Goal: Task Accomplishment & Management: Complete application form

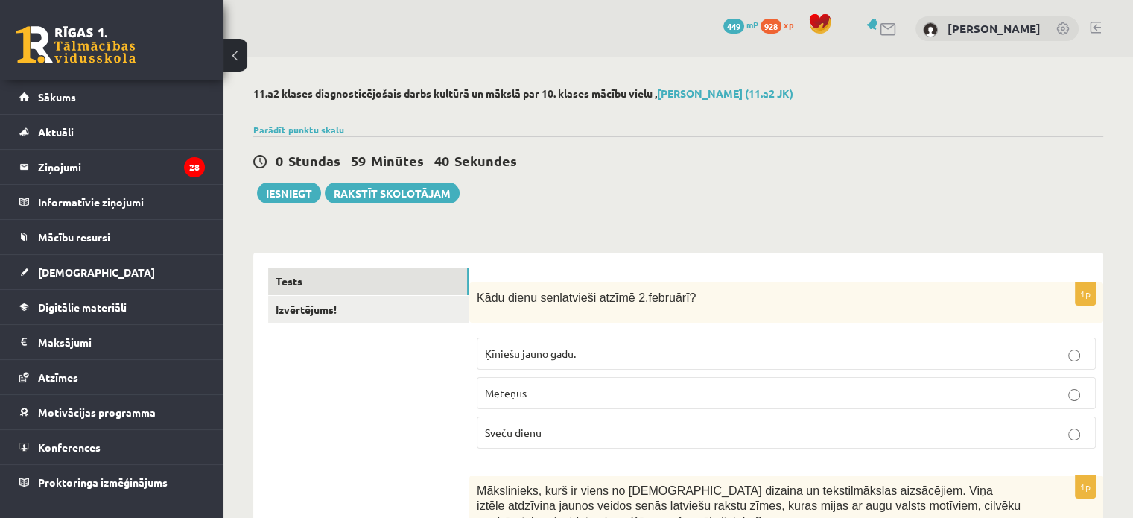
scroll to position [74, 0]
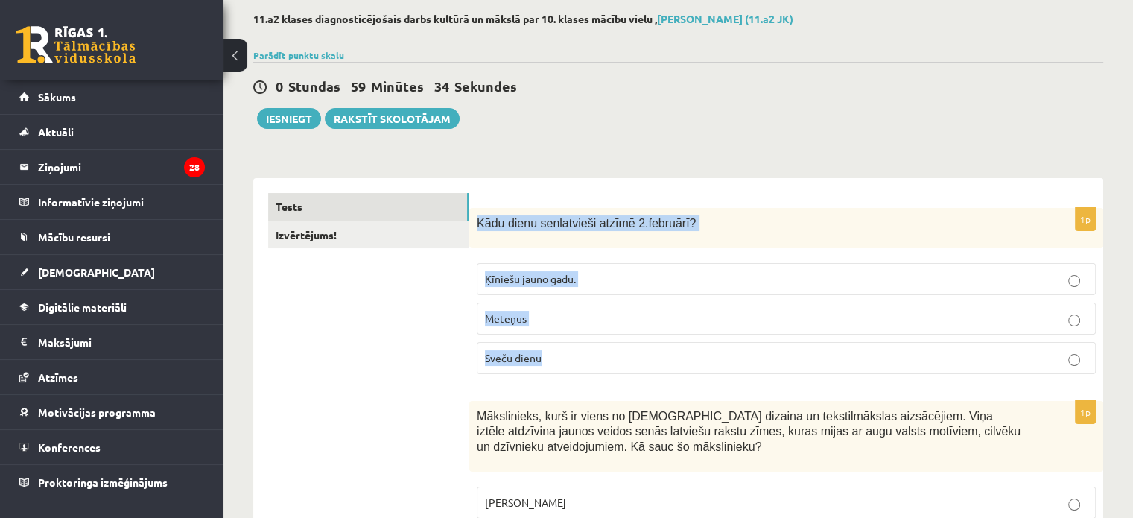
drag, startPoint x: 474, startPoint y: 223, endPoint x: 623, endPoint y: 353, distance: 197.9
click at [623, 353] on div "1p Kādu dienu senlatvieši atzīmē [DATE]? Ķīniešu jauno gadu. Meteņus Sveču dienu" at bounding box center [786, 297] width 634 height 178
copy div "Kādu dienu senlatvieši atzīmē [DATE]? Ķīniešu jauno gadu. Meteņus Sveču dienu"
click at [709, 361] on p "Sveču dienu" at bounding box center [786, 358] width 602 height 16
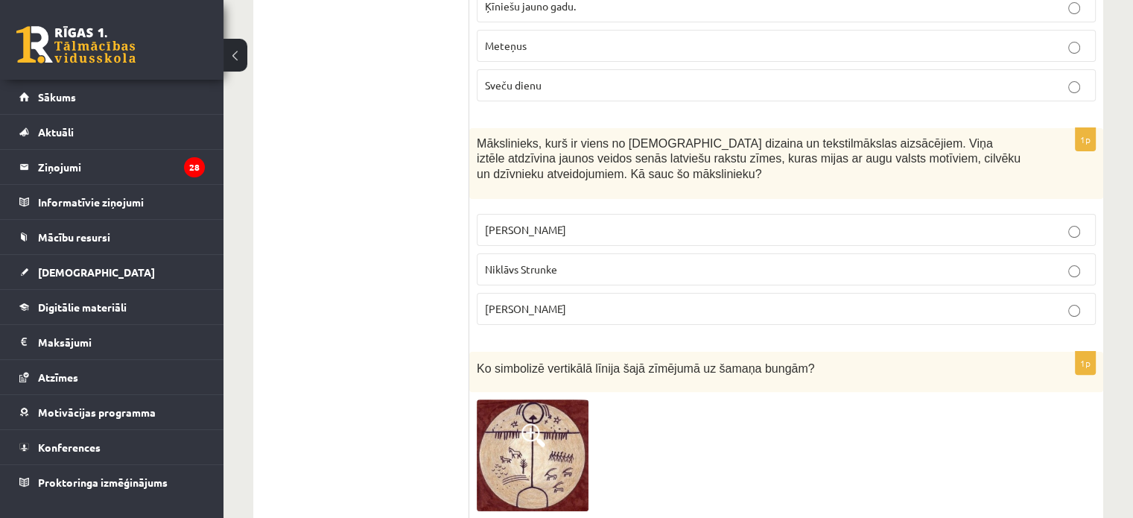
scroll to position [372, 0]
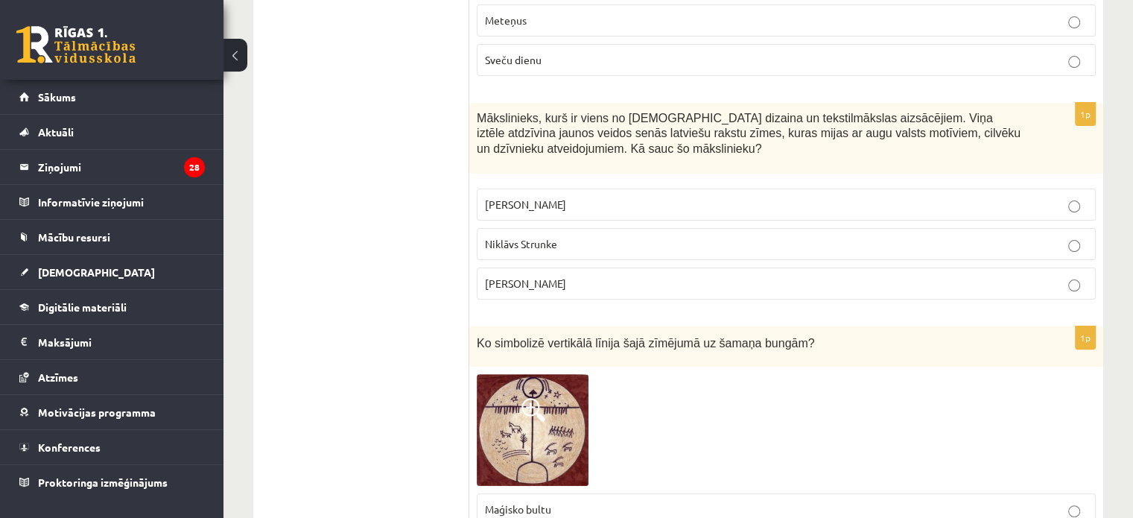
drag, startPoint x: 475, startPoint y: 116, endPoint x: 623, endPoint y: 292, distance: 229.9
click at [623, 292] on div "1p Mākslinieks, kurš ir viens no latviešu dizaina un tekstilmākslas aizsācējiem…" at bounding box center [786, 207] width 634 height 209
copy div "Mākslinieks, kurš ir viens no latviešu dizaina un tekstilmākslas aizsācējiem. V…"
click at [588, 194] on label "Ansis Cīrulis" at bounding box center [786, 204] width 619 height 32
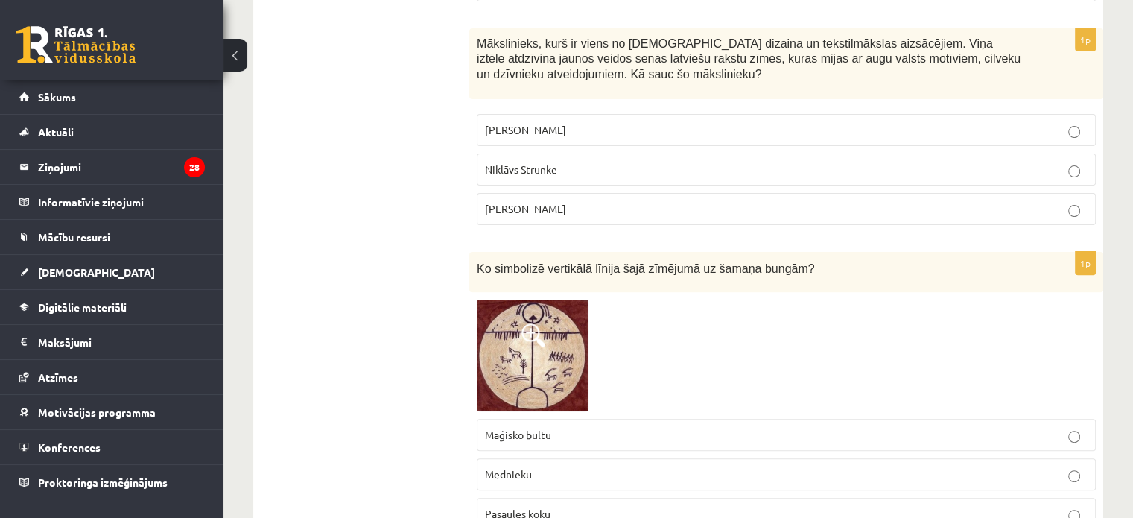
scroll to position [596, 0]
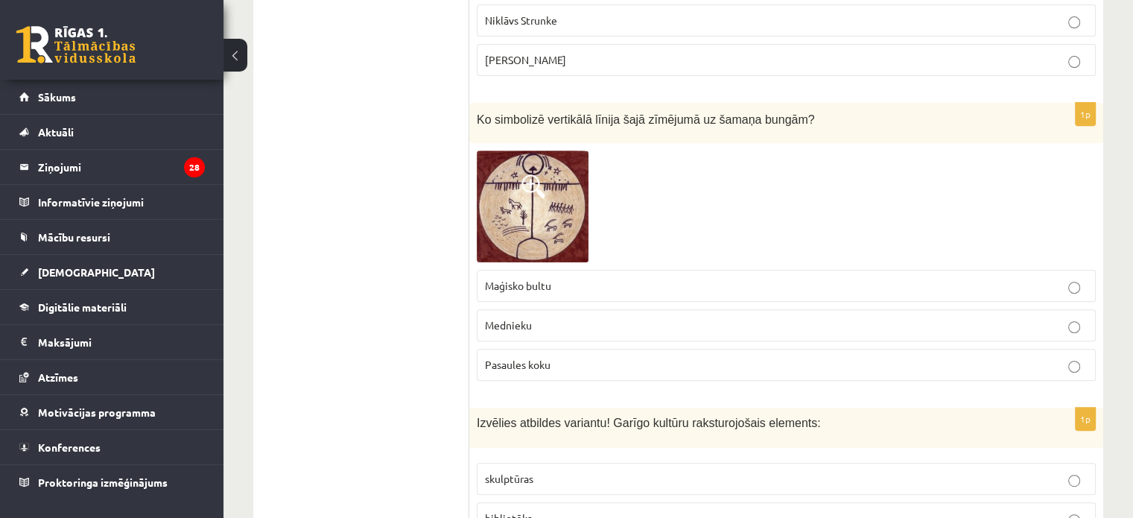
click at [570, 275] on label "Maģisko bultu" at bounding box center [786, 286] width 619 height 32
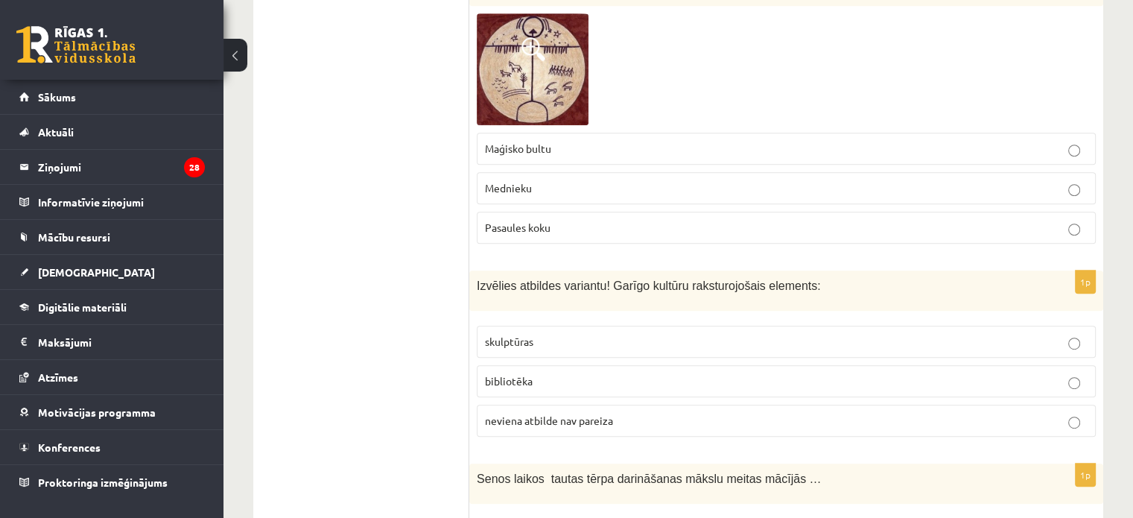
scroll to position [819, 0]
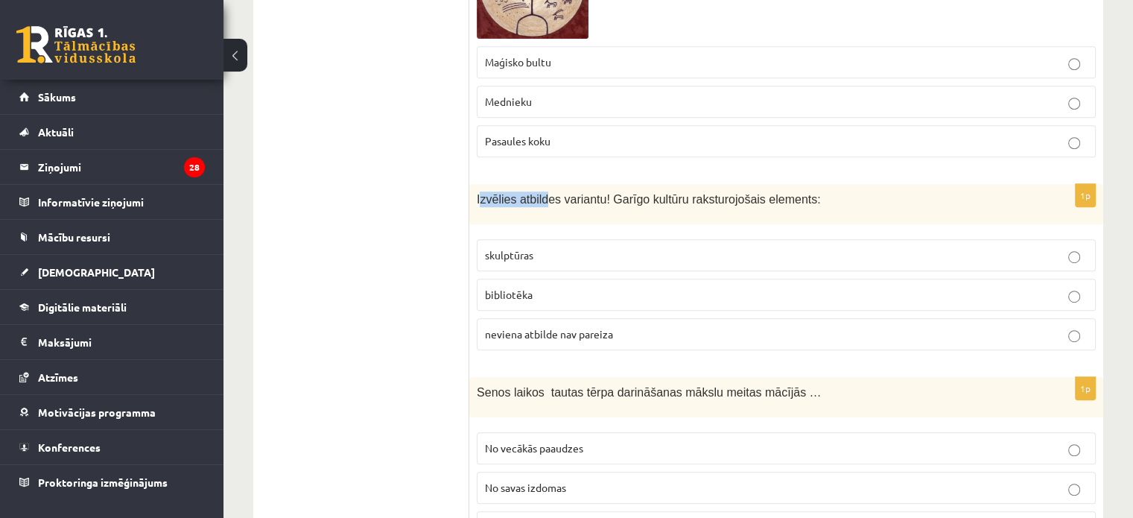
drag, startPoint x: 479, startPoint y: 196, endPoint x: 542, endPoint y: 211, distance: 65.0
click at [542, 211] on div "Izvēlies atbildes variantu! Garīgo kultūru raksturojošais elements:" at bounding box center [786, 204] width 634 height 40
click at [534, 217] on div "Izvēlies atbildes variantu! Garīgo kultūru raksturojošais elements:" at bounding box center [786, 204] width 634 height 40
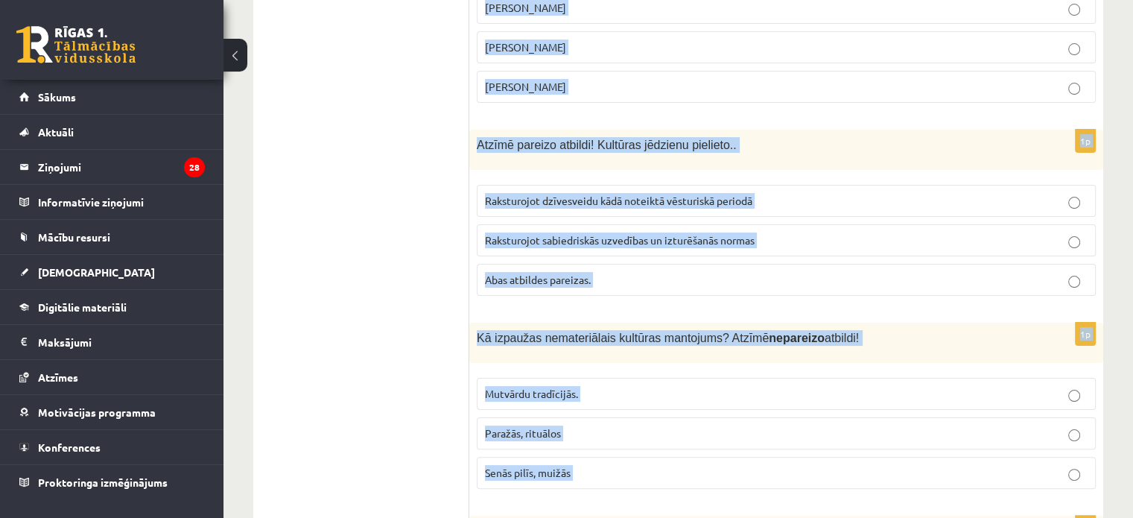
scroll to position [6062, 0]
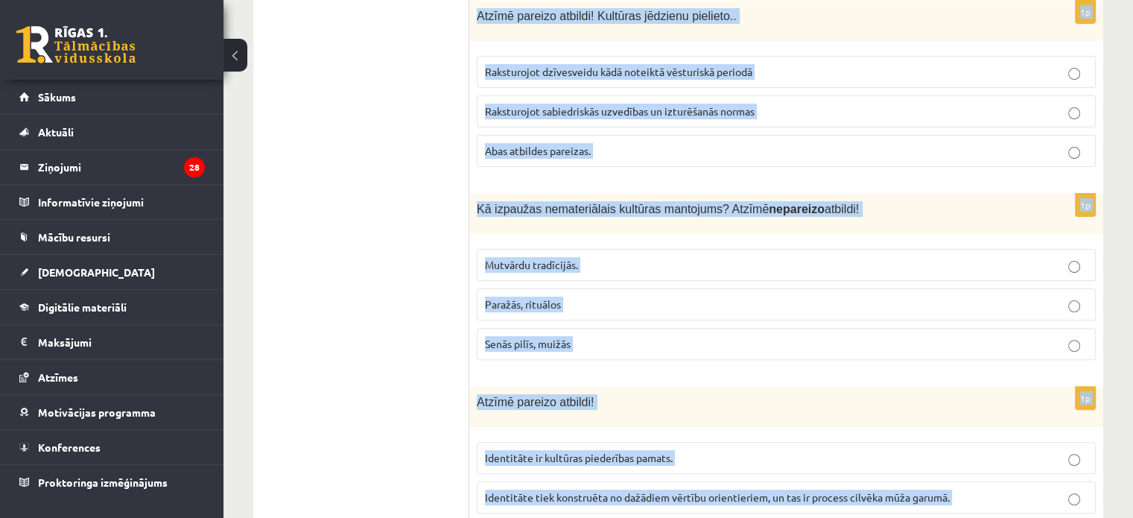
drag, startPoint x: 477, startPoint y: 190, endPoint x: 918, endPoint y: 532, distance: 558.3
copy form "Izvēlies atbildes variantu! Garīgo kultūru raksturojošais elements: skulptūras …"
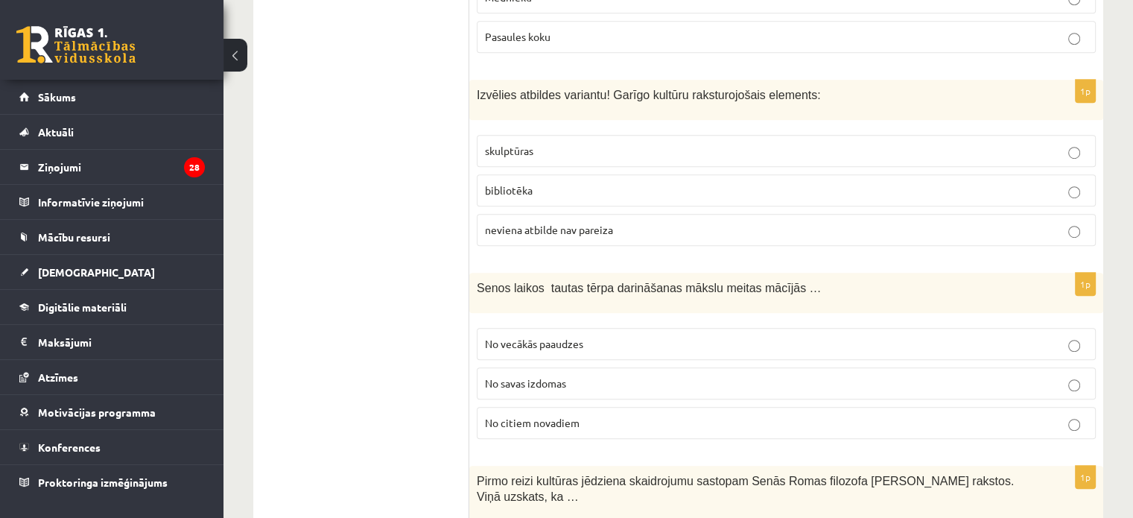
click at [532, 174] on label "bibliotēka" at bounding box center [786, 190] width 619 height 32
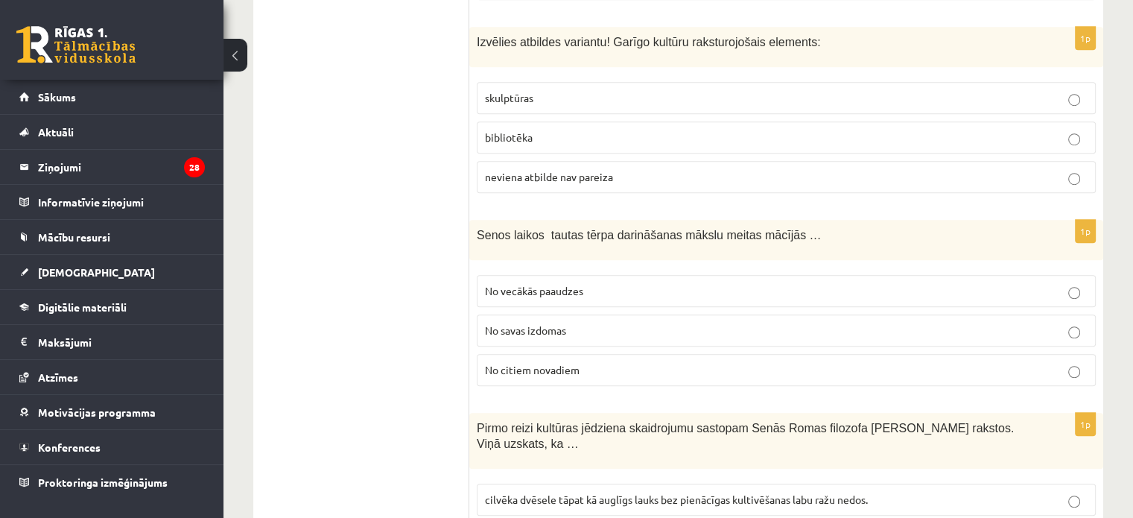
scroll to position [1147, 0]
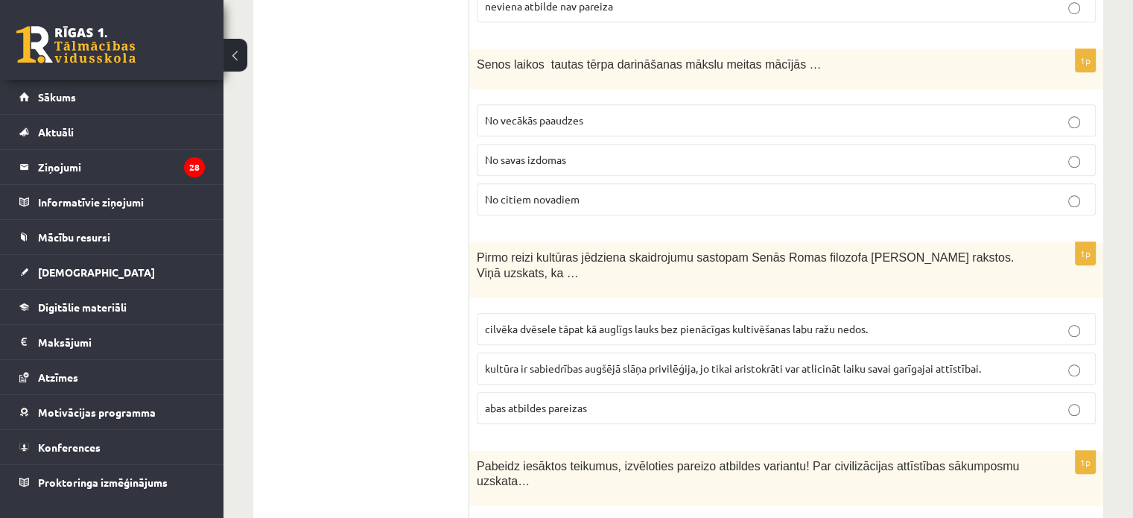
click at [624, 104] on label "No vecākās paaudzes" at bounding box center [786, 120] width 619 height 32
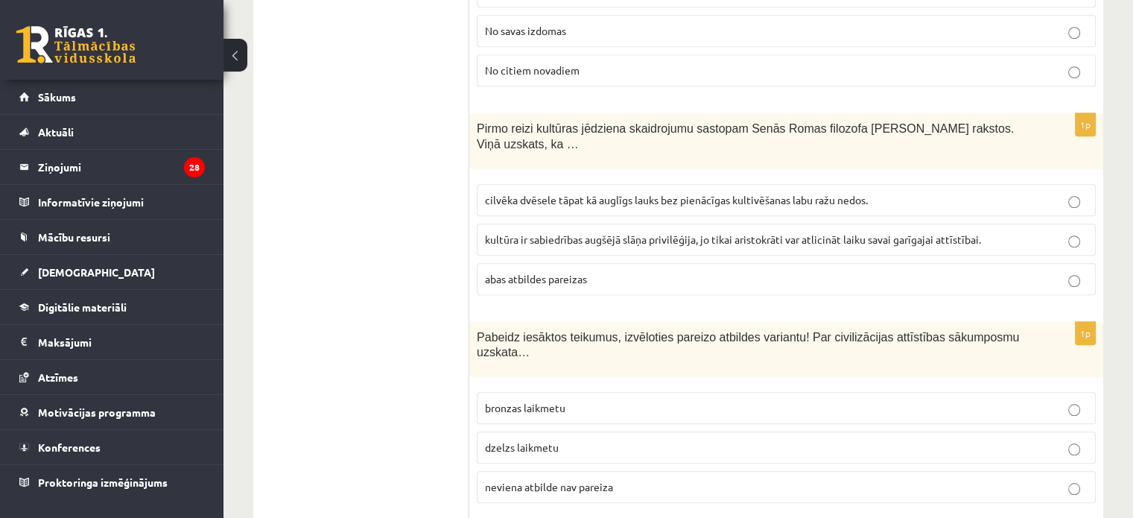
scroll to position [1296, 0]
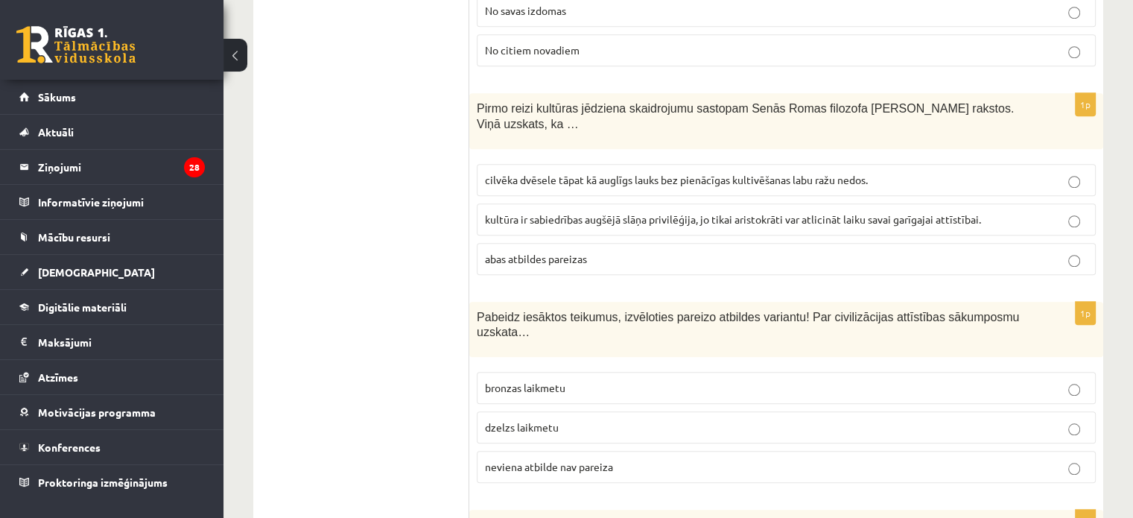
click at [527, 164] on label "cilvēka dvēsele tāpat kā auglīgs lauks bez pienācīgas kultivēšanas labu ražu ne…" at bounding box center [786, 180] width 619 height 32
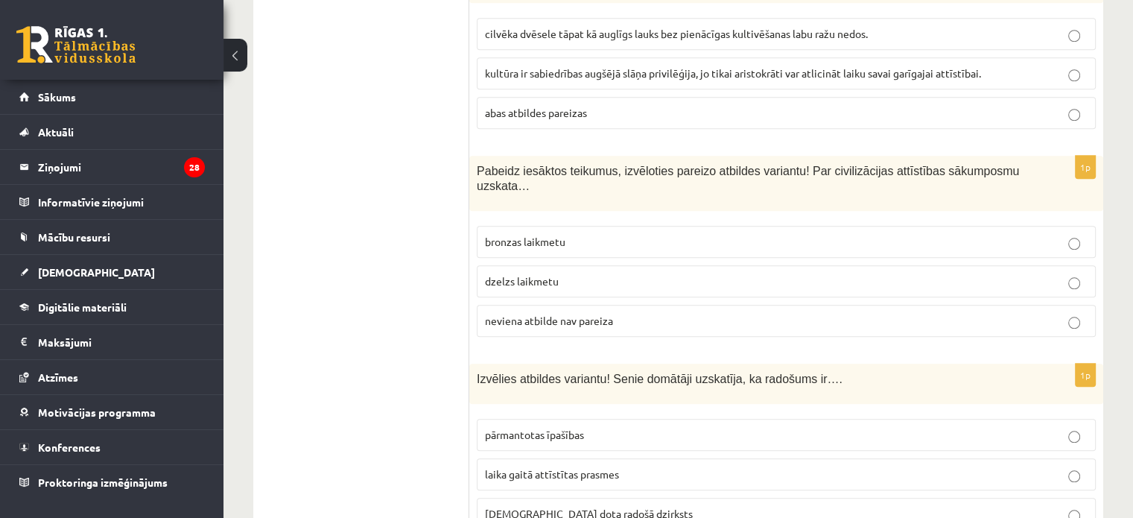
scroll to position [1445, 0]
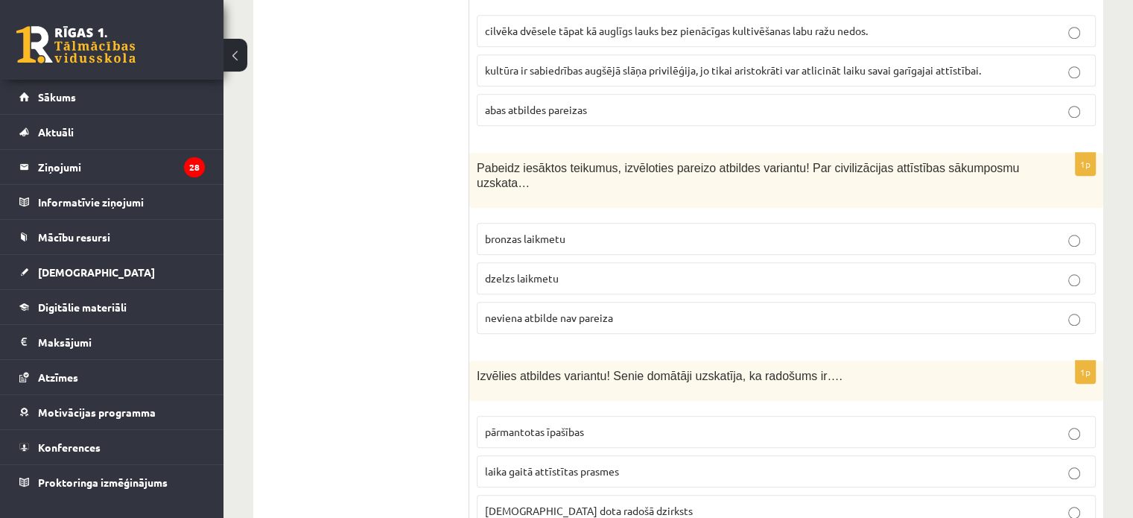
click at [605, 310] on p "neviena atbilde nav pareiza" at bounding box center [786, 318] width 602 height 16
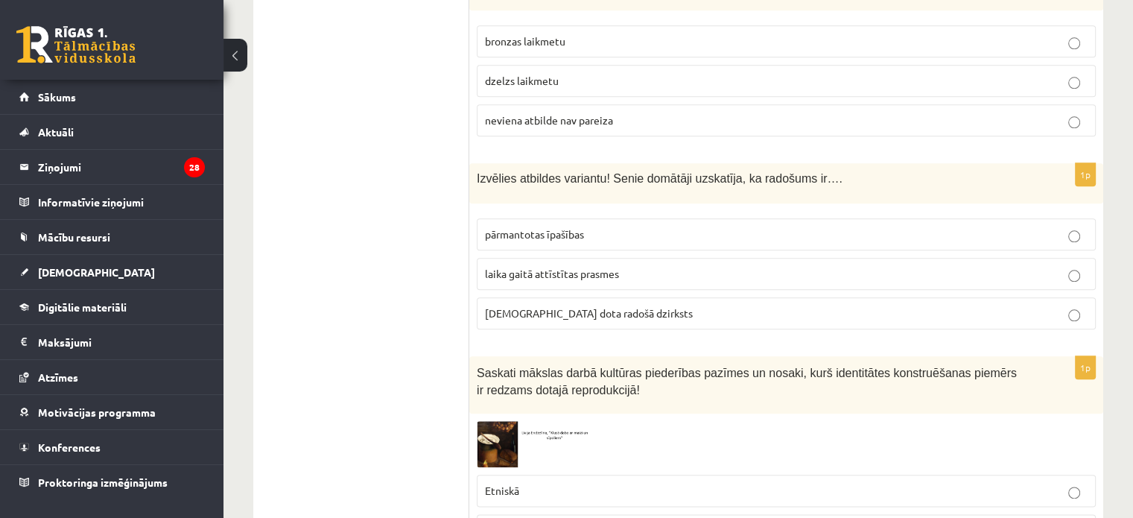
scroll to position [1668, 0]
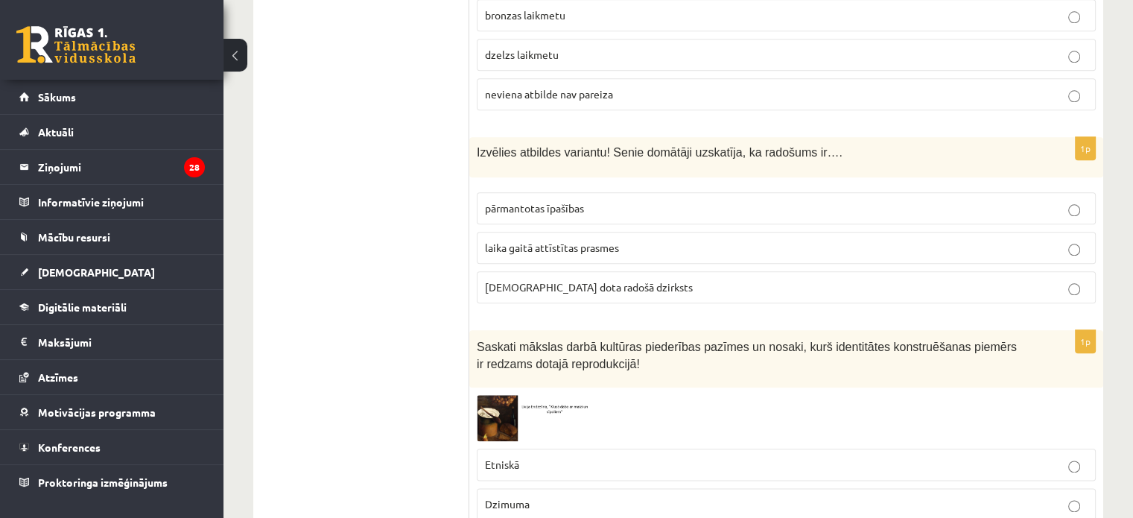
click at [620, 279] on p "dieva dota radošā dzirksts" at bounding box center [786, 287] width 602 height 16
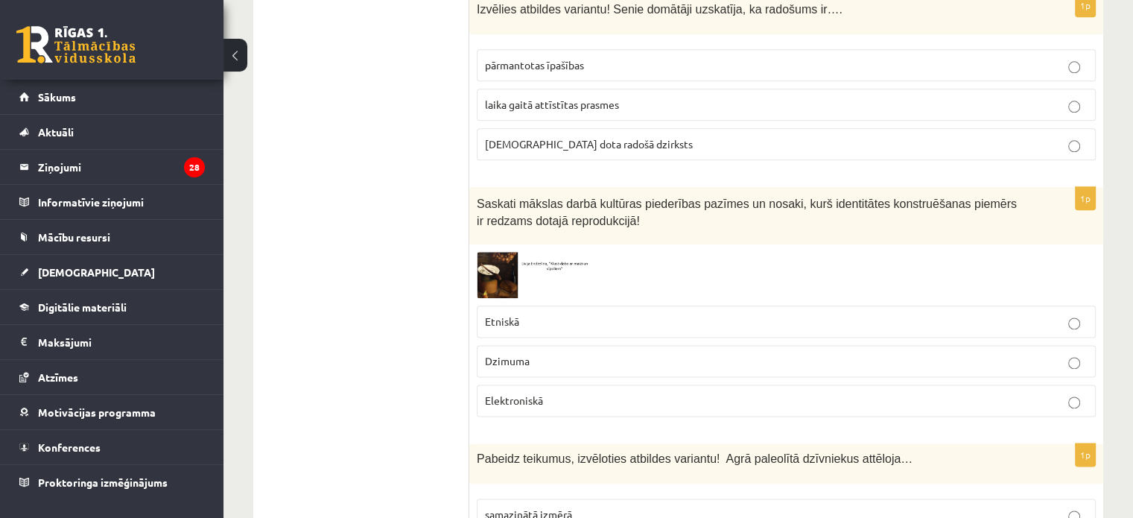
scroll to position [1817, 0]
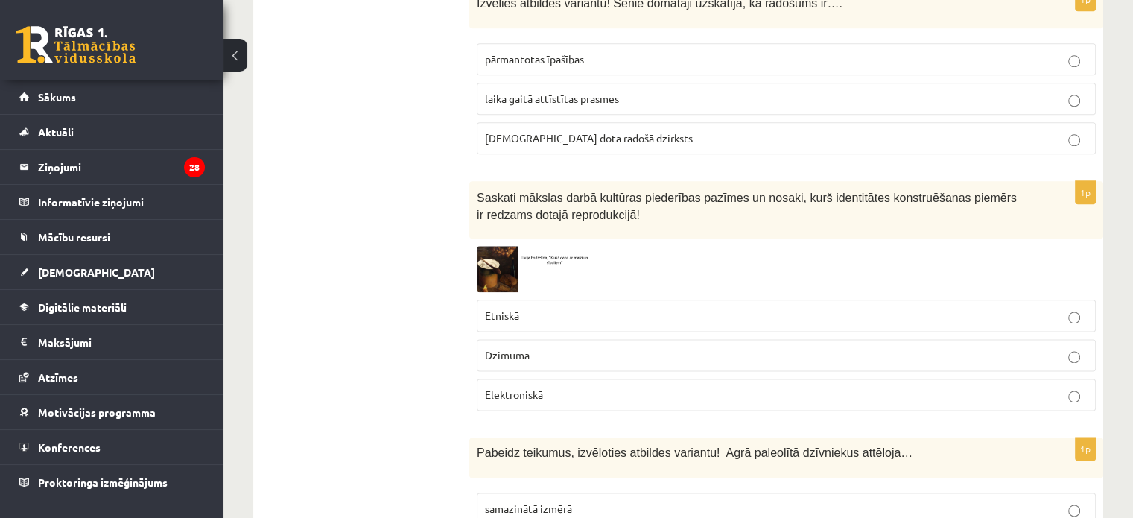
click at [591, 308] on p "Etniskā" at bounding box center [786, 316] width 602 height 16
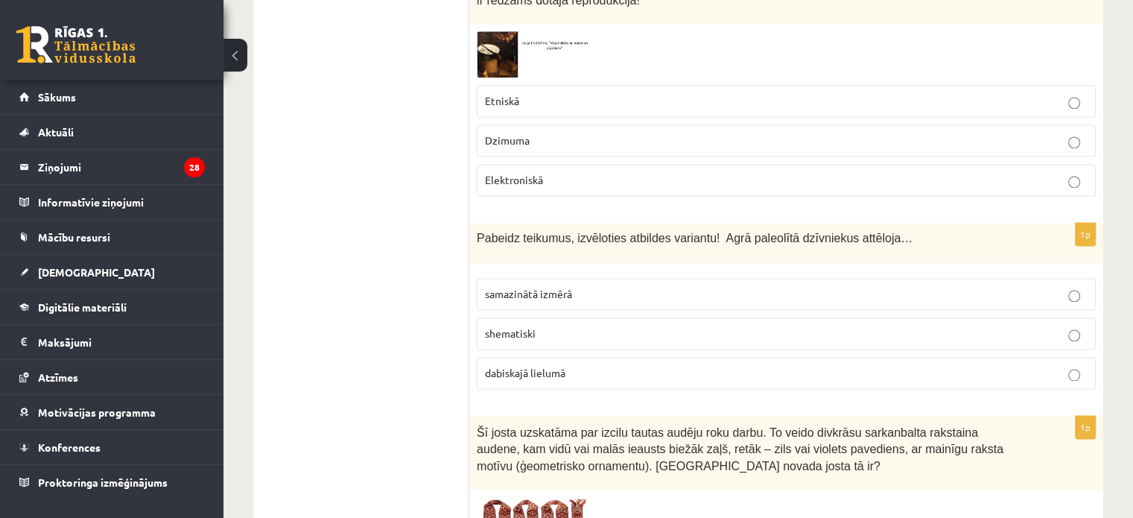
scroll to position [2041, 0]
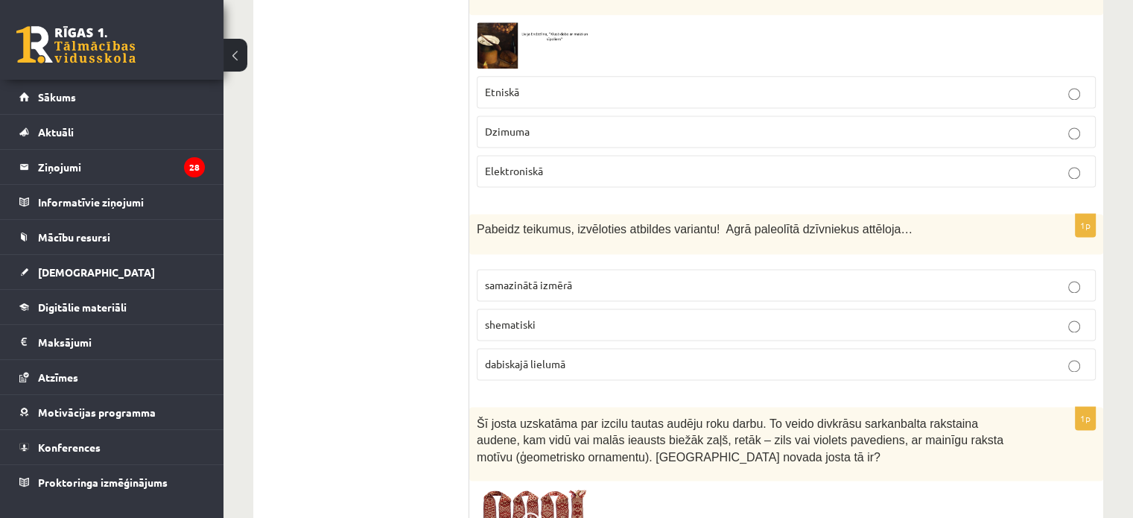
click at [587, 348] on label "dabiskajā lielumā" at bounding box center [786, 364] width 619 height 32
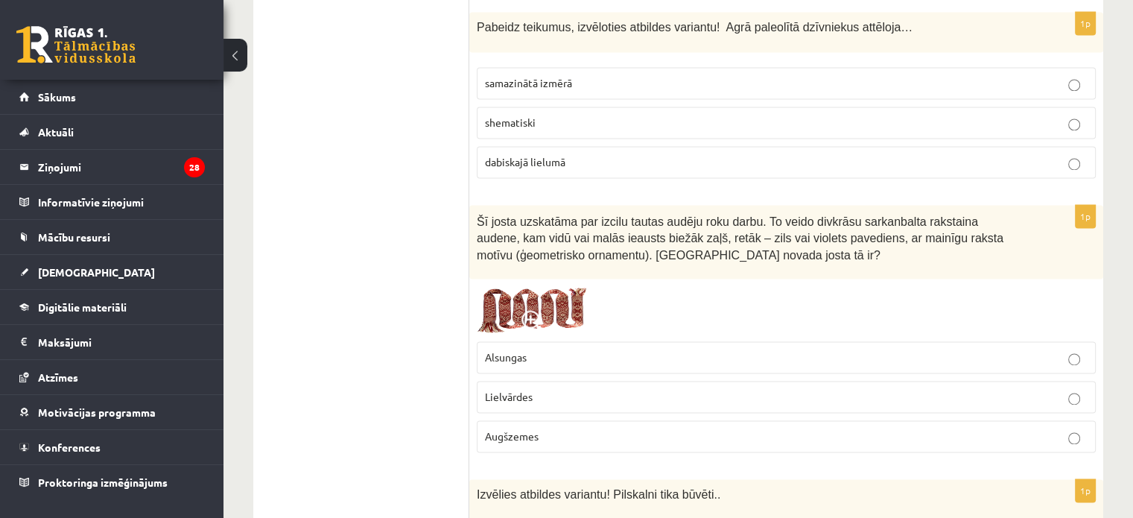
scroll to position [2264, 0]
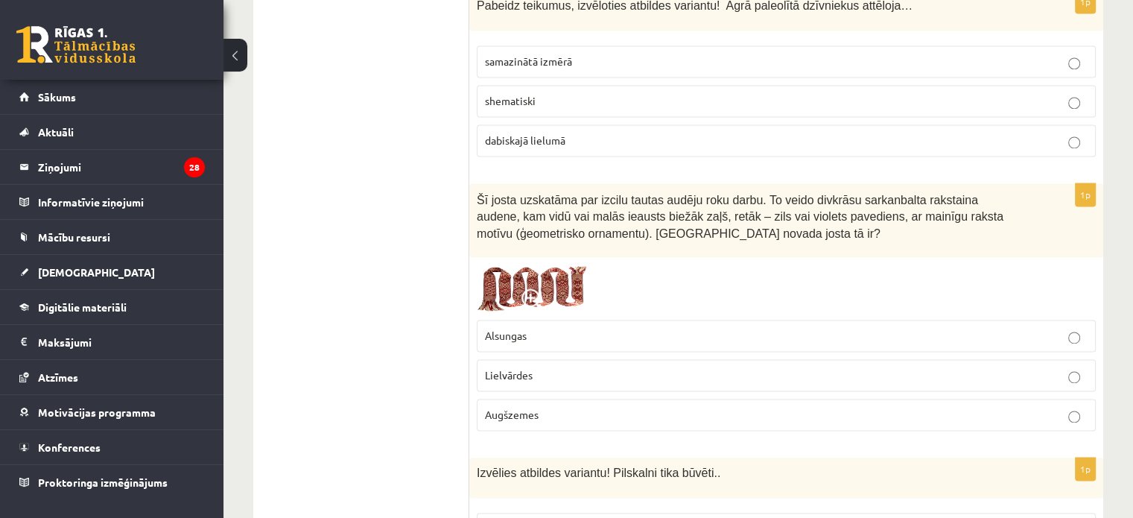
click at [617, 367] on p "Lielvārdes" at bounding box center [786, 375] width 602 height 16
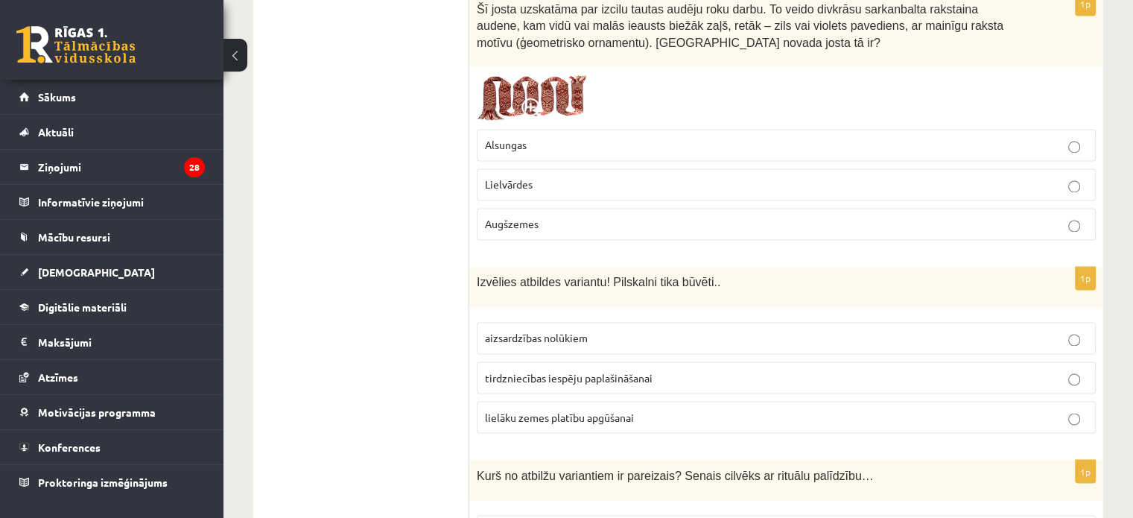
scroll to position [2487, 0]
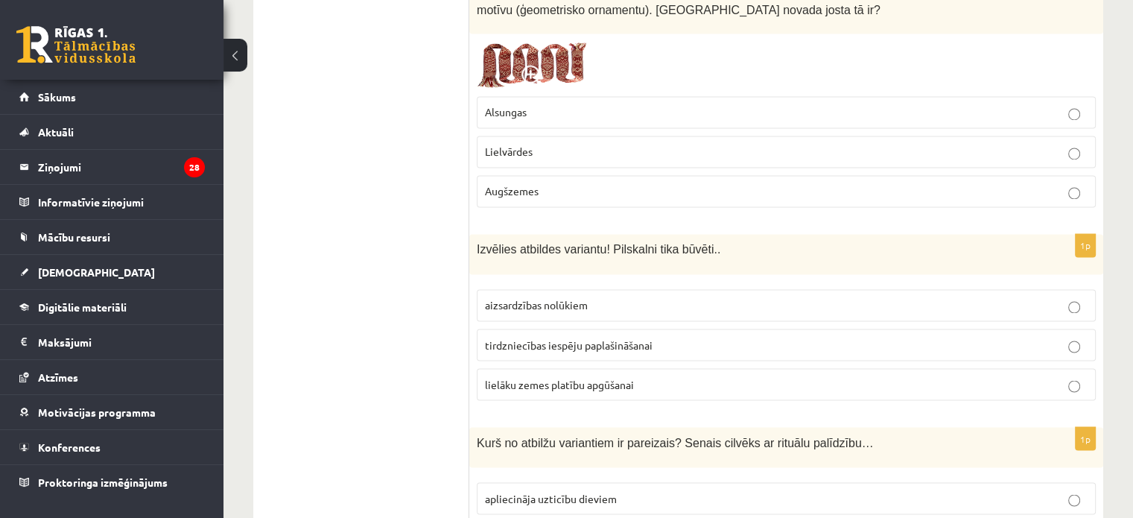
click at [658, 297] on p "aizsardzības nolūkiem" at bounding box center [786, 305] width 602 height 16
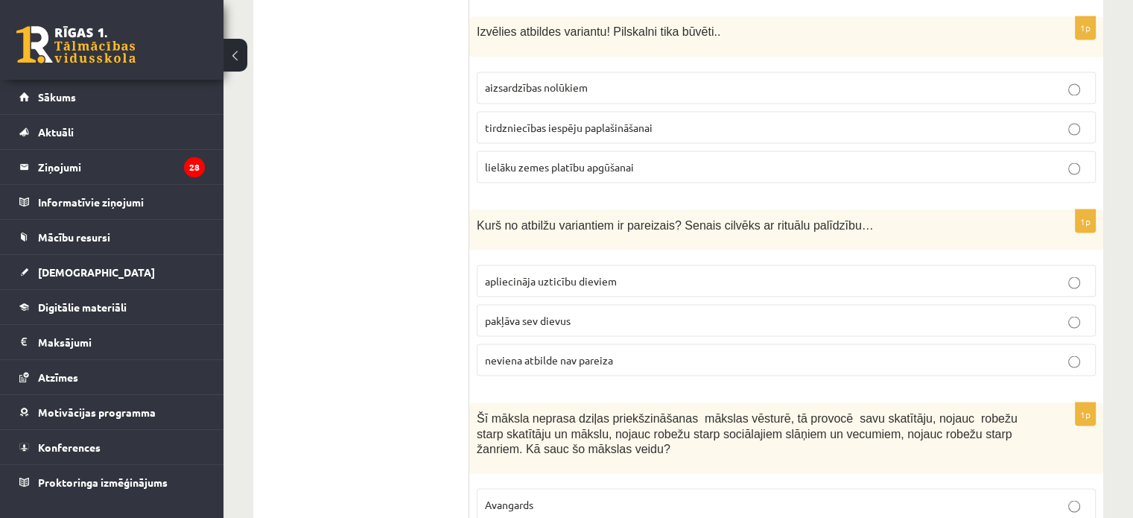
scroll to position [2711, 0]
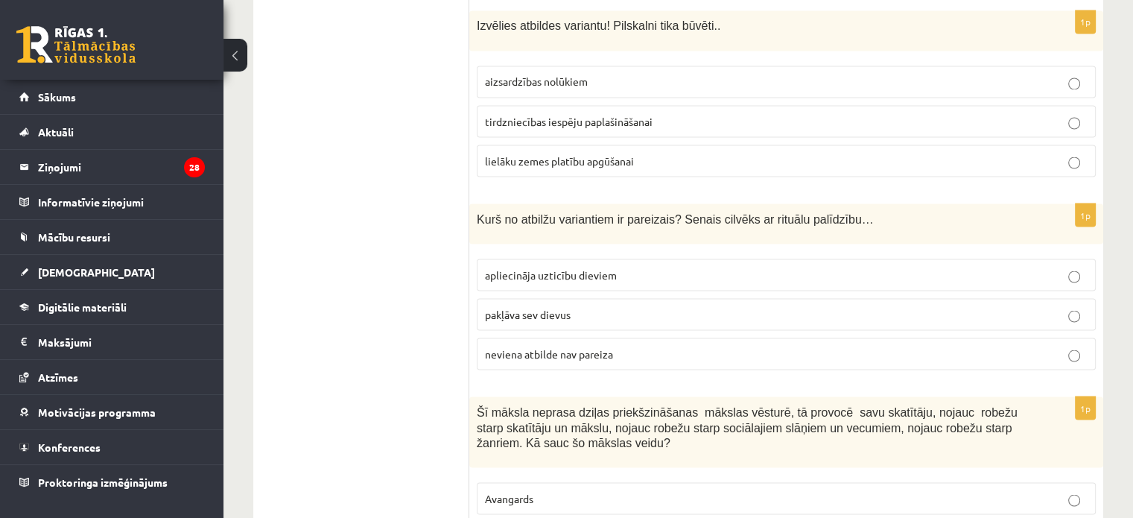
click at [581, 267] on span "apliecināja uzticību dieviem" at bounding box center [551, 273] width 132 height 13
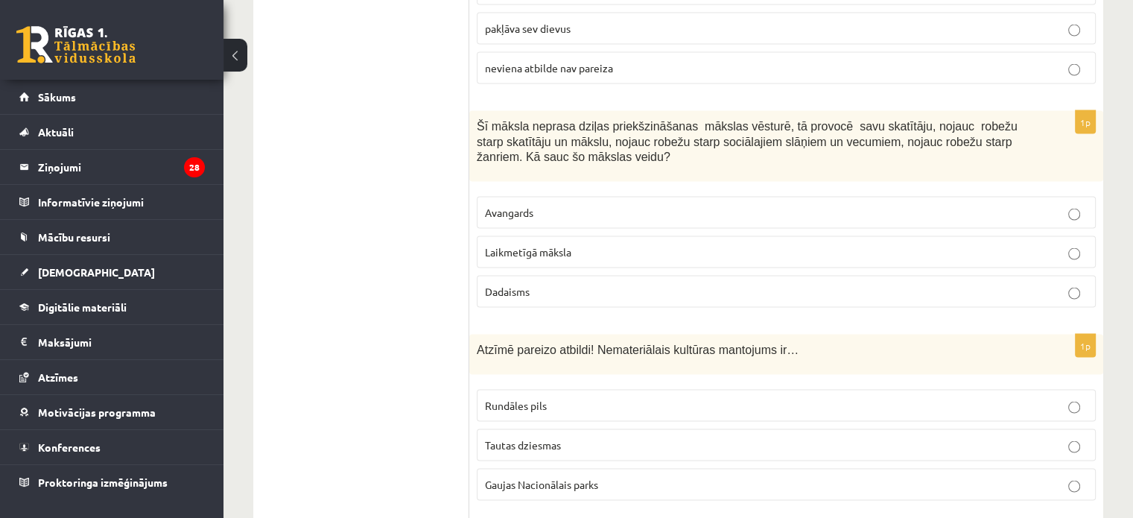
scroll to position [3009, 0]
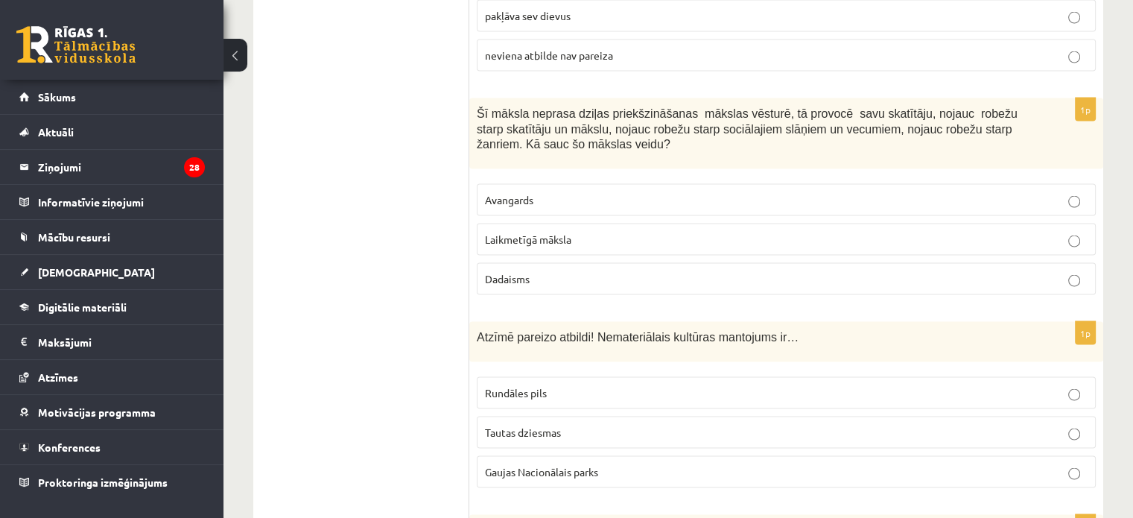
click at [518, 232] on p "Laikmetīgā māksla" at bounding box center [786, 240] width 602 height 16
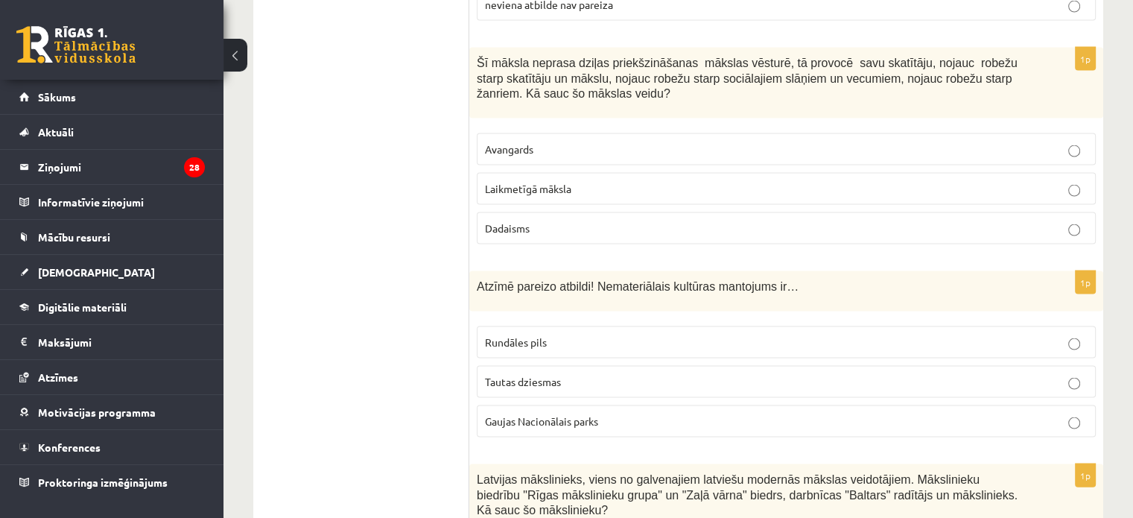
scroll to position [3232, 0]
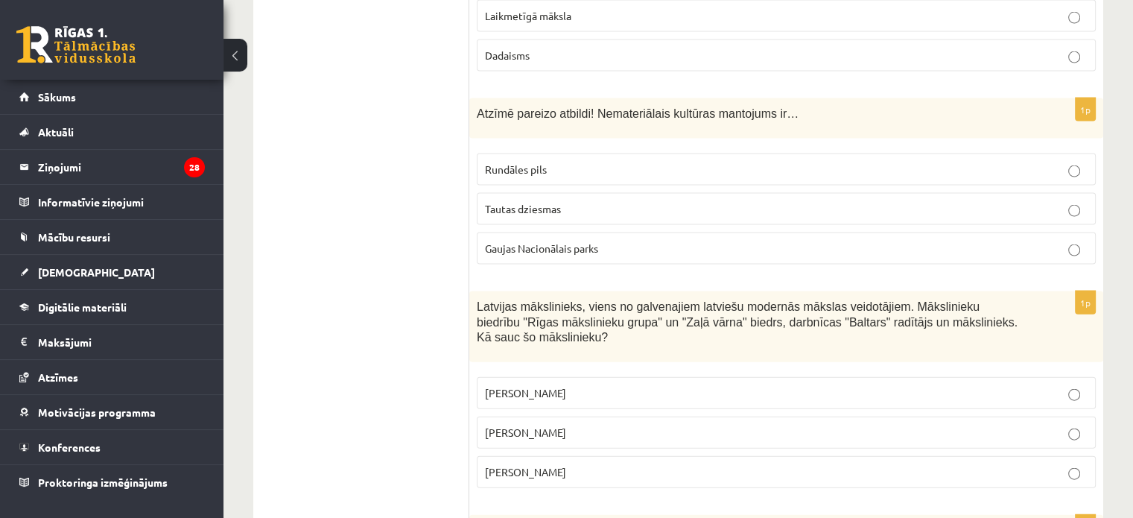
click at [681, 201] on p "Tautas dziesmas" at bounding box center [786, 209] width 602 height 16
click at [618, 425] on p "Romāns Suta" at bounding box center [786, 433] width 602 height 16
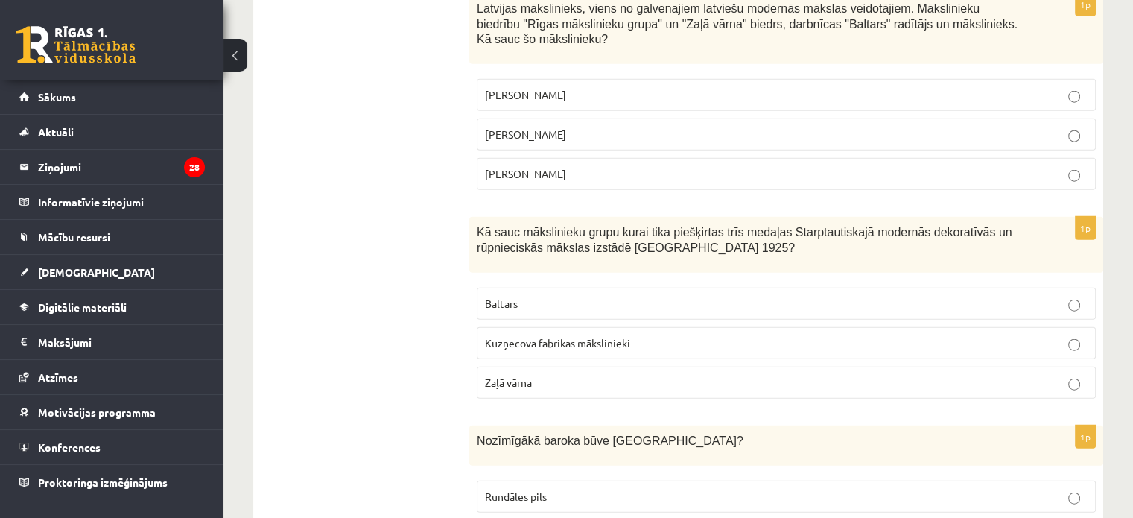
scroll to position [3530, 0]
click at [553, 296] on p "Baltars" at bounding box center [786, 304] width 602 height 16
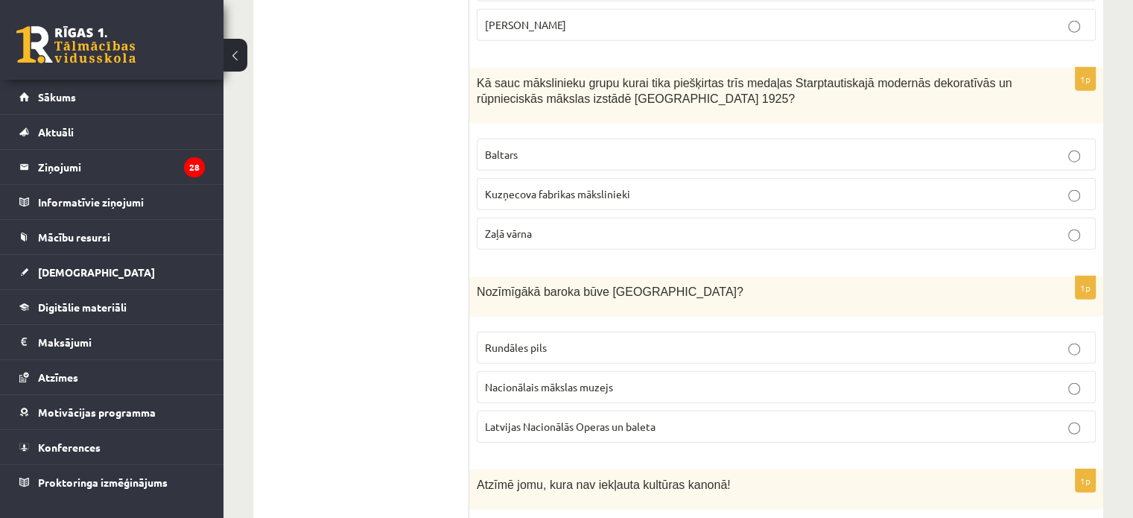
click at [572, 340] on p "Rundāles pils" at bounding box center [786, 348] width 602 height 16
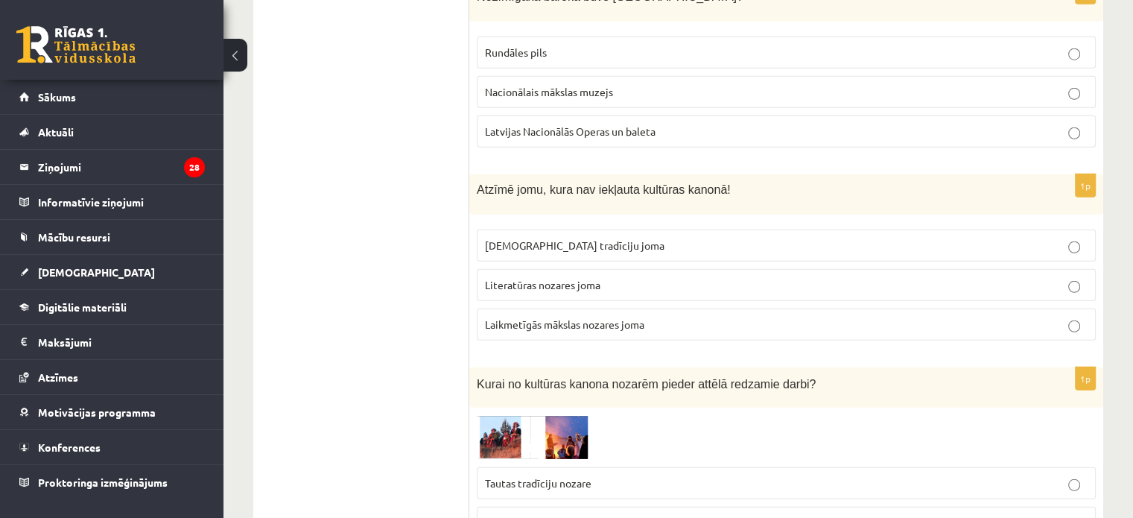
scroll to position [3977, 0]
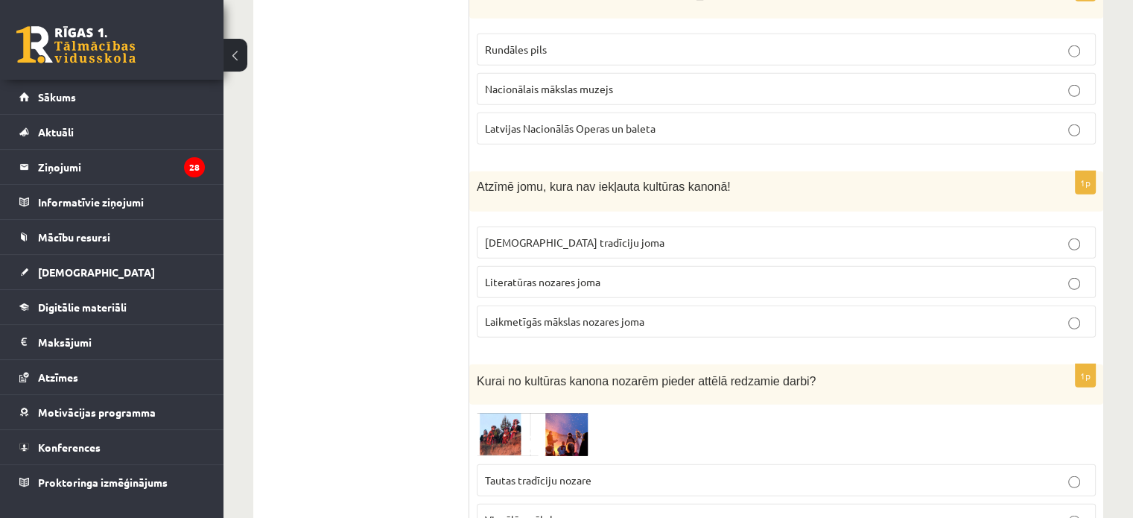
click at [638, 314] on span "Laikmetīgās mākslas nozares joma" at bounding box center [564, 320] width 159 height 13
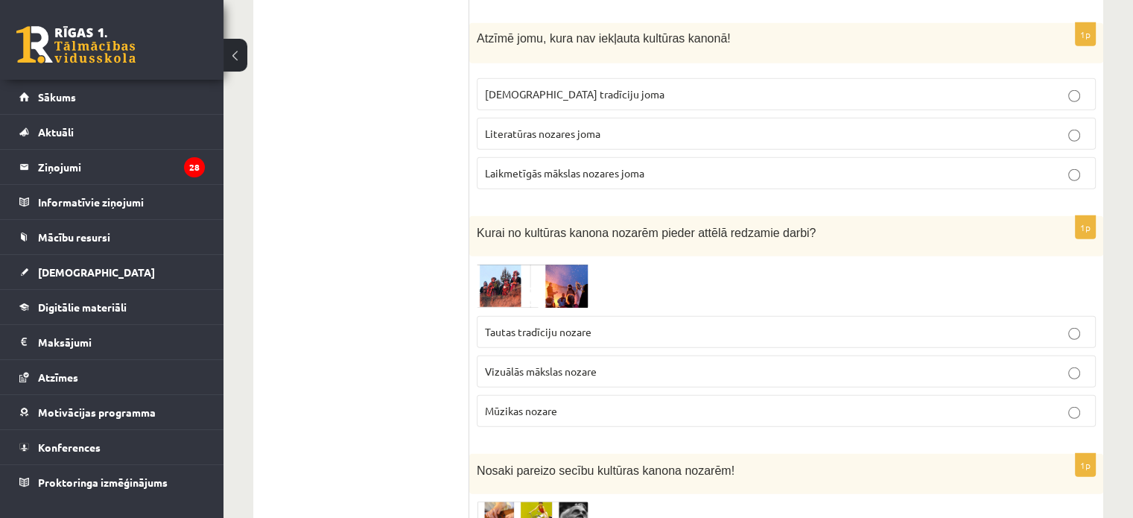
scroll to position [4126, 0]
click at [629, 323] on p "Tautas tradīciju nozare" at bounding box center [786, 331] width 602 height 16
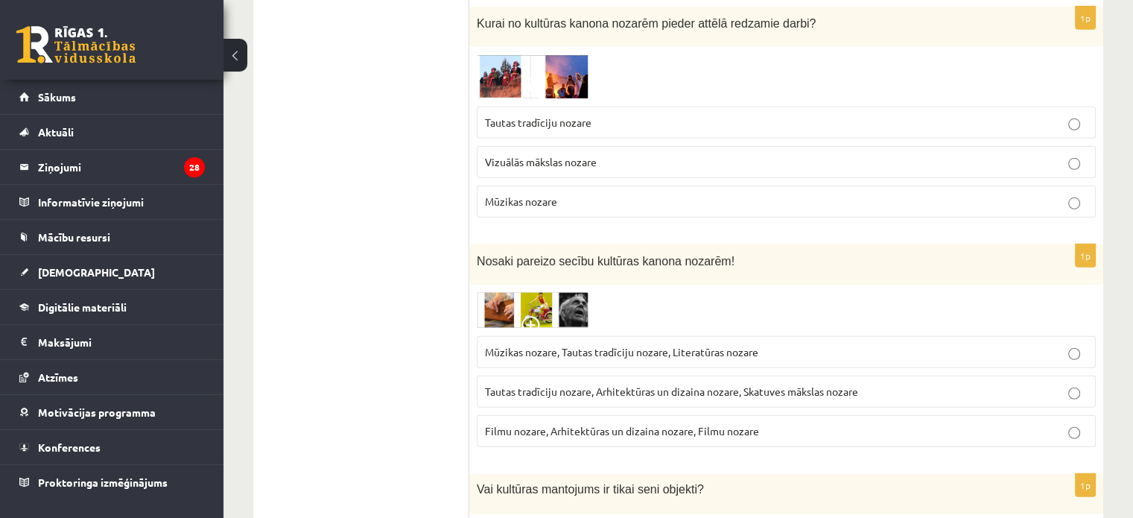
scroll to position [4349, 0]
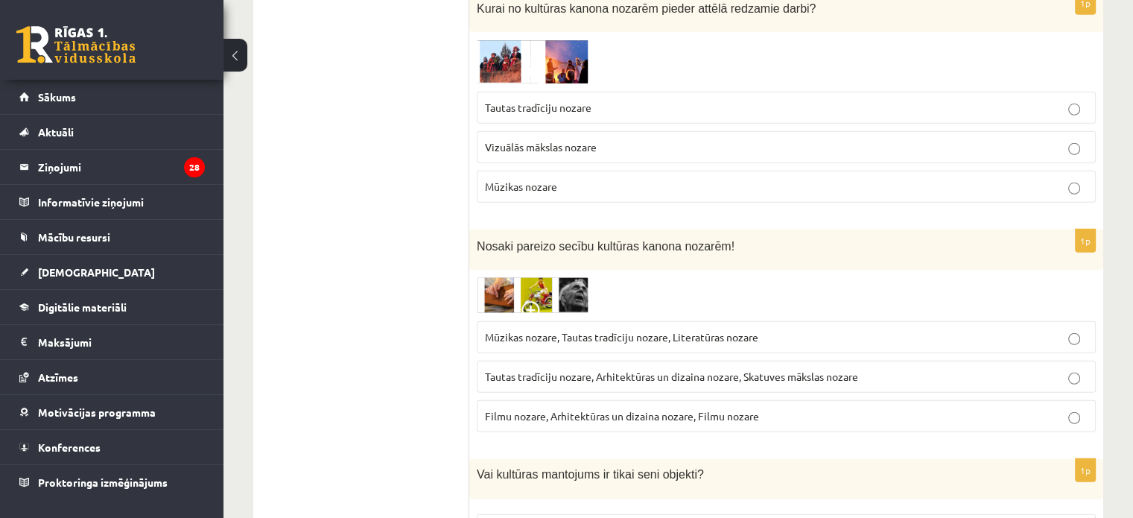
click at [886, 329] on p "Mūzikas nozare, Tautas tradīciju nozare, Literatūras nozare" at bounding box center [786, 337] width 602 height 16
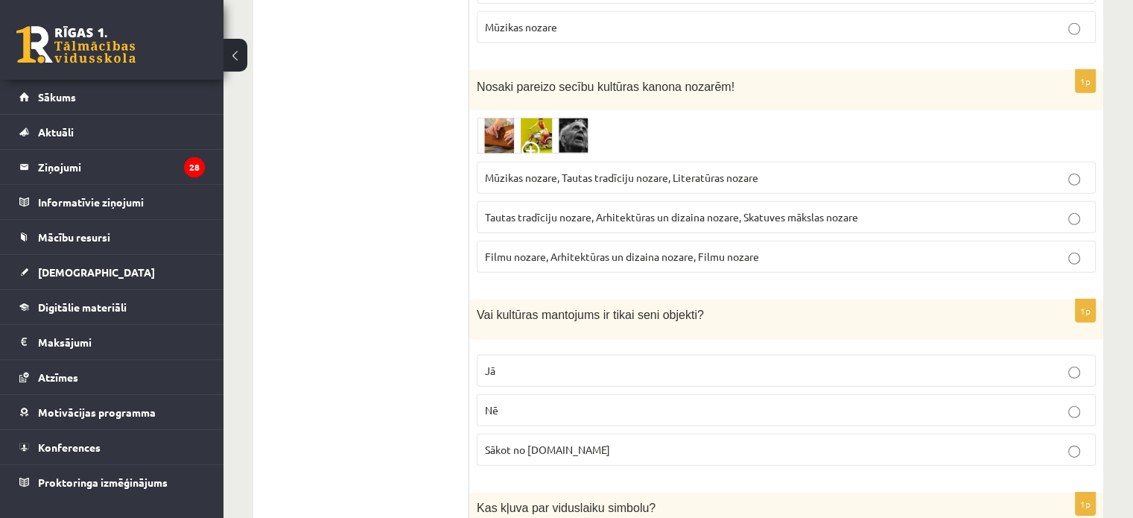
scroll to position [4573, 0]
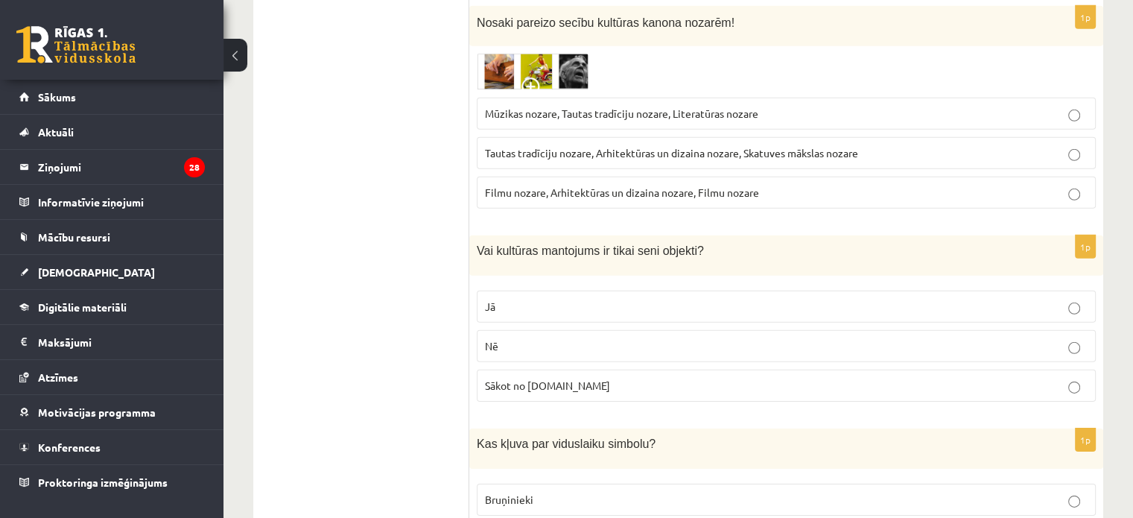
click at [524, 330] on label "Nē" at bounding box center [786, 346] width 619 height 32
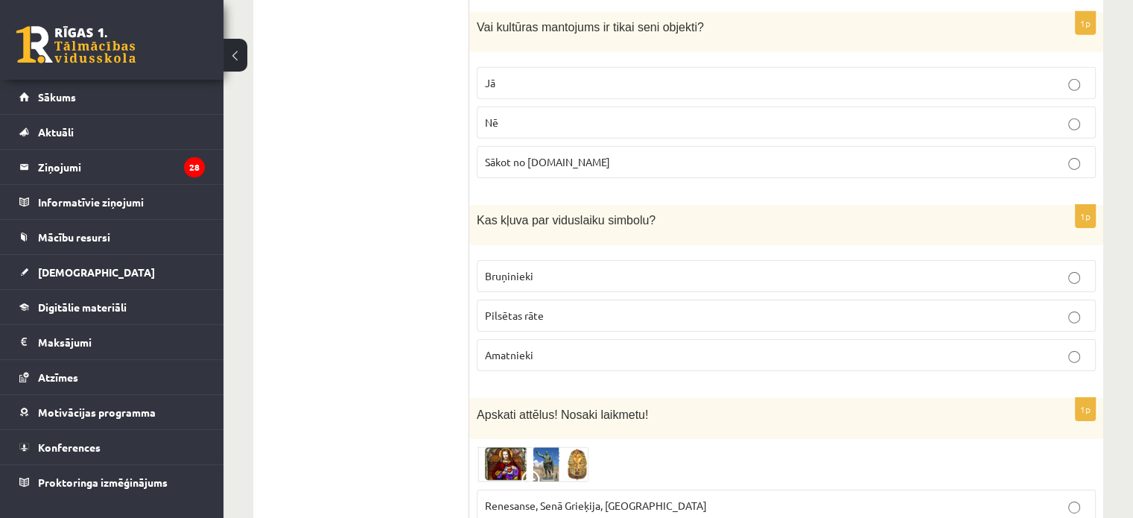
scroll to position [4796, 0]
click at [537, 260] on label "Bruņinieki" at bounding box center [786, 276] width 619 height 32
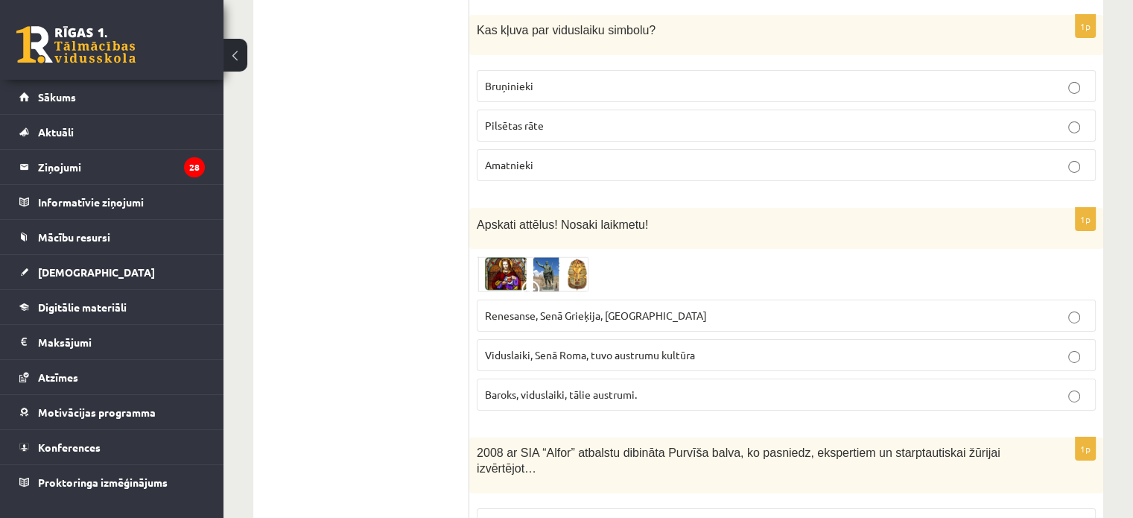
scroll to position [5020, 0]
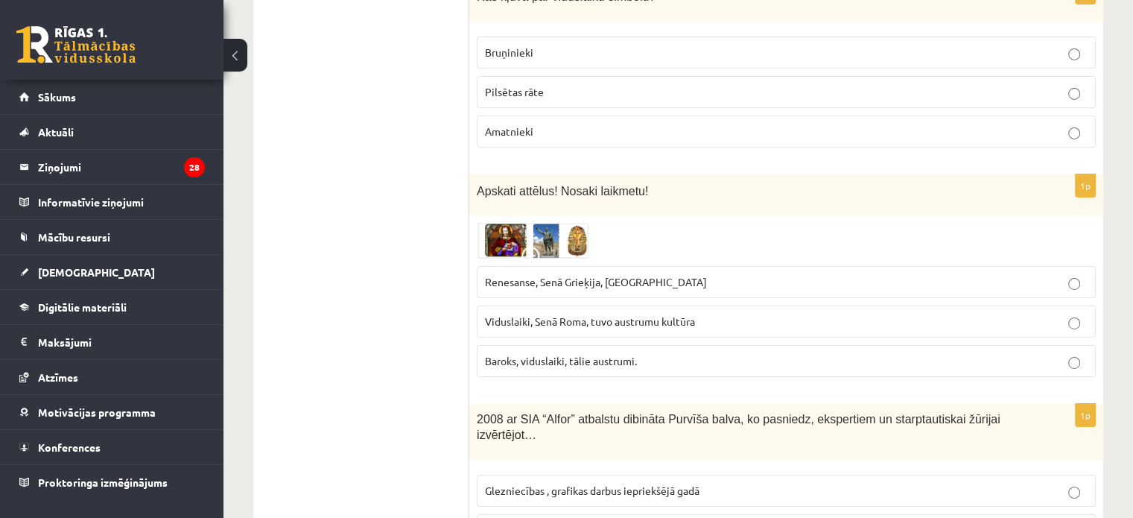
click at [538, 275] on span "Renesanse, Senā Grieķija, Ēģipte" at bounding box center [596, 281] width 222 height 13
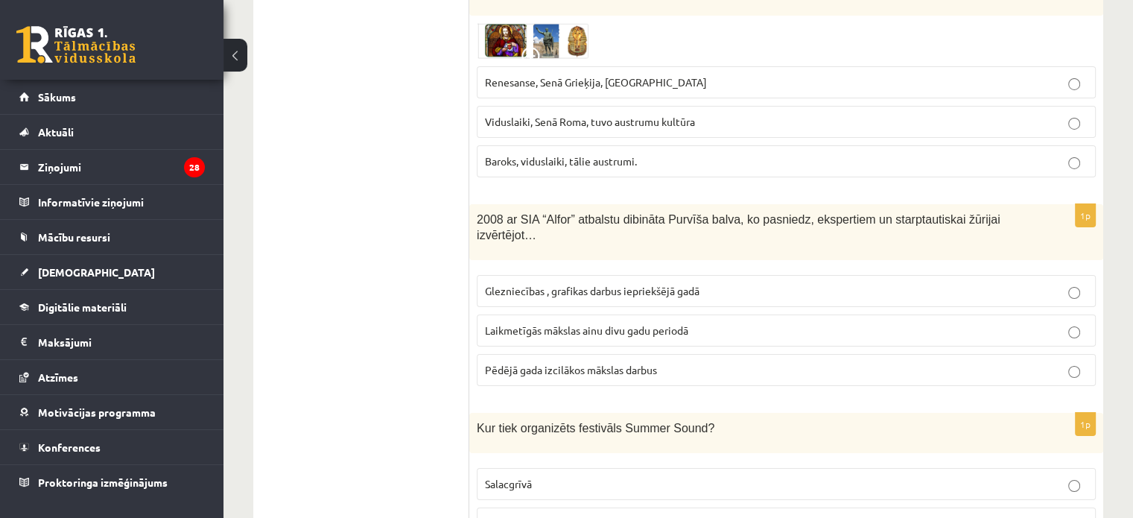
scroll to position [5243, 0]
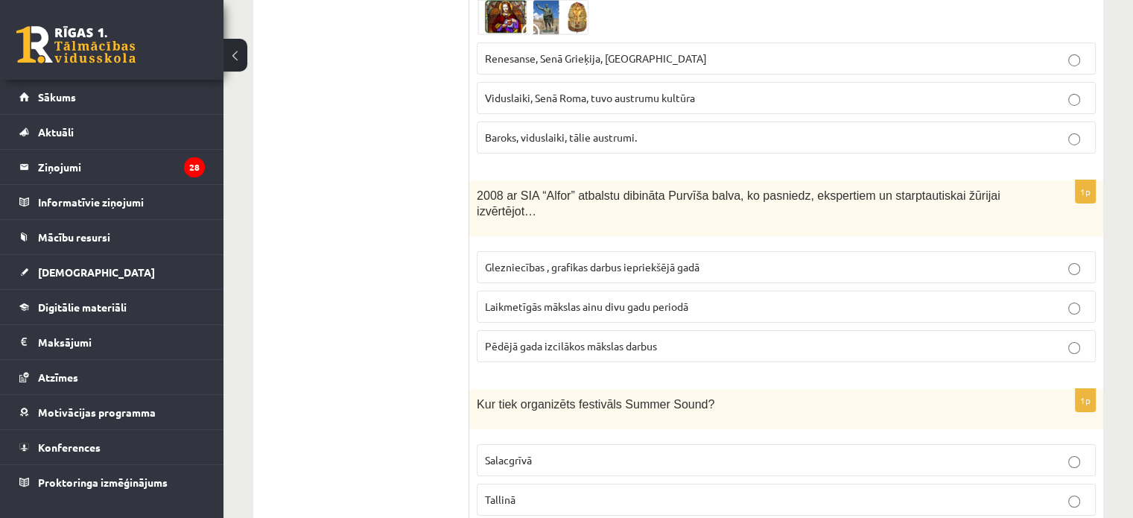
click at [616, 290] on label "Laikmetīgās mākslas ainu divu gadu periodā" at bounding box center [786, 306] width 619 height 32
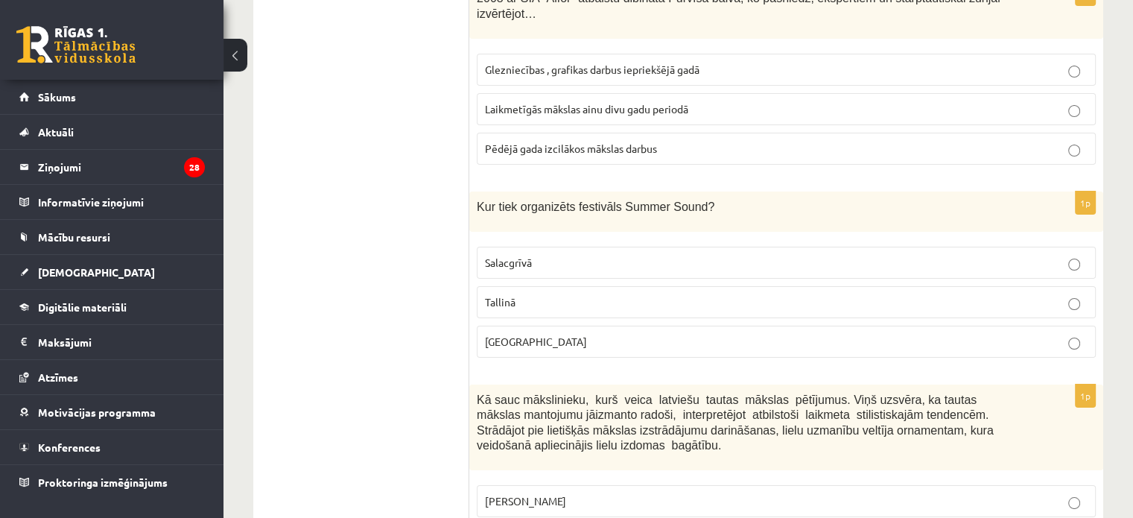
scroll to position [5466, 0]
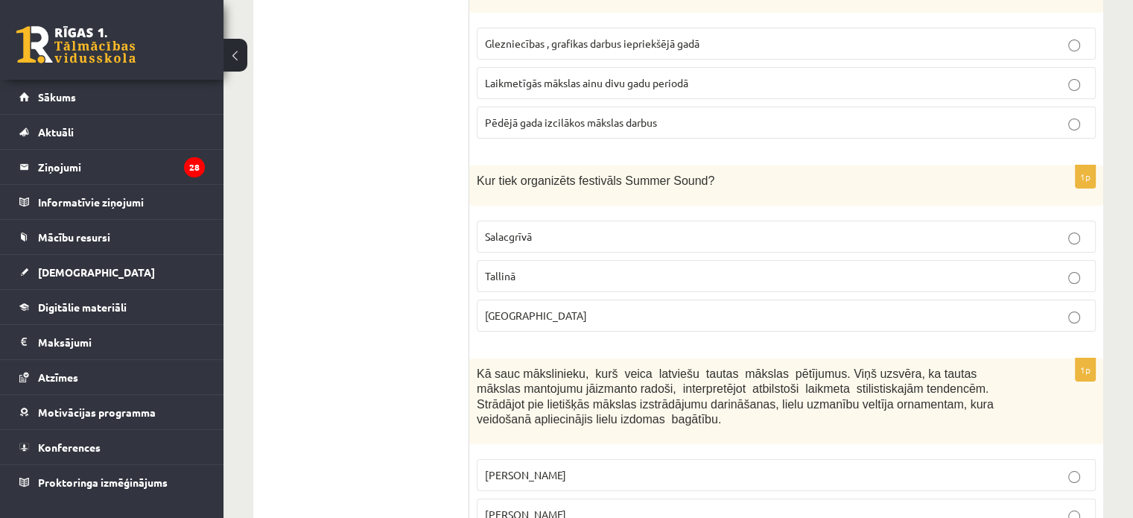
click at [543, 299] on label "Liepājā" at bounding box center [786, 315] width 619 height 32
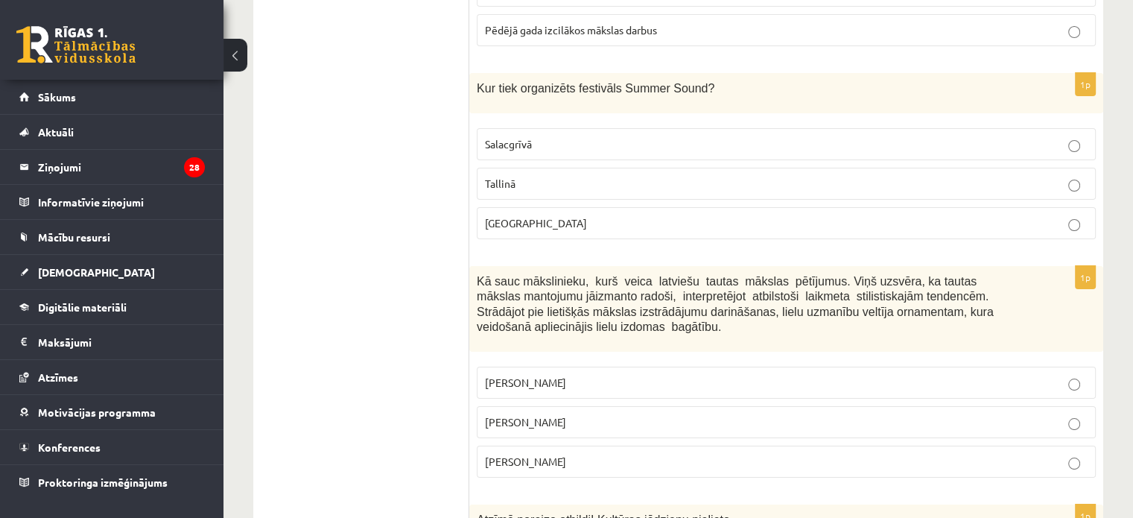
scroll to position [5615, 0]
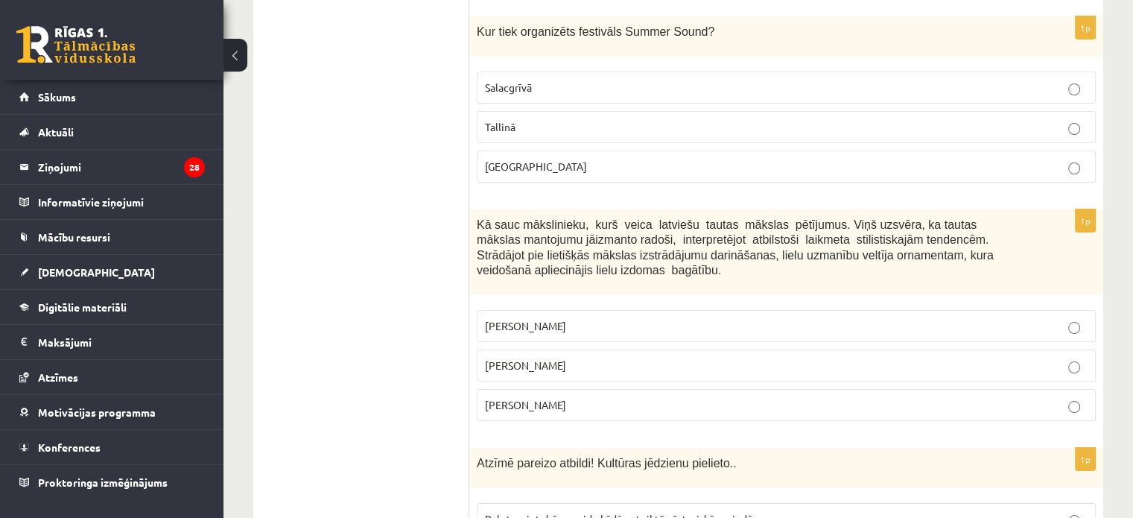
click at [563, 358] on span "Jūlijs Madernieks" at bounding box center [525, 364] width 81 height 13
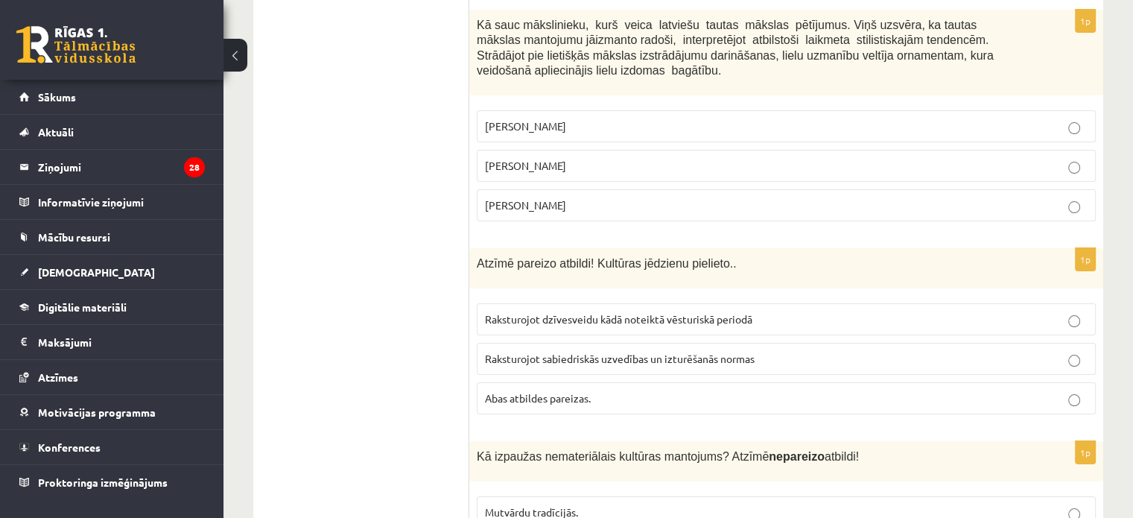
scroll to position [5839, 0]
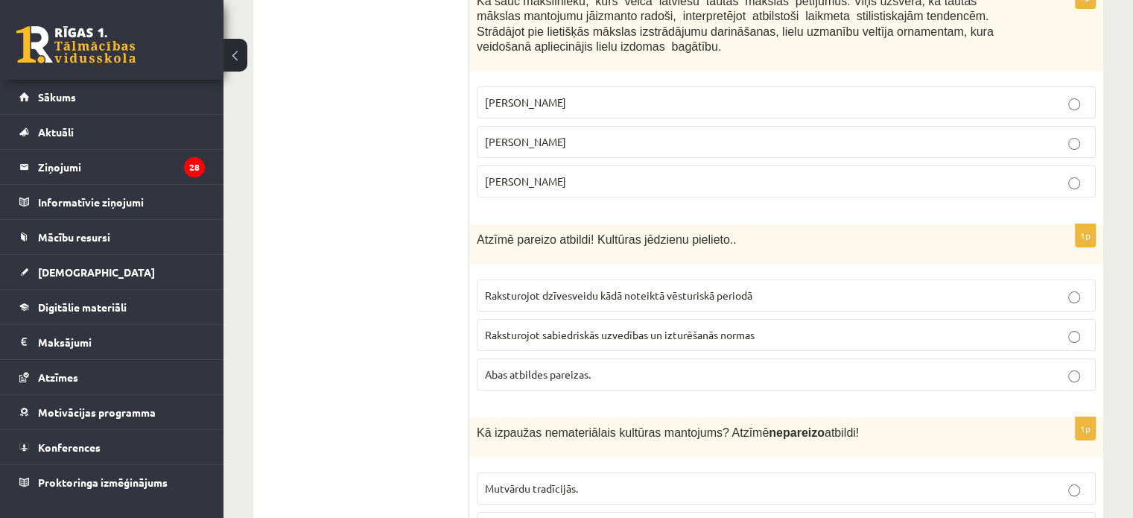
click at [583, 366] on p "Abas atbildes pareizas." at bounding box center [786, 374] width 602 height 16
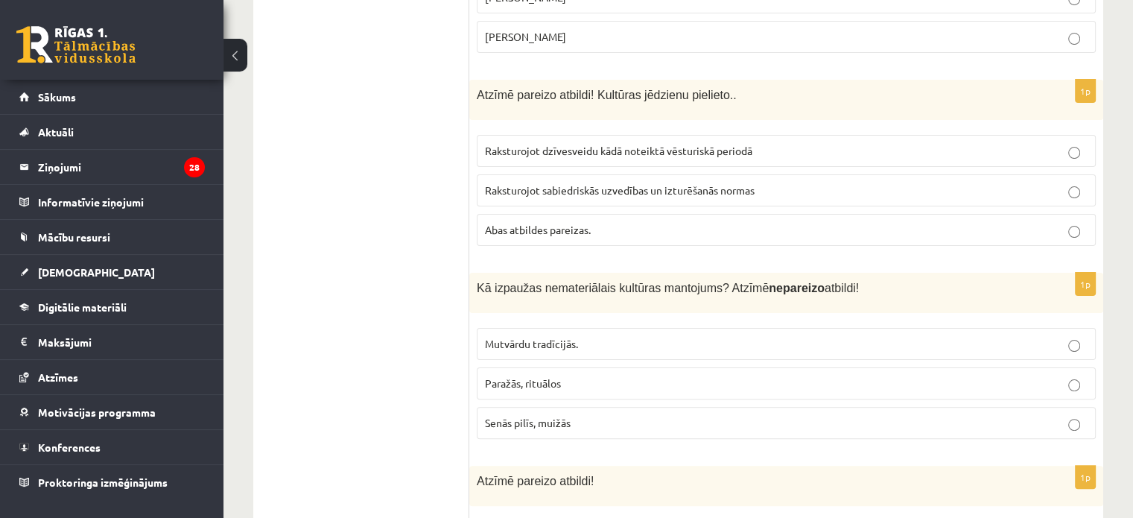
scroll to position [5988, 0]
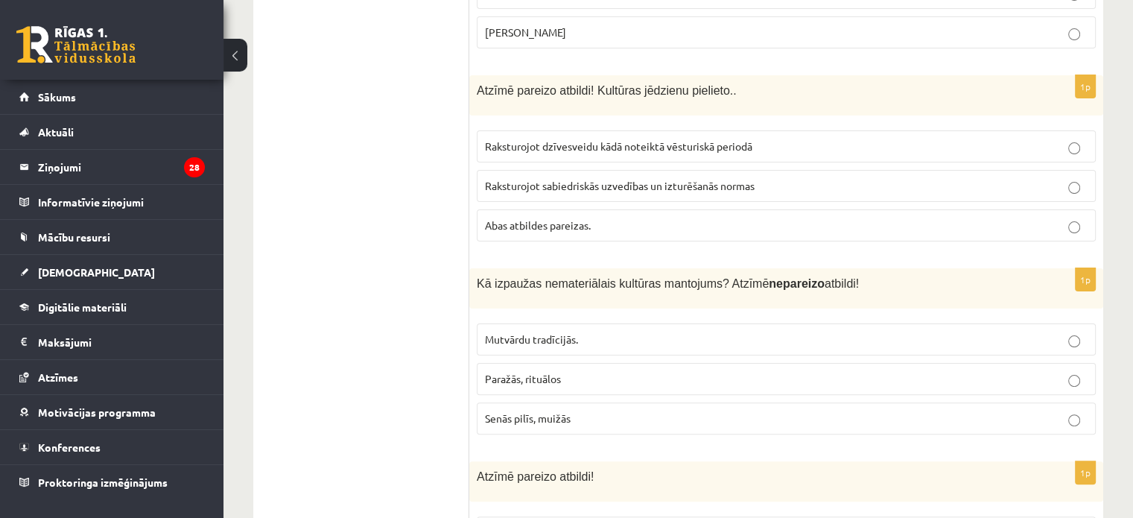
click at [585, 410] on p "Senās pilīs, muižās" at bounding box center [786, 418] width 602 height 16
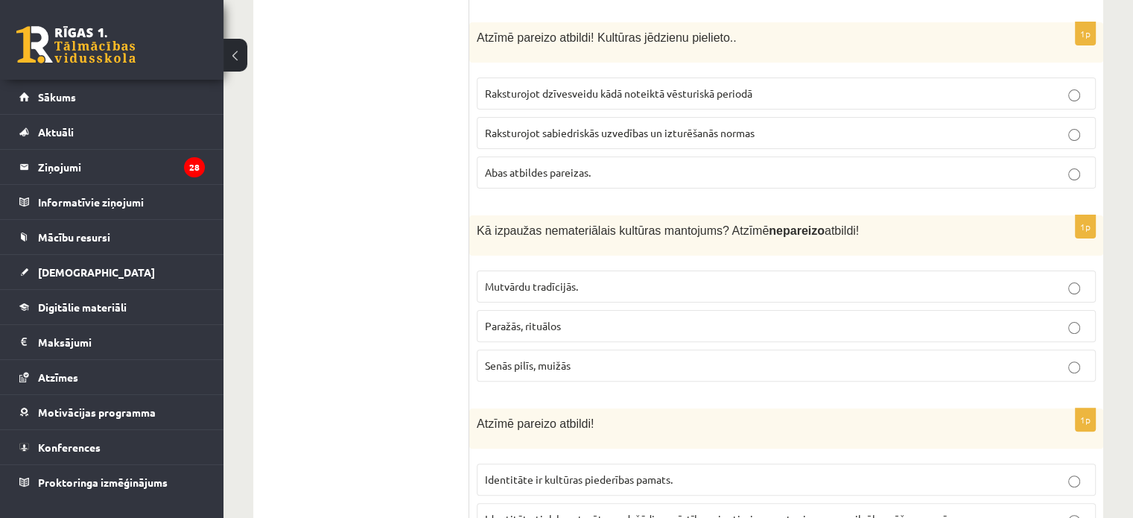
scroll to position [6062, 0]
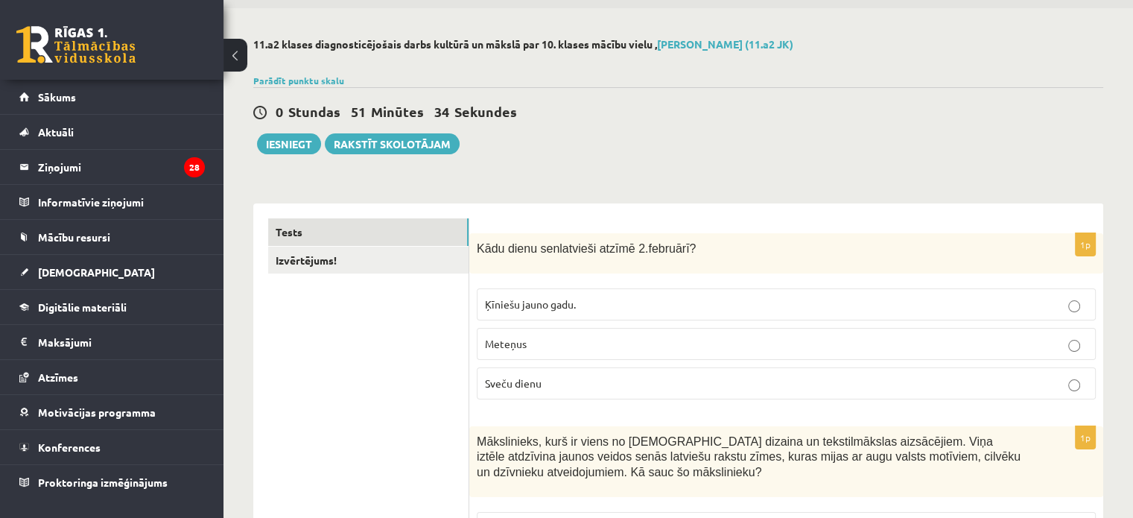
scroll to position [0, 0]
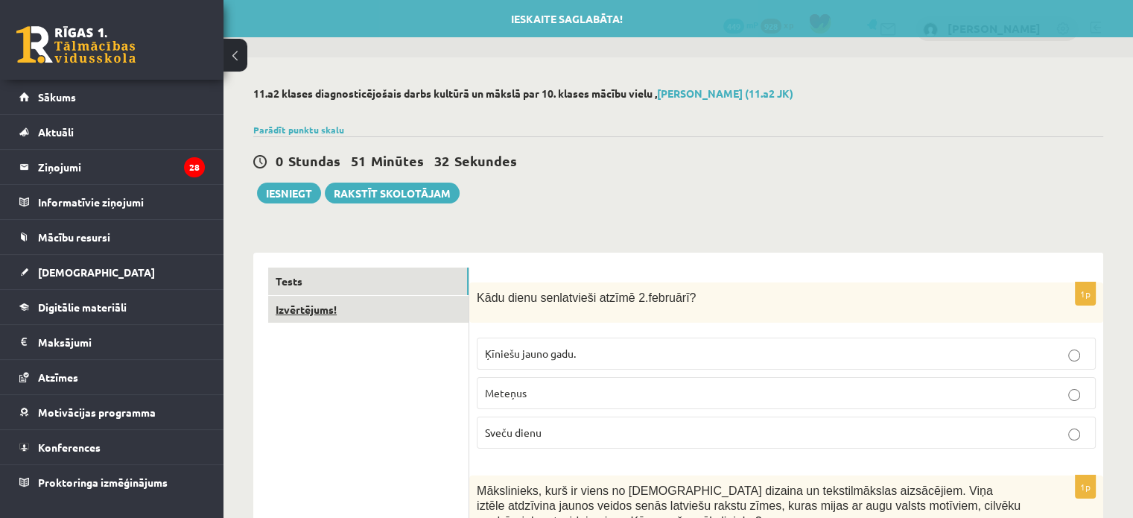
click at [353, 300] on link "Izvērtējums!" at bounding box center [368, 310] width 200 height 28
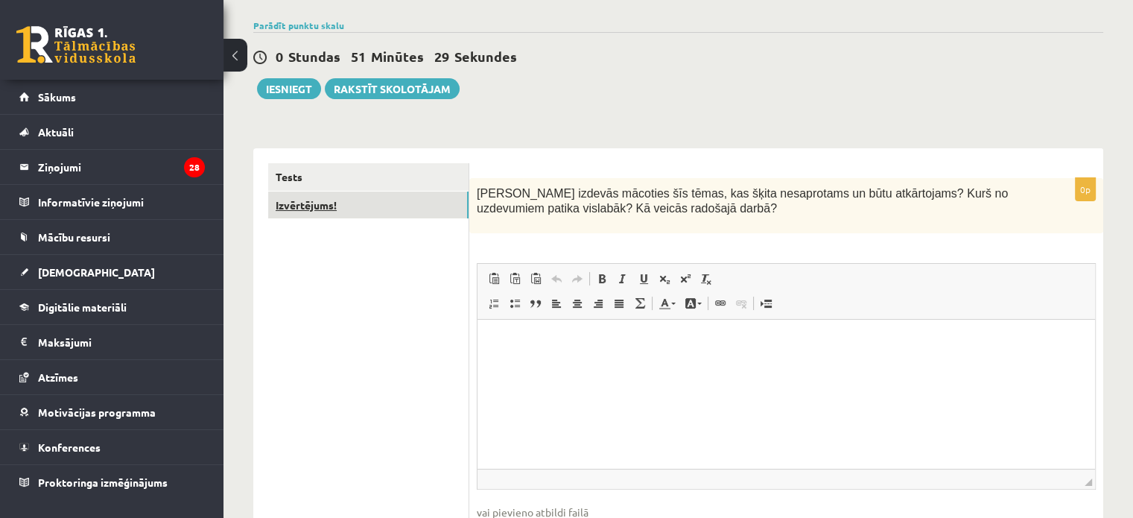
scroll to position [149, 0]
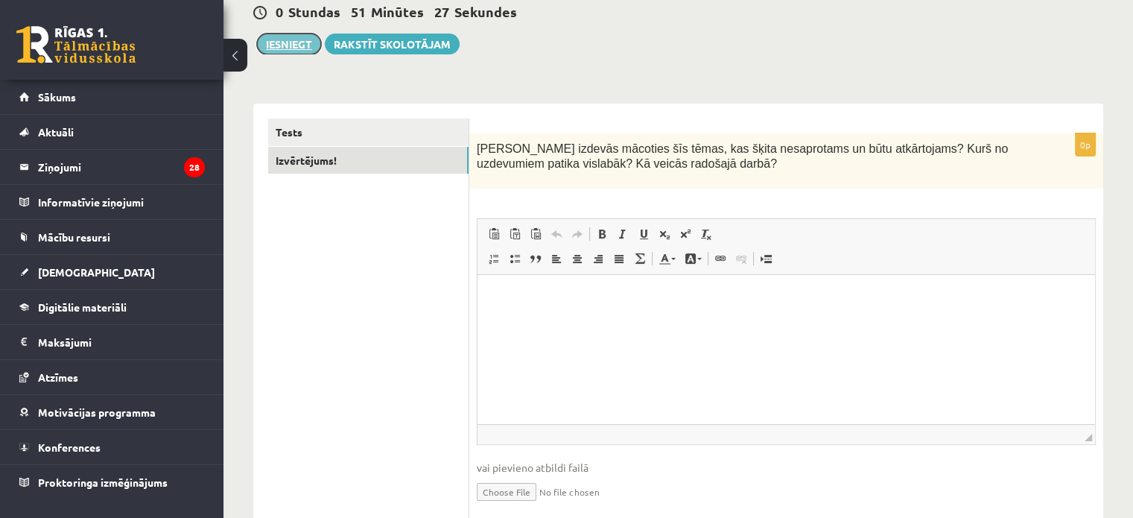
click at [273, 45] on button "Iesniegt" at bounding box center [289, 44] width 64 height 21
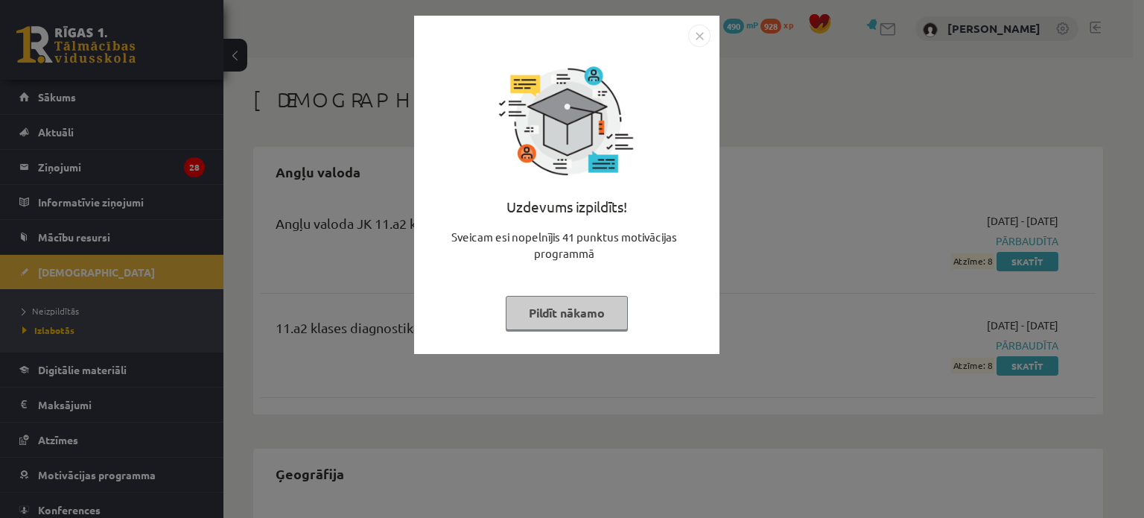
click at [584, 316] on button "Pildīt nākamo" at bounding box center [567, 313] width 122 height 34
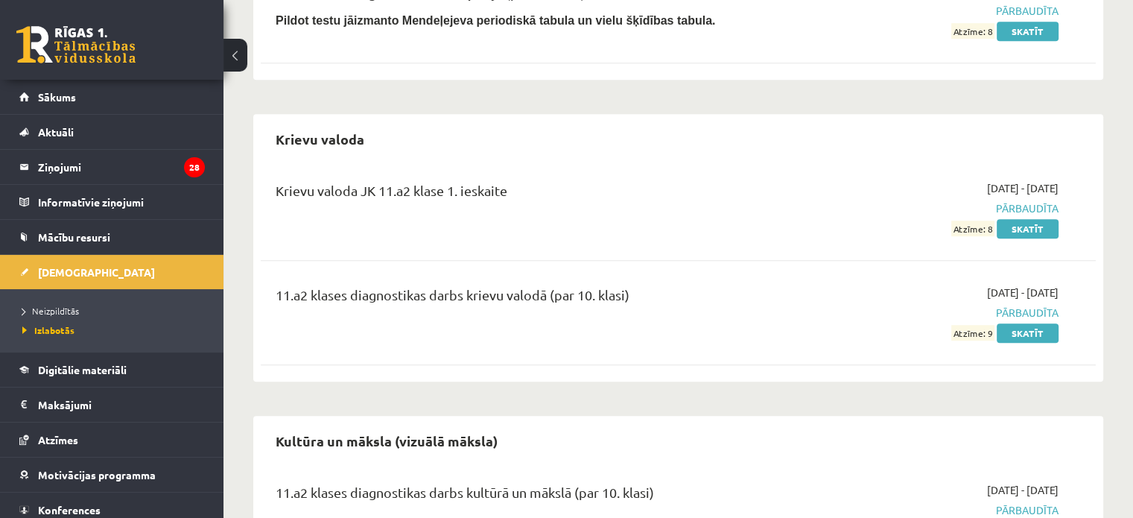
scroll to position [1117, 0]
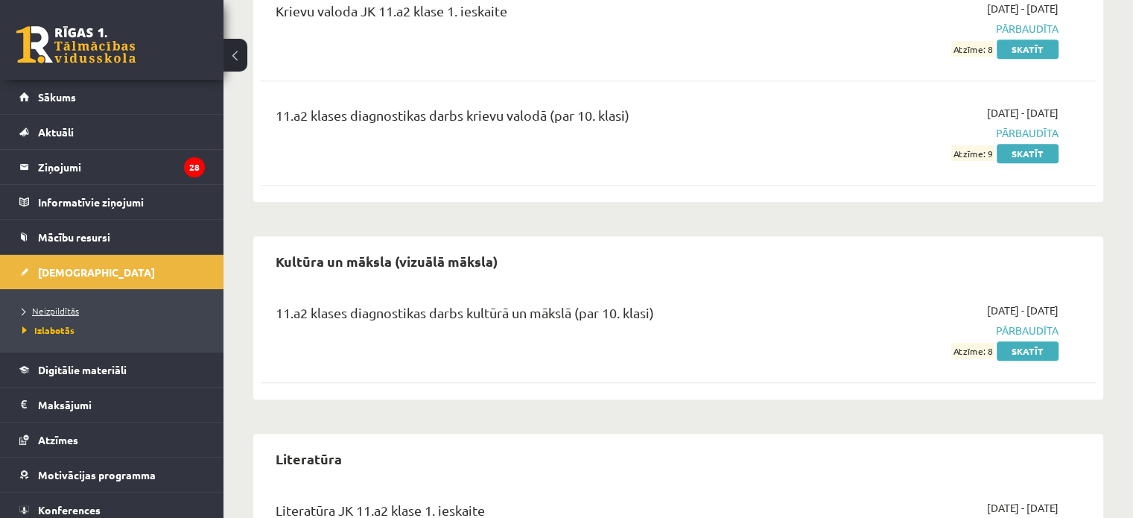
click at [41, 309] on span "Neizpildītās" at bounding box center [50, 311] width 57 height 12
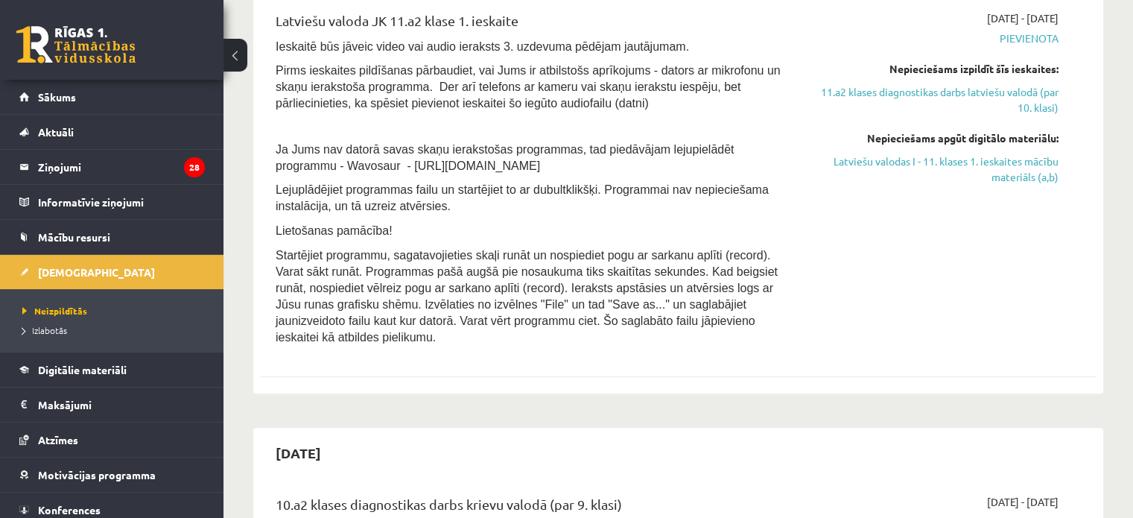
scroll to position [819, 0]
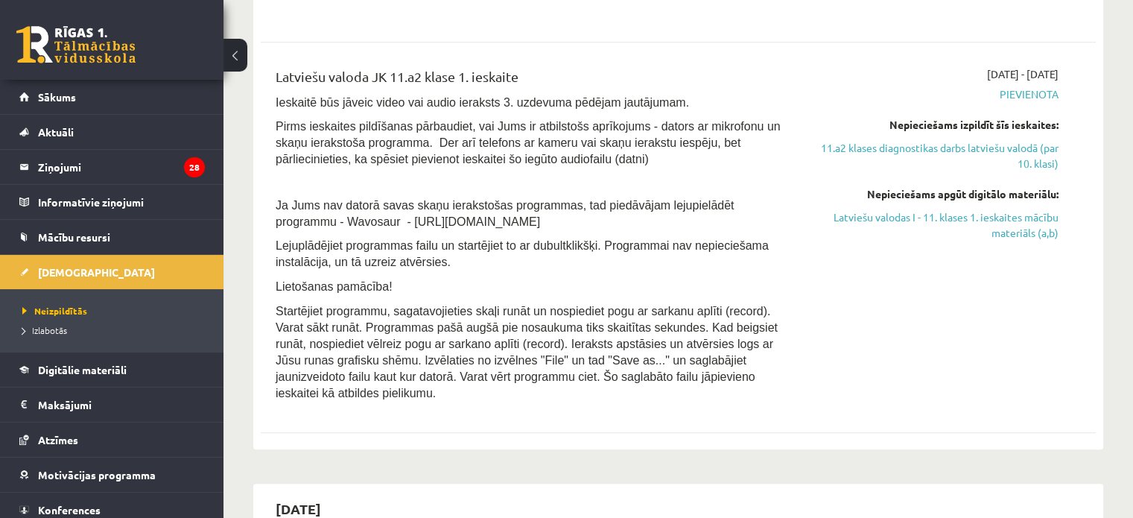
drag, startPoint x: 363, startPoint y: 300, endPoint x: 778, endPoint y: 395, distance: 424.9
click at [778, 395] on p "Startējiet programmu, sagatavojieties skaļi runāt un nospiediet pogu ar sarkanu…" at bounding box center [533, 351] width 515 height 98
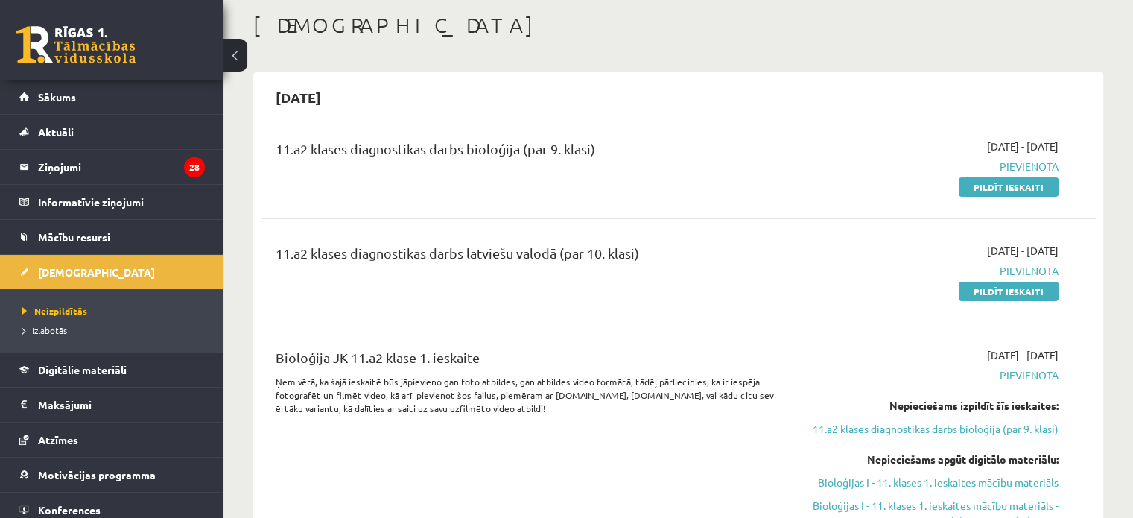
scroll to position [0, 0]
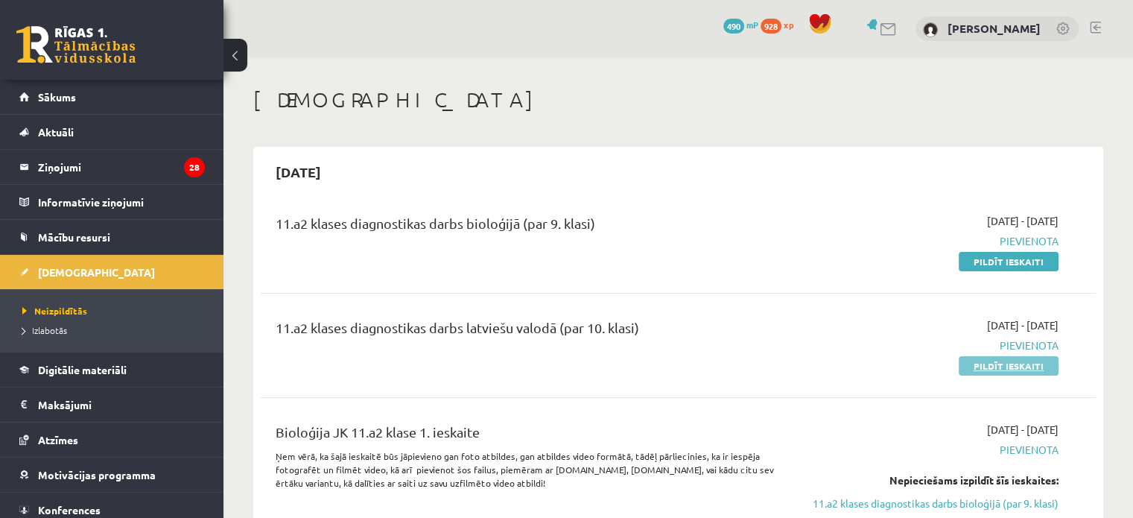
click at [985, 366] on link "Pildīt ieskaiti" at bounding box center [1008, 365] width 100 height 19
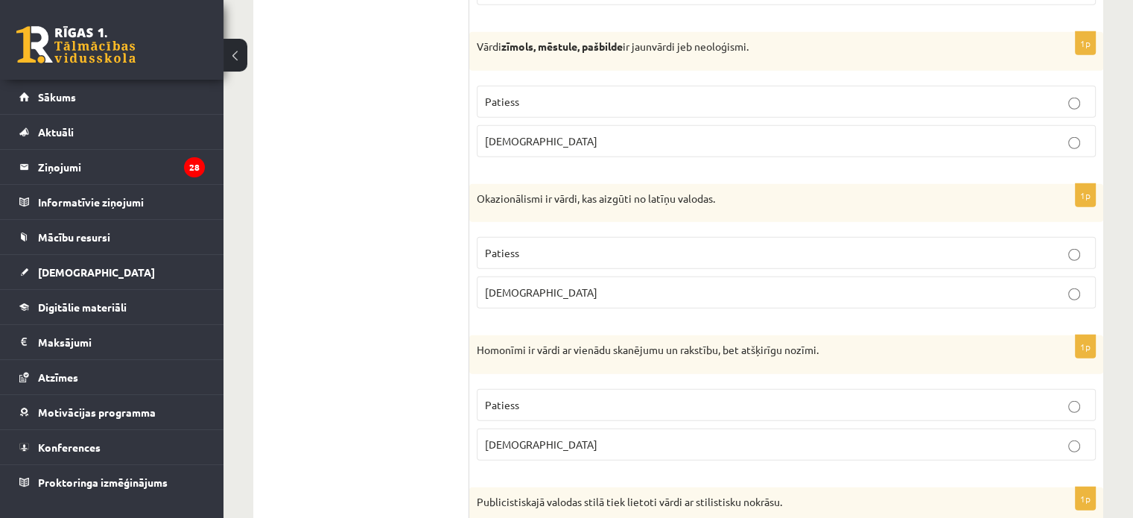
scroll to position [4410, 0]
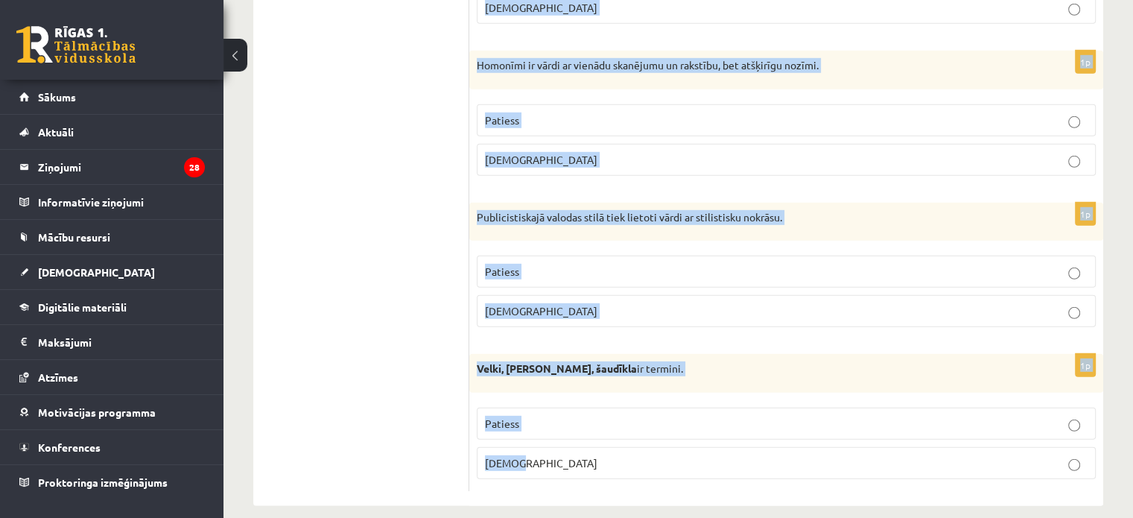
drag, startPoint x: 483, startPoint y: 273, endPoint x: 897, endPoint y: 552, distance: 499.0
copy form "Apgalvojums ir patiess vai nepatiess? 1p Literārajā sarunvalodā izmanto garus, …"
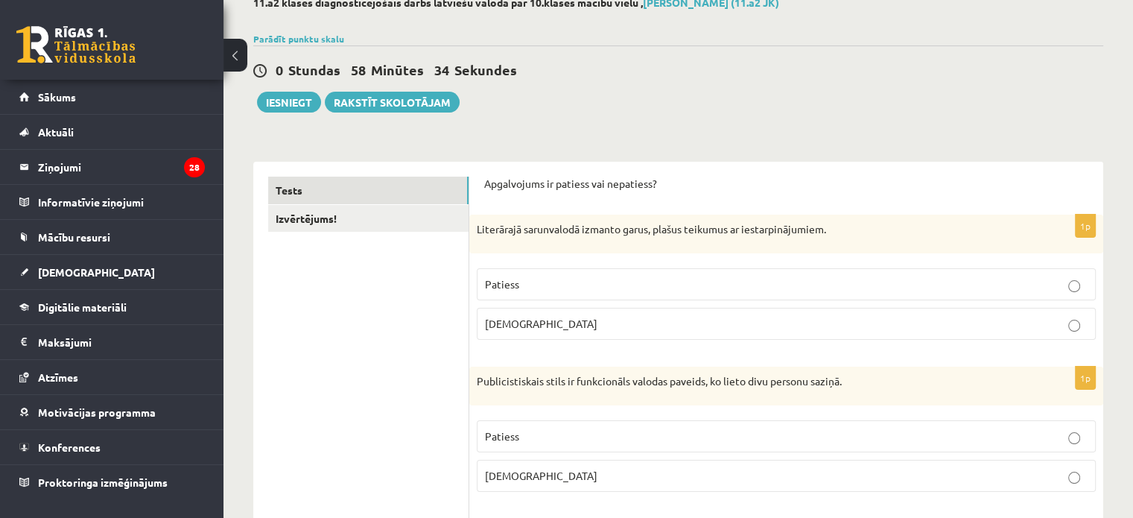
scroll to position [0, 0]
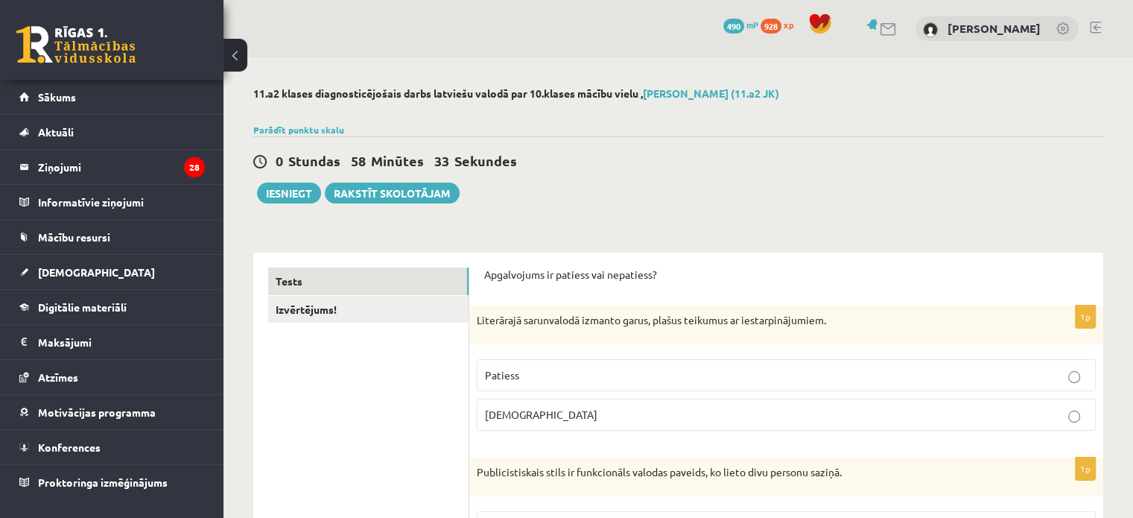
click at [635, 413] on p "Aplams" at bounding box center [786, 415] width 602 height 16
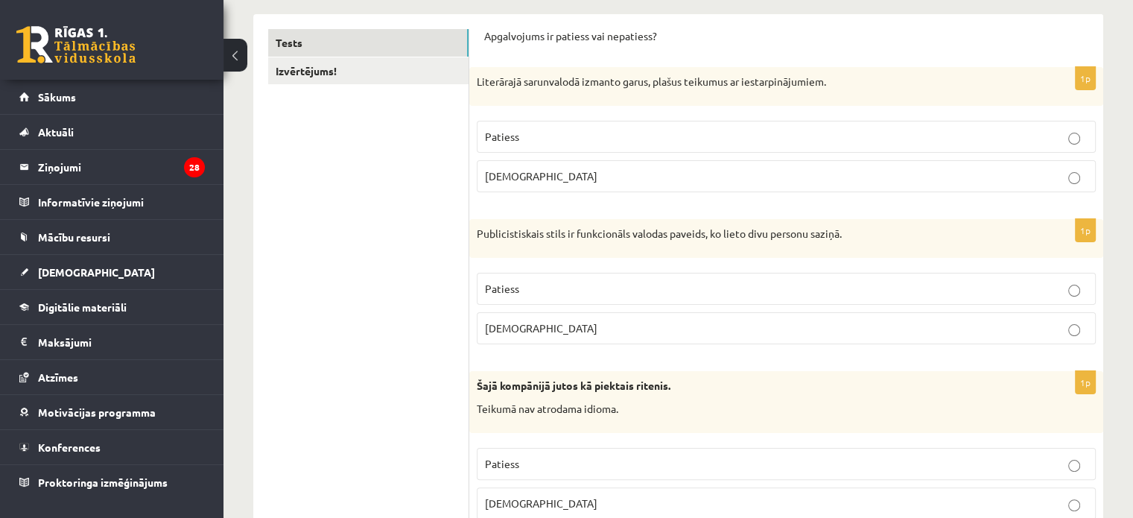
scroll to position [298, 0]
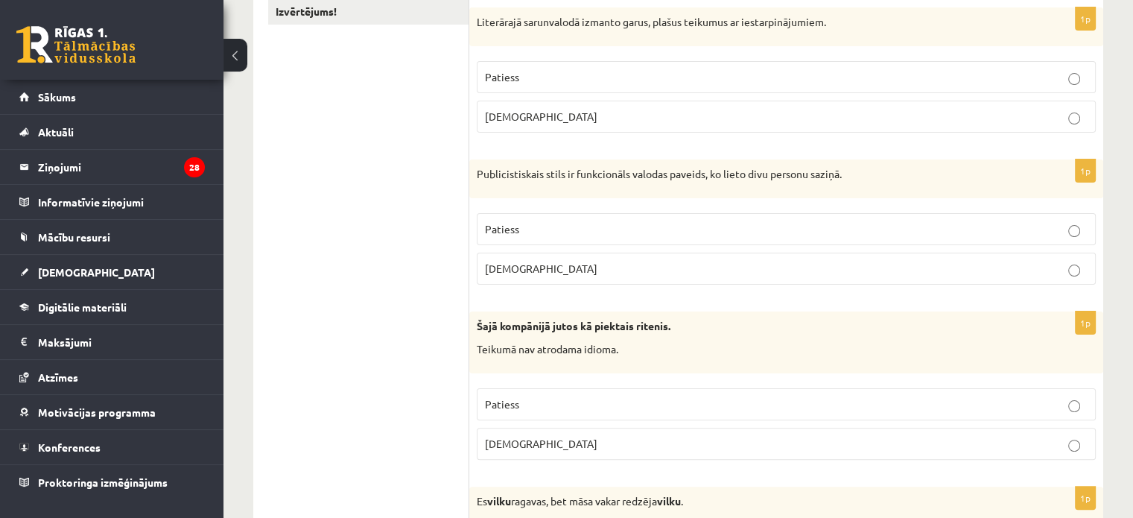
click at [690, 262] on p "Aplams" at bounding box center [786, 269] width 602 height 16
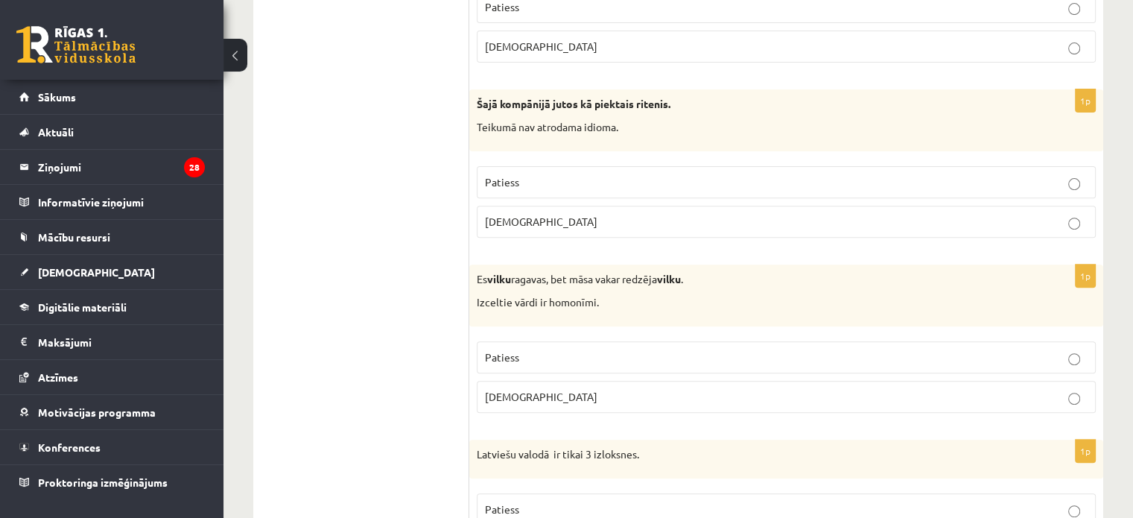
scroll to position [521, 0]
click at [712, 214] on p "Aplams" at bounding box center [786, 220] width 602 height 16
click at [649, 359] on p "Patiess" at bounding box center [786, 356] width 602 height 16
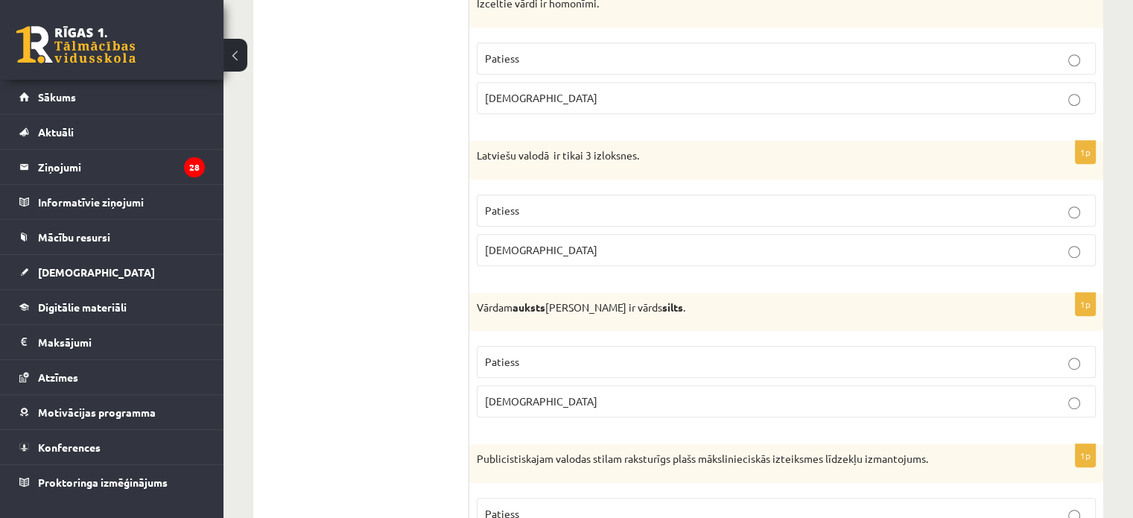
scroll to position [819, 0]
click at [694, 207] on p "Patiess" at bounding box center [786, 210] width 602 height 16
click at [593, 360] on p "Patiess" at bounding box center [786, 361] width 602 height 16
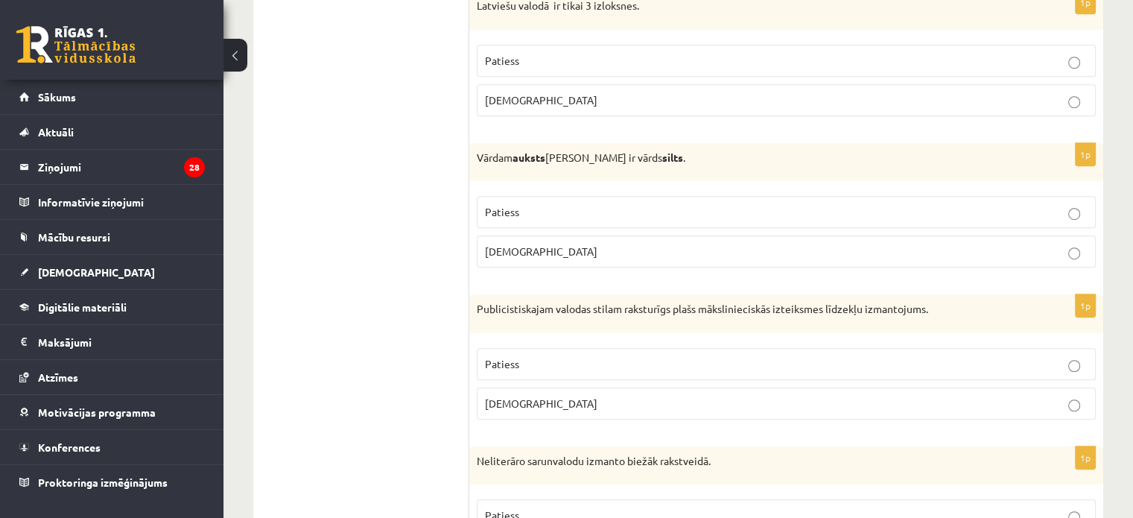
click at [596, 360] on p "Patiess" at bounding box center [786, 364] width 602 height 16
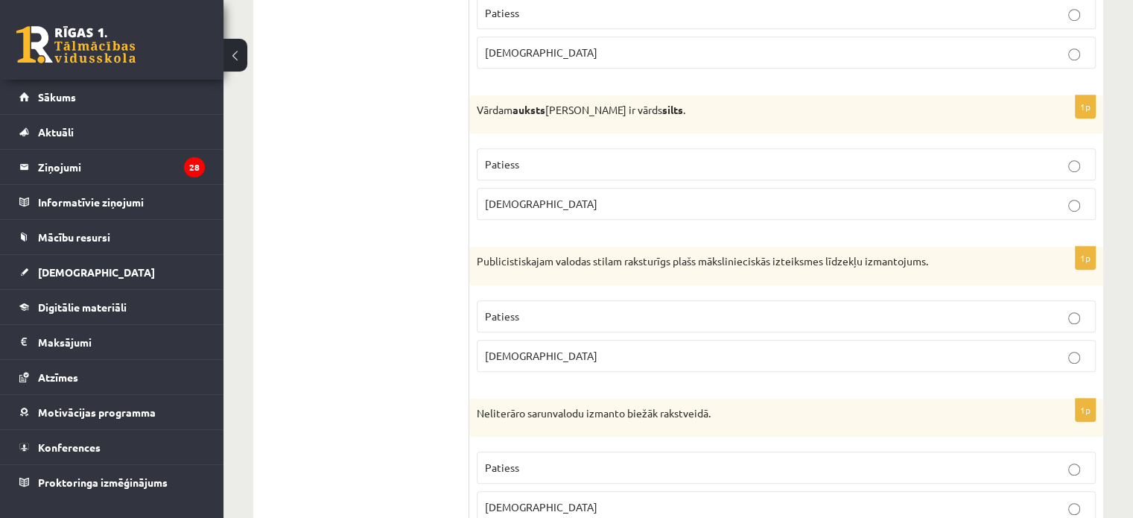
scroll to position [1117, 0]
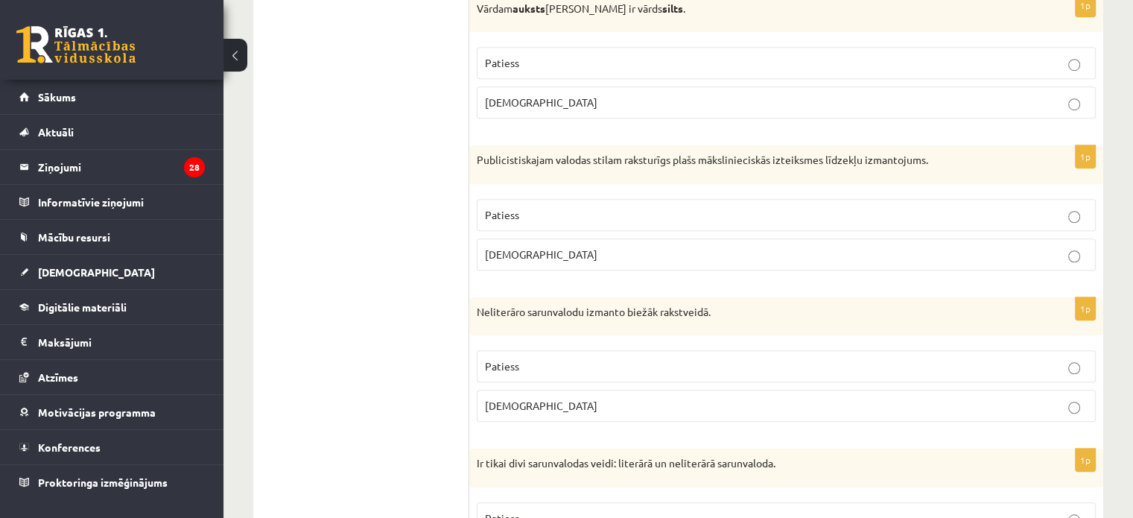
click at [583, 402] on p "Aplams" at bounding box center [786, 406] width 602 height 16
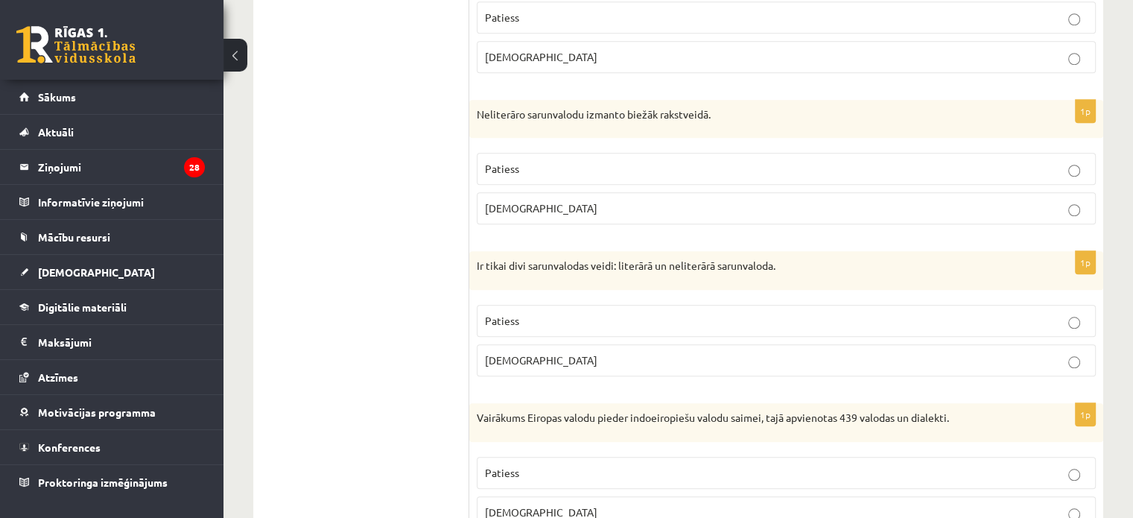
scroll to position [1341, 0]
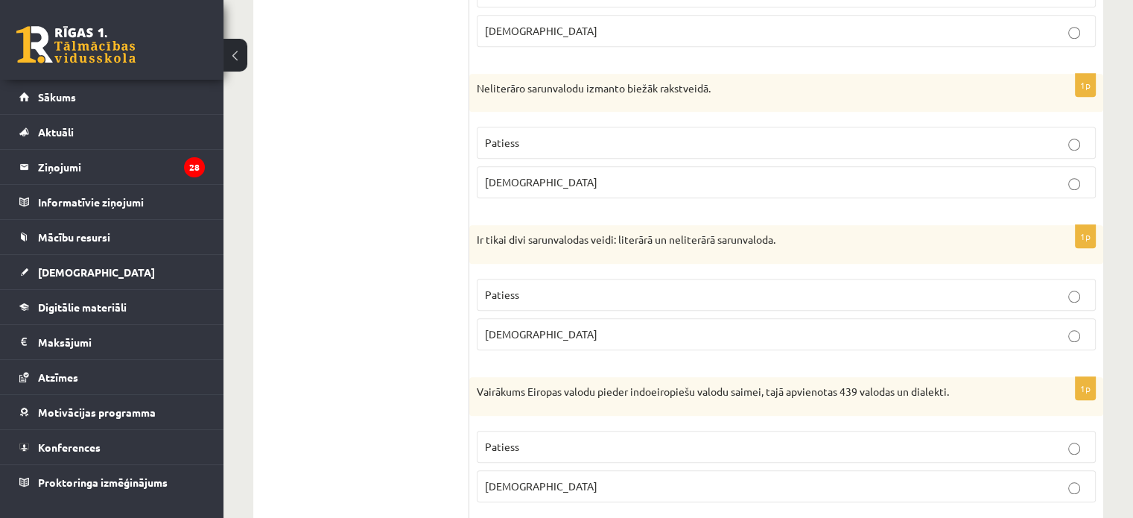
click at [822, 287] on p "Patiess" at bounding box center [786, 295] width 602 height 16
click at [929, 445] on p "Patiess" at bounding box center [786, 447] width 602 height 16
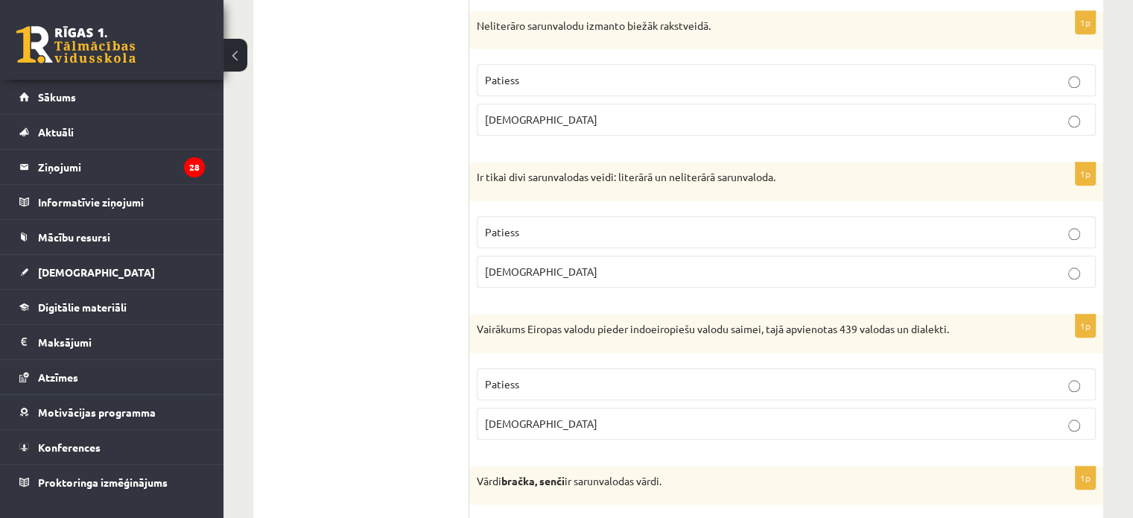
scroll to position [1489, 0]
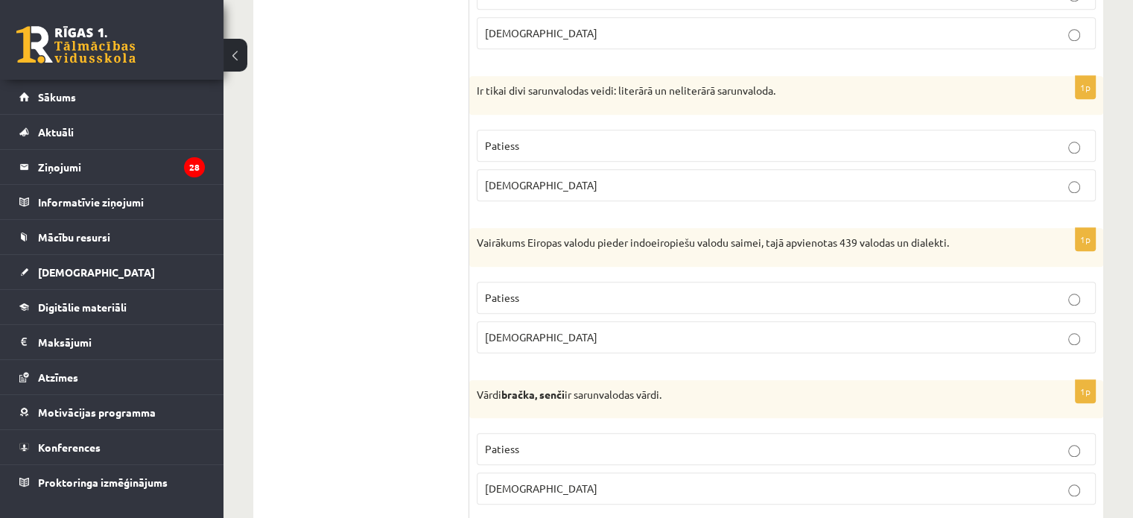
click at [608, 433] on label "Patiess" at bounding box center [786, 449] width 619 height 32
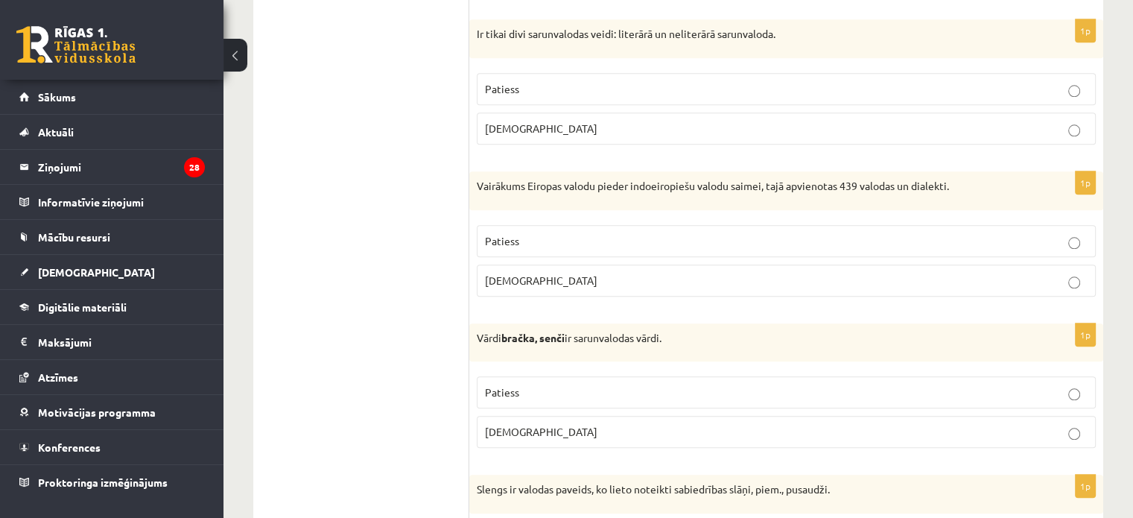
scroll to position [1638, 0]
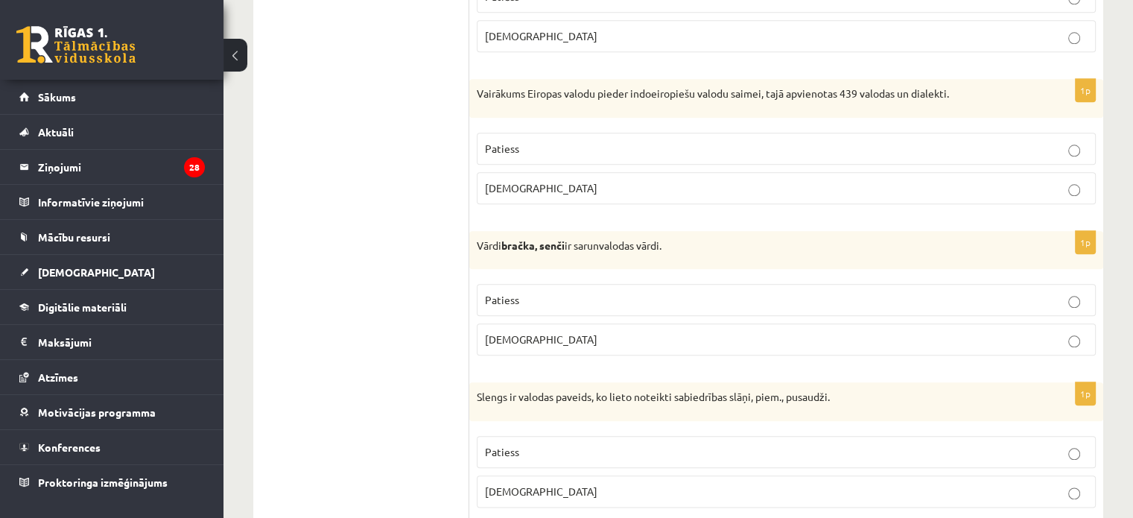
click at [544, 444] on p "Patiess" at bounding box center [786, 452] width 602 height 16
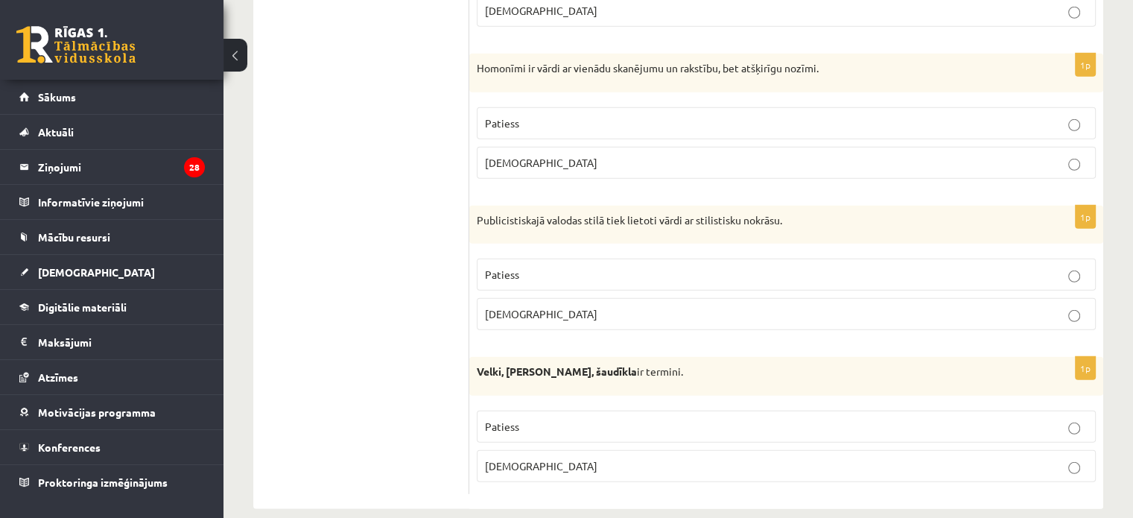
scroll to position [4410, 0]
click at [638, 455] on p "Aplams" at bounding box center [786, 463] width 602 height 16
drag, startPoint x: 545, startPoint y: 250, endPoint x: 515, endPoint y: 234, distance: 34.0
click at [544, 264] on p "Patiess" at bounding box center [786, 272] width 602 height 16
click at [538, 112] on p "Patiess" at bounding box center [786, 120] width 602 height 16
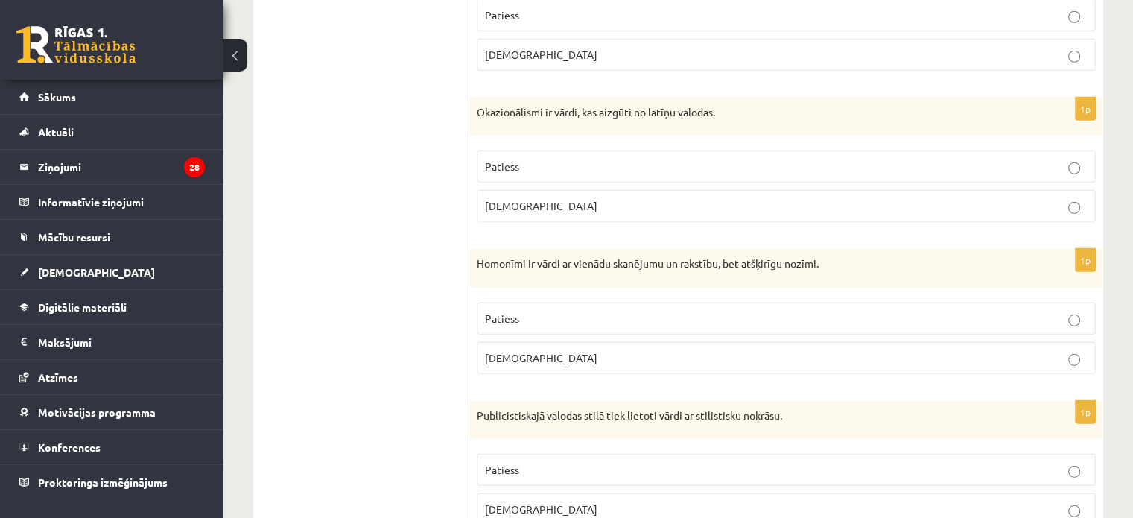
scroll to position [4187, 0]
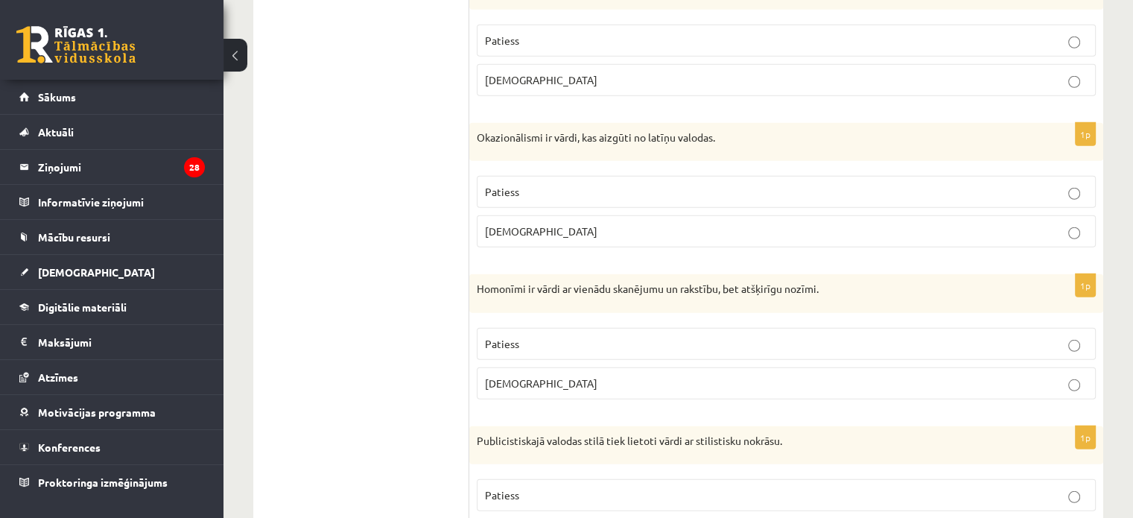
click at [507, 224] on span "Aplams" at bounding box center [541, 230] width 112 height 13
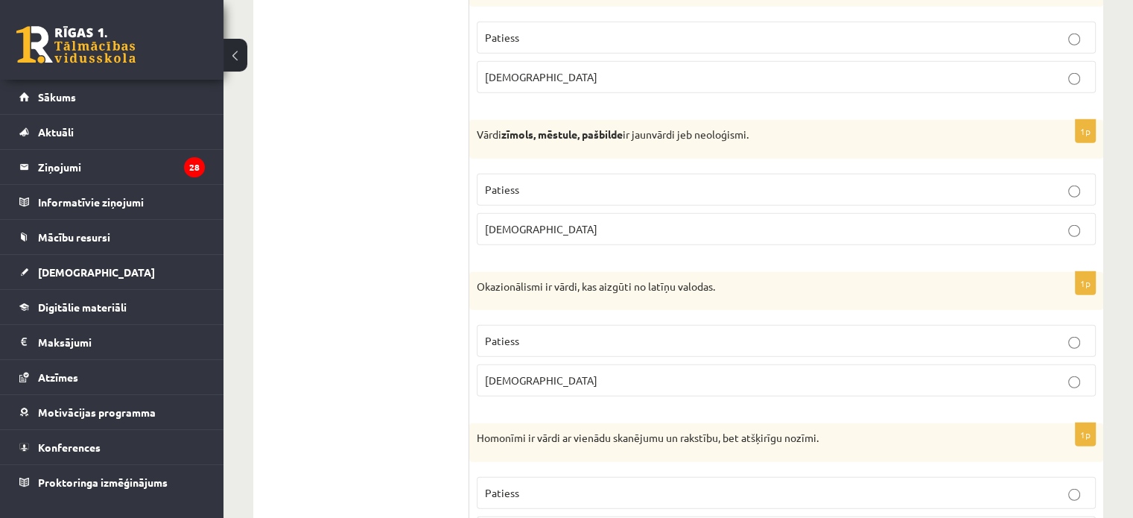
click at [518, 182] on p "Patiess" at bounding box center [786, 190] width 602 height 16
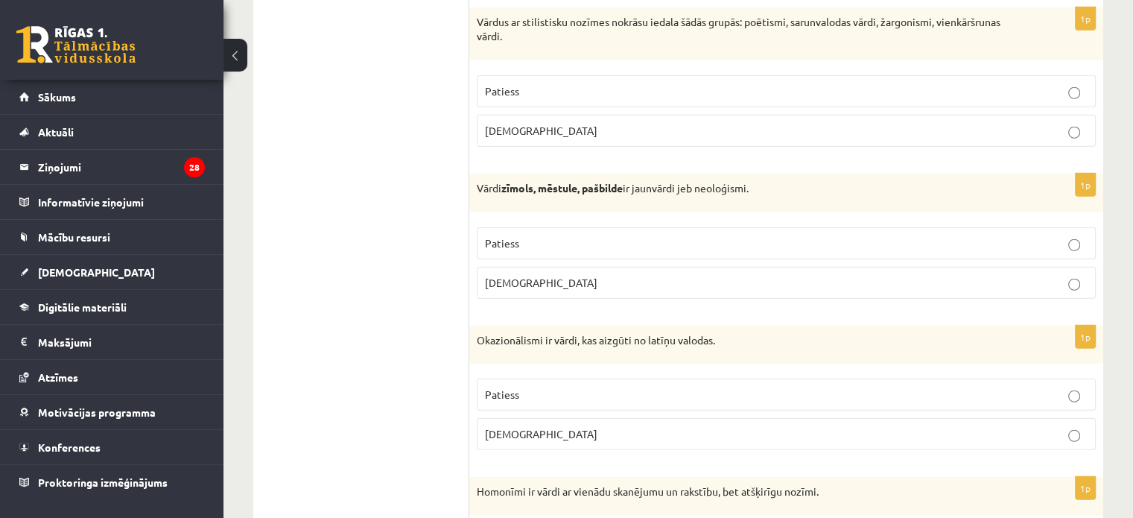
scroll to position [3964, 0]
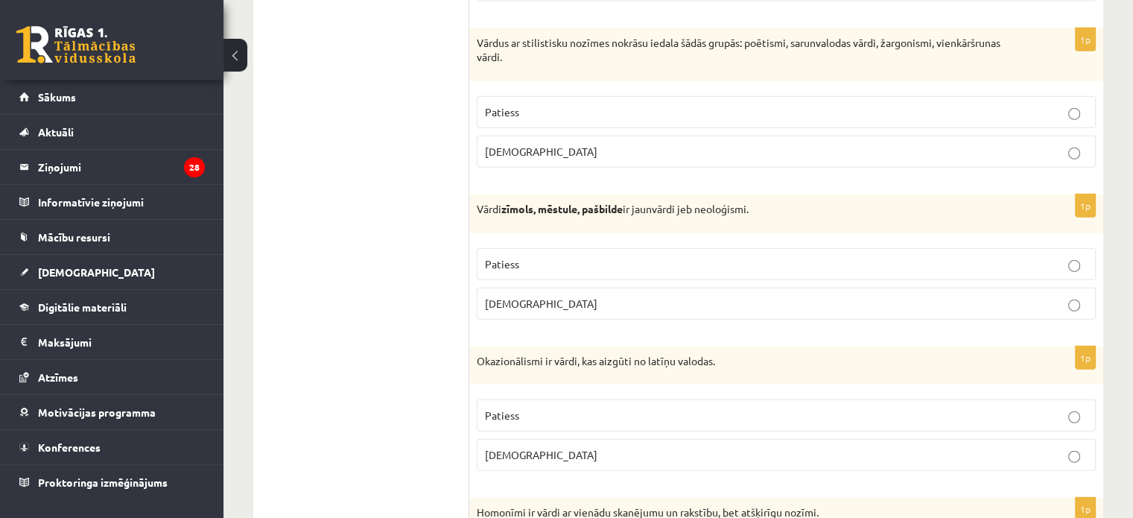
click at [783, 109] on label "Patiess" at bounding box center [786, 112] width 619 height 32
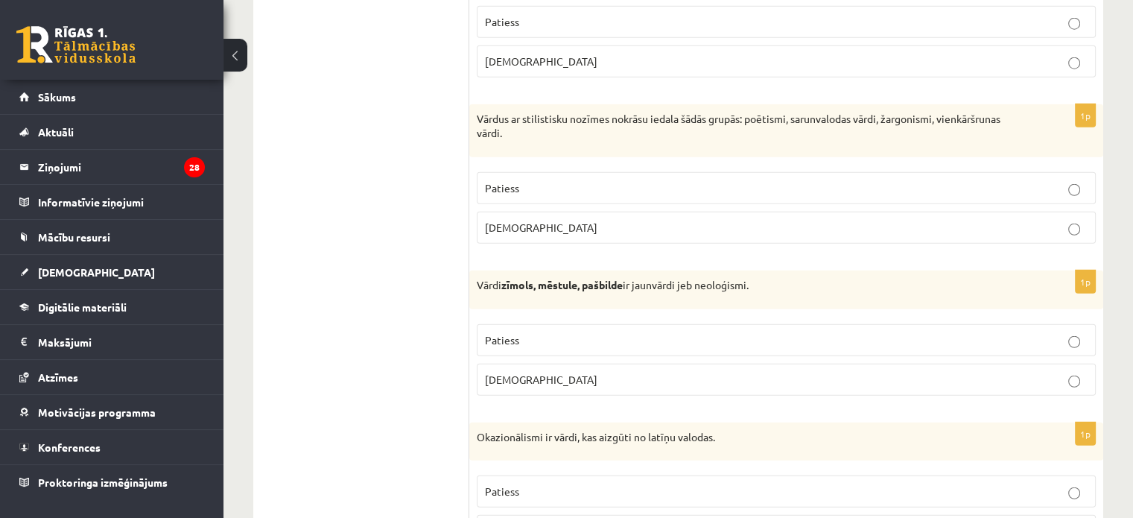
scroll to position [3815, 0]
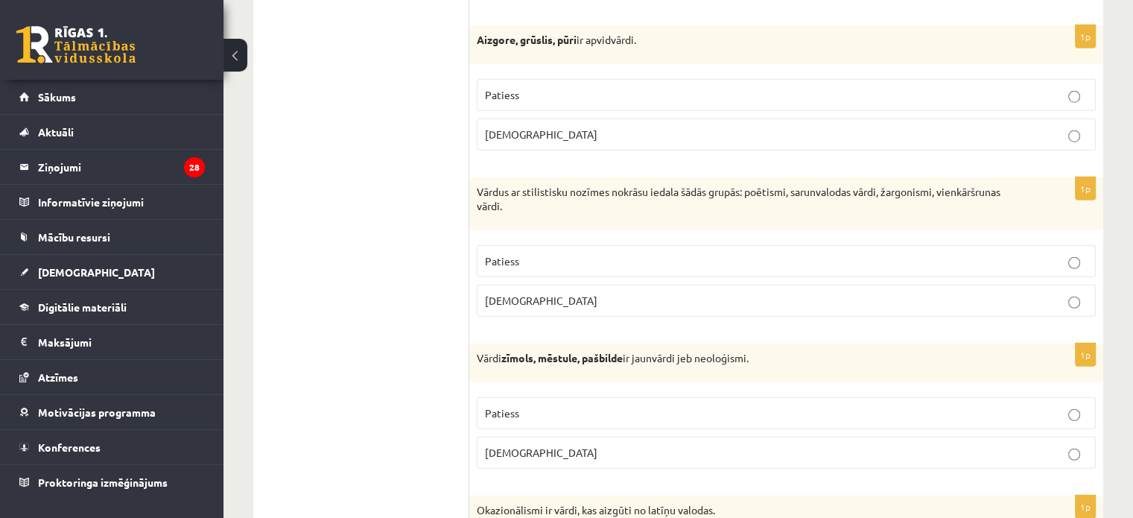
click at [794, 87] on p "Patiess" at bounding box center [786, 95] width 602 height 16
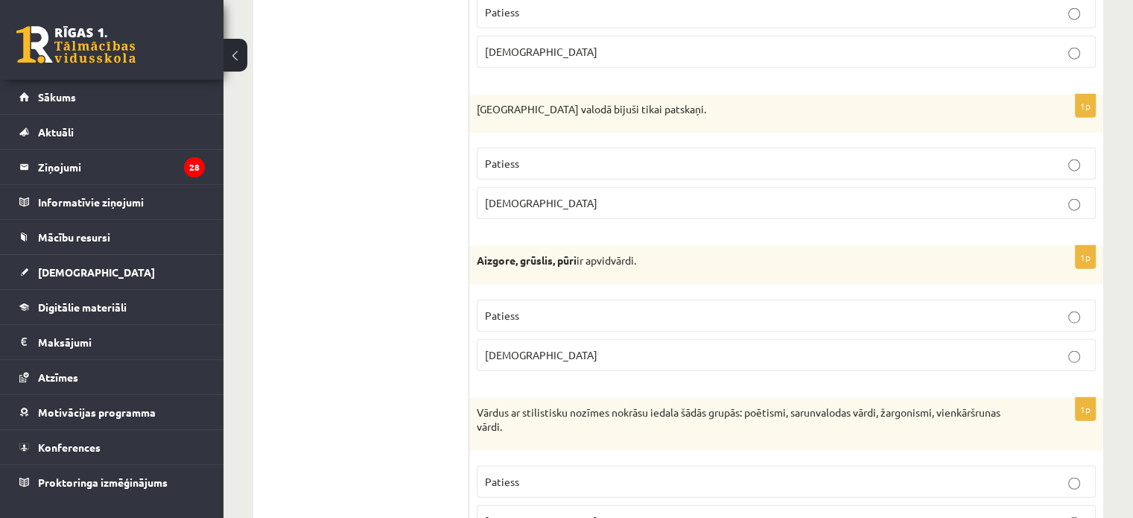
scroll to position [3591, 0]
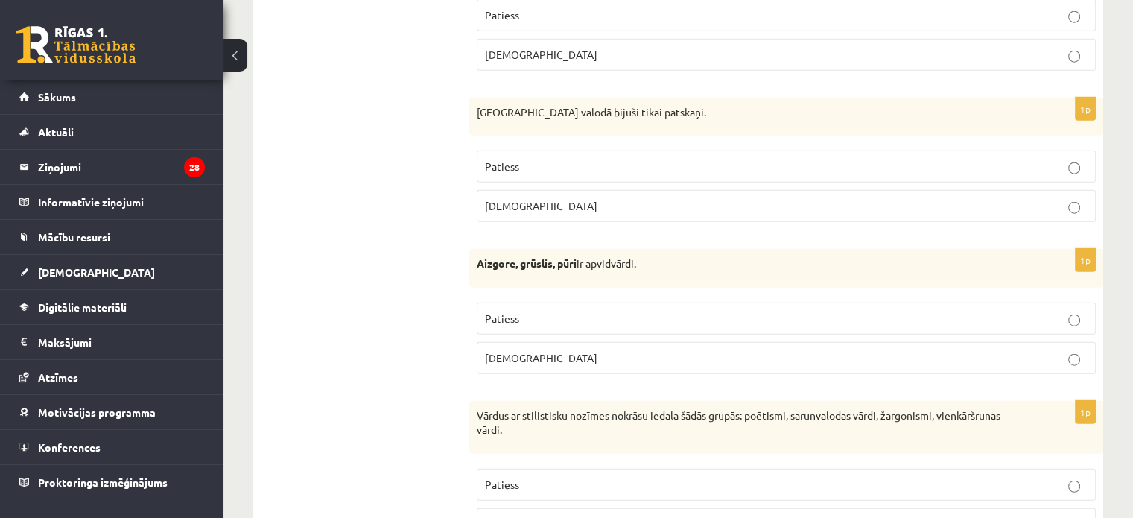
click at [713, 198] on p "Aplams" at bounding box center [786, 206] width 602 height 16
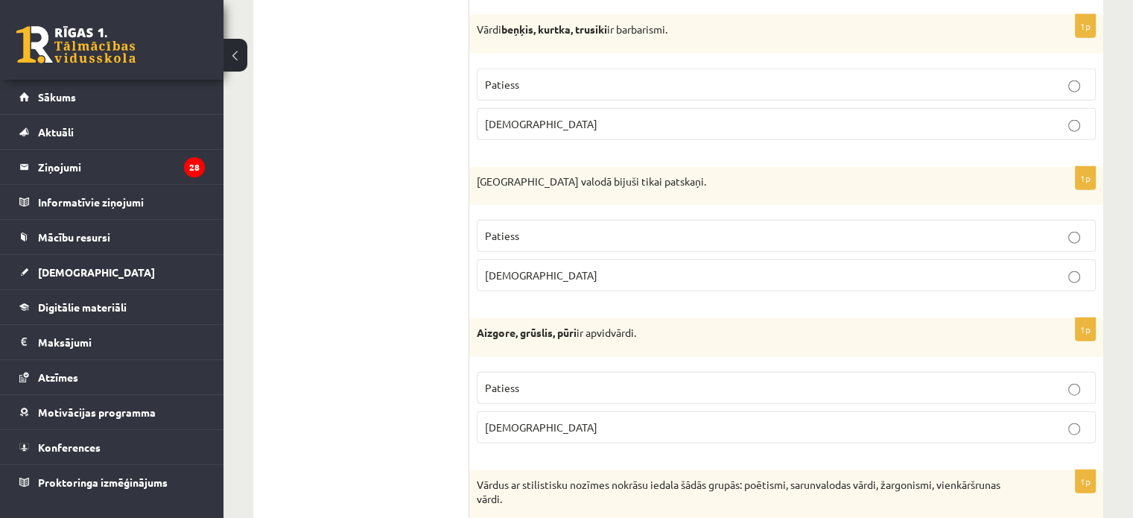
scroll to position [3442, 0]
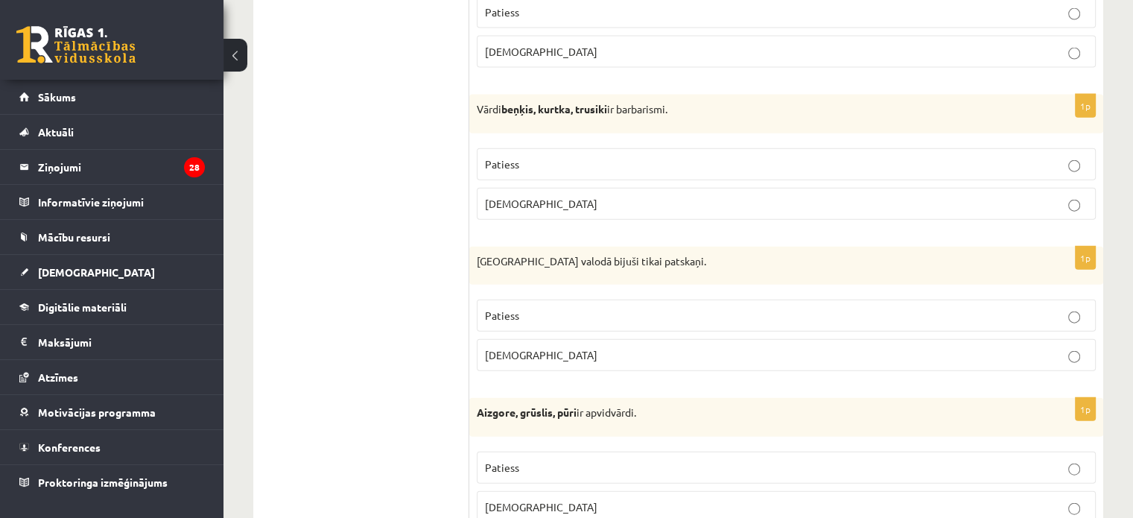
click at [719, 159] on label "Patiess" at bounding box center [786, 164] width 619 height 32
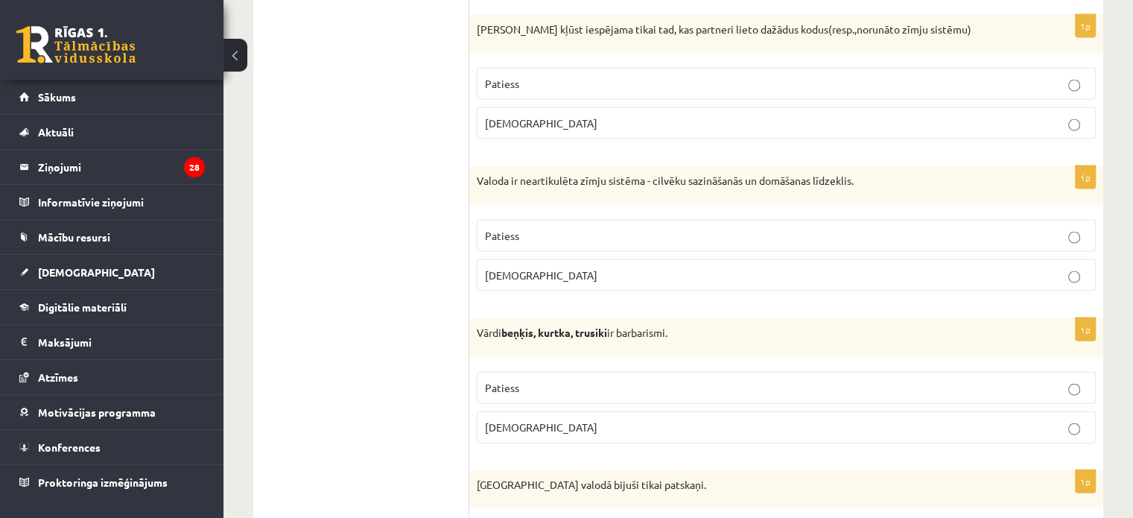
scroll to position [3144, 0]
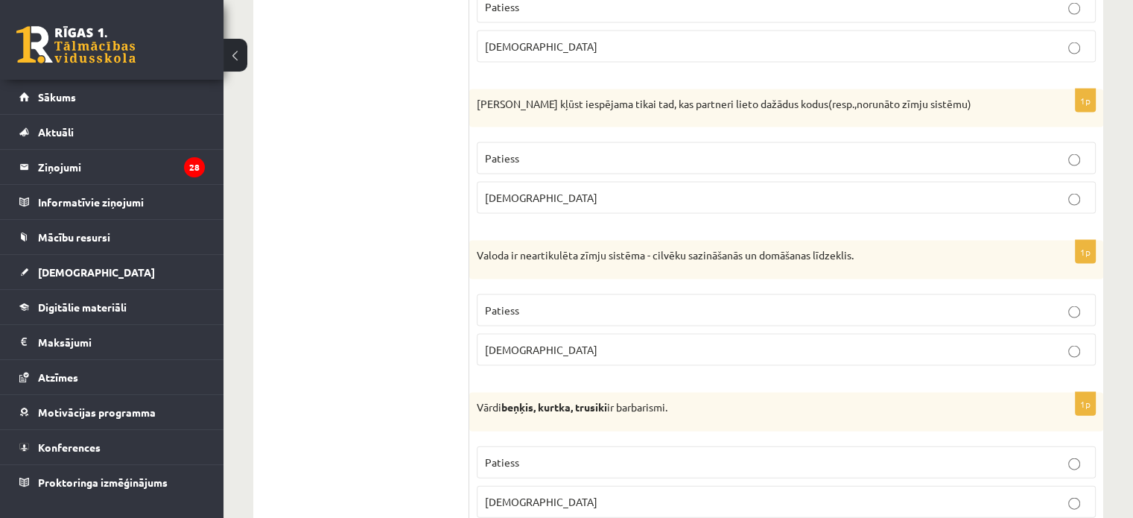
click at [716, 342] on p "Aplams" at bounding box center [786, 350] width 602 height 16
click at [845, 190] on p "Aplams" at bounding box center [786, 198] width 602 height 16
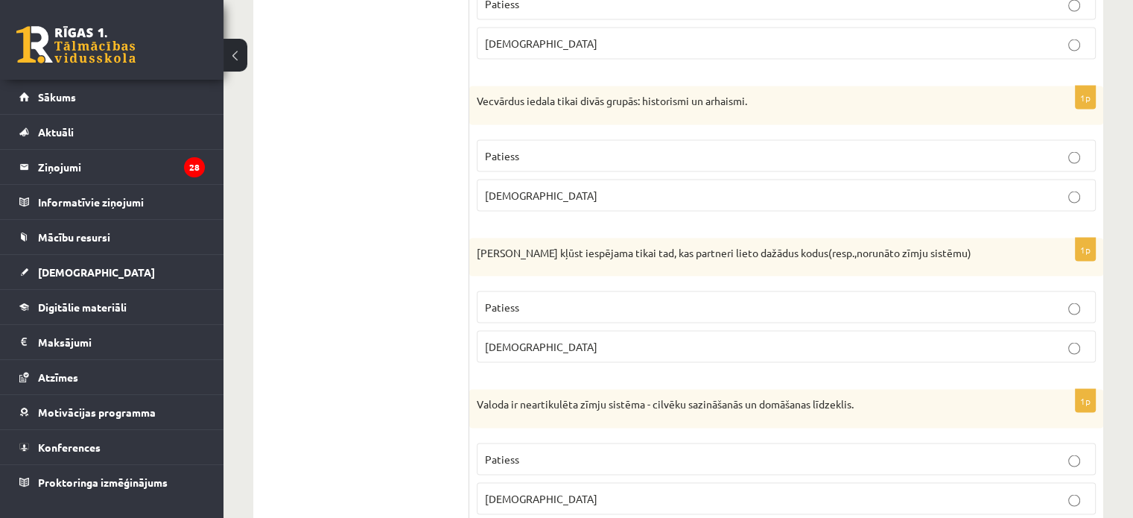
click at [840, 148] on p "Patiess" at bounding box center [786, 156] width 602 height 16
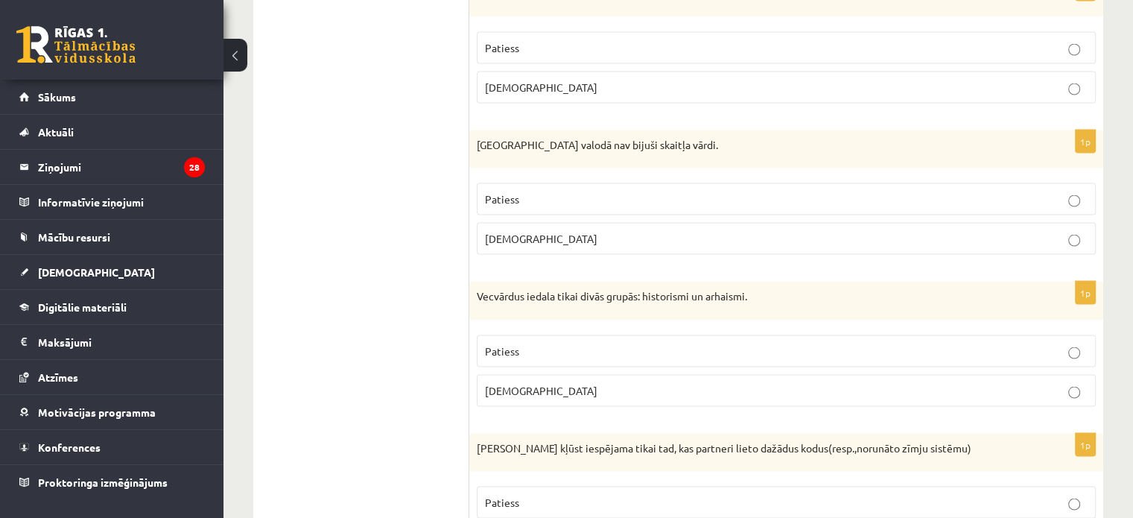
scroll to position [2772, 0]
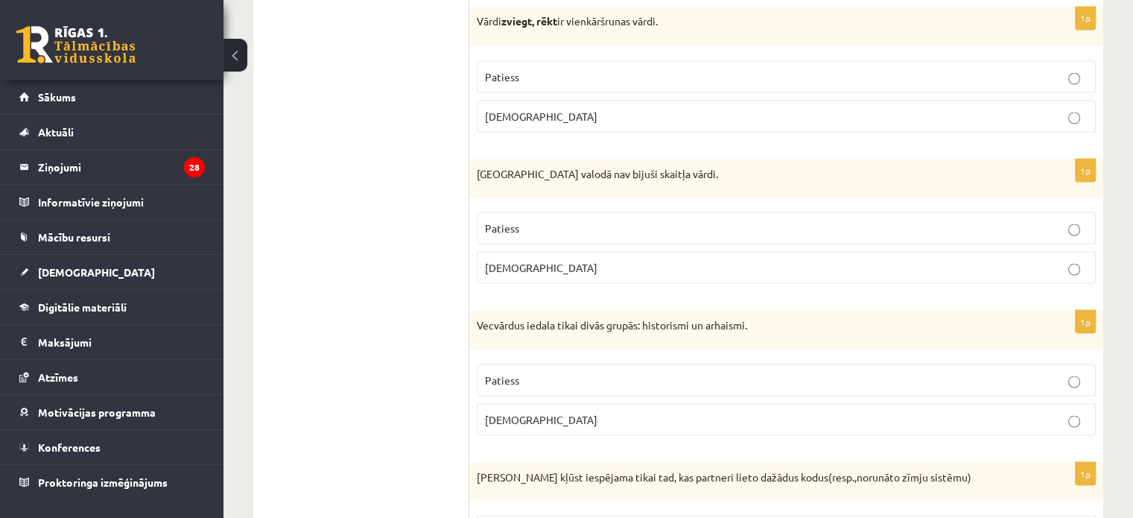
click at [696, 220] on p "Patiess" at bounding box center [786, 228] width 602 height 16
click at [671, 71] on p "Patiess" at bounding box center [786, 77] width 602 height 16
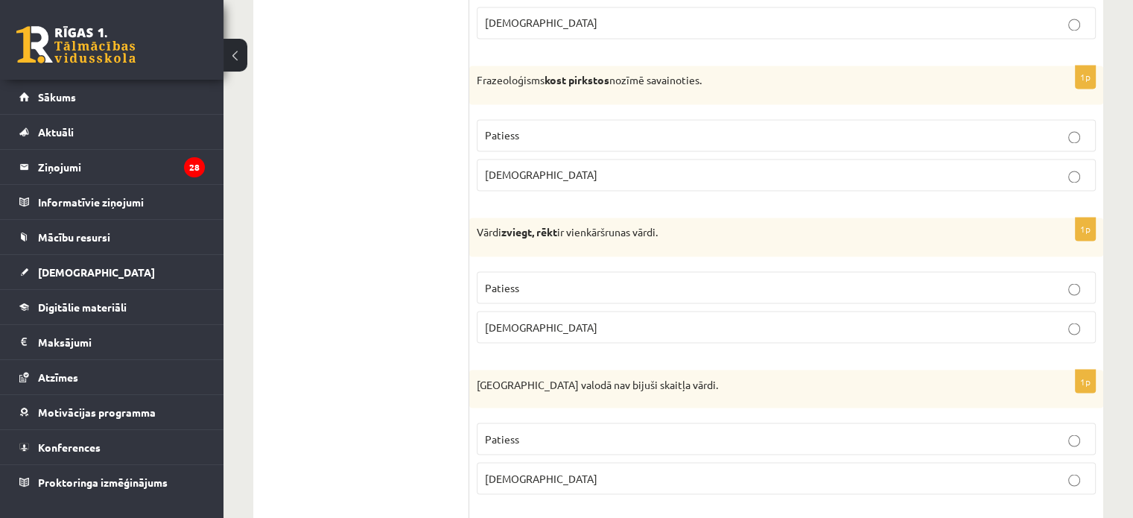
scroll to position [2549, 0]
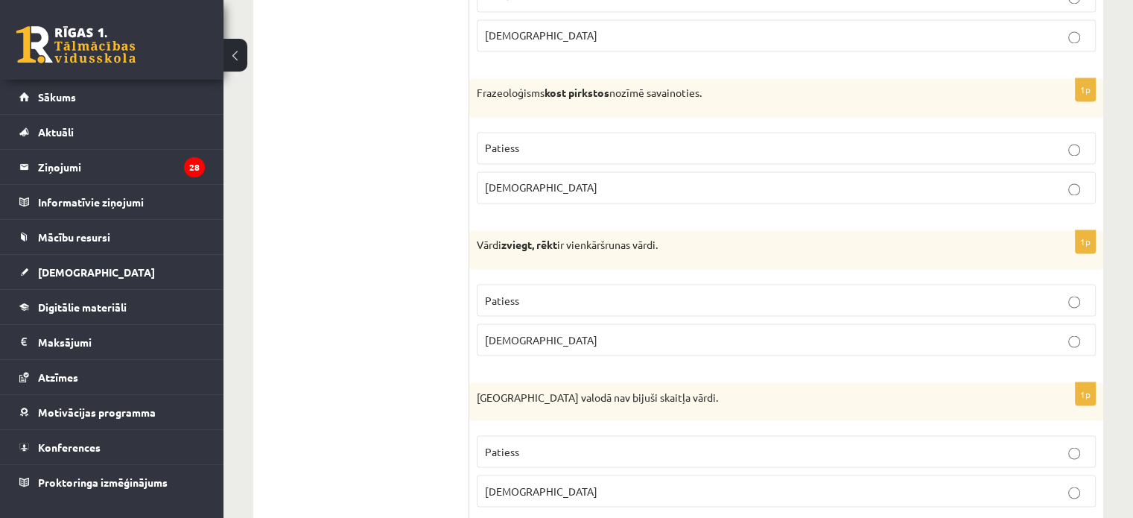
click at [701, 180] on p "Aplams" at bounding box center [786, 187] width 602 height 16
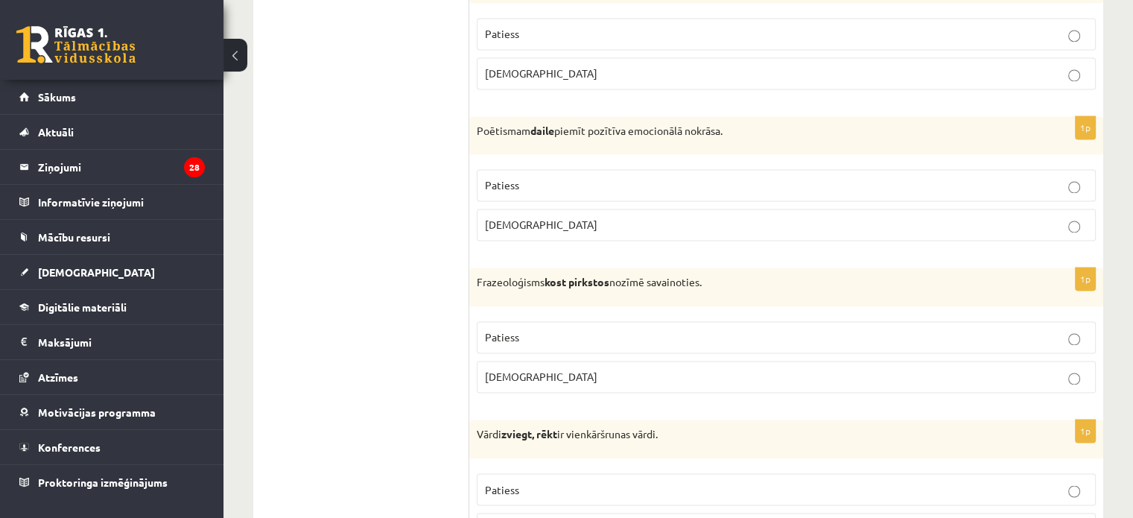
scroll to position [2325, 0]
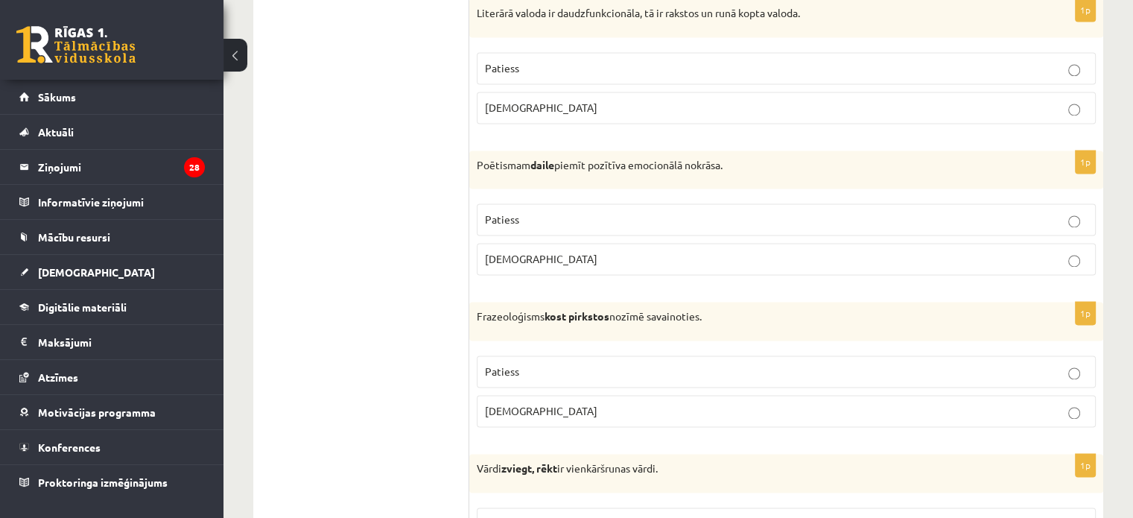
click at [689, 212] on p "Patiess" at bounding box center [786, 220] width 602 height 16
click at [751, 62] on p "Patiess" at bounding box center [786, 68] width 602 height 16
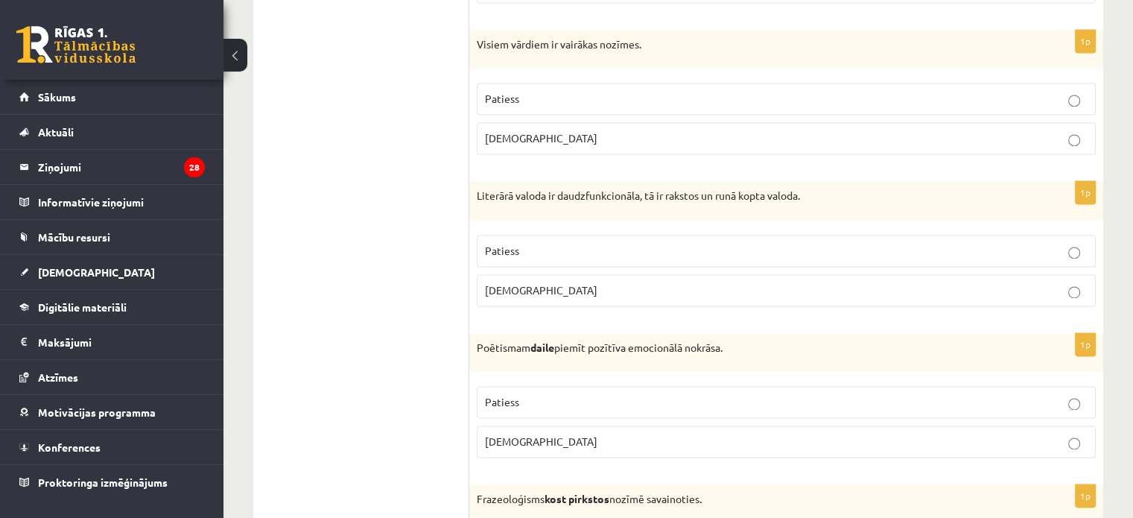
scroll to position [2102, 0]
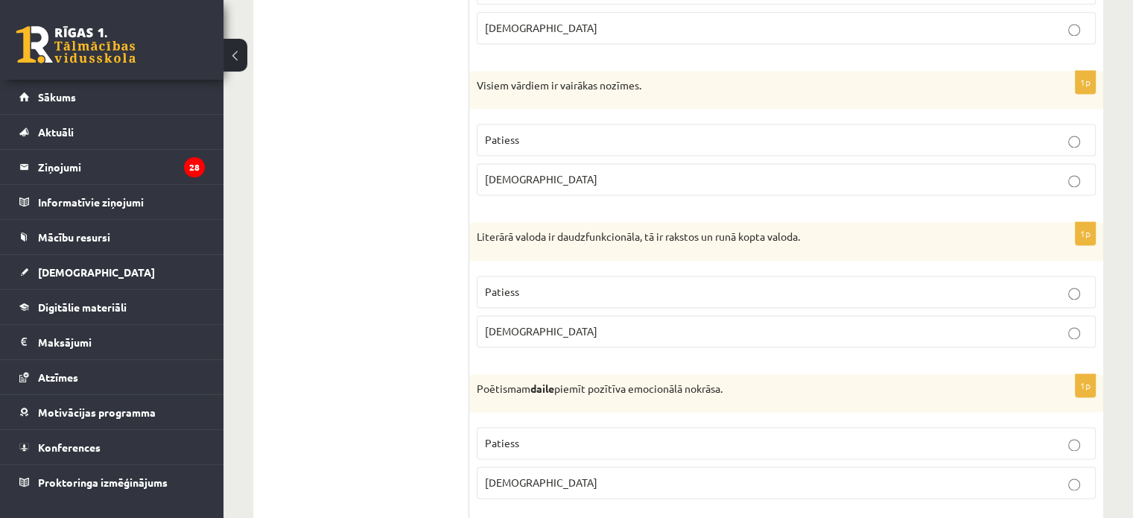
click at [766, 174] on p "Aplams" at bounding box center [786, 179] width 602 height 16
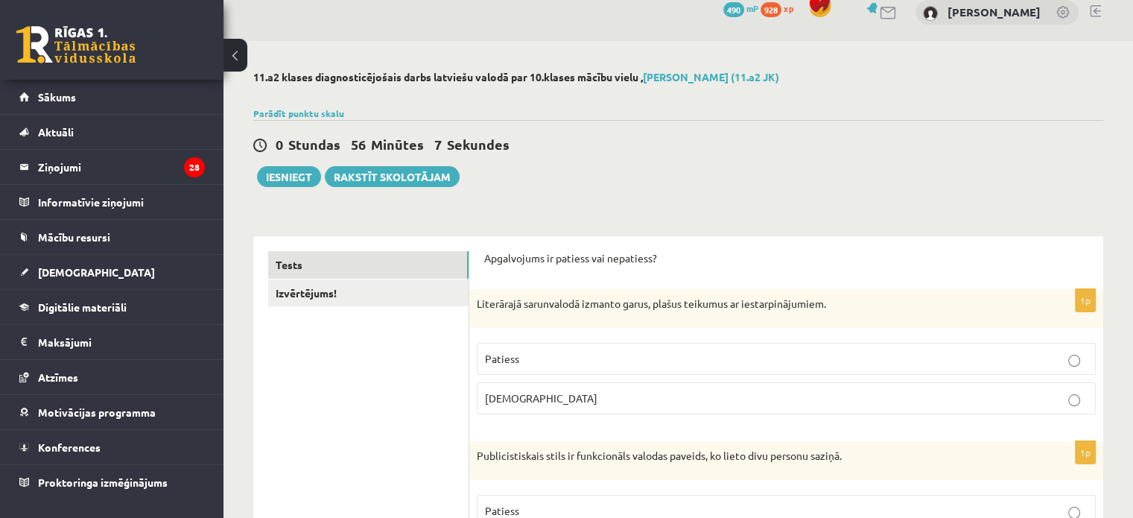
scroll to position [0, 0]
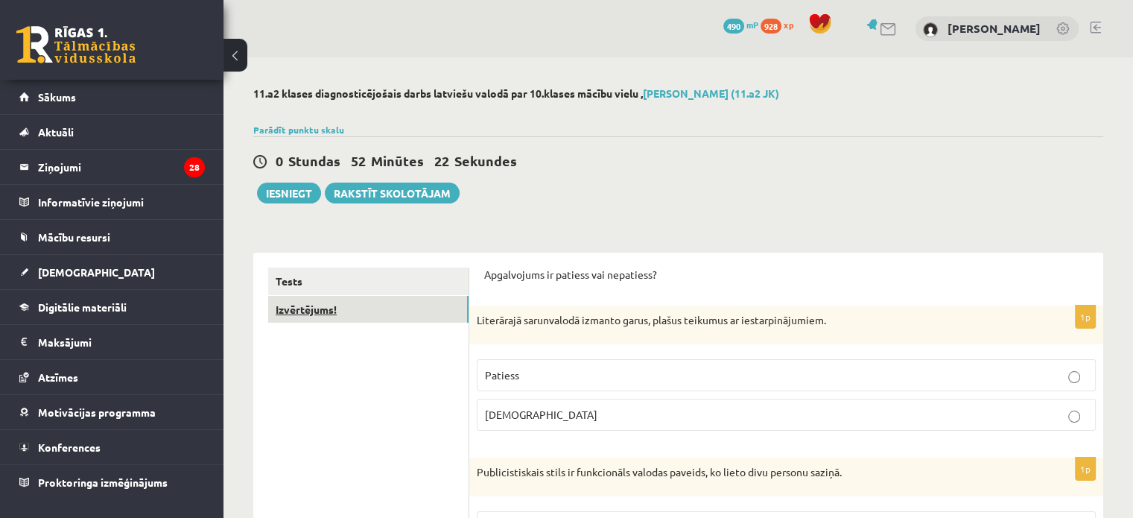
click at [301, 314] on link "Izvērtējums!" at bounding box center [368, 310] width 200 height 28
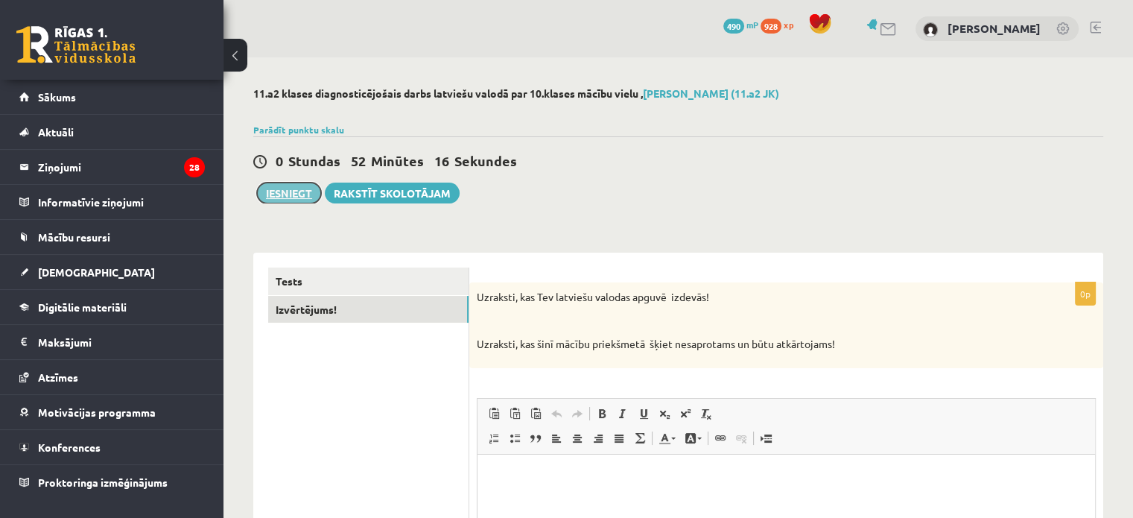
click at [299, 188] on button "Iesniegt" at bounding box center [289, 192] width 64 height 21
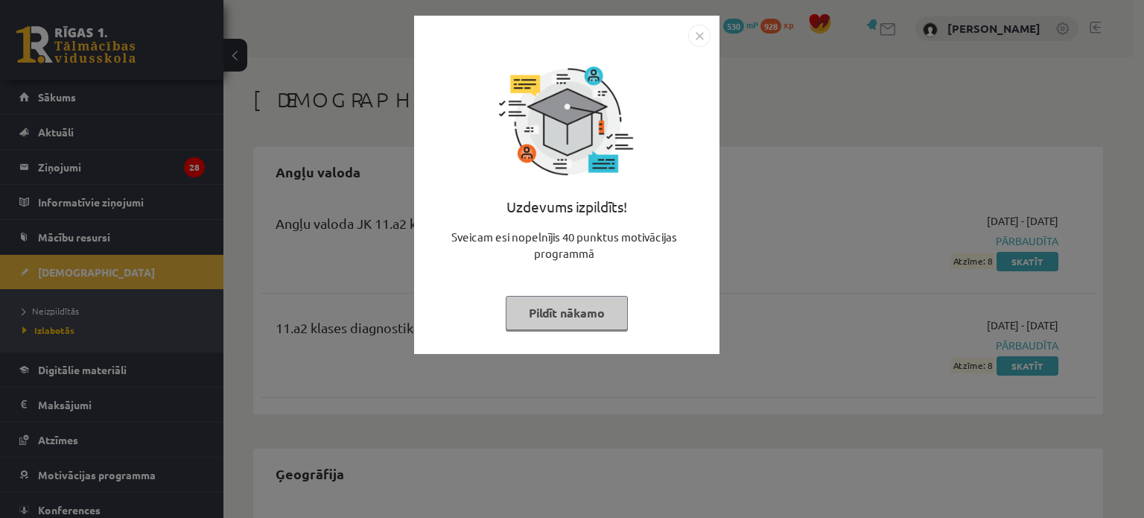
click at [561, 317] on button "Pildīt nākamo" at bounding box center [567, 313] width 122 height 34
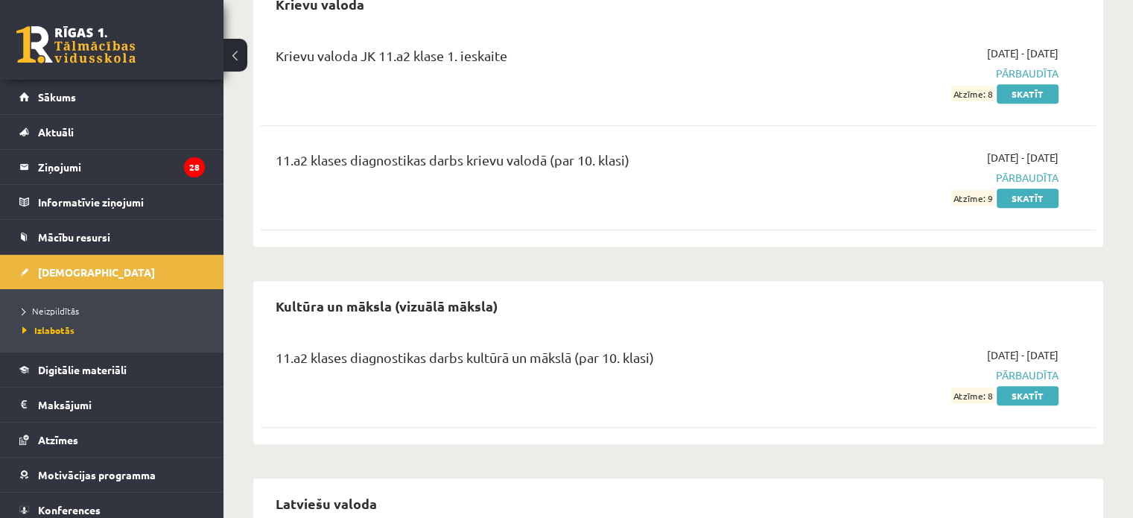
scroll to position [1043, 0]
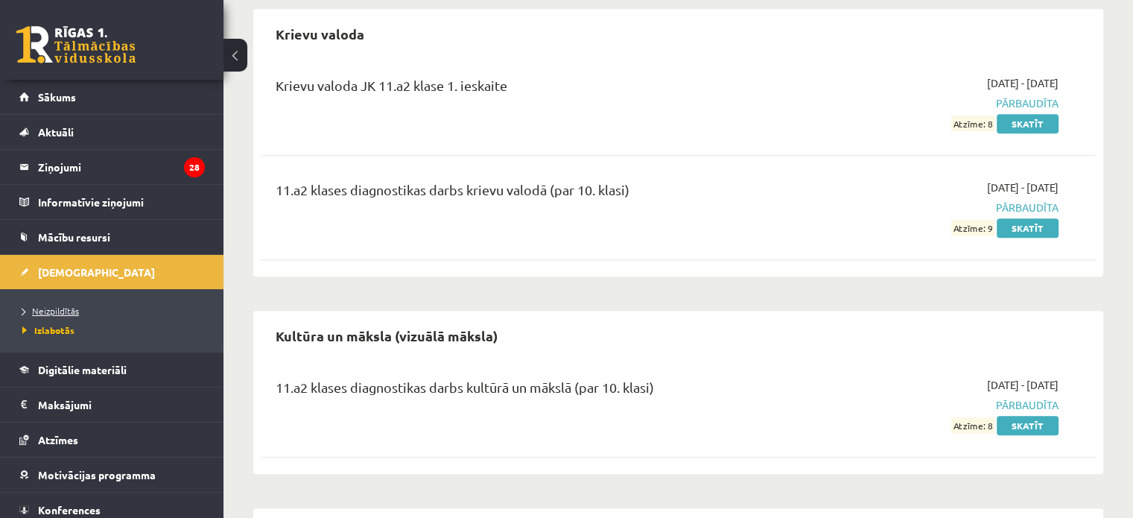
click at [139, 304] on link "Neizpildītās" at bounding box center [115, 310] width 186 height 13
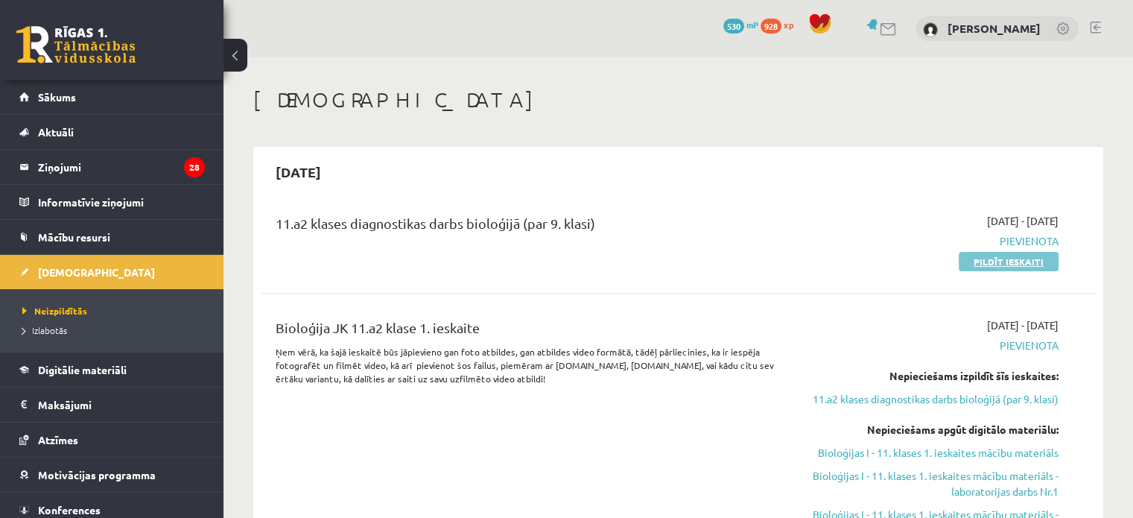
click at [977, 264] on link "Pildīt ieskaiti" at bounding box center [1008, 261] width 100 height 19
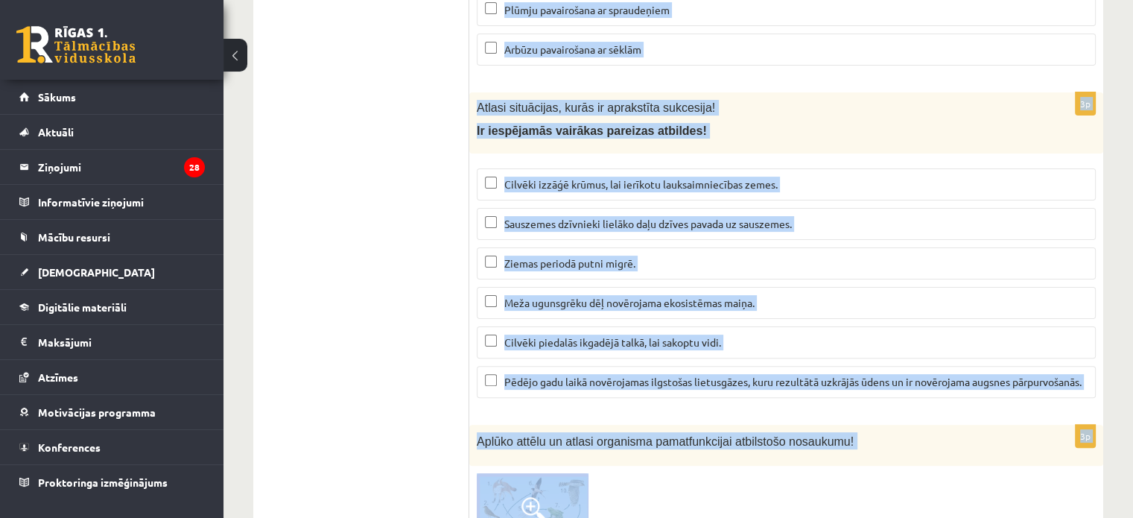
scroll to position [6312, 0]
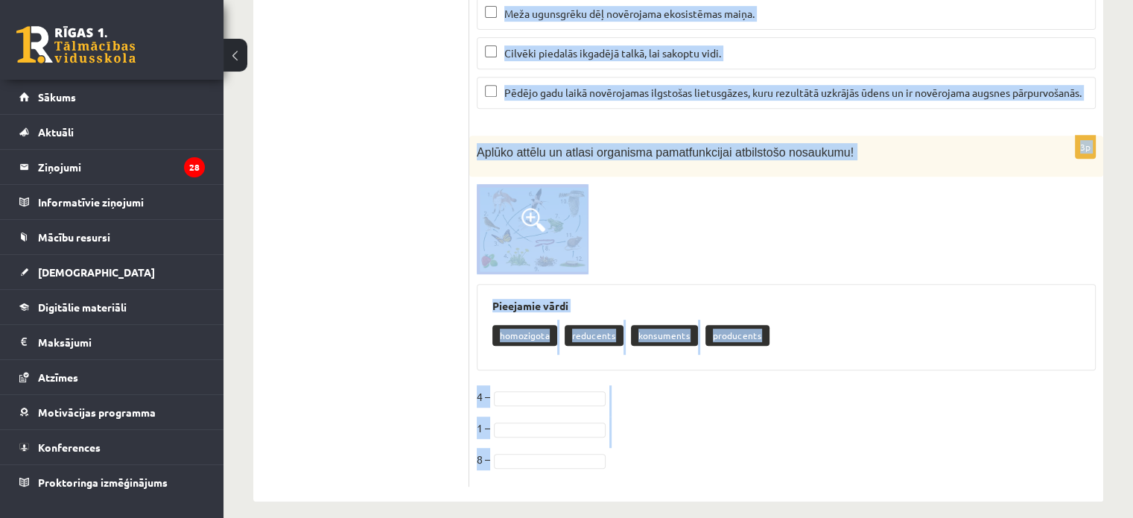
drag, startPoint x: 474, startPoint y: 318, endPoint x: 683, endPoint y: 553, distance: 314.4
copy form "Loremipsu – dolorsita consectetu Adipiscing elits doeiusm Temporincididu utlab …"
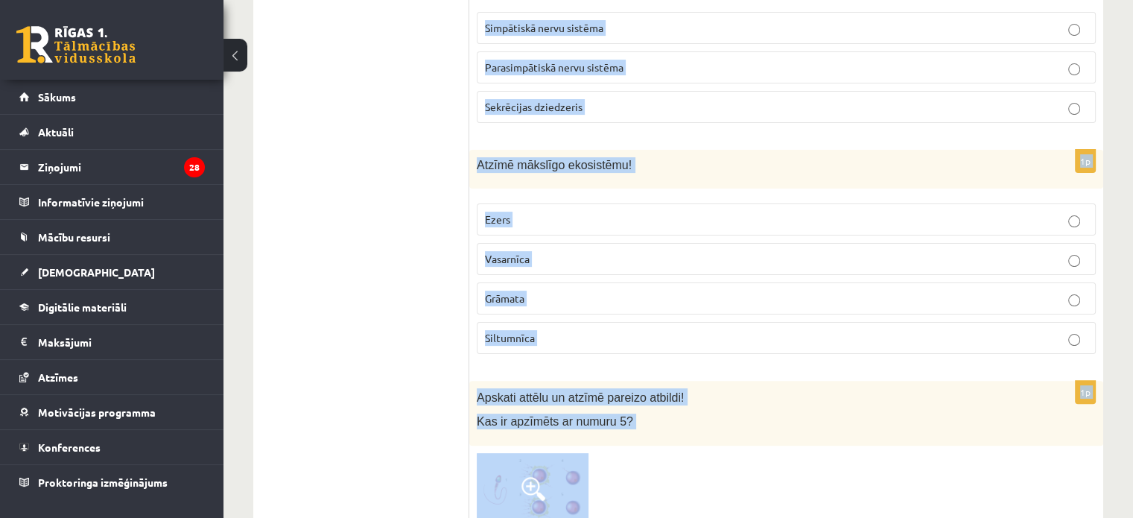
scroll to position [206, 0]
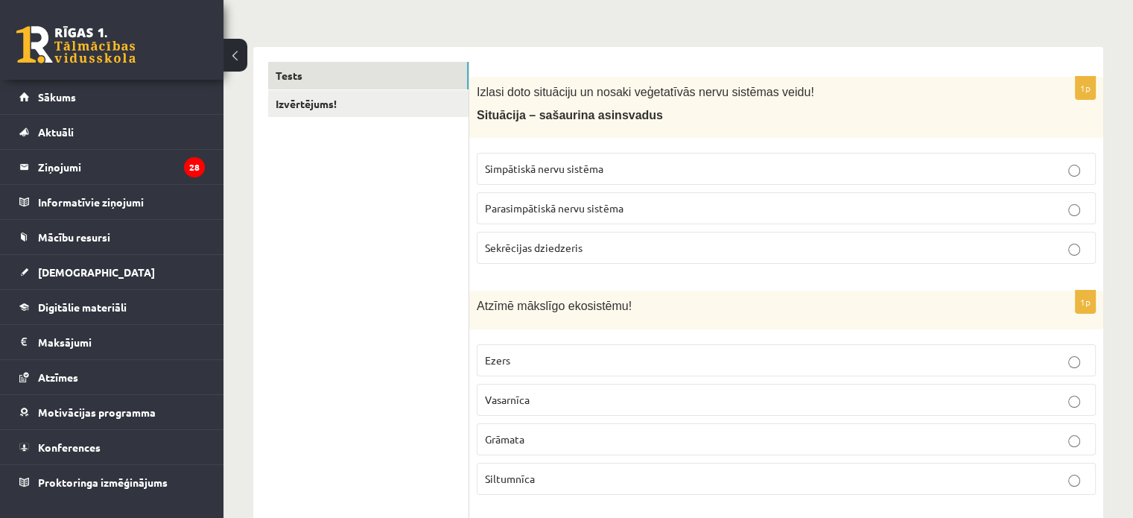
click at [549, 166] on span "Simpātiskā nervu sistēma" at bounding box center [544, 168] width 118 height 13
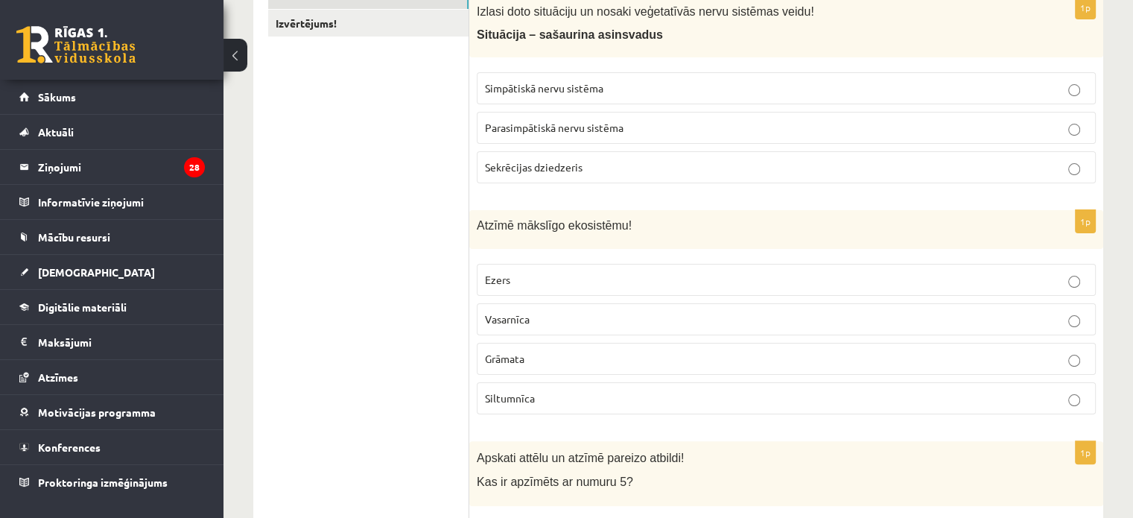
scroll to position [429, 0]
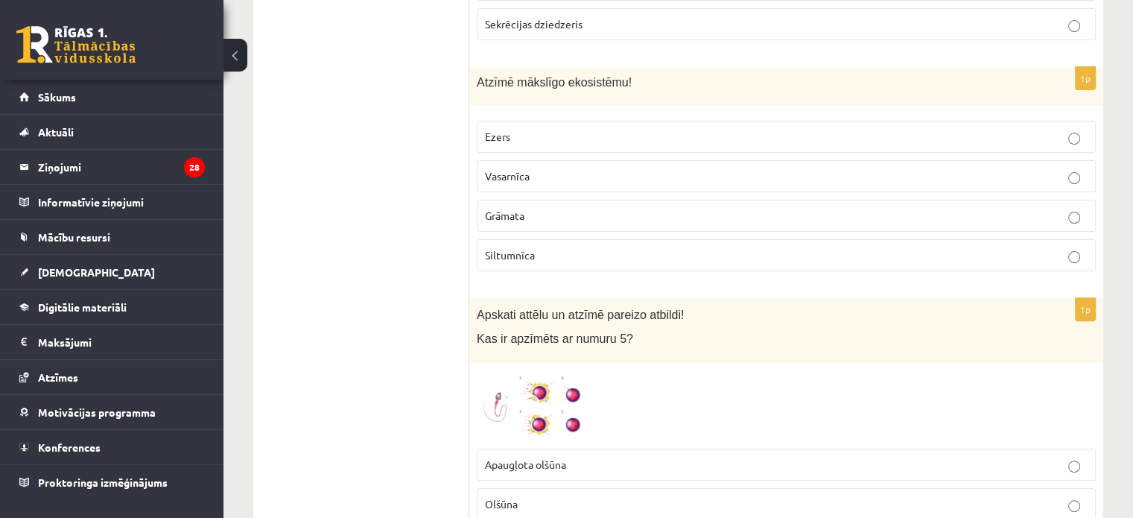
click at [553, 254] on p "Siltumnīca" at bounding box center [786, 255] width 602 height 16
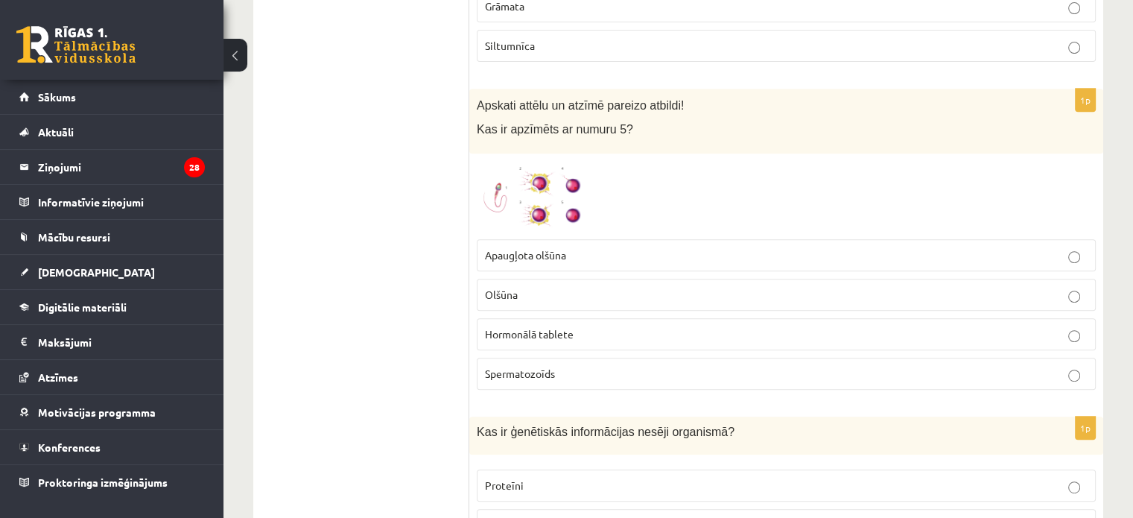
scroll to position [652, 0]
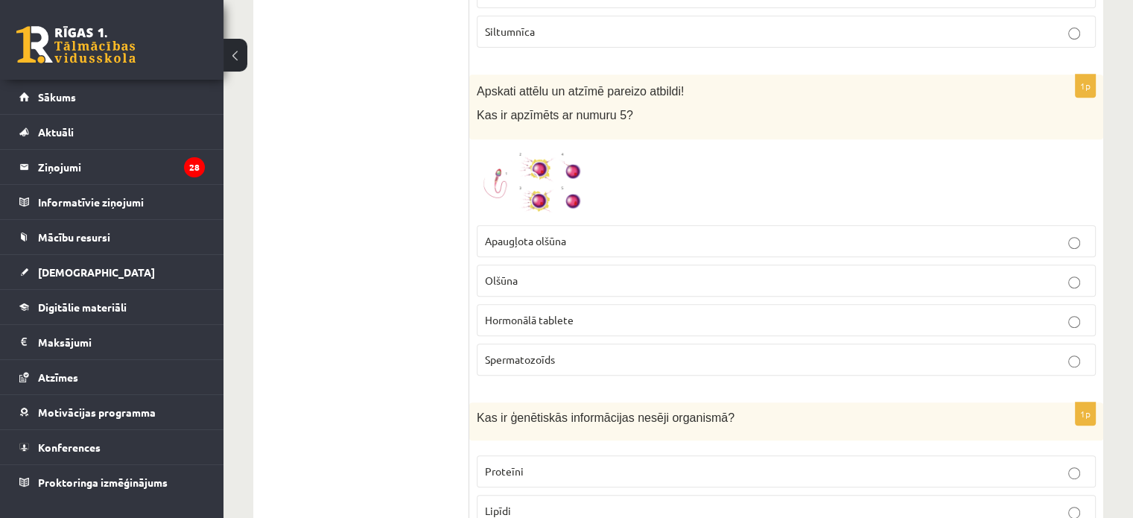
click at [527, 276] on p "Olšūna" at bounding box center [786, 281] width 602 height 16
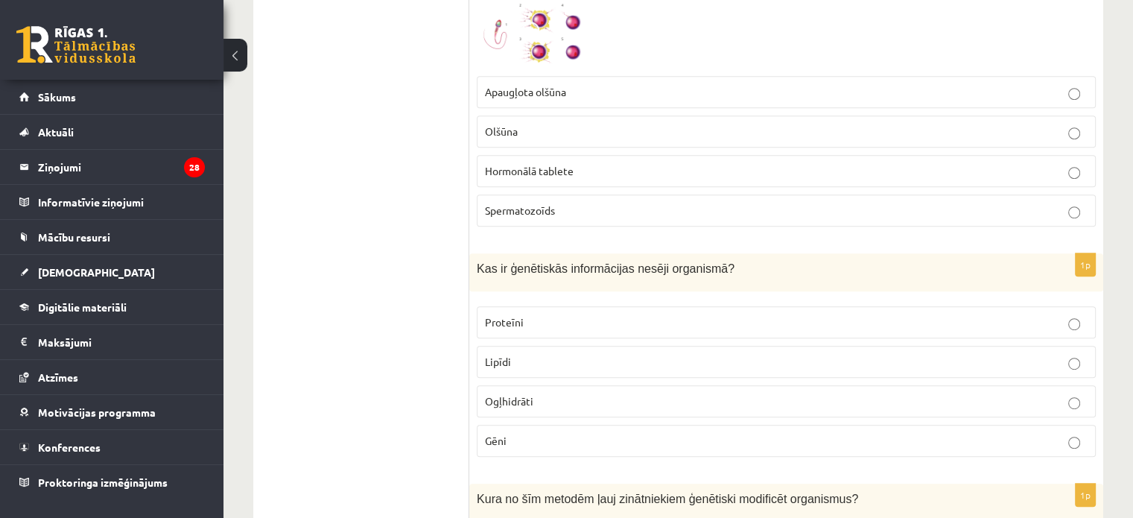
scroll to position [876, 0]
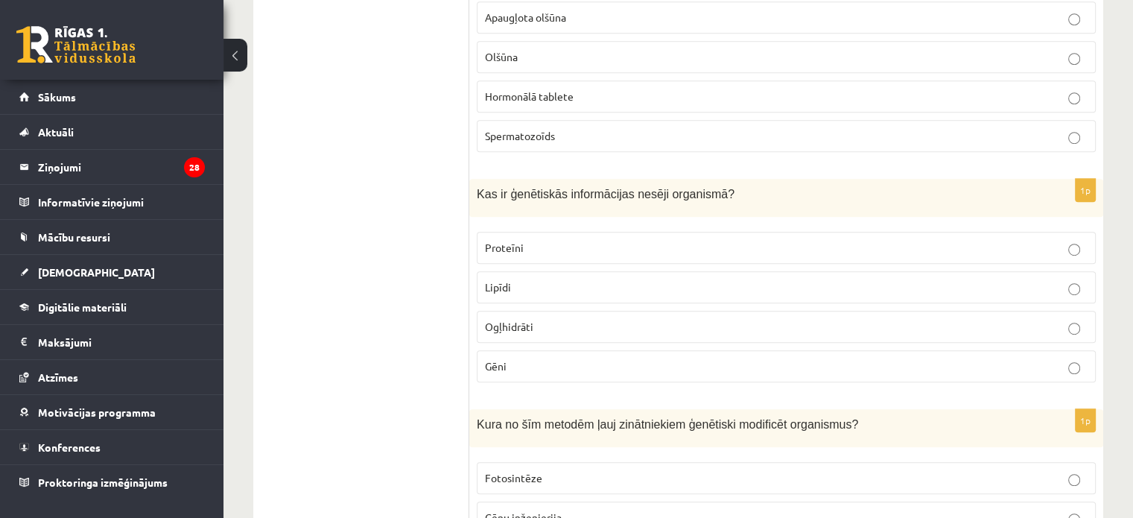
click at [542, 358] on p "Gēni" at bounding box center [786, 366] width 602 height 16
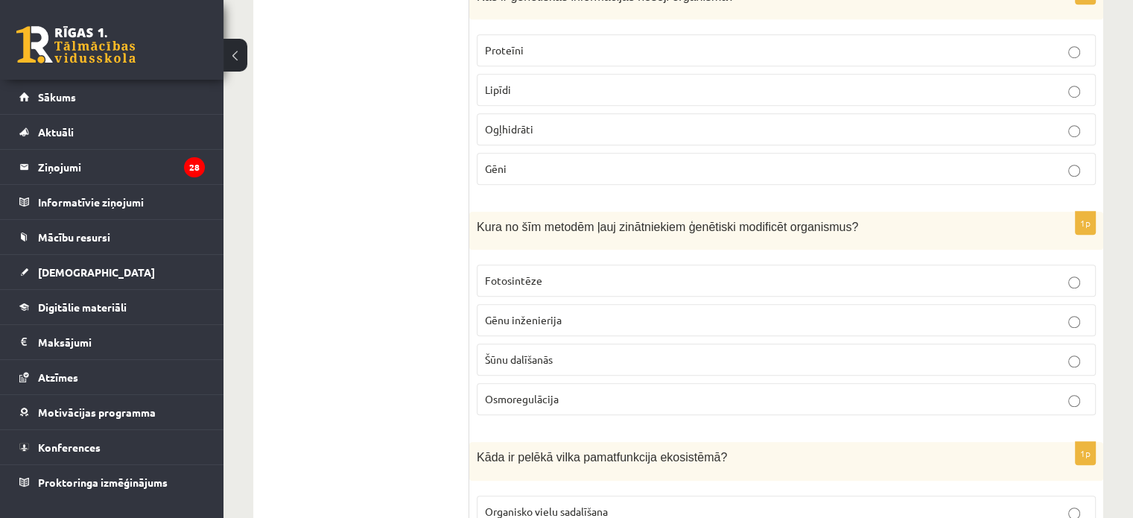
scroll to position [1099, 0]
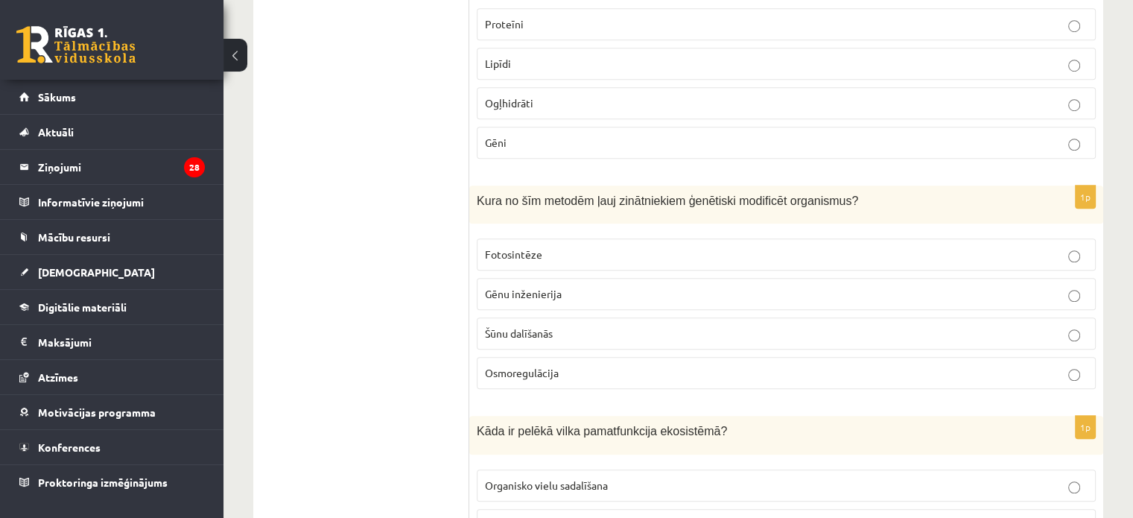
click at [518, 288] on span "Gēnu inženierija" at bounding box center [523, 293] width 77 height 13
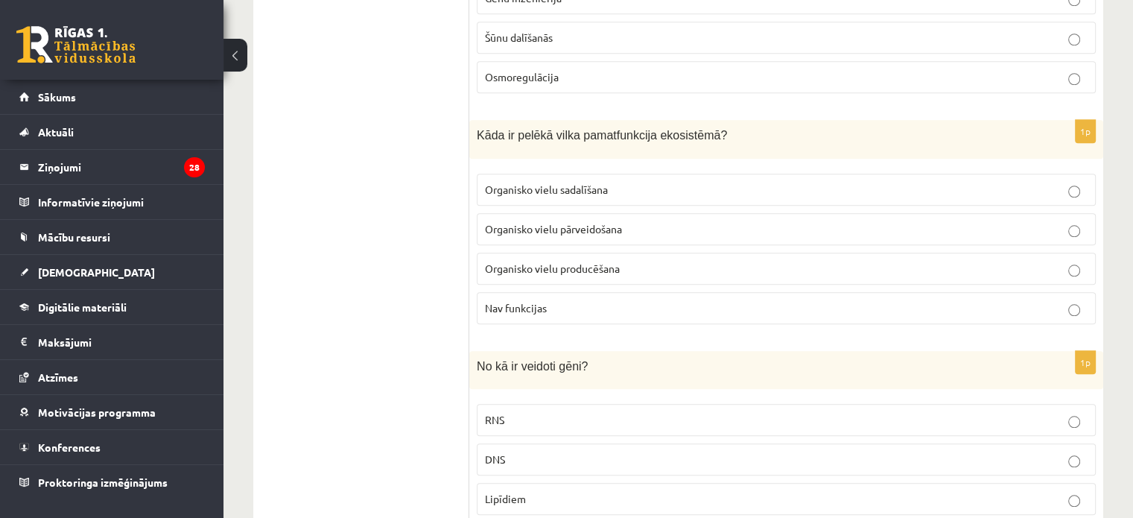
scroll to position [1397, 0]
click at [579, 220] on span "Organisko vielu pārveidošana" at bounding box center [553, 226] width 137 height 13
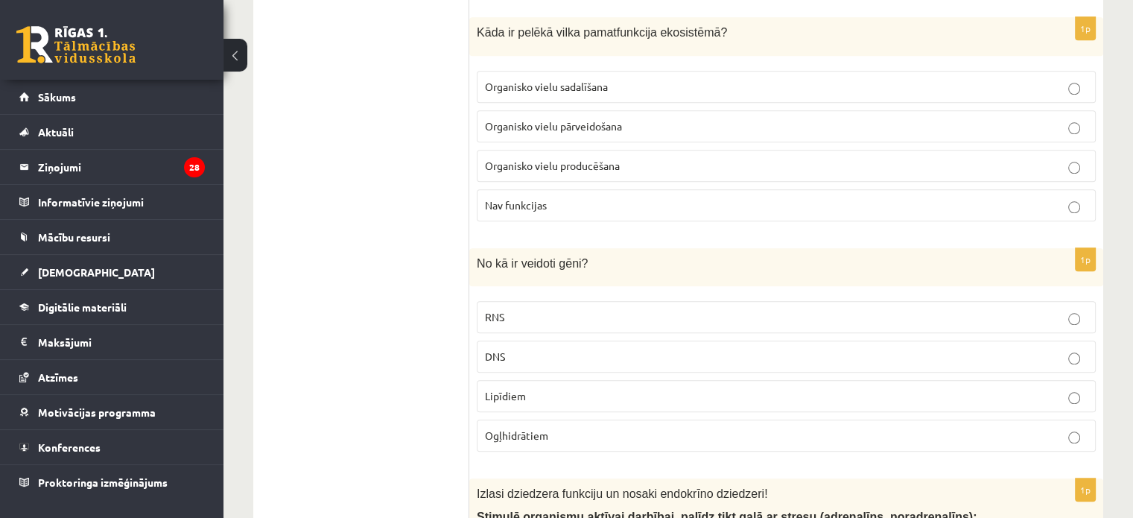
scroll to position [1546, 0]
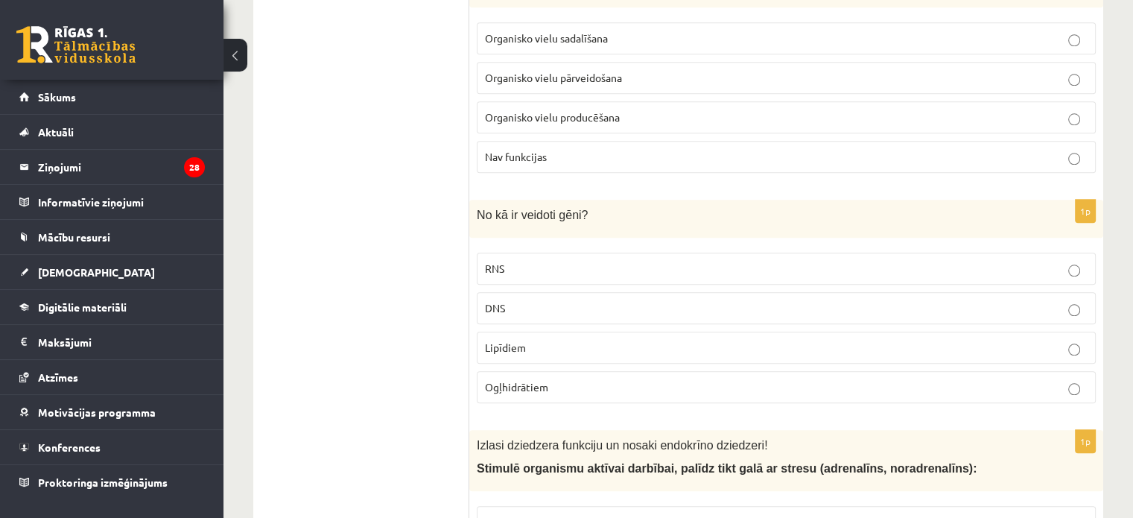
click at [515, 300] on p "DNS" at bounding box center [786, 308] width 602 height 16
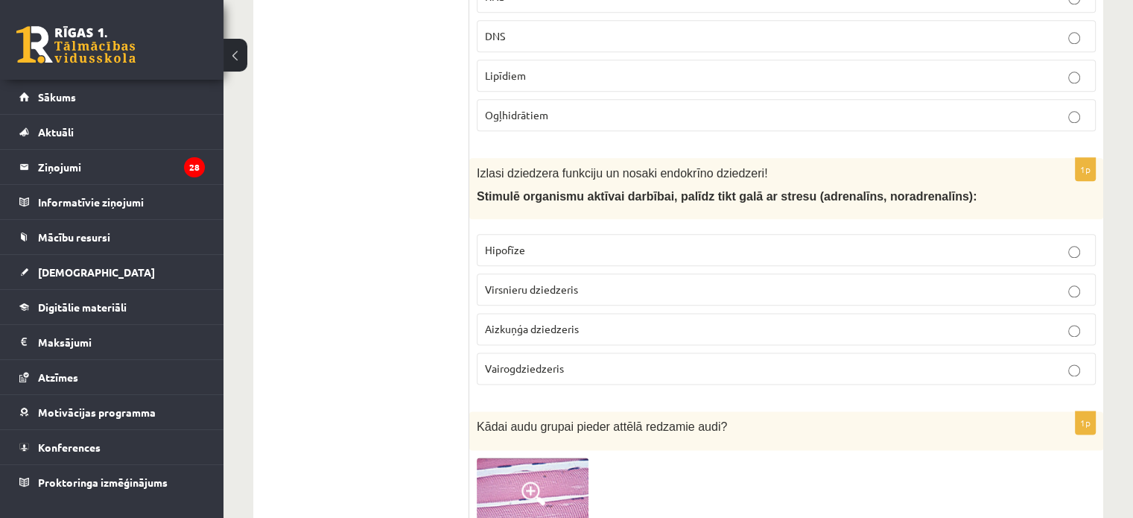
scroll to position [1844, 0]
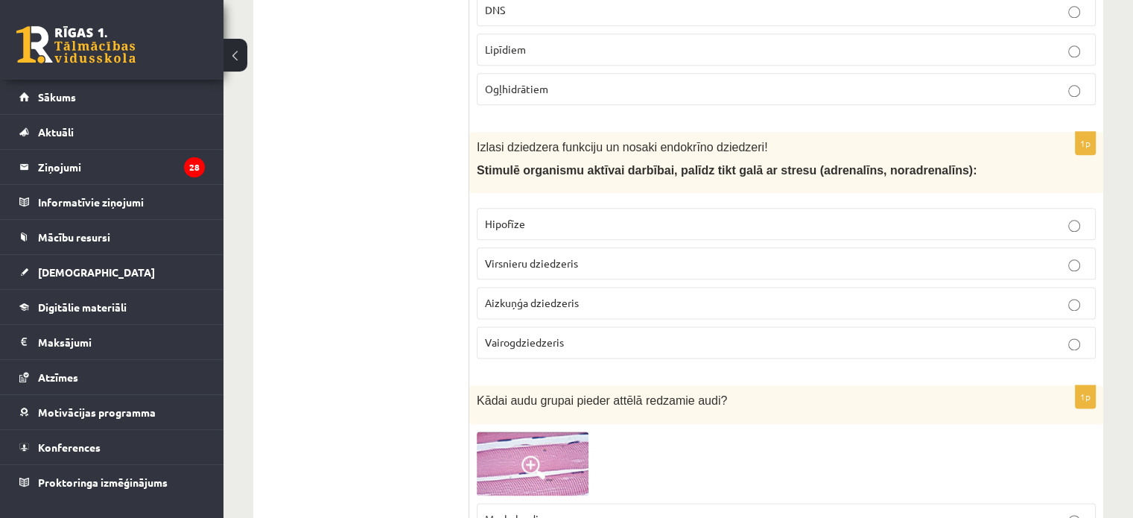
click at [551, 261] on p "Virsnieru dziedzeris" at bounding box center [786, 263] width 602 height 16
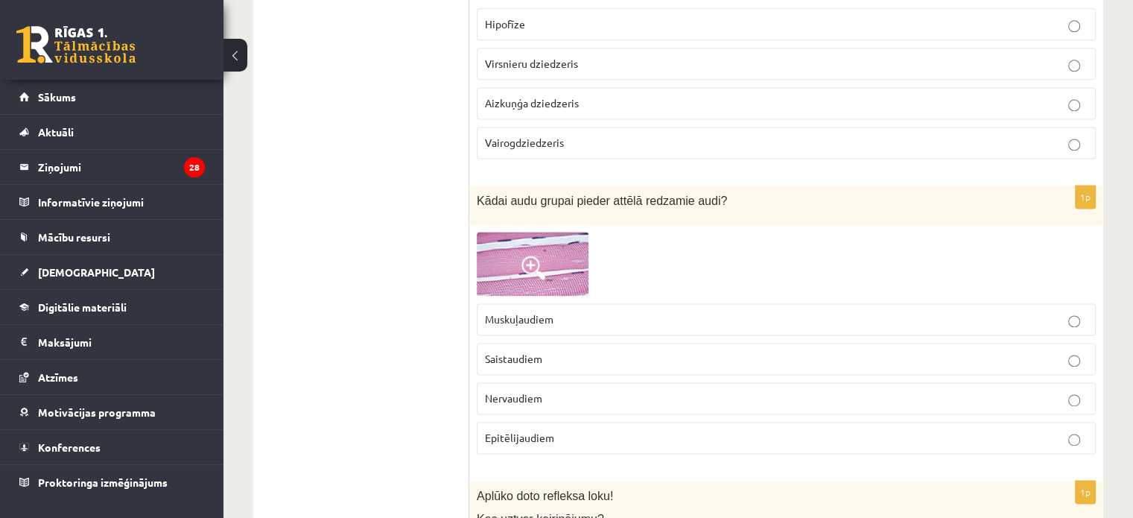
scroll to position [2067, 0]
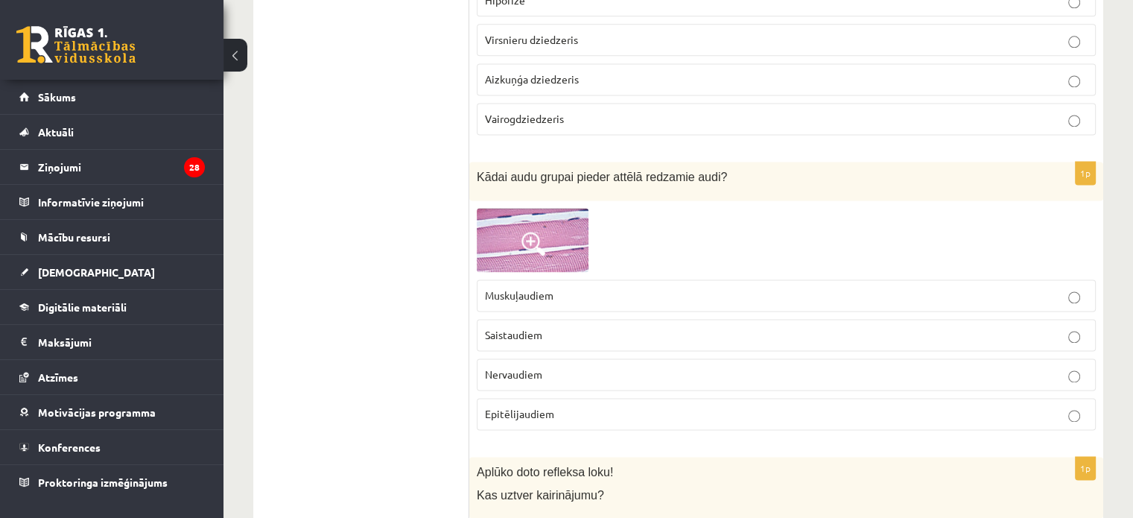
click at [593, 288] on p "Muskuļaudiem" at bounding box center [786, 295] width 602 height 16
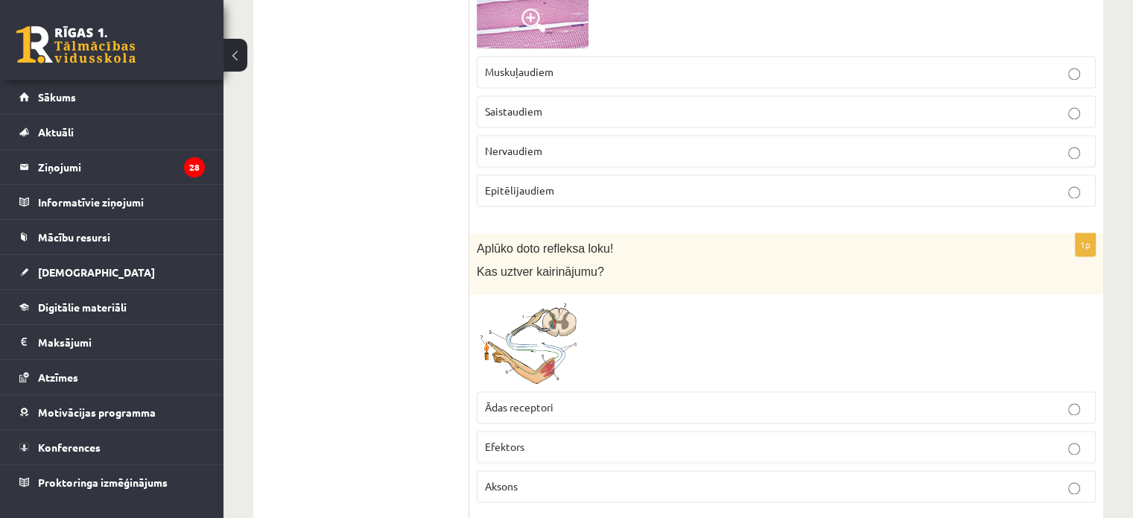
scroll to position [2365, 0]
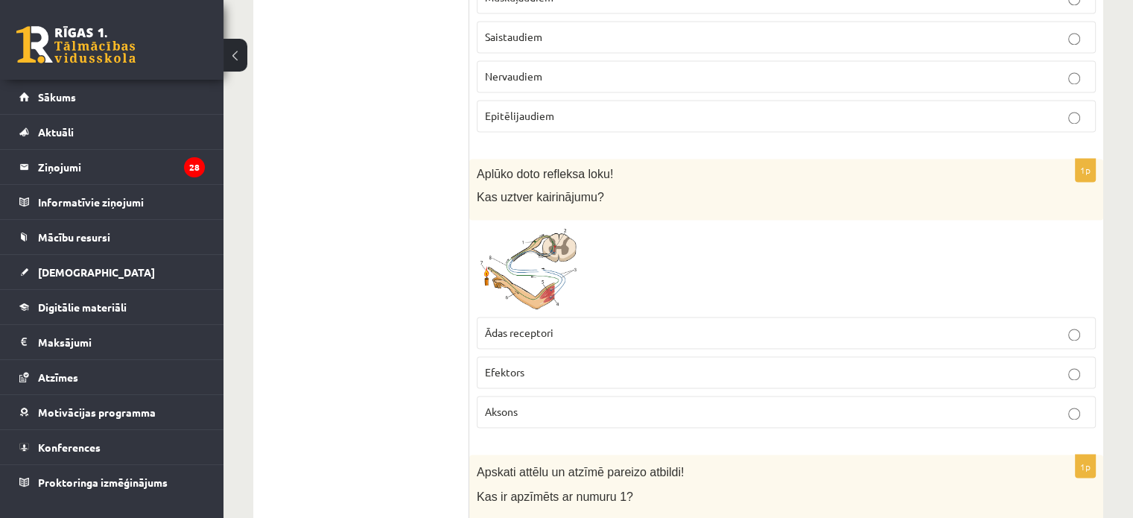
click at [620, 325] on p "Ādas receptori" at bounding box center [786, 333] width 602 height 16
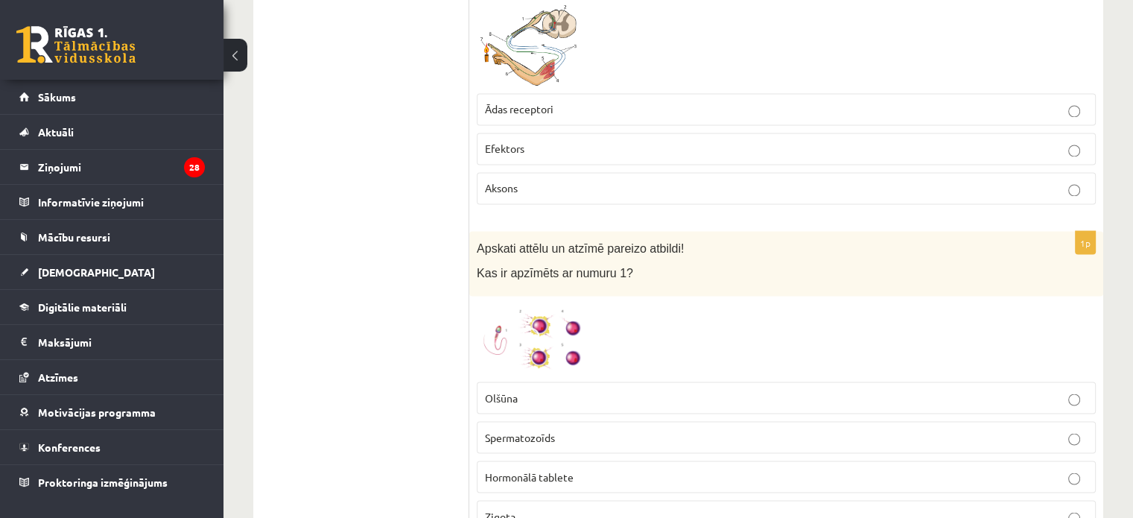
scroll to position [2663, 0]
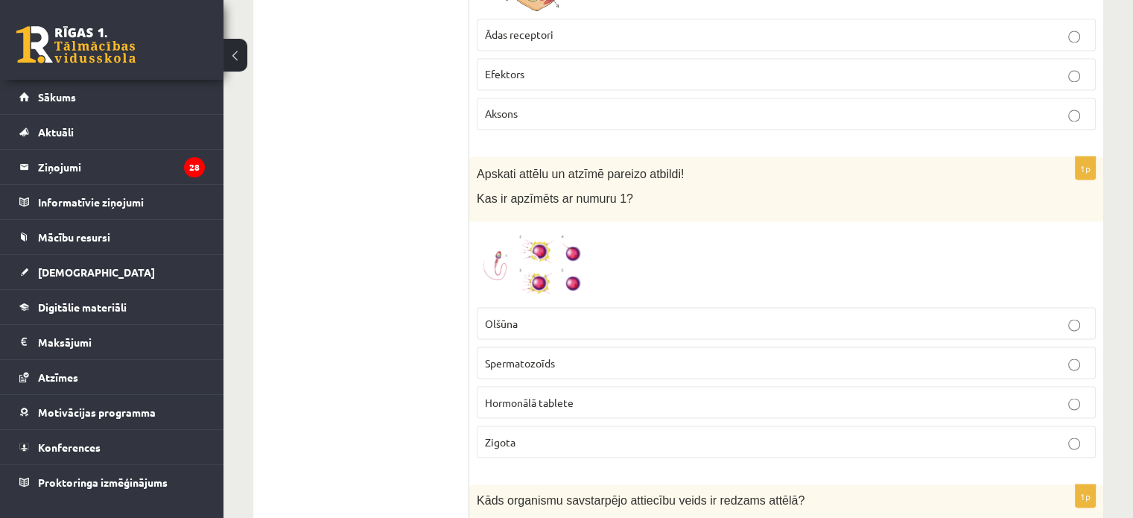
click at [602, 360] on label "Spermatozoīds" at bounding box center [786, 362] width 619 height 32
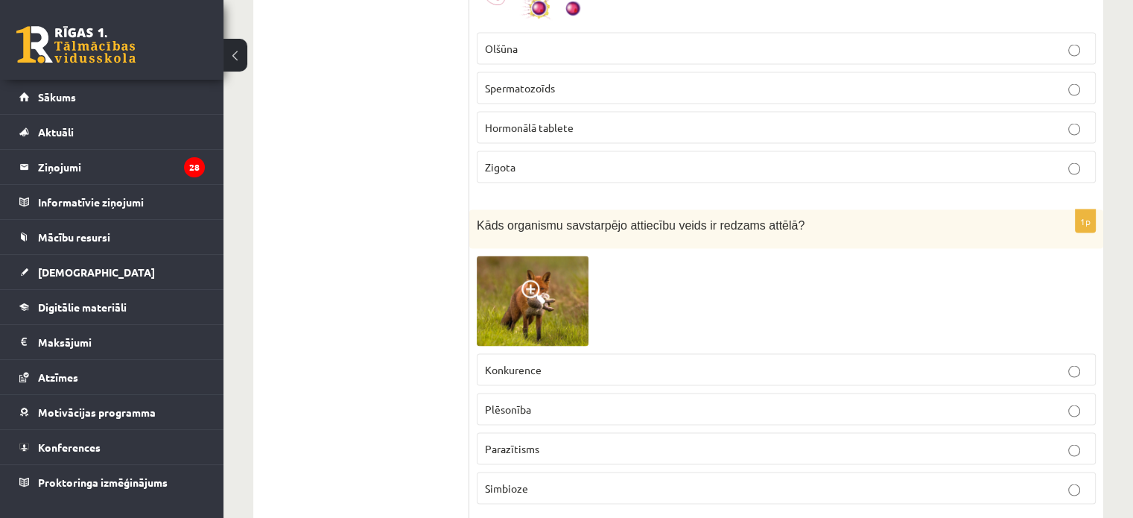
scroll to position [2961, 0]
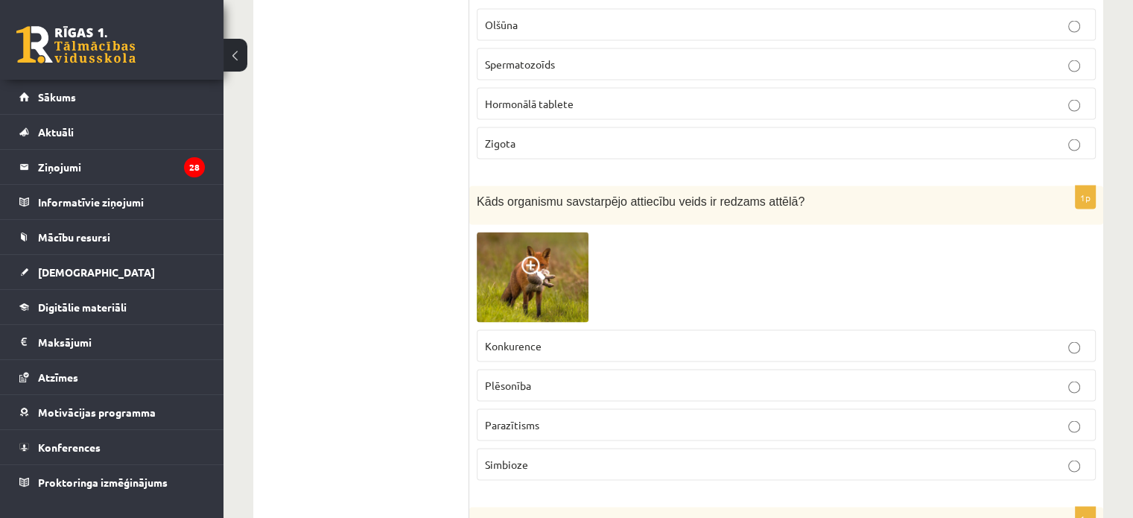
click at [602, 369] on label "Plēsonība" at bounding box center [786, 385] width 619 height 32
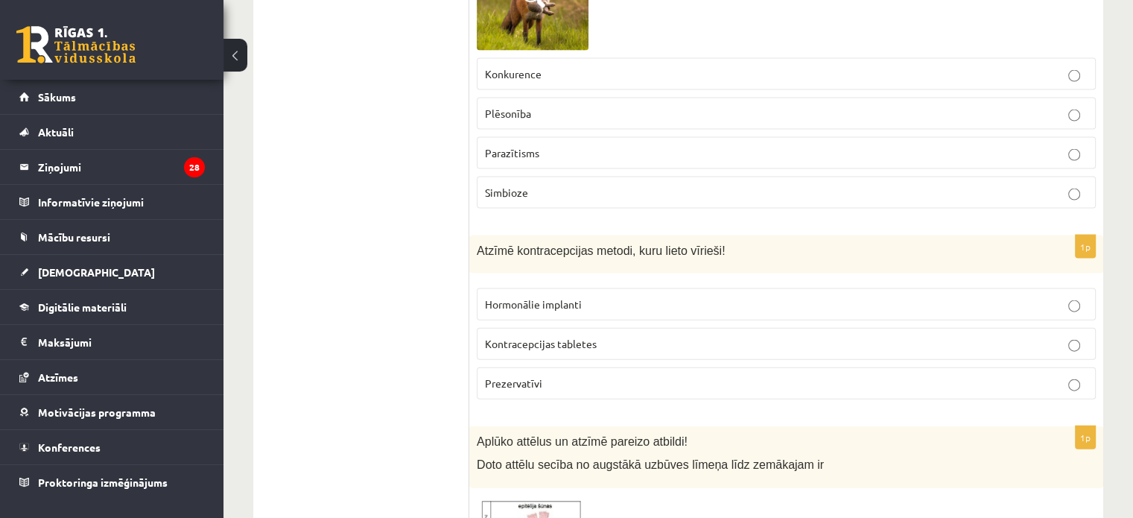
scroll to position [3259, 0]
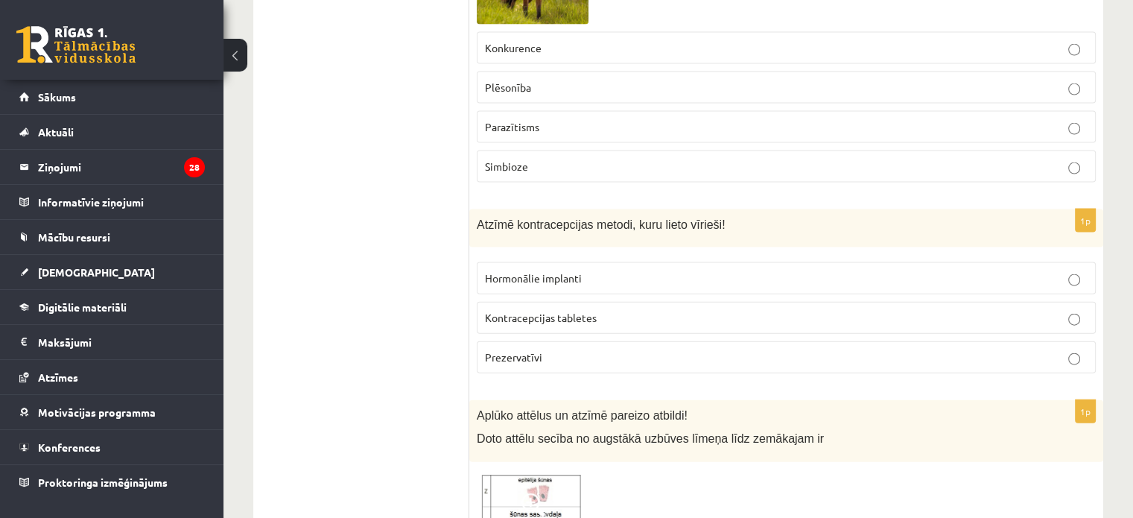
click at [600, 349] on p "Prezervatīvi" at bounding box center [786, 357] width 602 height 16
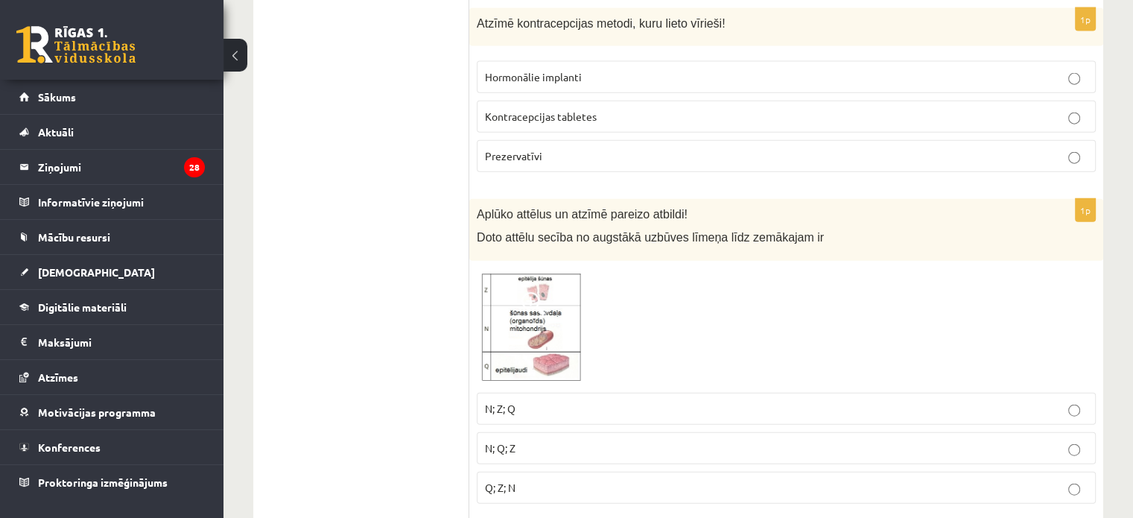
scroll to position [3482, 0]
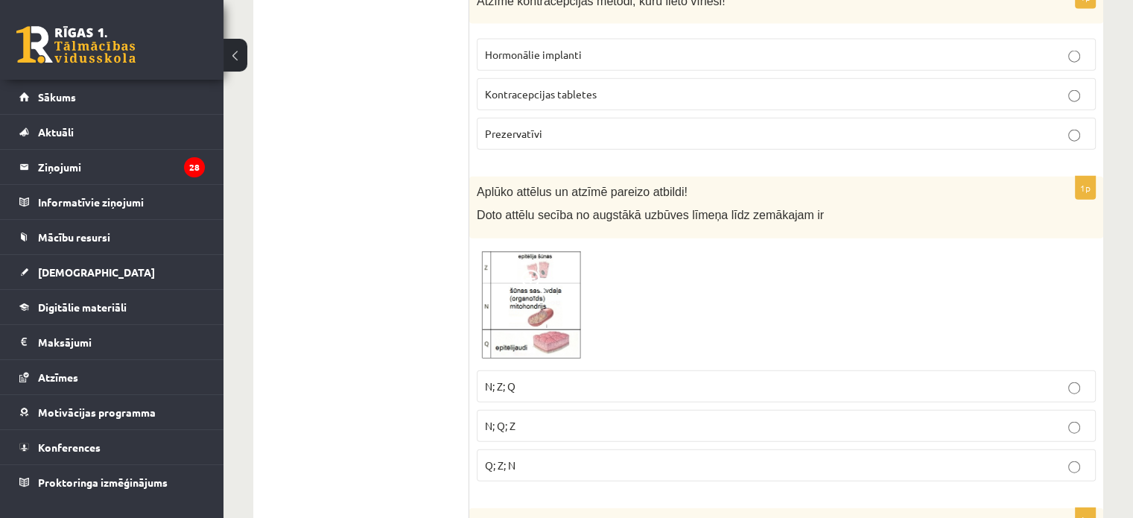
click at [532, 378] on p "N; Z; Q" at bounding box center [786, 386] width 602 height 16
click at [515, 458] on span "Q; Z; N" at bounding box center [500, 464] width 31 height 13
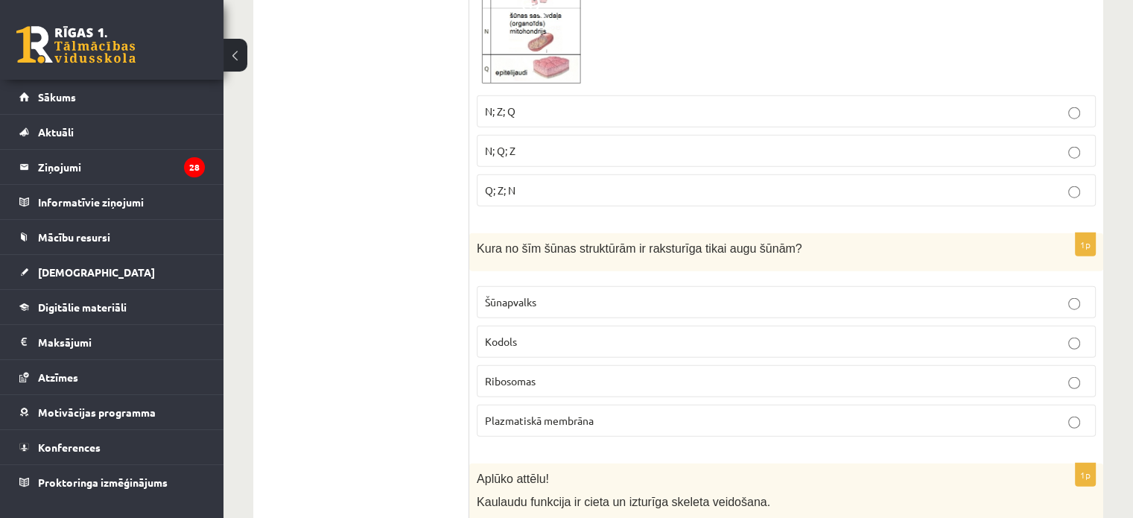
scroll to position [3780, 0]
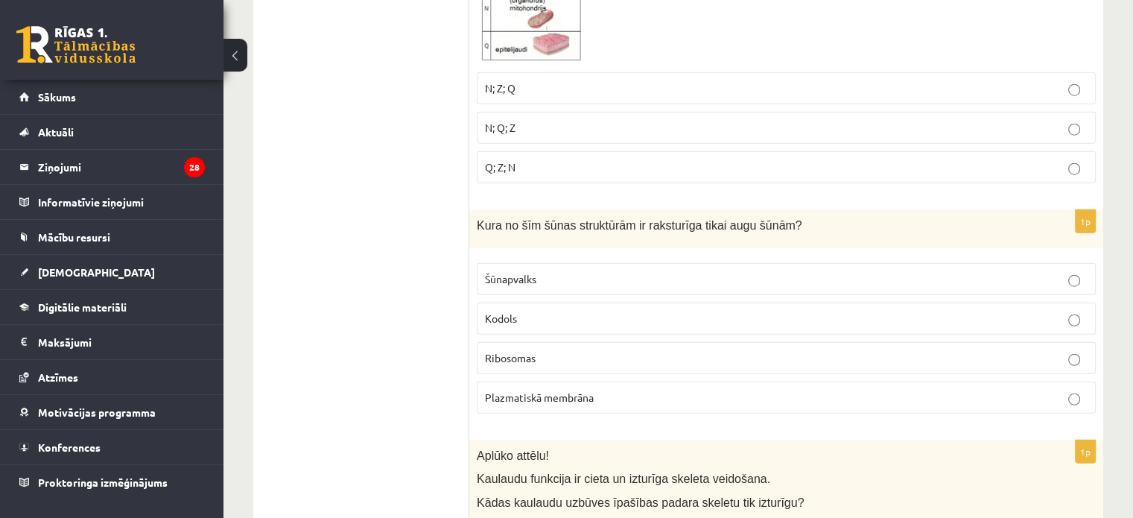
click at [503, 272] on span "Šūnapvalks" at bounding box center [510, 278] width 51 height 13
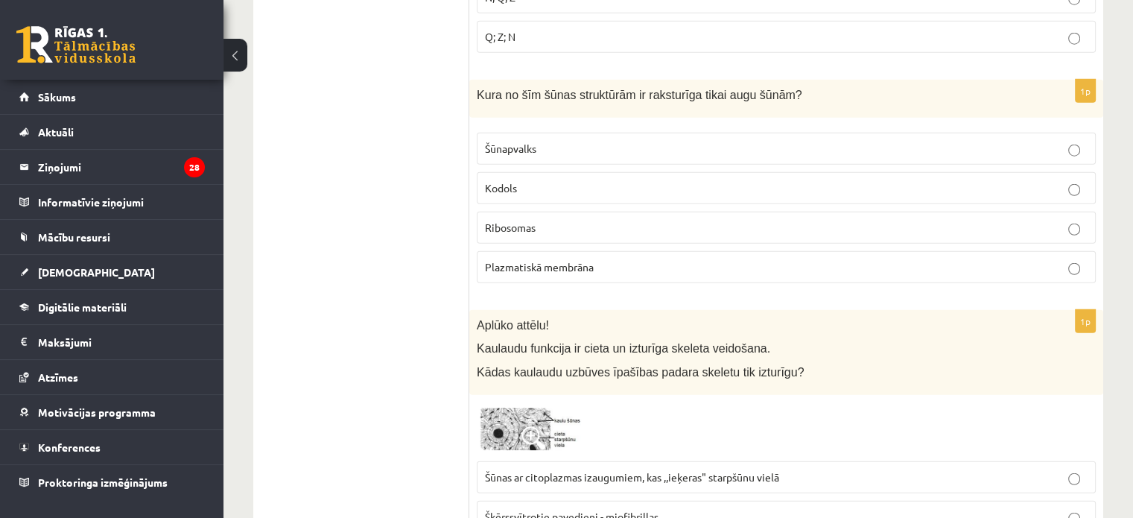
scroll to position [4078, 0]
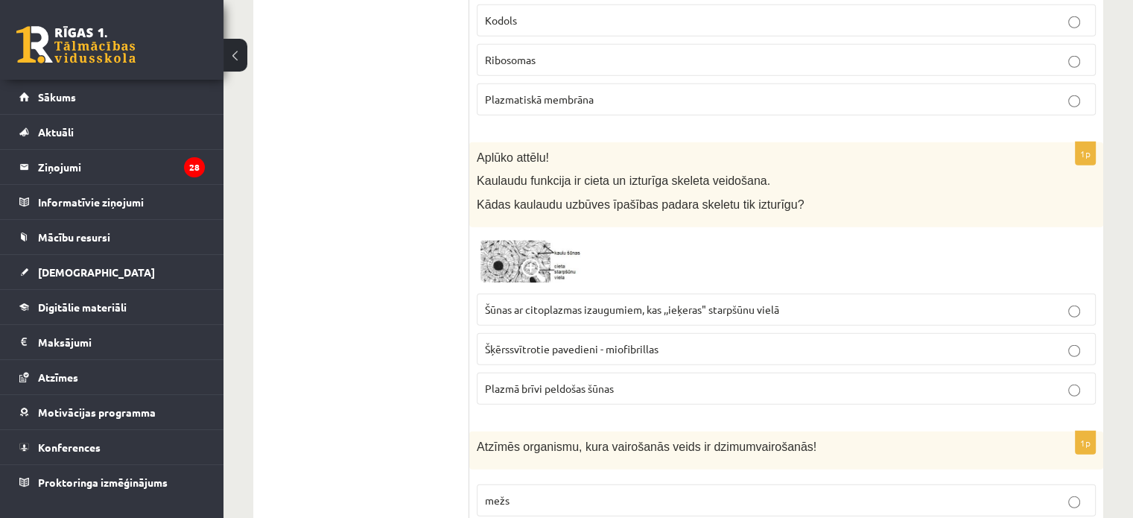
click at [582, 302] on span "Šūnas ar citoplazmas izaugumiem, kas ,,ieķeras" starpšūnu vielā" at bounding box center [632, 308] width 294 height 13
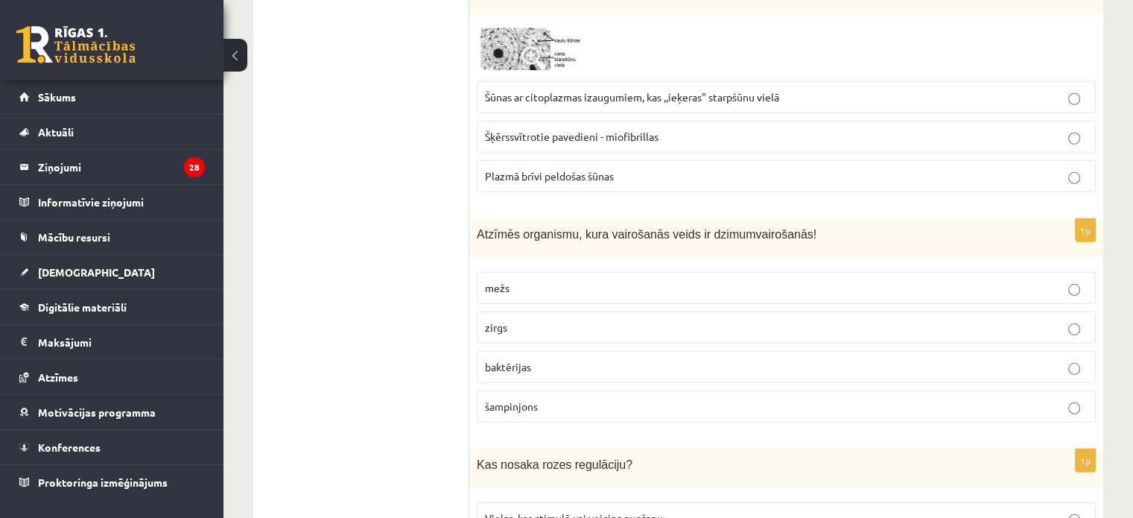
scroll to position [4302, 0]
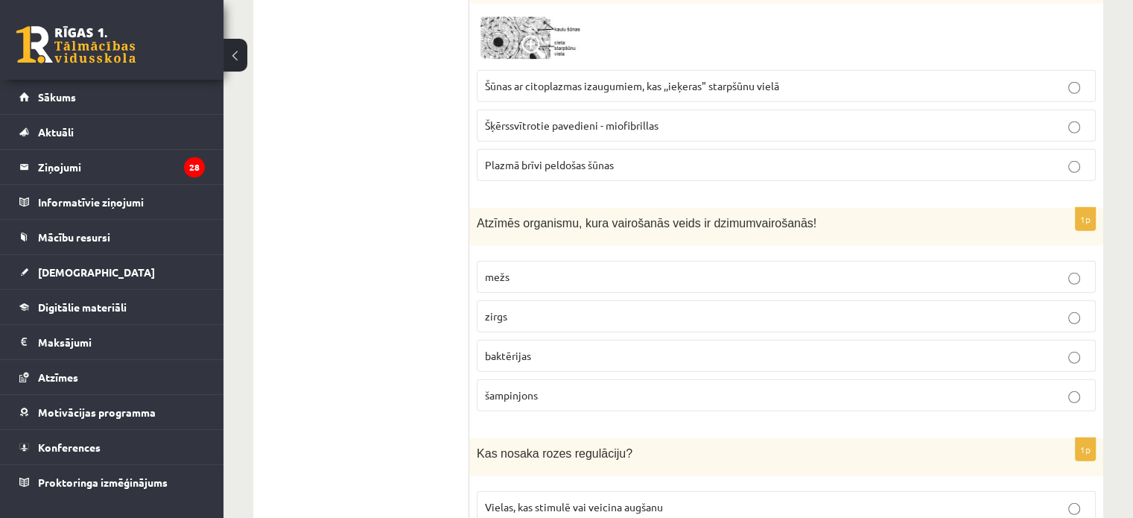
click at [532, 308] on p "zirgs" at bounding box center [786, 316] width 602 height 16
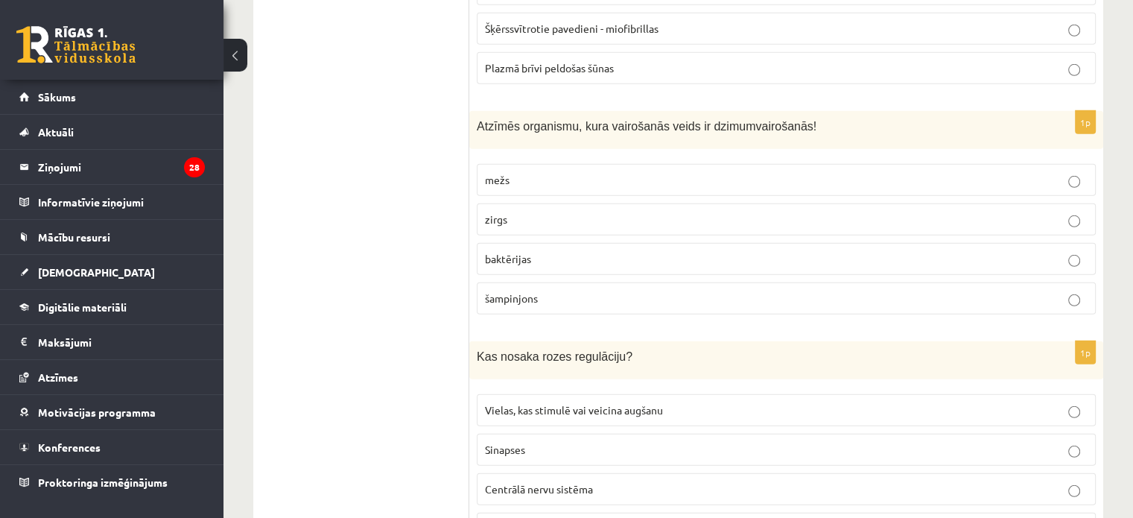
scroll to position [4525, 0]
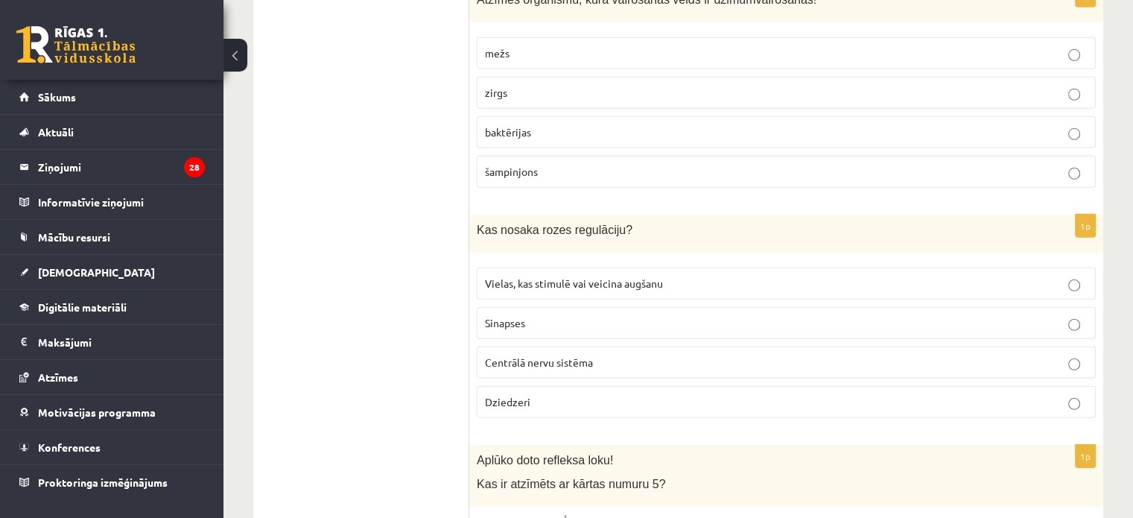
click at [538, 276] on p "Vielas, kas stimulē vai veicina augšanu" at bounding box center [786, 284] width 602 height 16
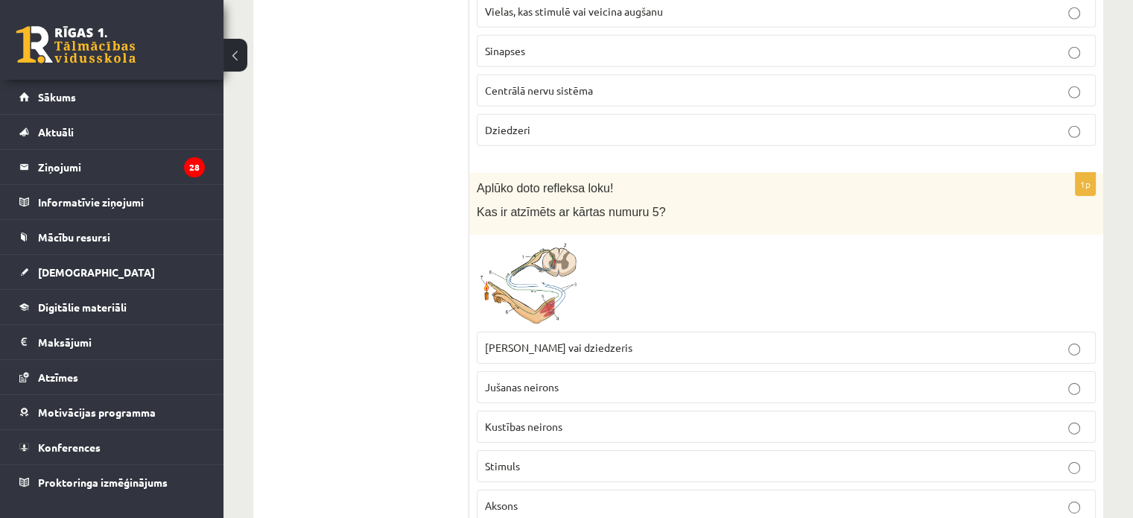
scroll to position [4823, 0]
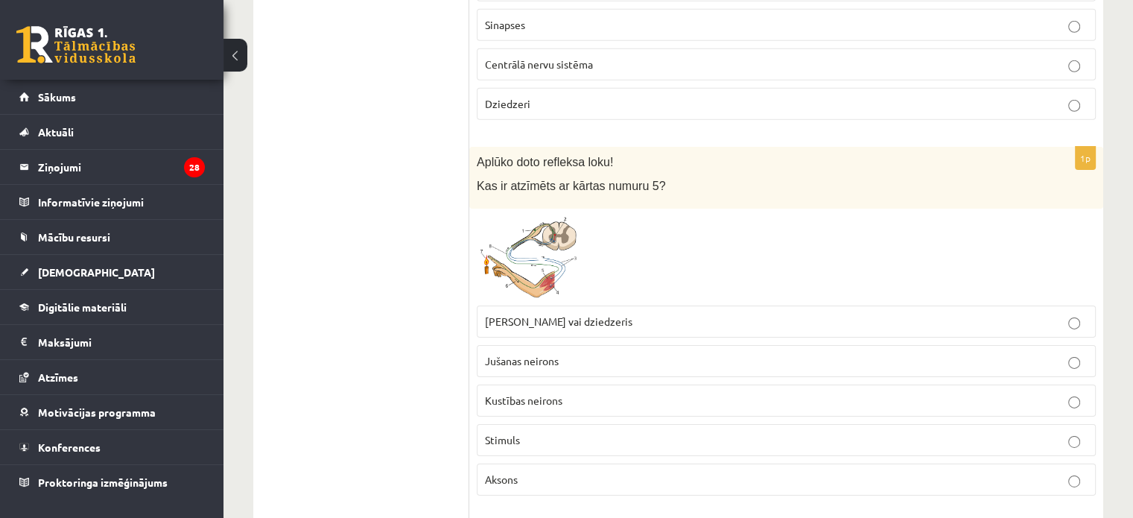
click at [559, 308] on label "Muskulis vai dziedzeris" at bounding box center [786, 321] width 619 height 32
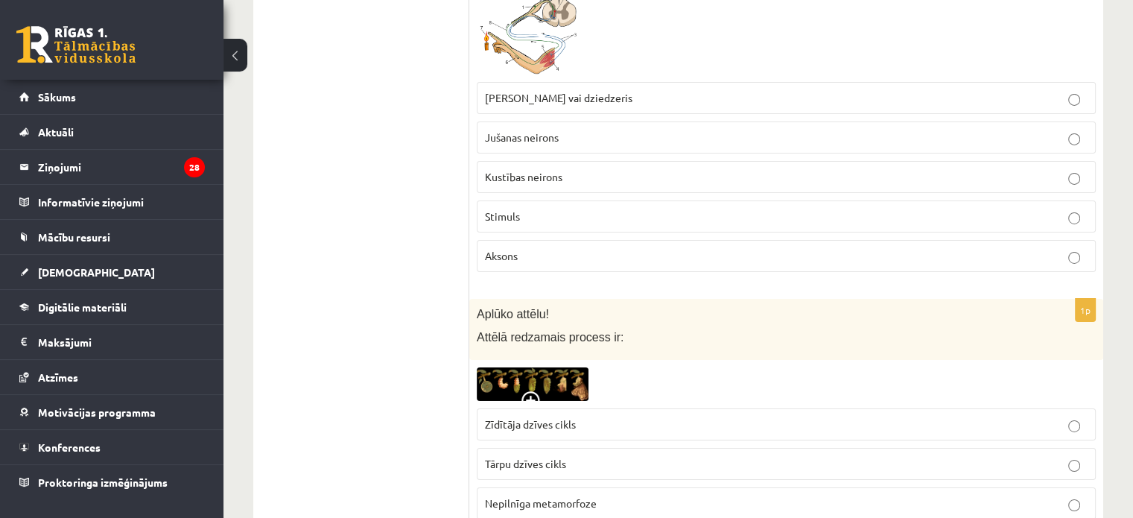
scroll to position [5121, 0]
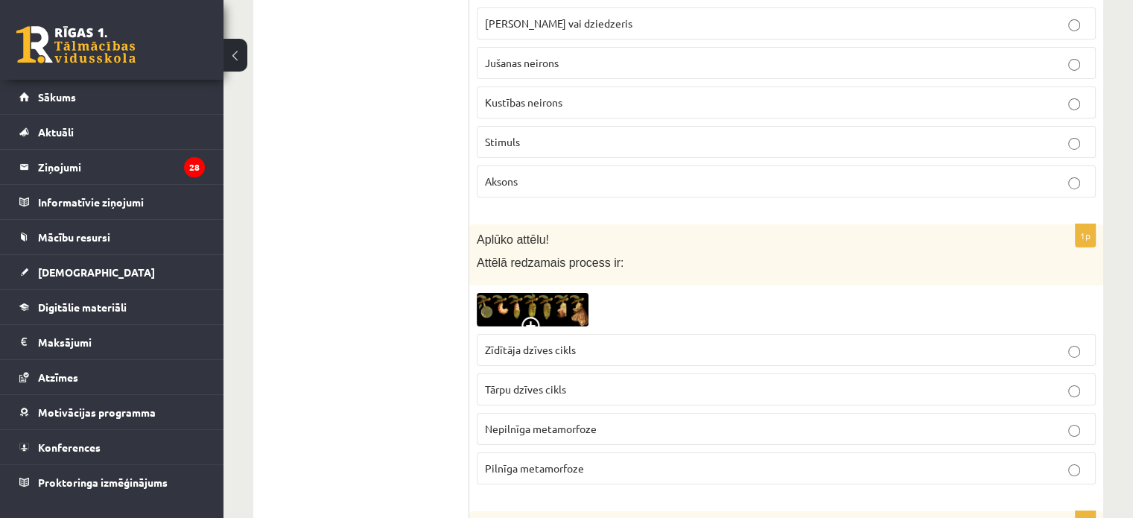
click at [538, 374] on label "Tārpu dzīves cikls" at bounding box center [786, 389] width 619 height 32
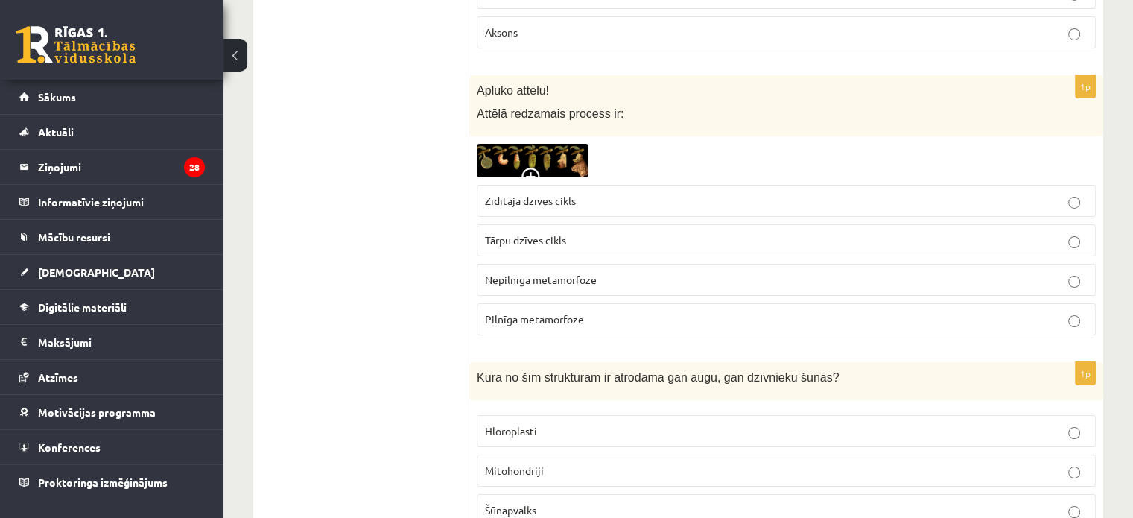
scroll to position [5419, 0]
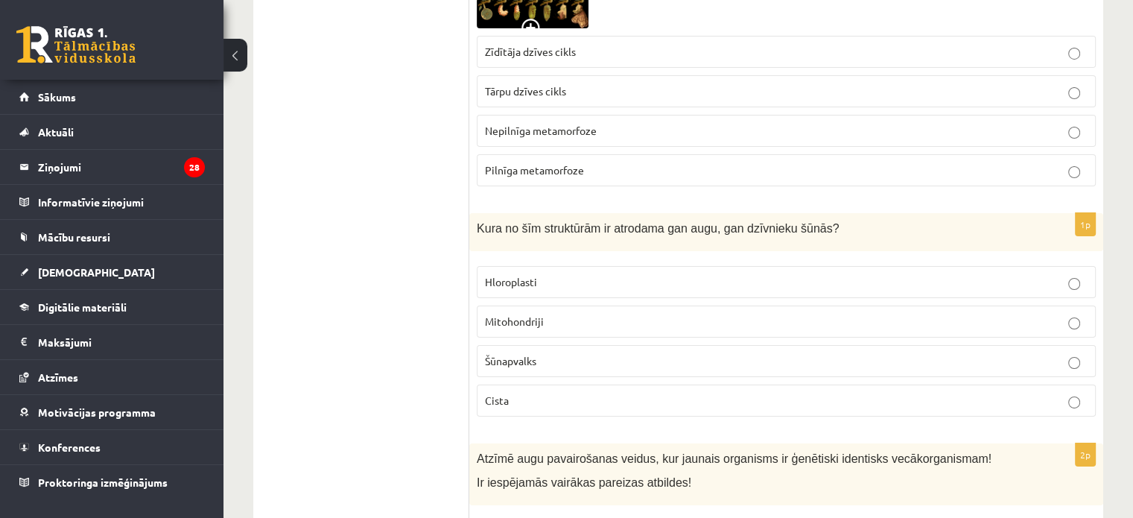
click at [576, 305] on label "Mitohondriji" at bounding box center [786, 321] width 619 height 32
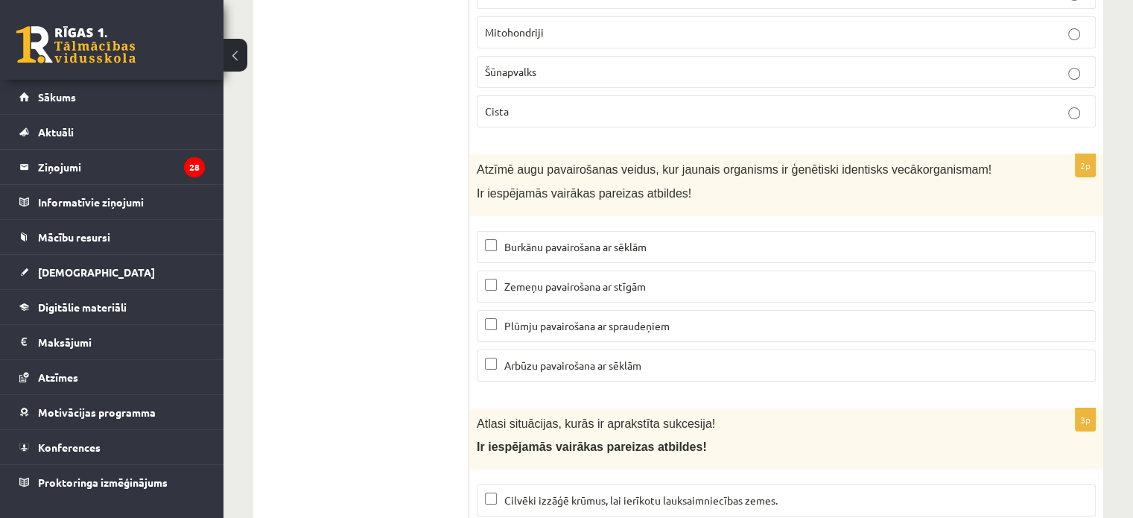
scroll to position [5717, 0]
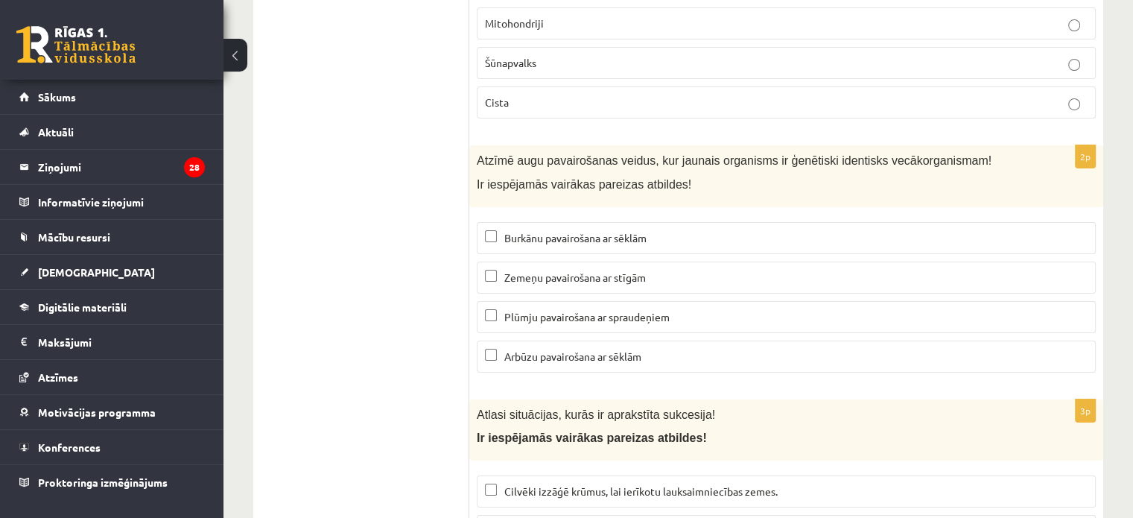
click at [576, 270] on span "Zemeņu pavairošana ar stīgām" at bounding box center [575, 276] width 142 height 13
click at [543, 309] on p "Plūmju pavairošana ar spraudeņiem" at bounding box center [786, 317] width 602 height 16
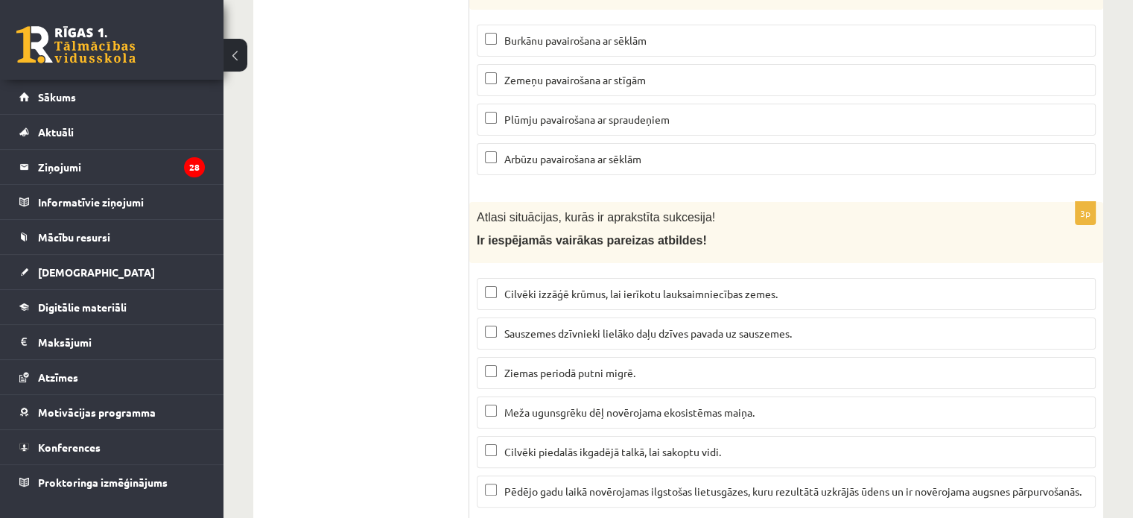
scroll to position [5940, 0]
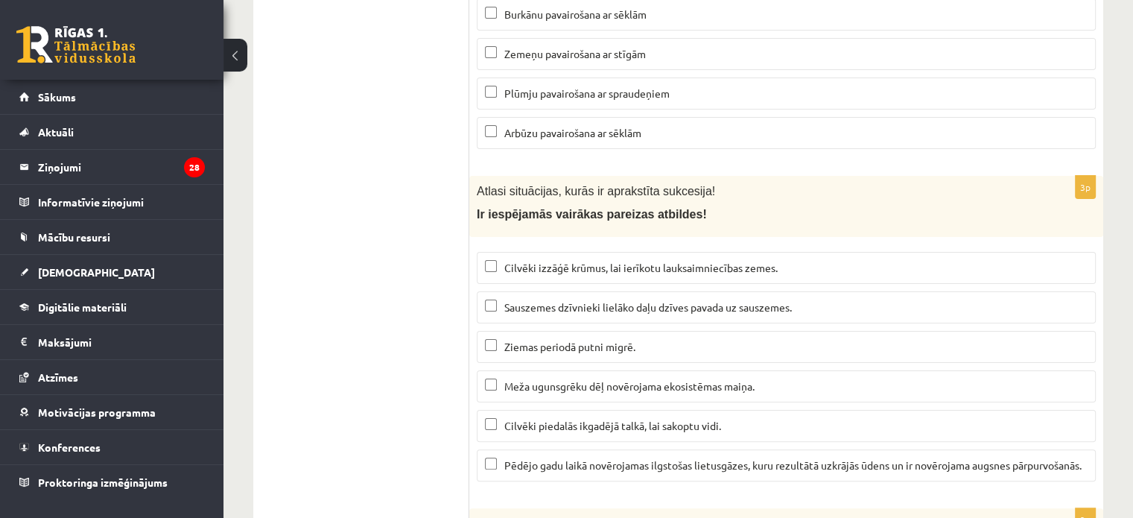
click at [525, 379] on span "Meža ugunsgrēku dēļ novērojama ekosistēmas maiņa." at bounding box center [629, 385] width 250 height 13
click at [532, 458] on span "Pēdējo gadu laikā novērojamas ilgstošas lietusgāzes, kuru rezultātā uzkrājās ūd…" at bounding box center [792, 464] width 577 height 13
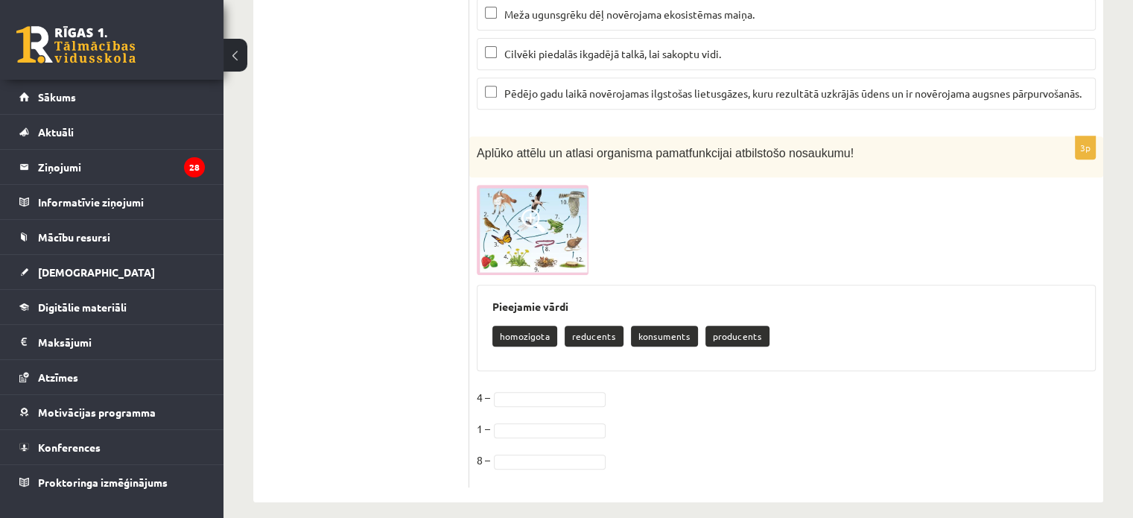
scroll to position [6312, 0]
drag, startPoint x: 605, startPoint y: 320, endPoint x: 515, endPoint y: 395, distance: 117.4
click at [515, 395] on div "3p Aplūko attēlu un atlasi organisma pamatfunkcijai atbilstošo nosaukumu! Pieej…" at bounding box center [786, 311] width 634 height 351
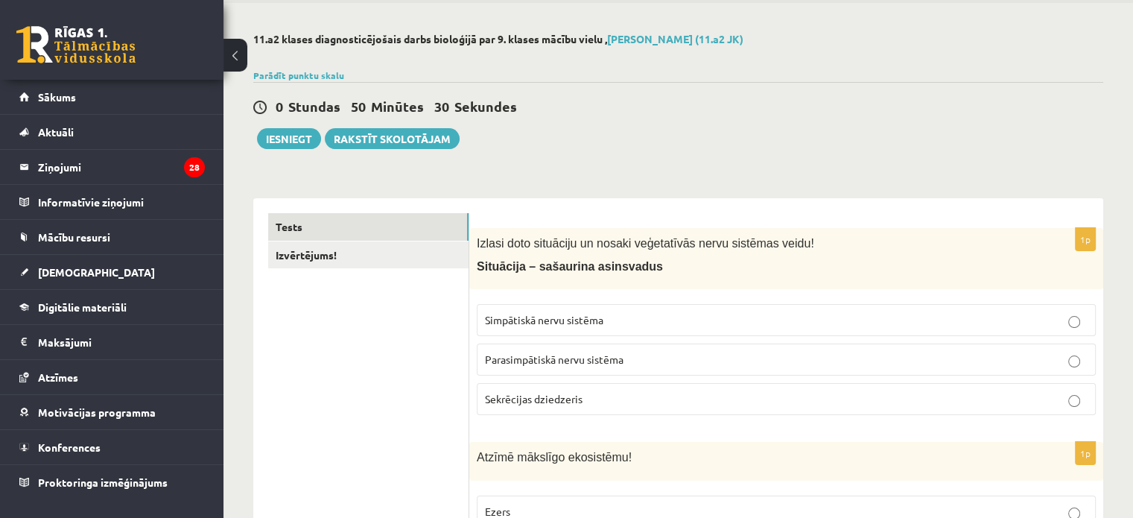
scroll to position [0, 0]
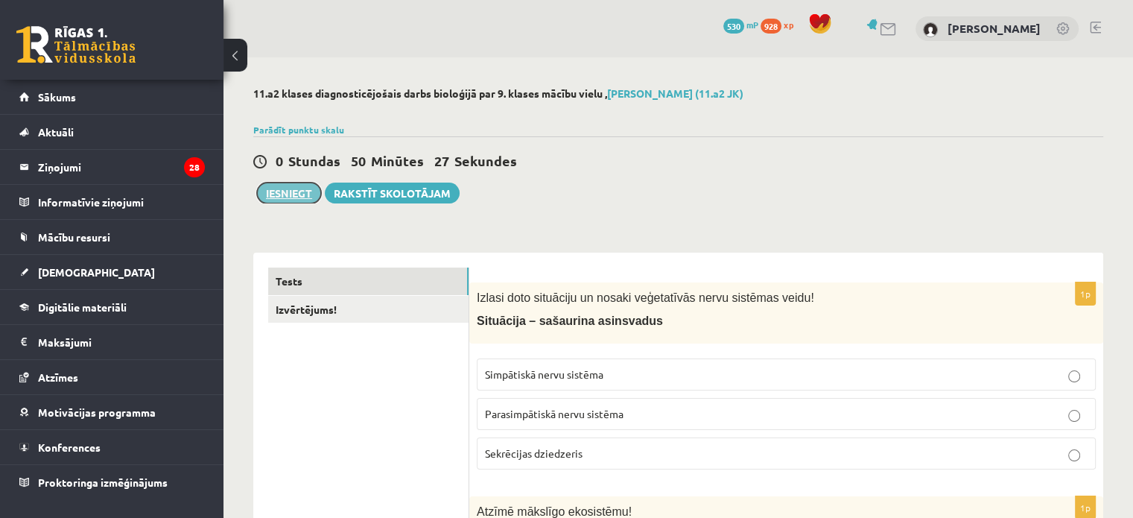
click at [310, 188] on button "Iesniegt" at bounding box center [289, 192] width 64 height 21
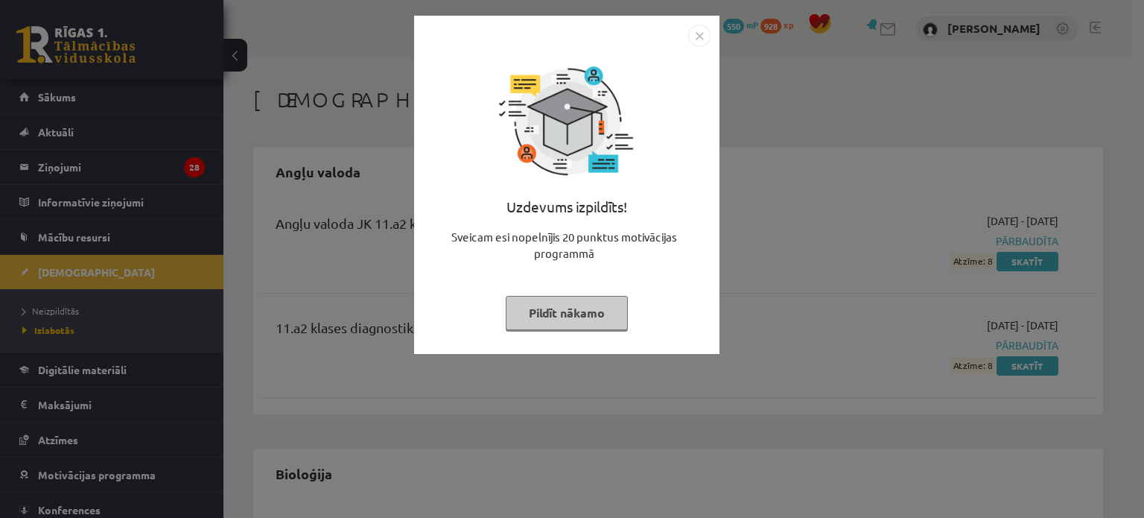
click at [568, 309] on button "Pildīt nākamo" at bounding box center [567, 313] width 122 height 34
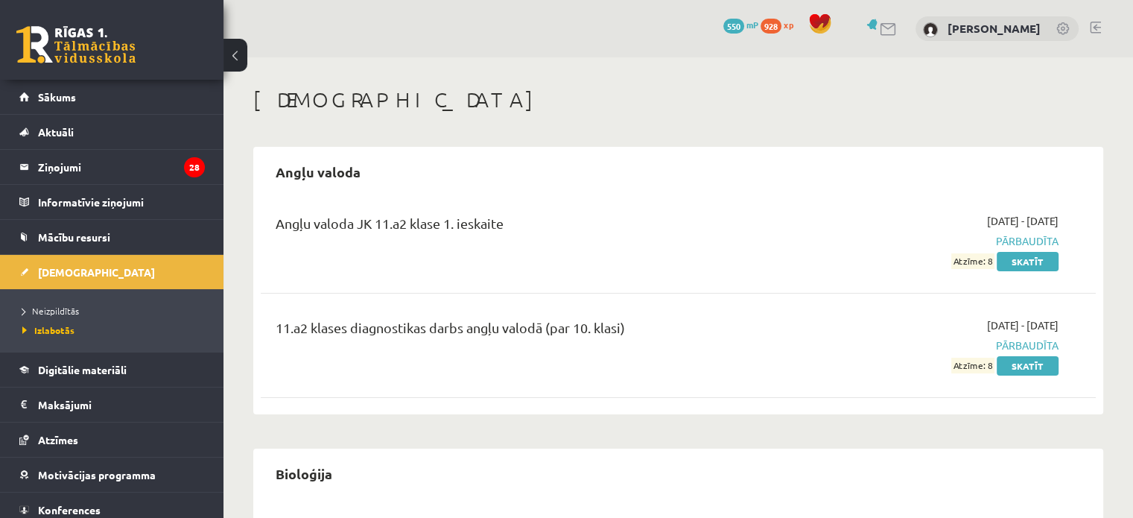
scroll to position [74, 0]
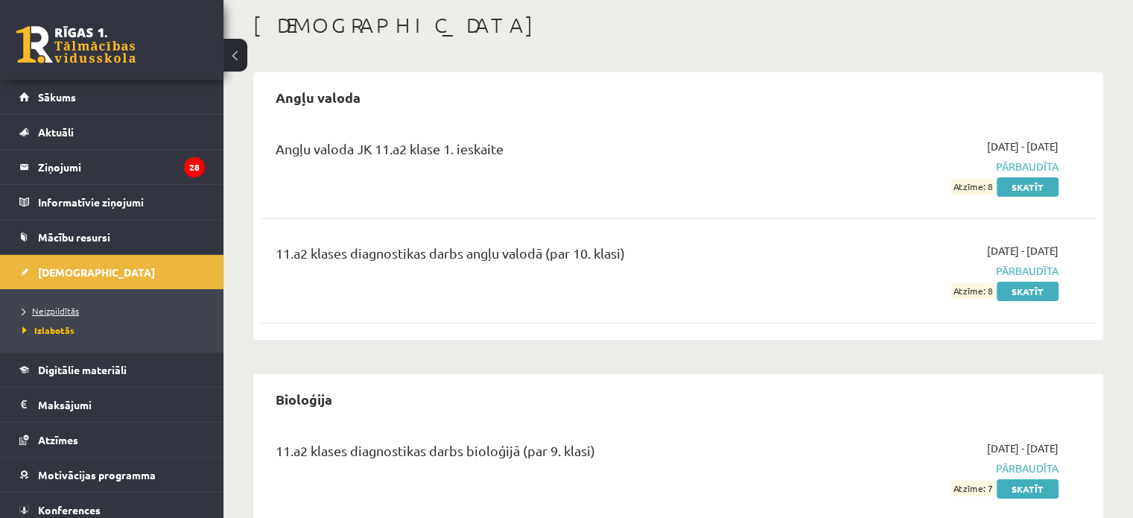
click at [60, 314] on span "Neizpildītās" at bounding box center [50, 311] width 57 height 12
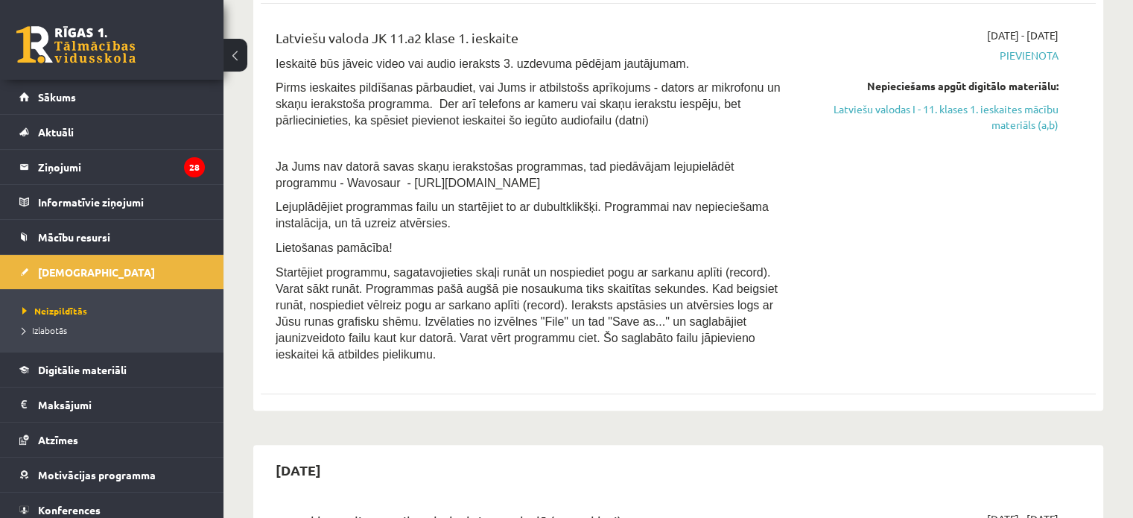
scroll to position [447, 0]
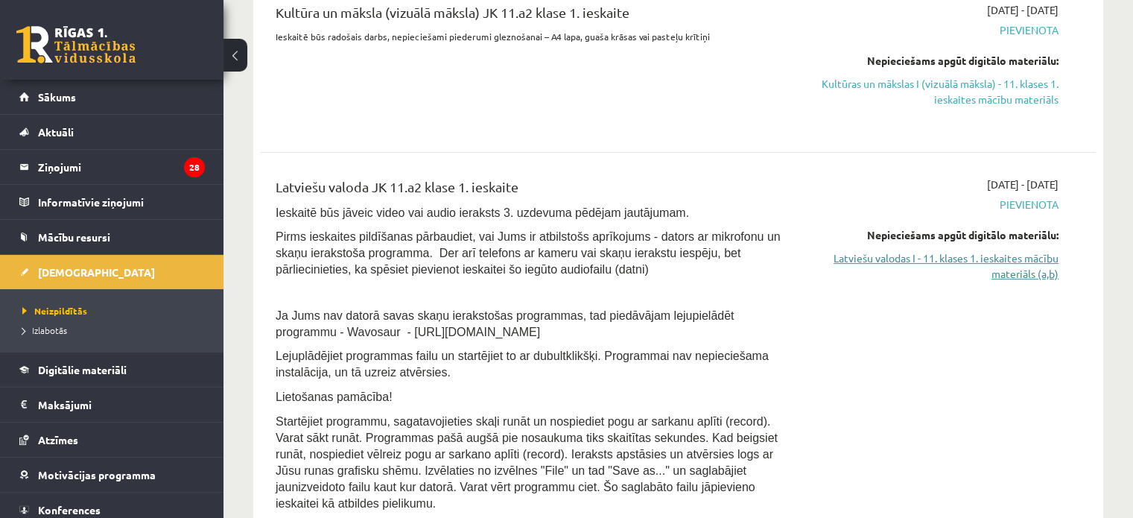
click at [978, 258] on link "Latviešu valodas I - 11. klases 1. ieskaites mācību materiāls (a,b)" at bounding box center [936, 265] width 246 height 31
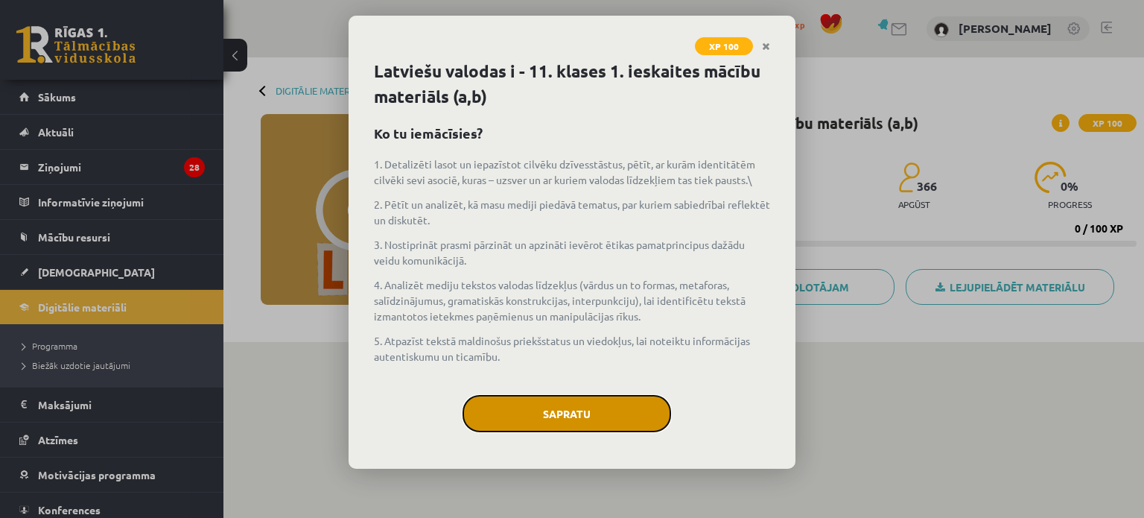
click at [648, 398] on button "Sapratu" at bounding box center [566, 413] width 209 height 37
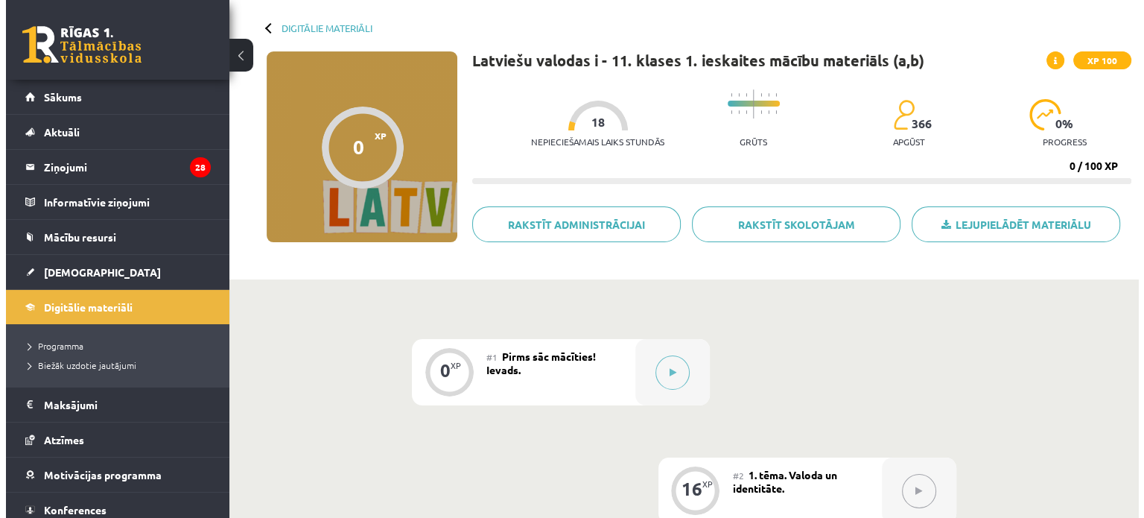
scroll to position [149, 0]
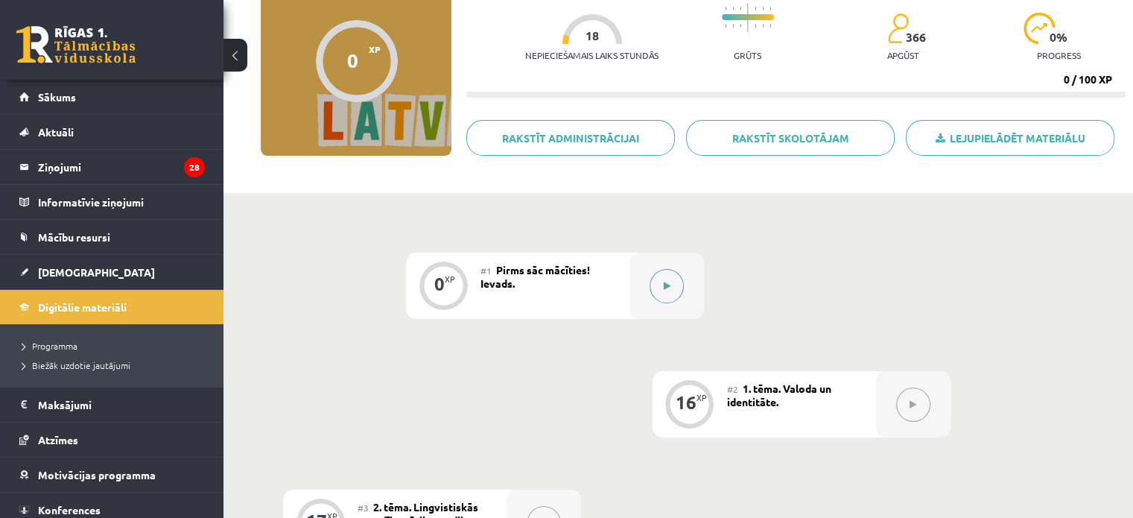
click at [672, 277] on button at bounding box center [666, 286] width 34 height 34
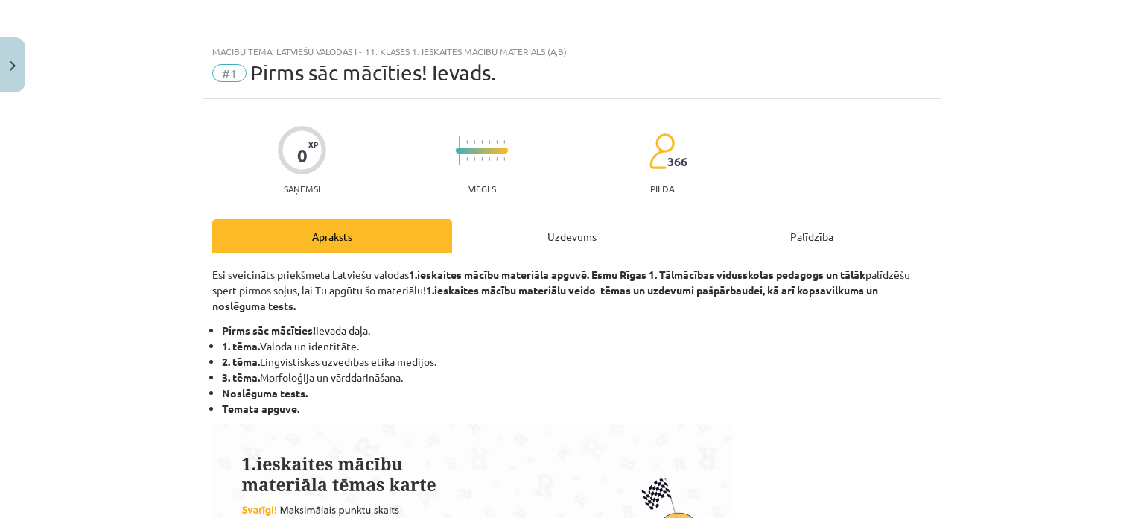
click at [609, 241] on div "Uzdevums" at bounding box center [572, 236] width 240 height 34
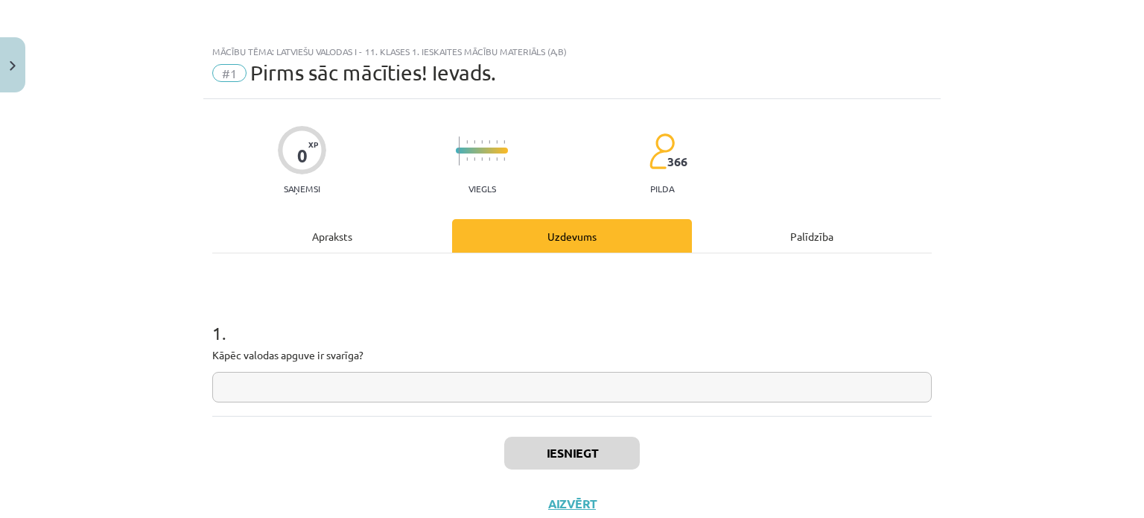
scroll to position [37, 0]
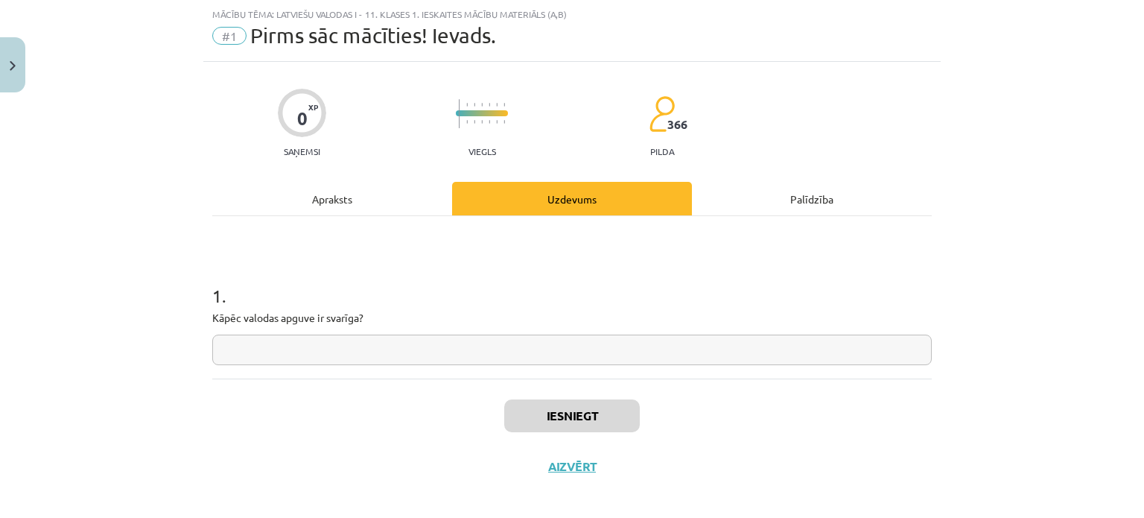
click at [427, 349] on input "text" at bounding box center [571, 349] width 719 height 31
type input "*"
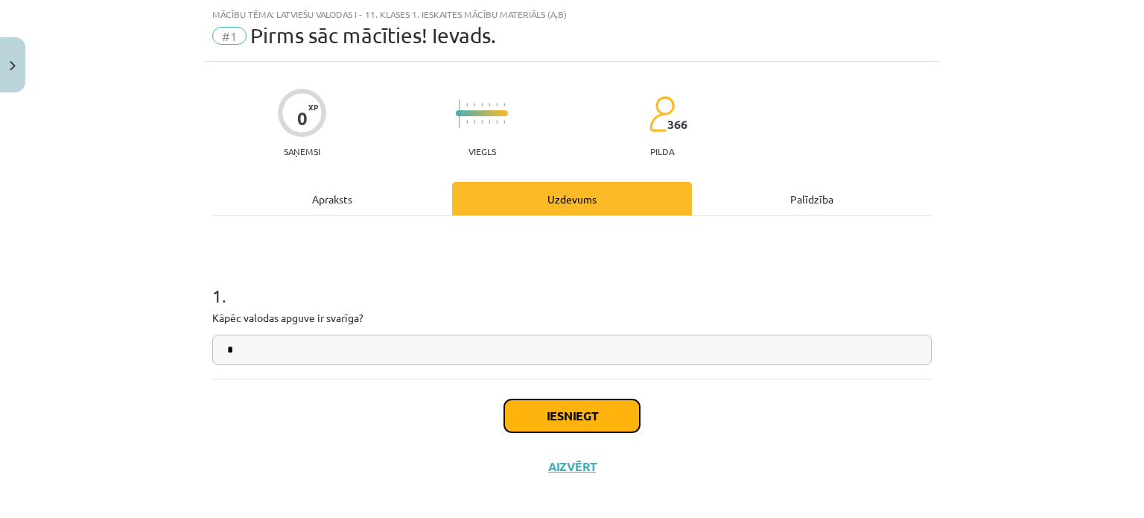
click at [570, 429] on button "Iesniegt" at bounding box center [572, 415] width 136 height 33
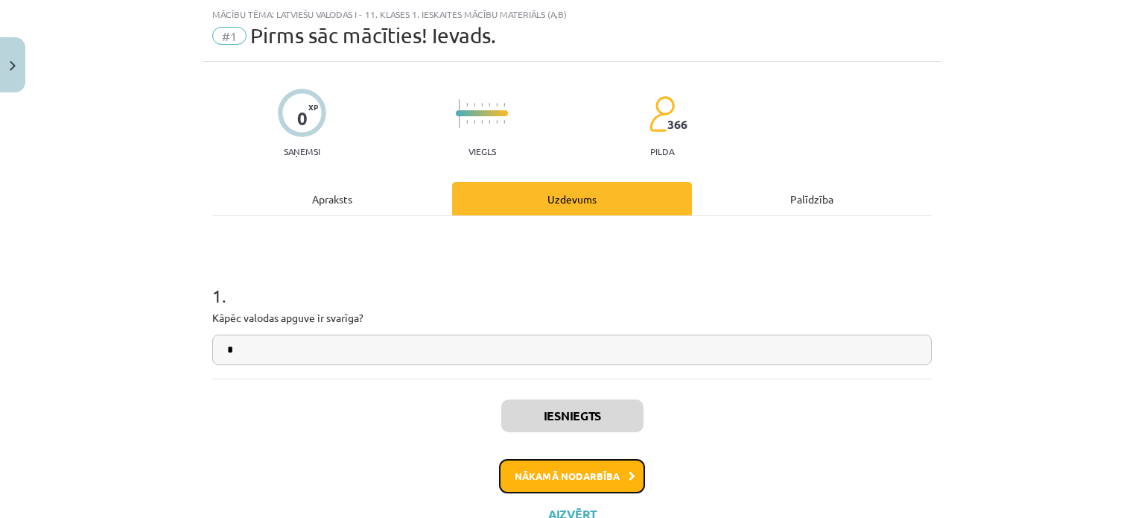
click at [601, 491] on button "Nākamā nodarbība" at bounding box center [572, 476] width 146 height 34
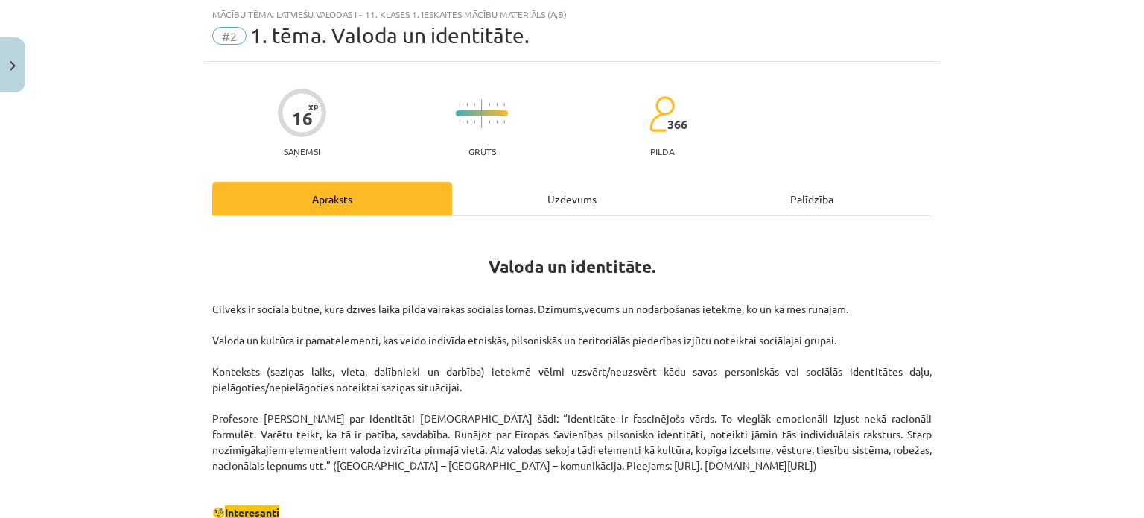
click at [578, 193] on div "Uzdevums" at bounding box center [572, 199] width 240 height 34
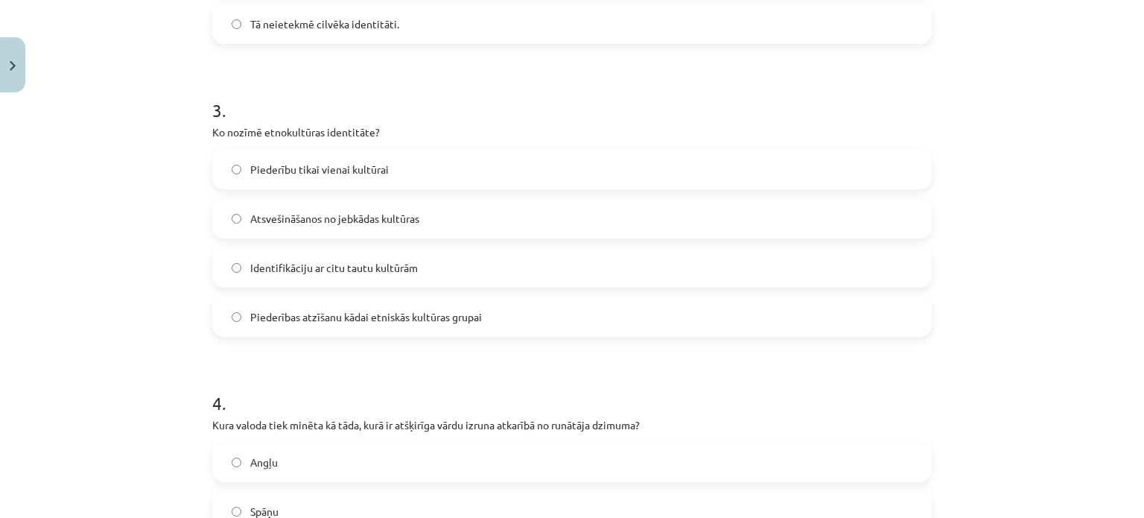
scroll to position [1384, 0]
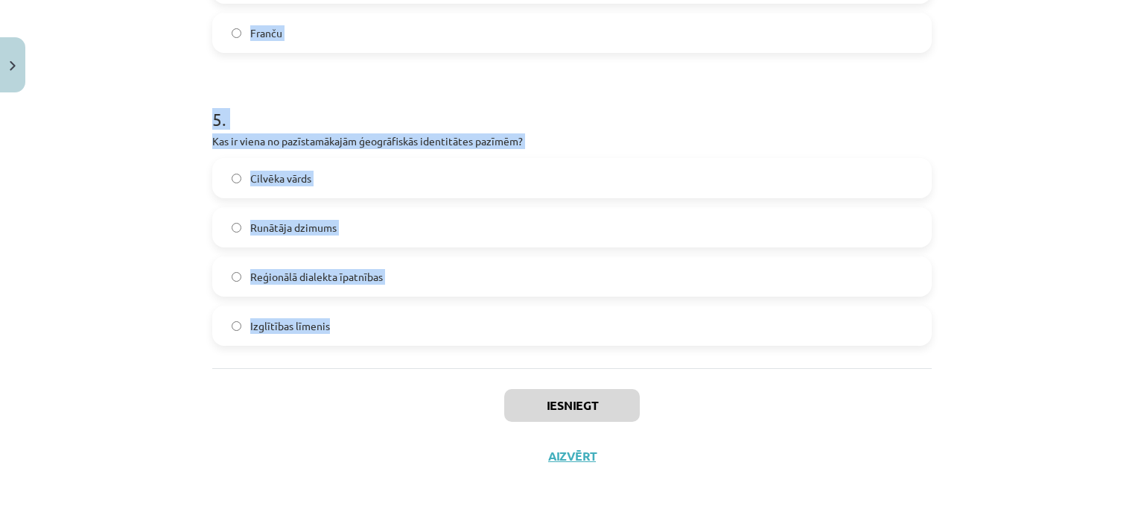
drag, startPoint x: 132, startPoint y: 309, endPoint x: 685, endPoint y: 325, distance: 553.6
click at [685, 325] on div "Mācību tēma: Latviešu valodas i - 11. klases 1. ieskaites mācību materiāls (a,b…" at bounding box center [572, 259] width 1144 height 518
copy form "Lor ipsu dolorsita con adipisc elitsedd eiusmod temporincid utlabore? Etd magna…"
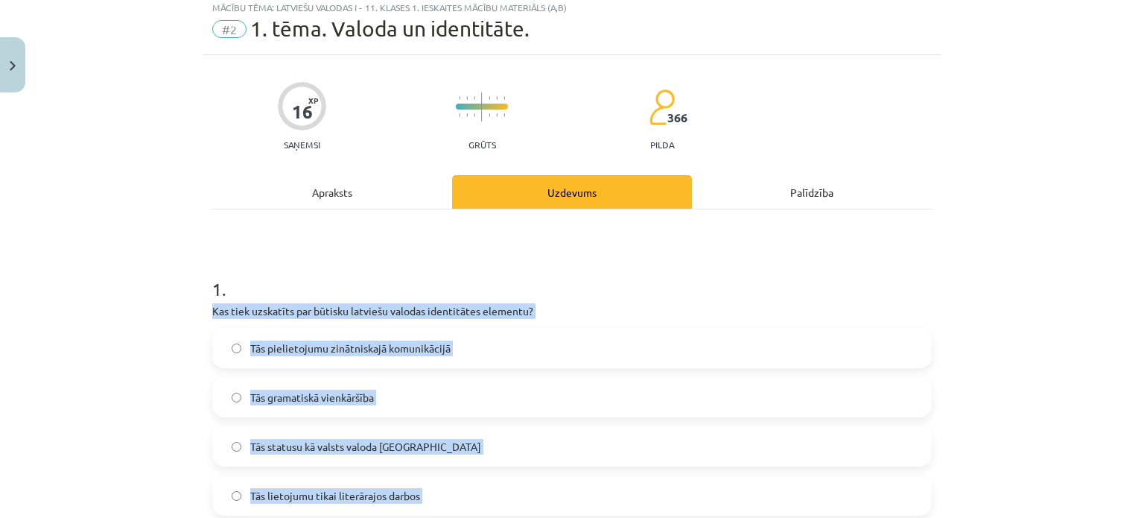
scroll to position [0, 0]
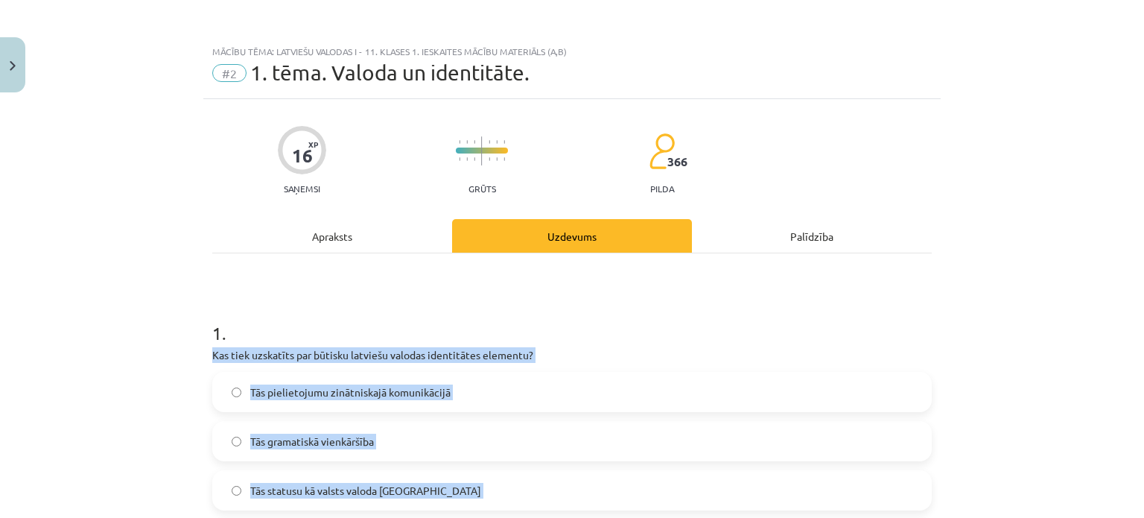
click at [0, 360] on div "Mācību tēma: Latviešu valodas i - 11. klases 1. ieskaites mācību materiāls (a,b…" at bounding box center [572, 259] width 1144 height 518
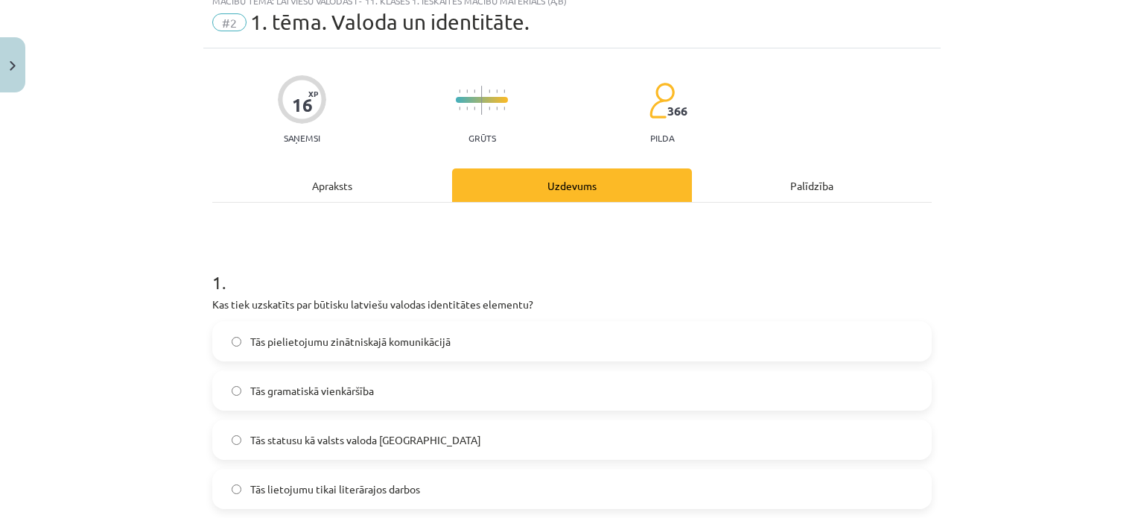
scroll to position [74, 0]
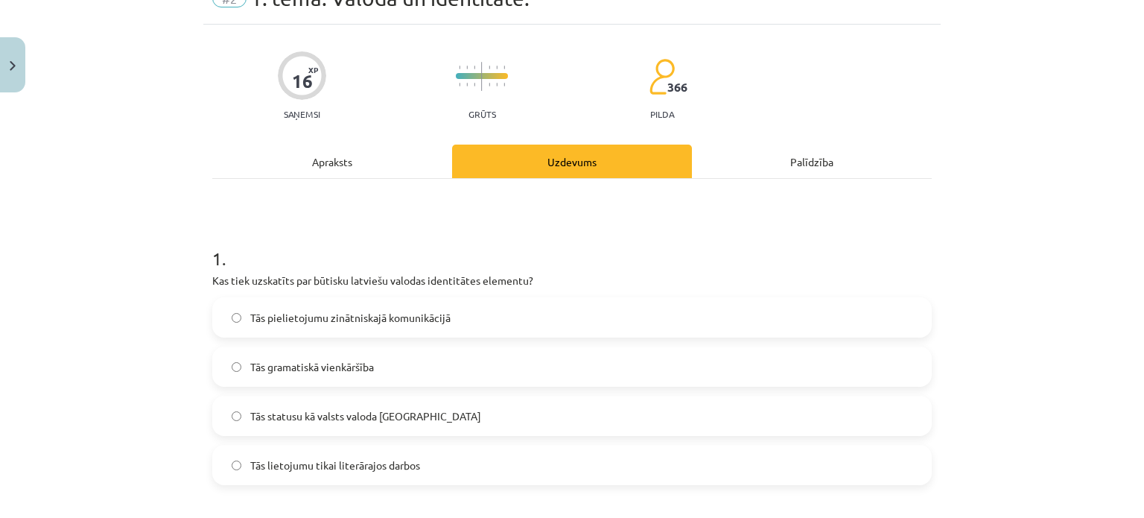
click at [270, 411] on span "Tās statusu kā valsts valoda [GEOGRAPHIC_DATA]" at bounding box center [365, 416] width 231 height 16
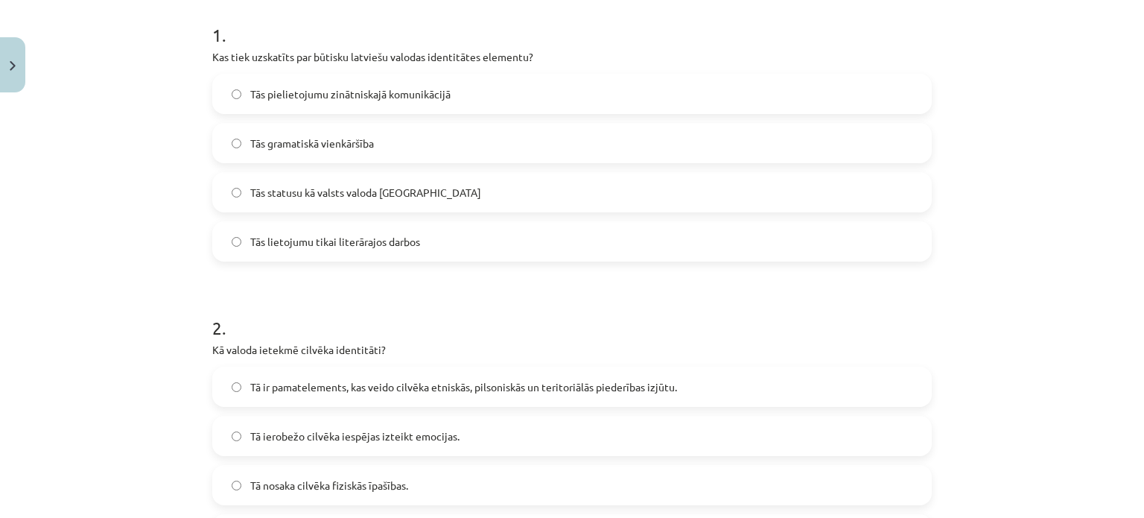
scroll to position [372, 0]
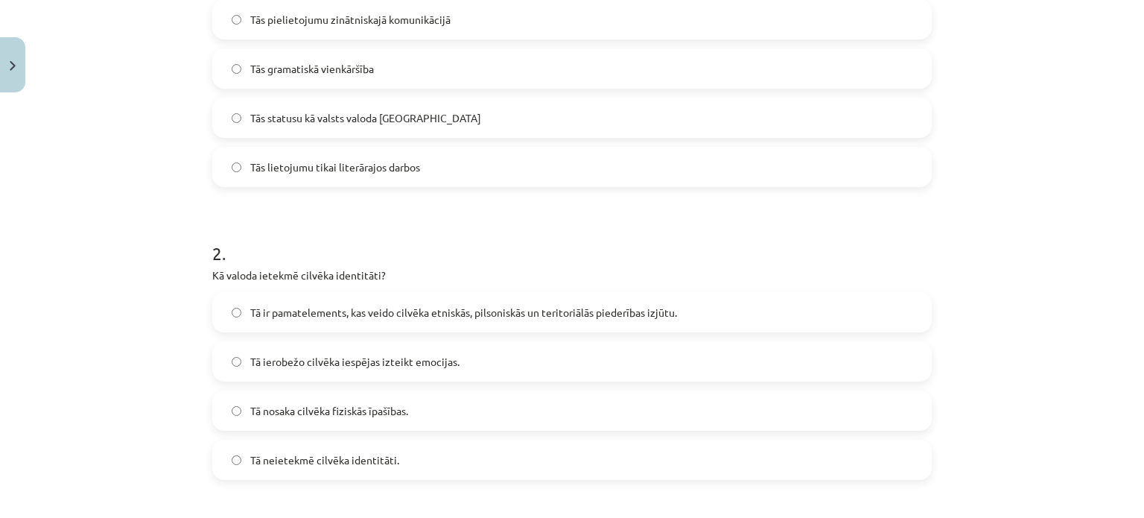
click at [327, 311] on span "Tā ir pamatelements, kas veido cilvēka etniskās, pilsoniskās un teritoriālās pi…" at bounding box center [463, 313] width 427 height 16
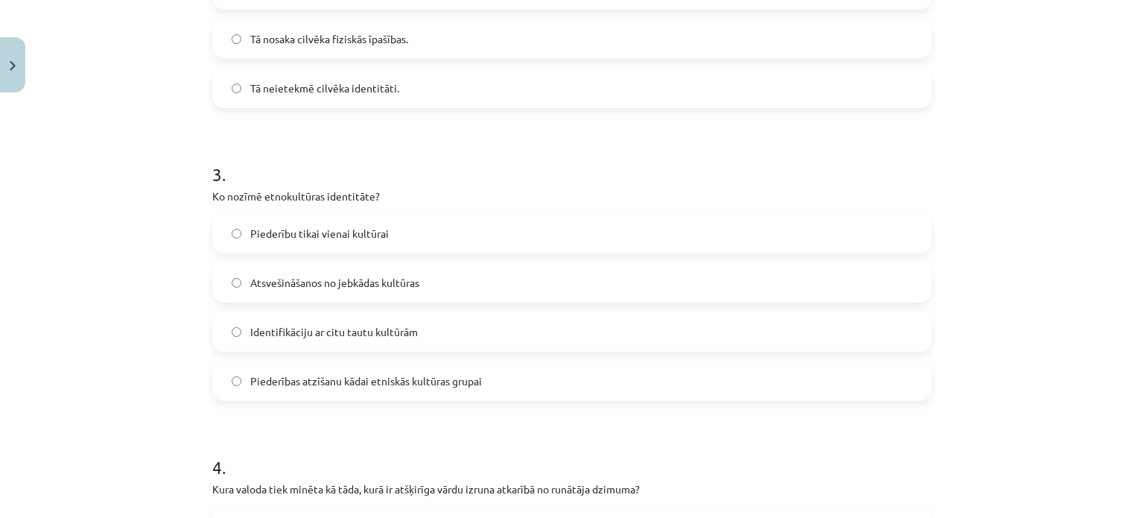
scroll to position [745, 0]
click at [331, 385] on span "Piederības atzīšanu kādai etniskās kultūras grupai" at bounding box center [366, 380] width 232 height 16
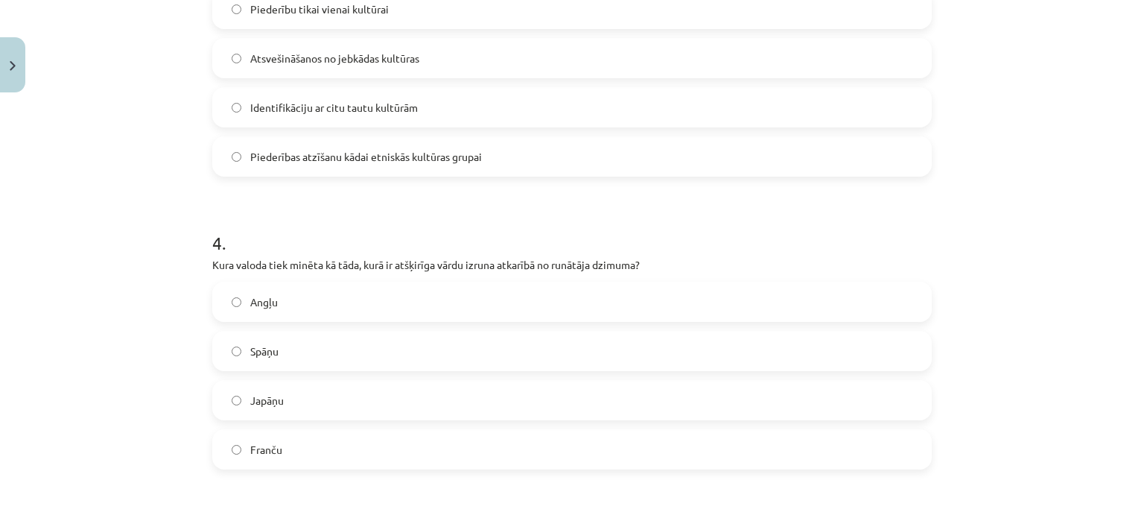
scroll to position [1043, 0]
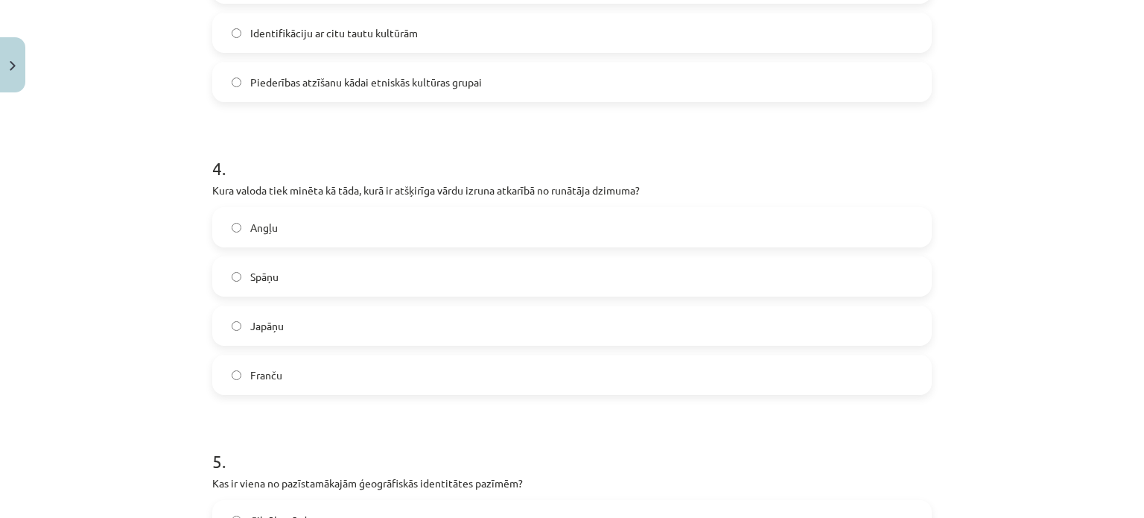
click at [315, 331] on label "Japāņu" at bounding box center [572, 325] width 716 height 37
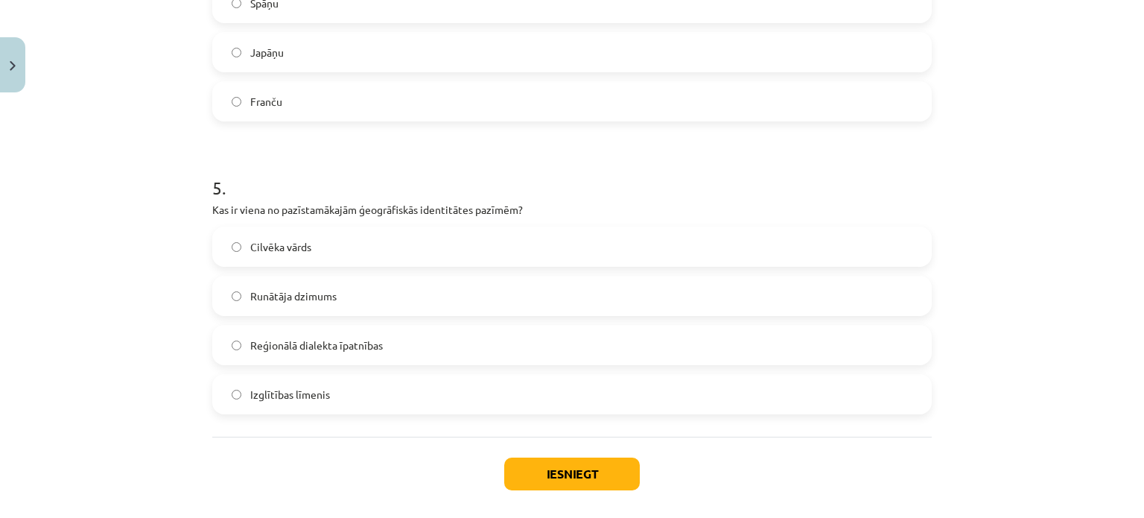
scroll to position [1341, 0]
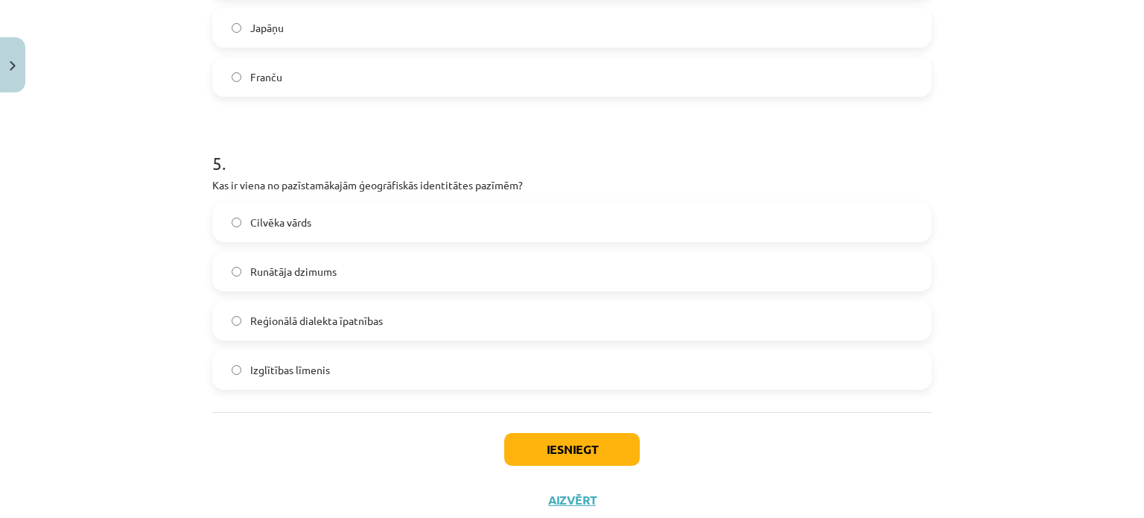
click at [315, 316] on span "Reģionālā dialekta īpatnības" at bounding box center [316, 321] width 133 height 16
click at [581, 448] on button "Iesniegt" at bounding box center [572, 449] width 136 height 33
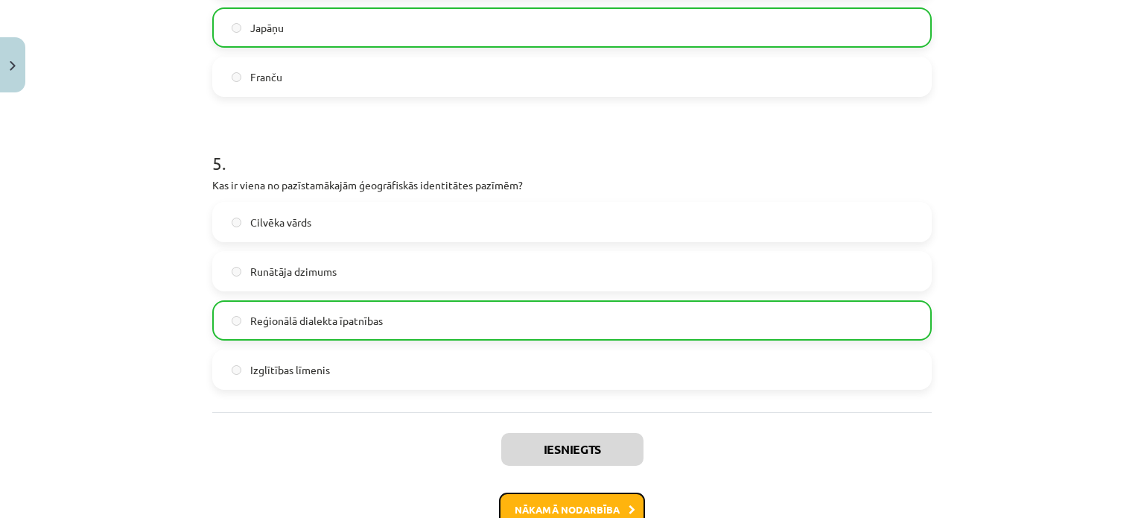
click at [598, 507] on button "Nākamā nodarbība" at bounding box center [572, 509] width 146 height 34
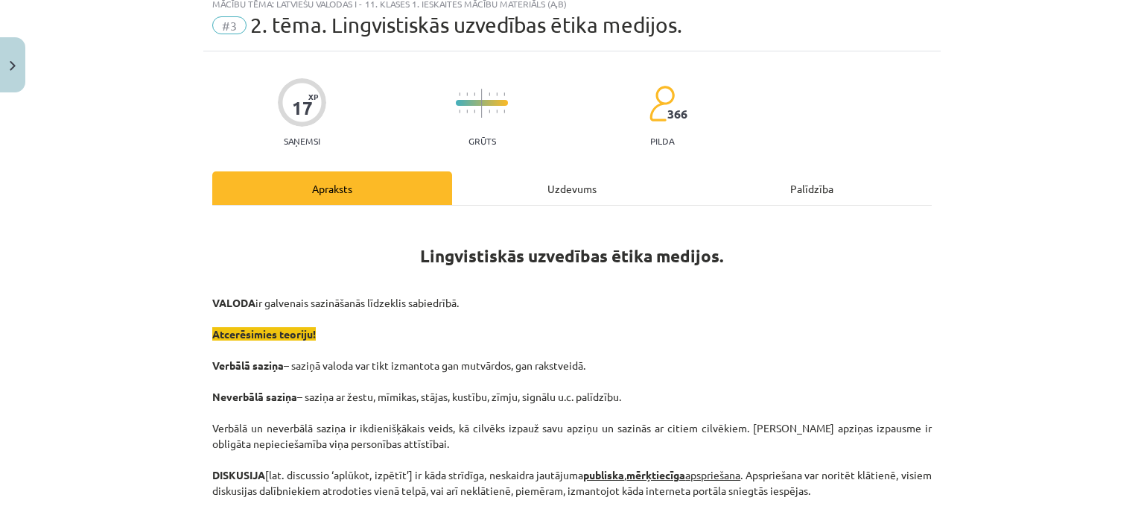
scroll to position [37, 0]
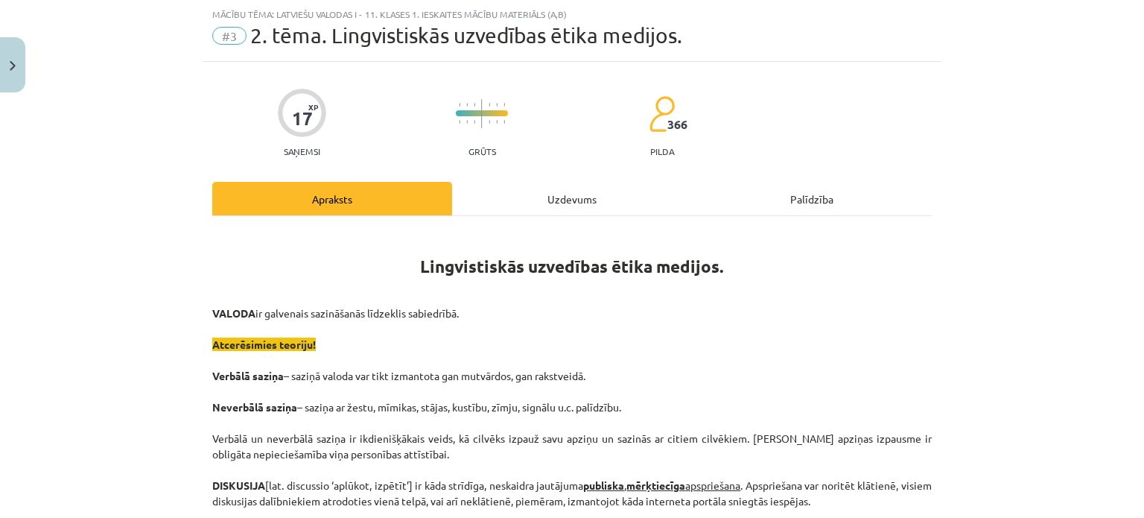
click at [558, 193] on div "Uzdevums" at bounding box center [572, 199] width 240 height 34
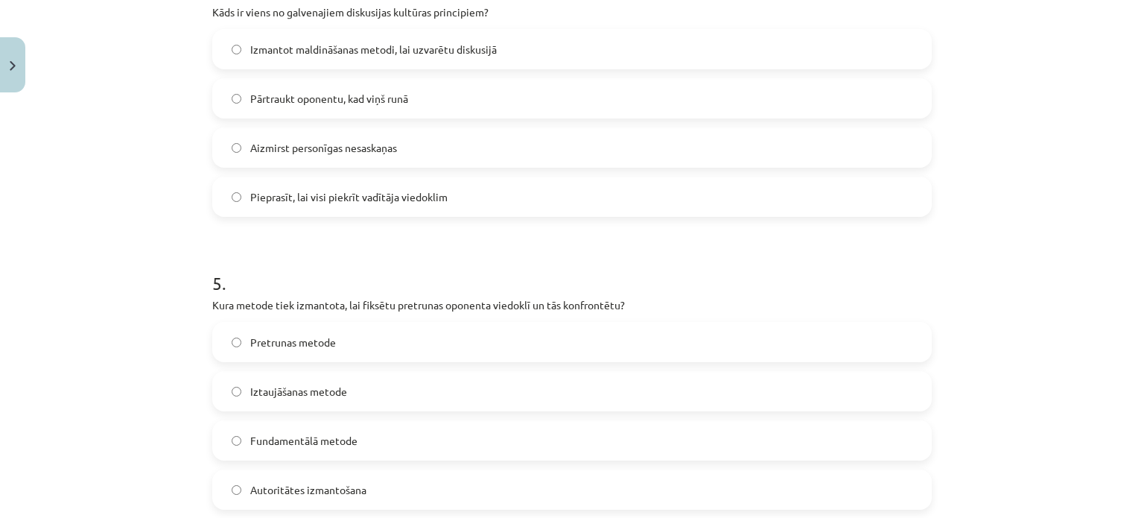
scroll to position [1384, 0]
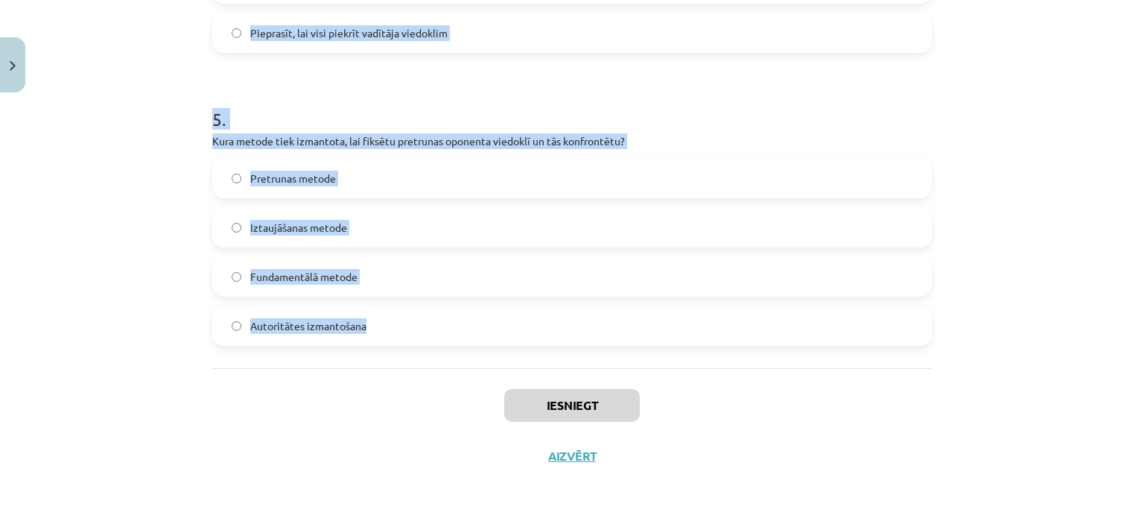
drag, startPoint x: 185, startPoint y: 317, endPoint x: 528, endPoint y: 363, distance: 345.8
click at [528, 363] on div "Mācību tēma: Latviešu valodas i - 11. klases 1. ieskaites mācību materiāls (a,b…" at bounding box center [572, 259] width 1144 height 518
copy form "Kura no šīm metodēm pieder pie argumentācijas palīgmetodēm? Aizsardzības metode…"
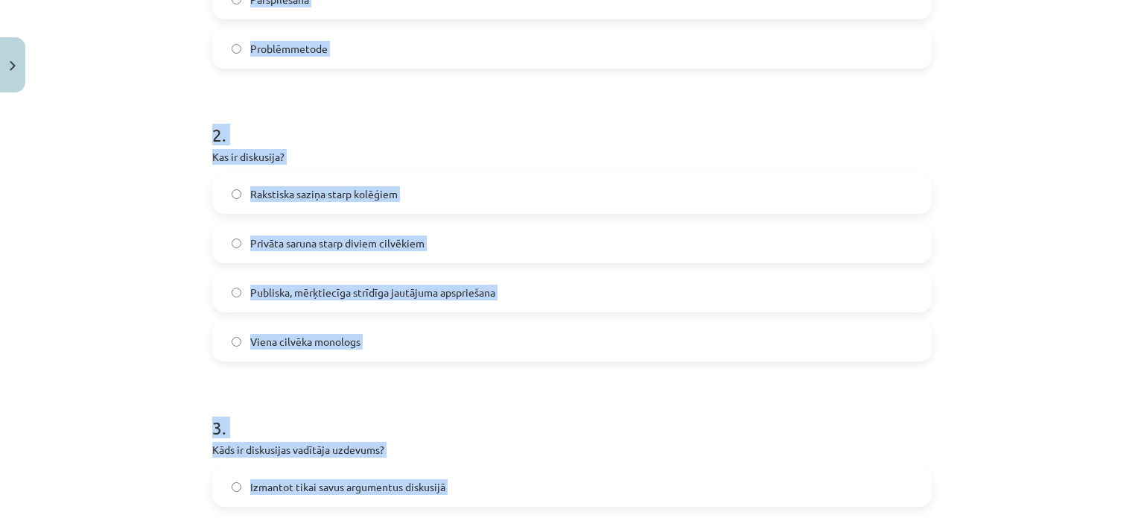
scroll to position [44, 0]
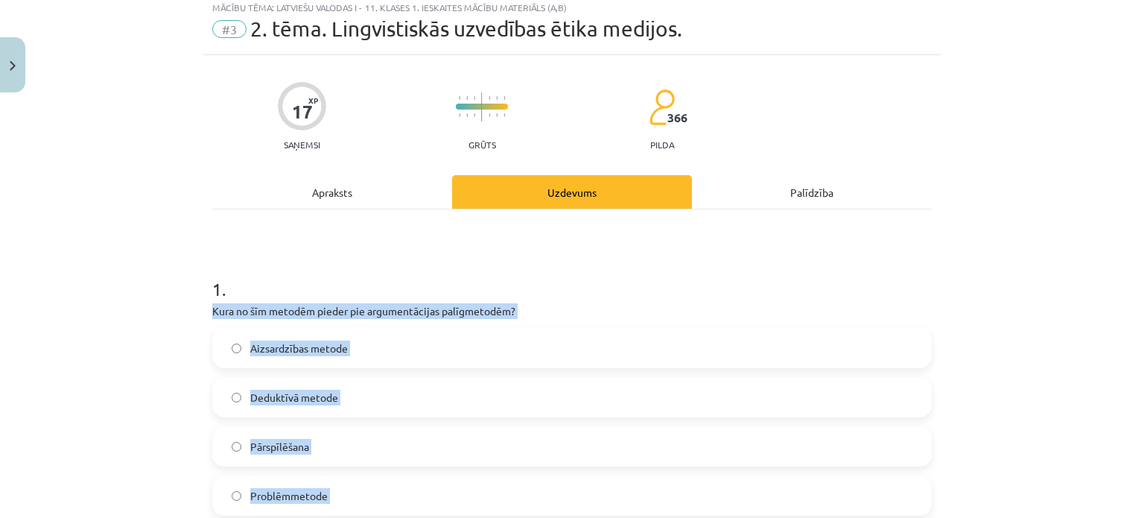
click at [55, 314] on div "Mācību tēma: Latviešu valodas i - 11. klases 1. ieskaites mācību materiāls (a,b…" at bounding box center [572, 259] width 1144 height 518
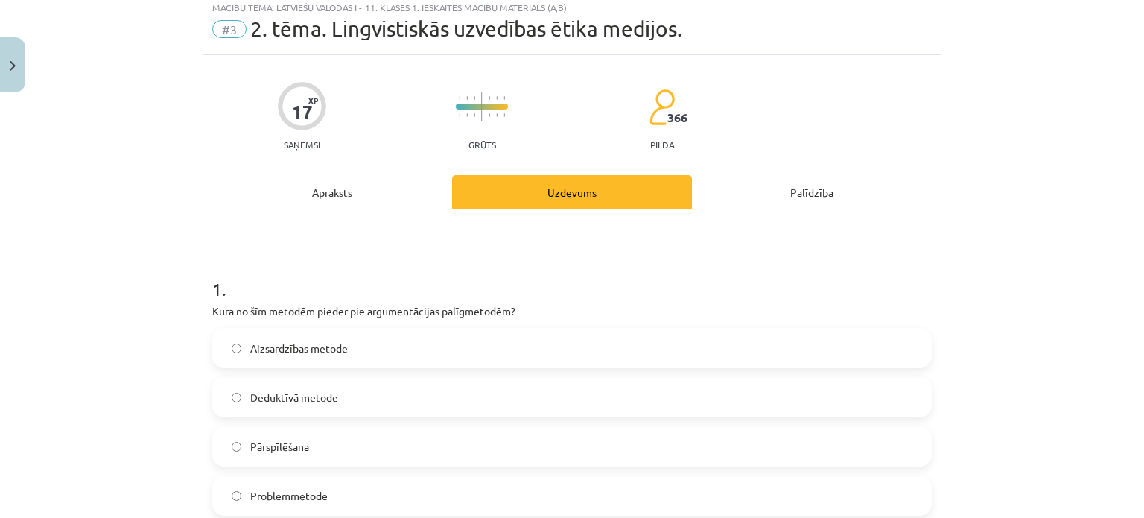
click at [311, 453] on label "Pārspīlēšana" at bounding box center [572, 445] width 716 height 37
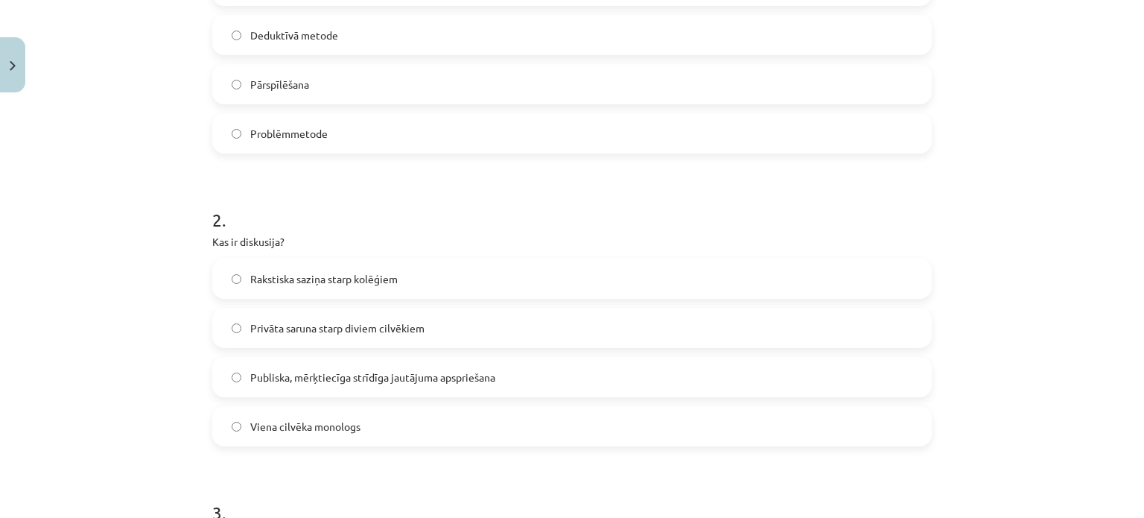
scroll to position [416, 0]
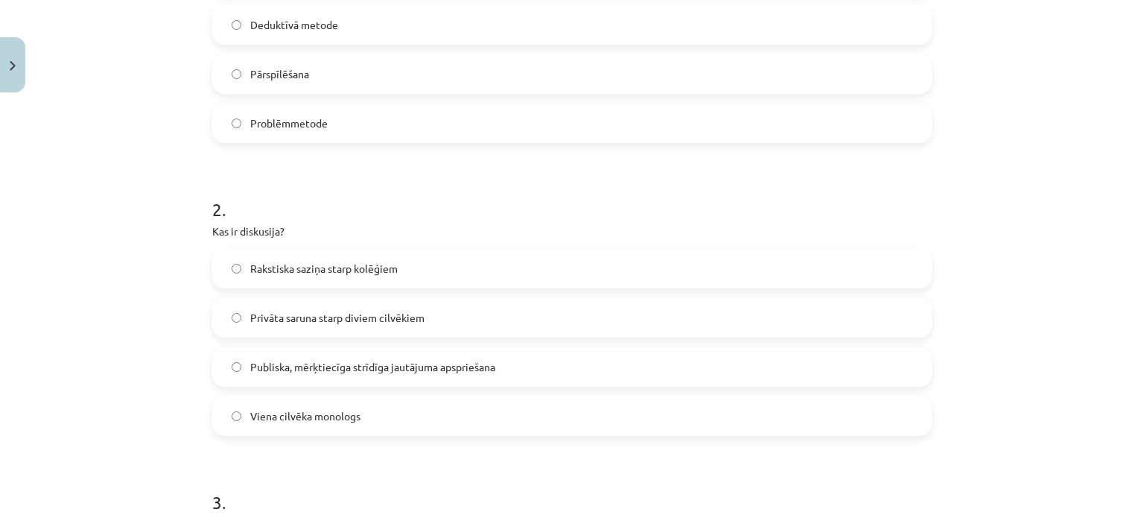
click at [384, 357] on label "Publiska, mērķtiecīga strīdīga jautājuma apspriešana" at bounding box center [572, 366] width 716 height 37
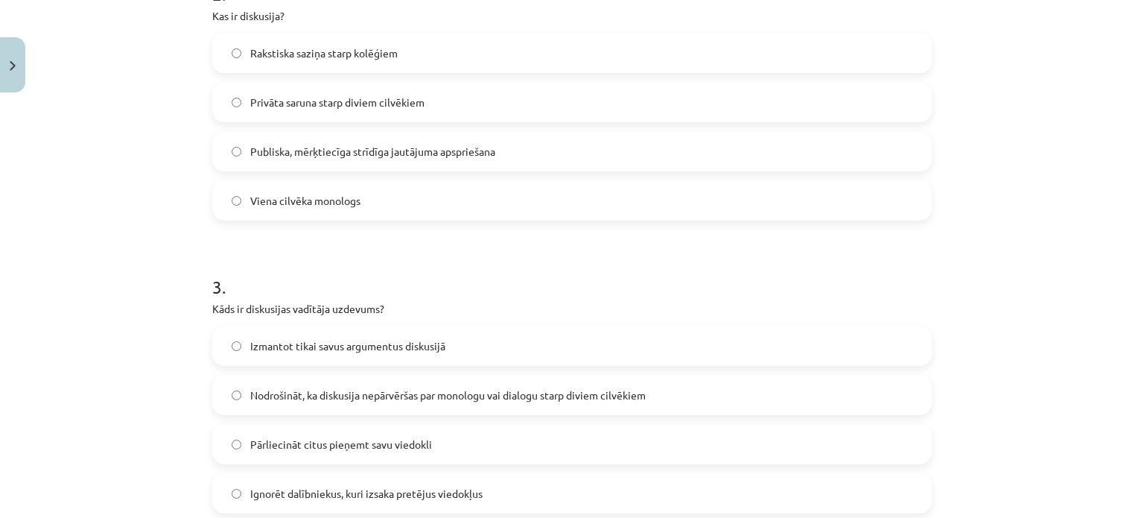
scroll to position [640, 0]
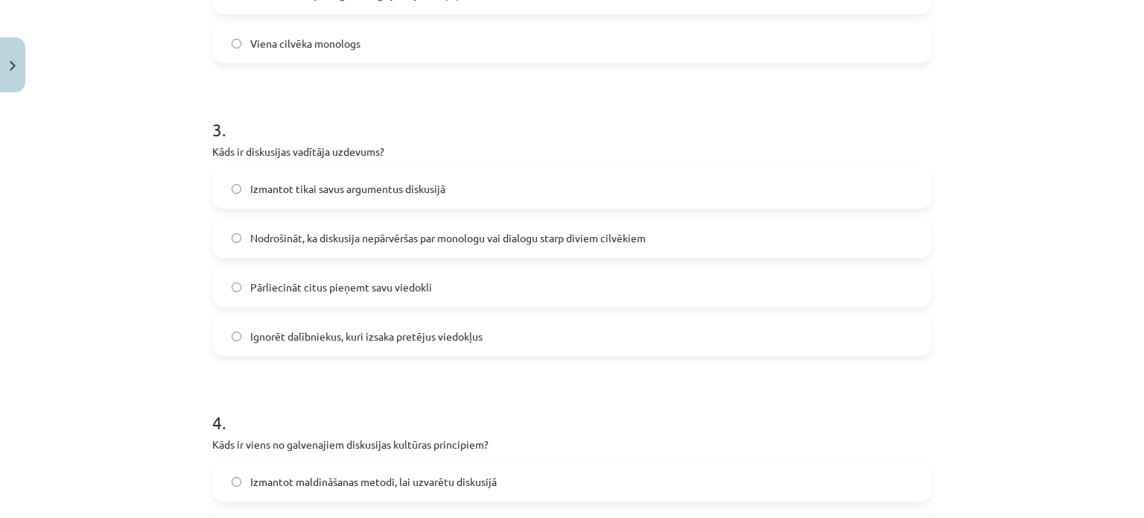
click at [354, 238] on span "Nodrošināt, ka diskusija nepārvēršas par monologu vai dialogu starp diviem cilv…" at bounding box center [447, 238] width 395 height 16
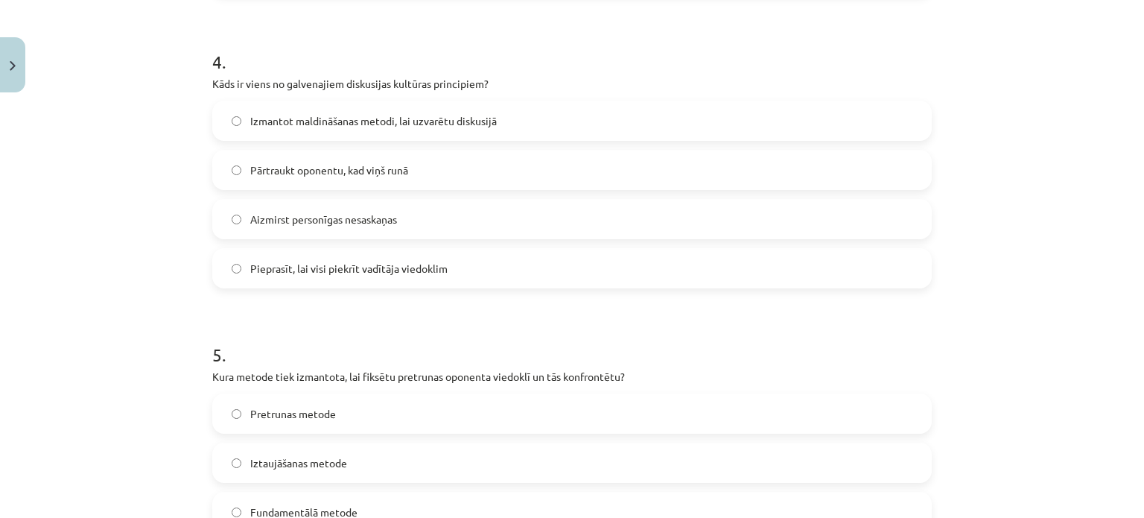
scroll to position [1161, 0]
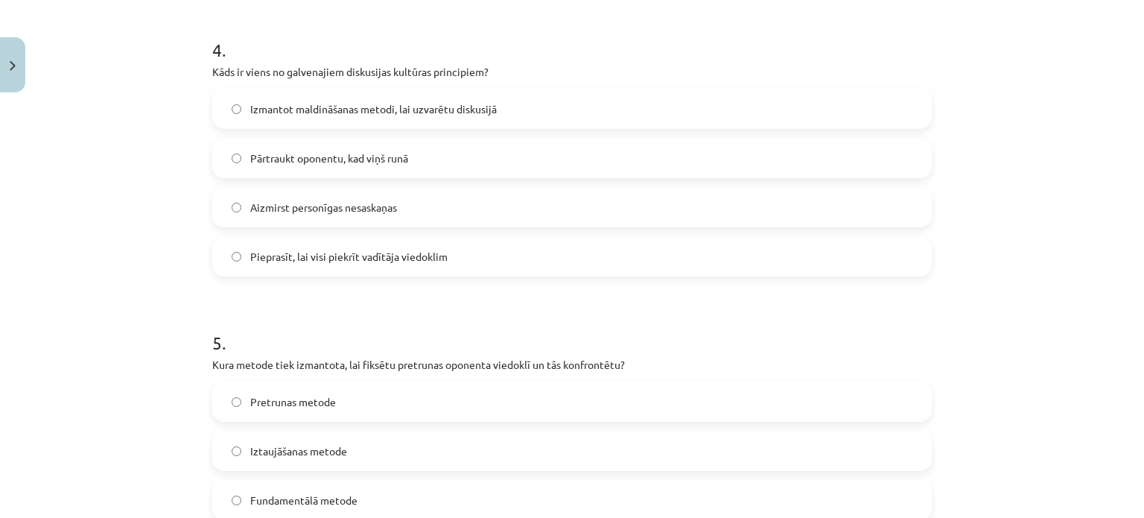
click at [363, 200] on span "Aizmirst personīgas nesaskaņas" at bounding box center [323, 208] width 147 height 16
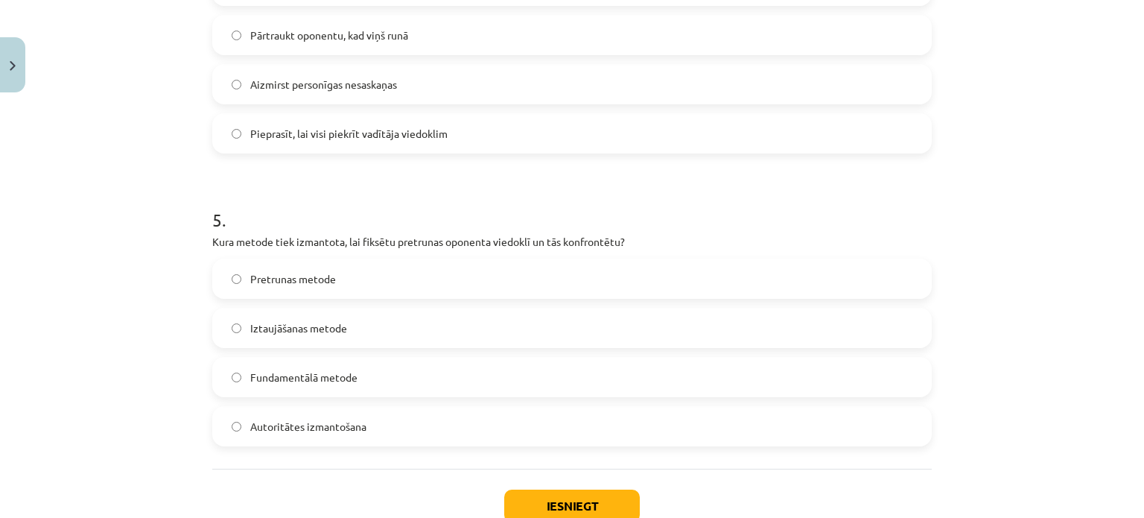
scroll to position [1310, 0]
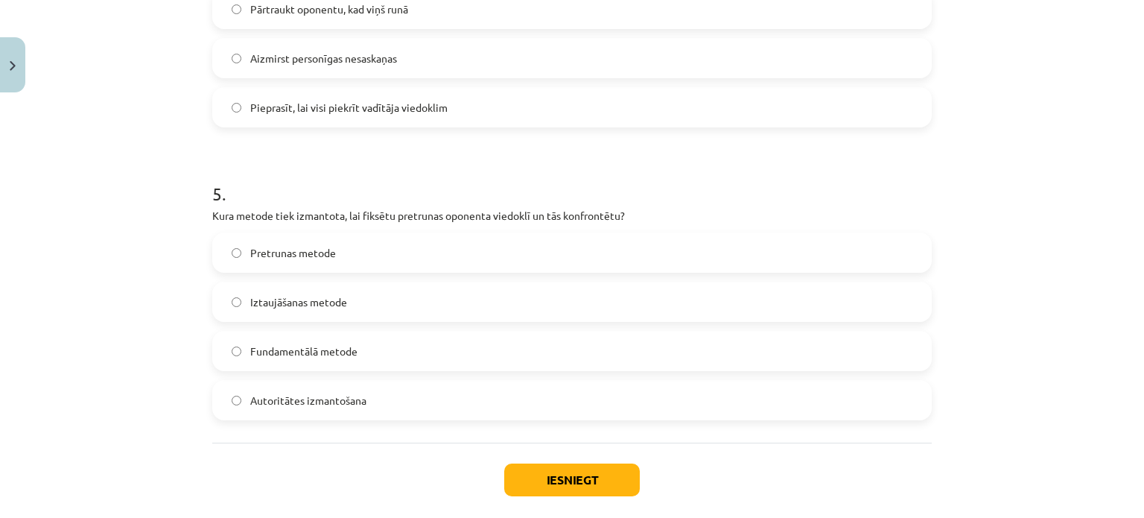
click at [387, 240] on label "Pretrunas metode" at bounding box center [572, 252] width 716 height 37
click at [608, 476] on button "Iesniegt" at bounding box center [572, 479] width 136 height 33
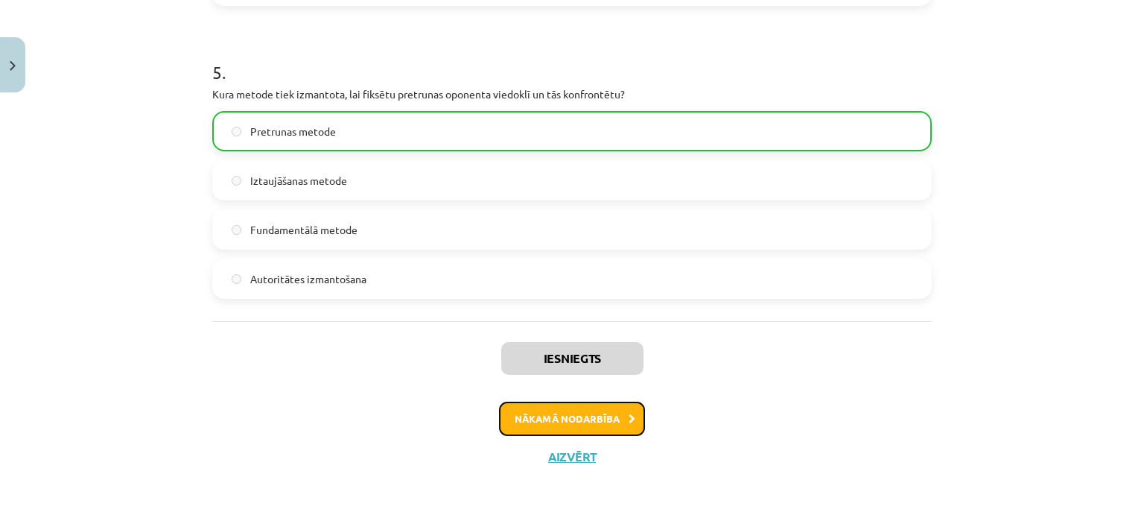
click at [567, 427] on button "Nākamā nodarbība" at bounding box center [572, 418] width 146 height 34
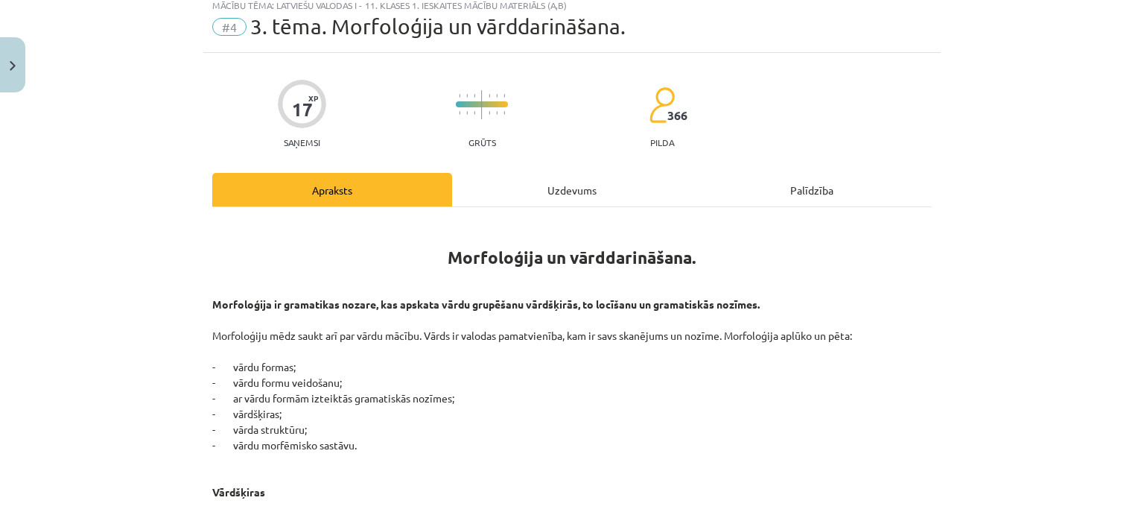
scroll to position [37, 0]
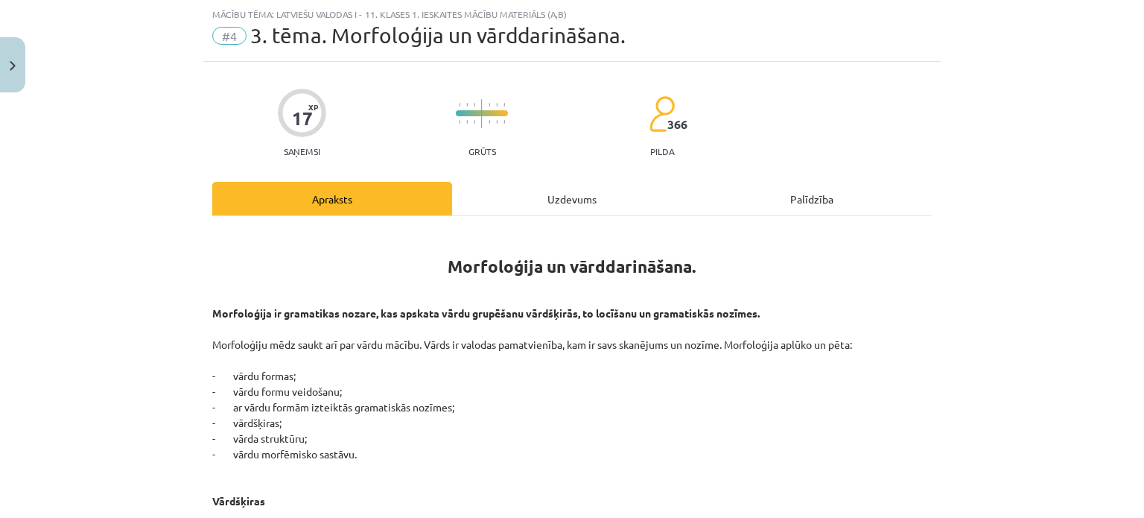
click at [550, 191] on div "Uzdevums" at bounding box center [572, 199] width 240 height 34
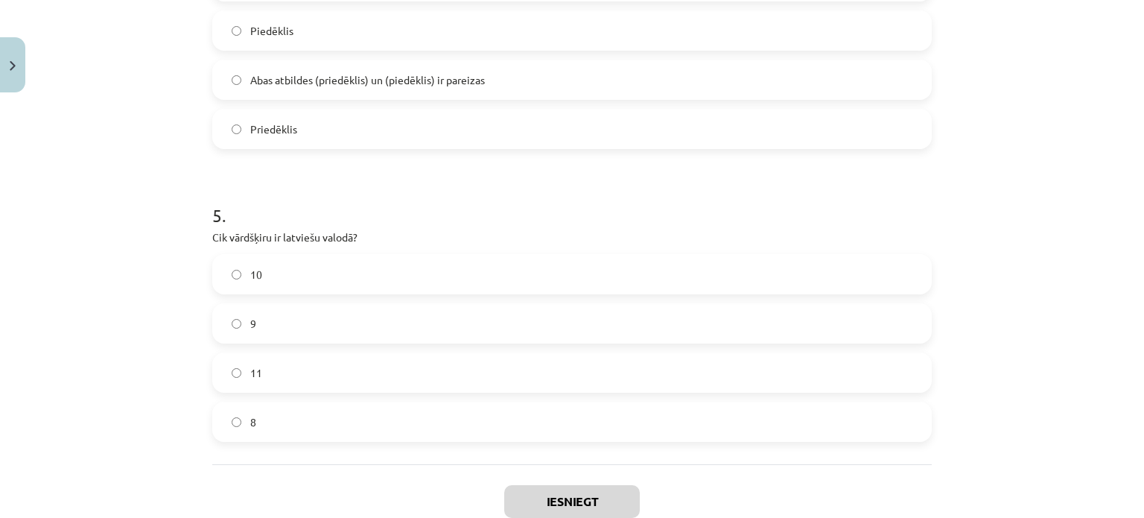
scroll to position [1384, 0]
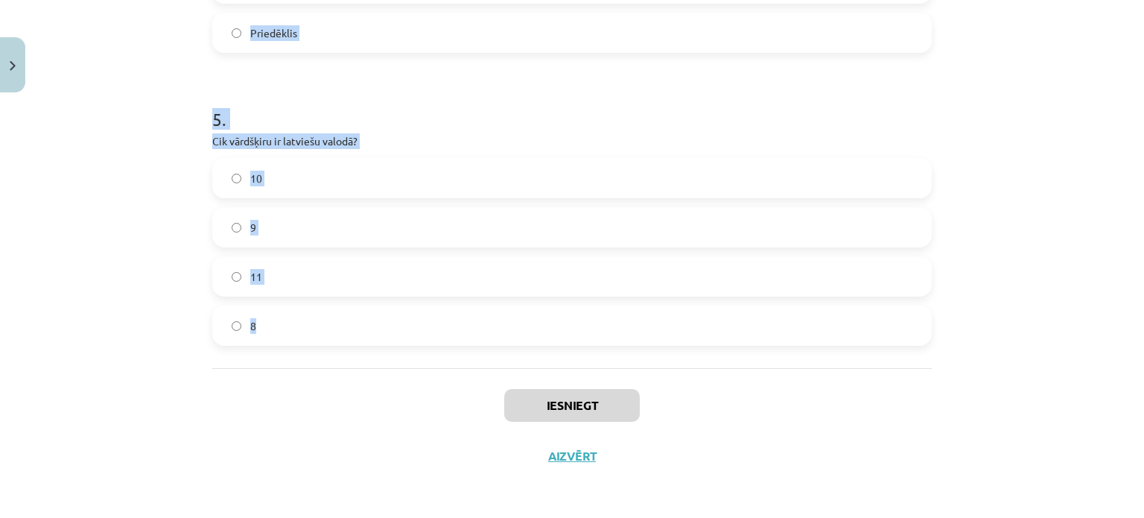
drag, startPoint x: 159, startPoint y: 313, endPoint x: 470, endPoint y: 346, distance: 312.4
click at [470, 346] on div "Mācību tēma: Latviešu valodas i - 11. klases 1. ieskaites mācību materiāls (a,b…" at bounding box center [572, 259] width 1144 height 518
copy form "Kurš no šiem nav morfoloģijas pētījumu objekts? Vārdu formas Vārda sastāvs Gram…"
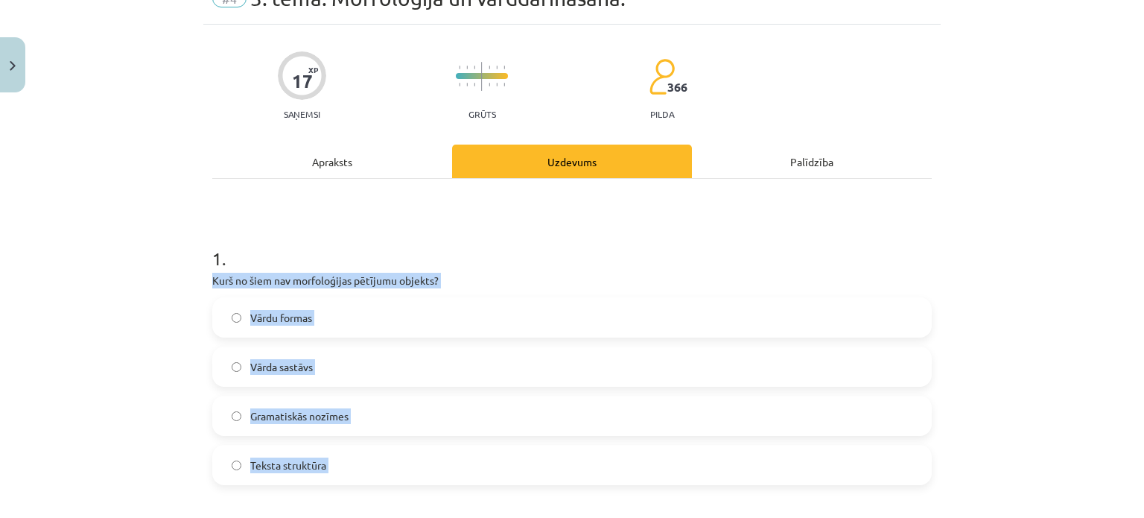
scroll to position [0, 0]
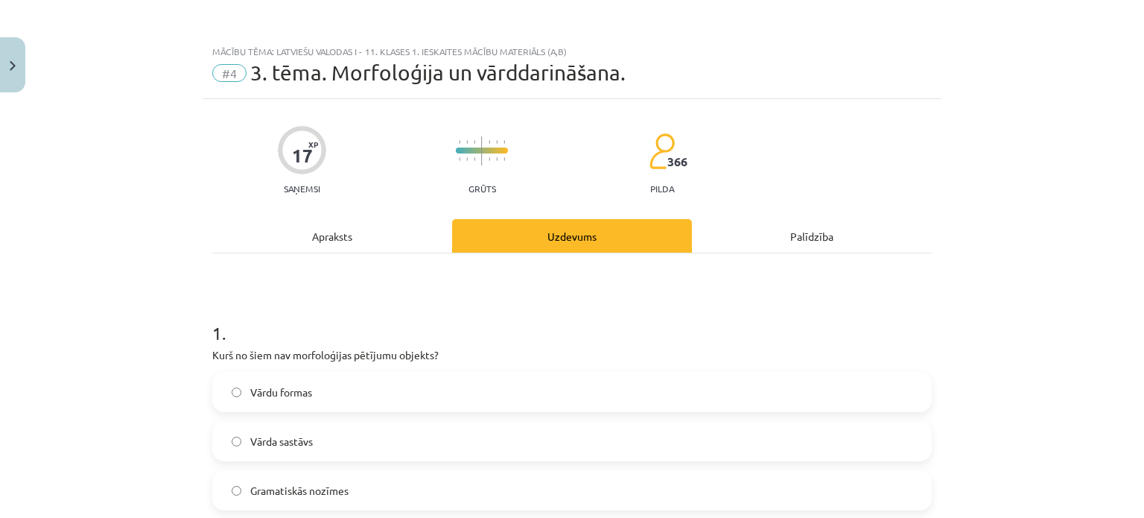
click at [147, 202] on div "Mācību tēma: Latviešu valodas i - 11. klases 1. ieskaites mācību materiāls (a,b…" at bounding box center [572, 259] width 1144 height 518
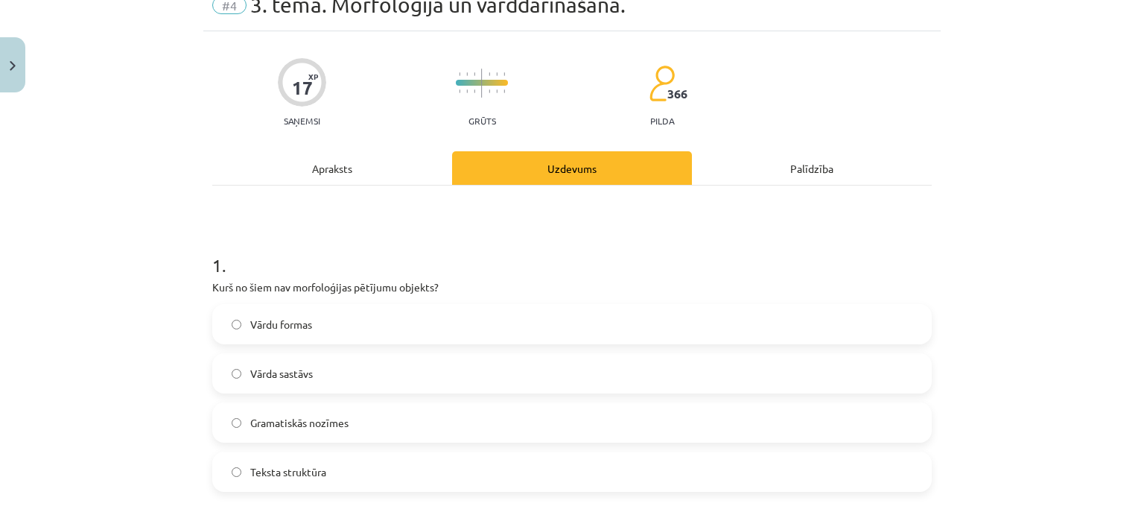
scroll to position [149, 0]
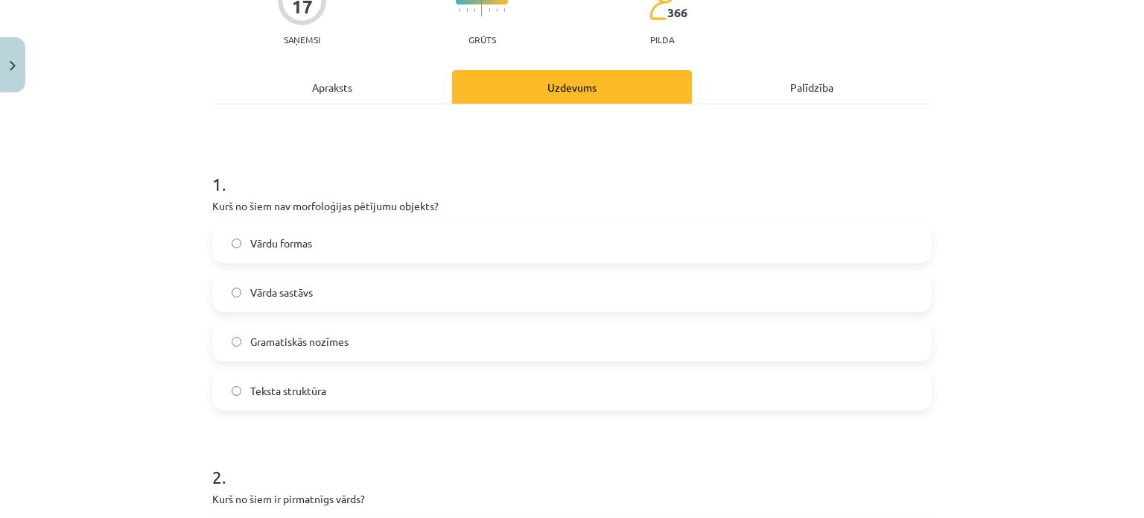
click at [348, 378] on label "Teksta struktūra" at bounding box center [572, 390] width 716 height 37
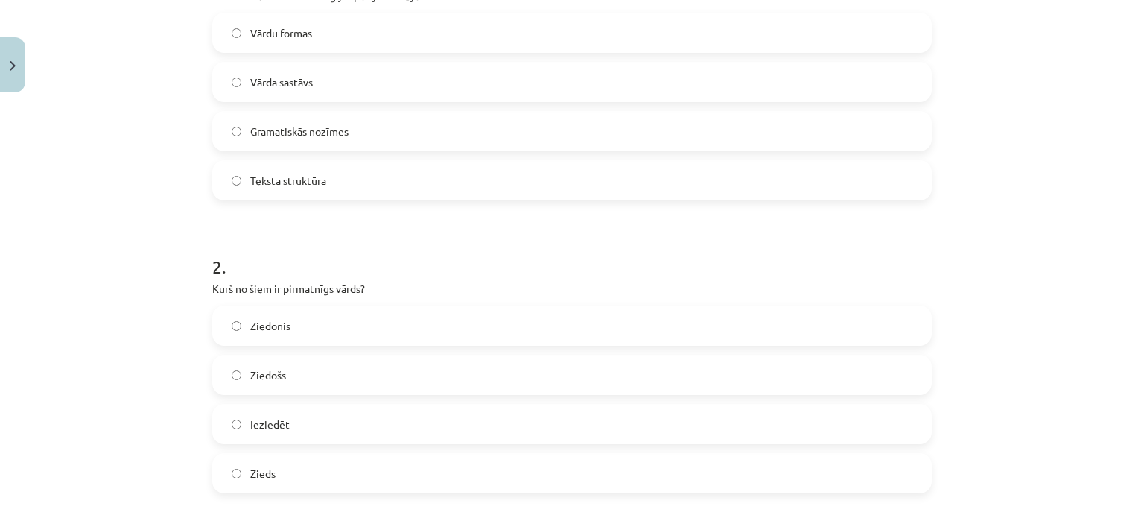
scroll to position [447, 0]
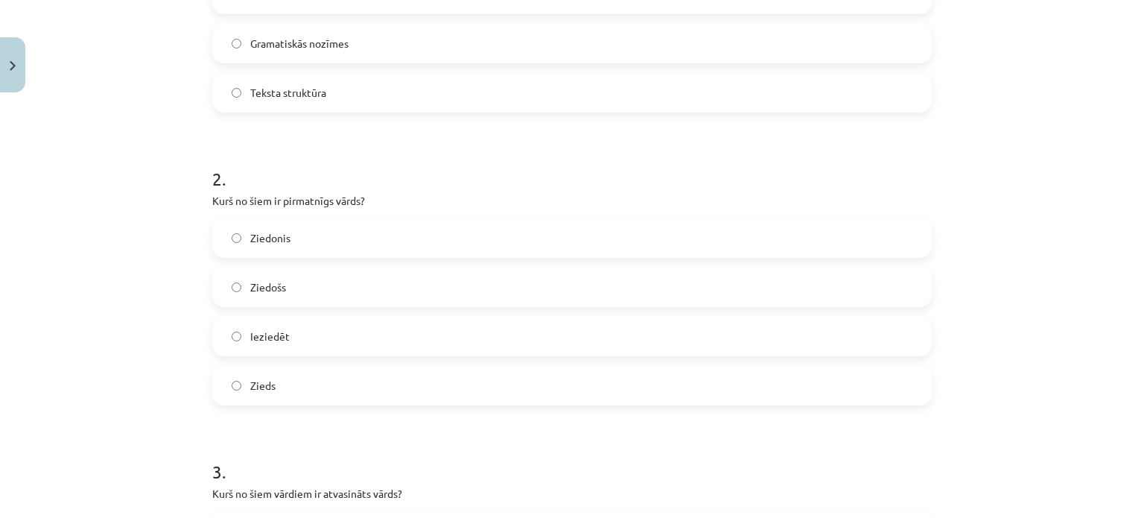
click at [328, 386] on label "Zieds" at bounding box center [572, 384] width 716 height 37
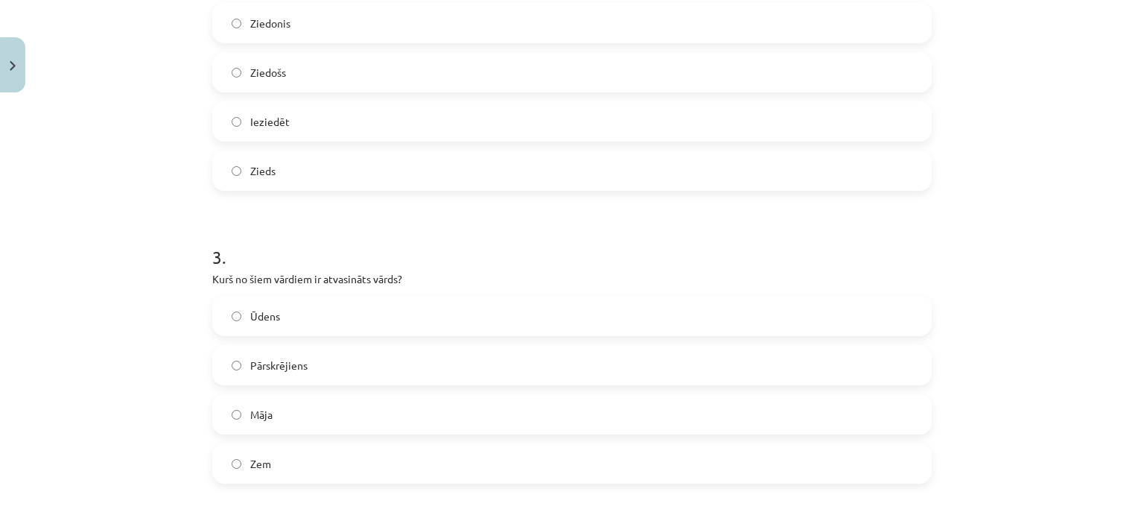
scroll to position [670, 0]
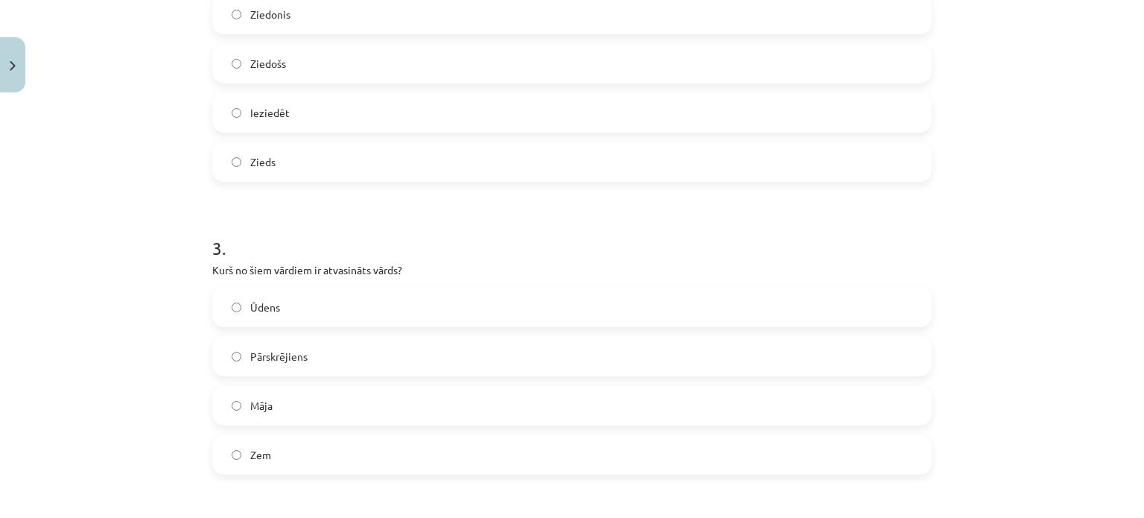
click at [346, 354] on label "Pārskrējiens" at bounding box center [572, 355] width 716 height 37
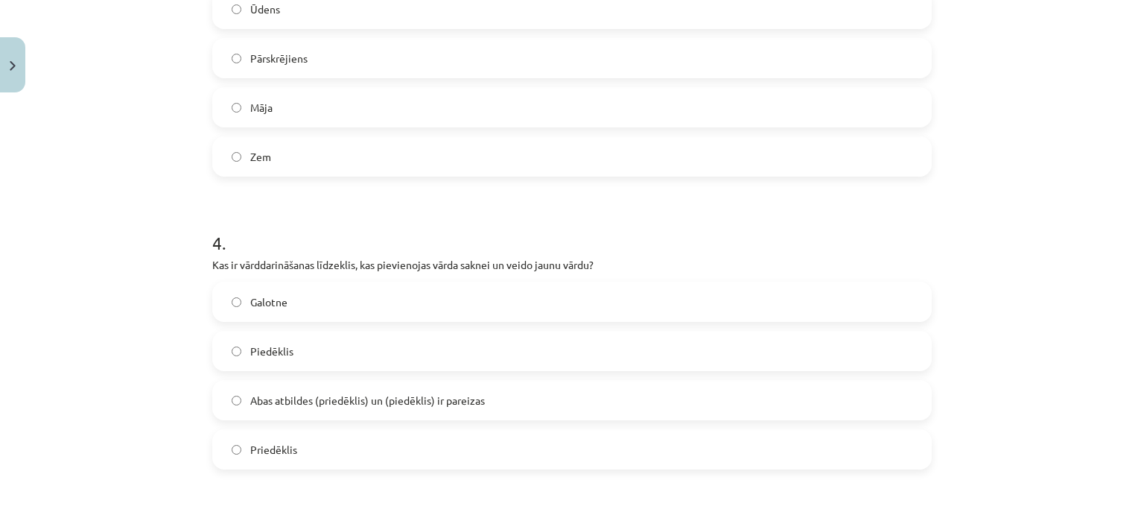
click at [340, 389] on label "Abas atbildes (priedēklis) un (piedēklis) ir pareizas" at bounding box center [572, 399] width 716 height 37
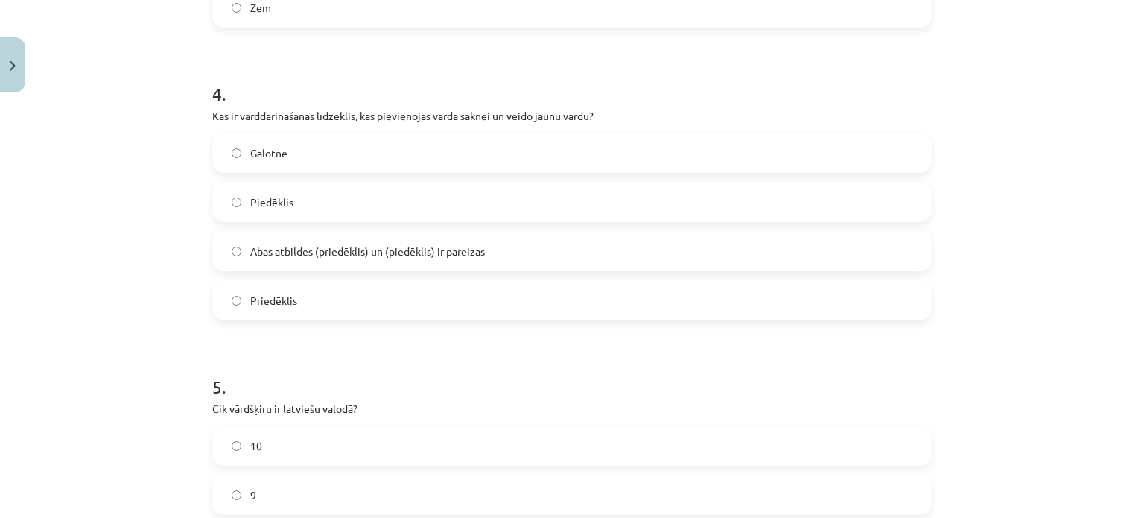
scroll to position [1192, 0]
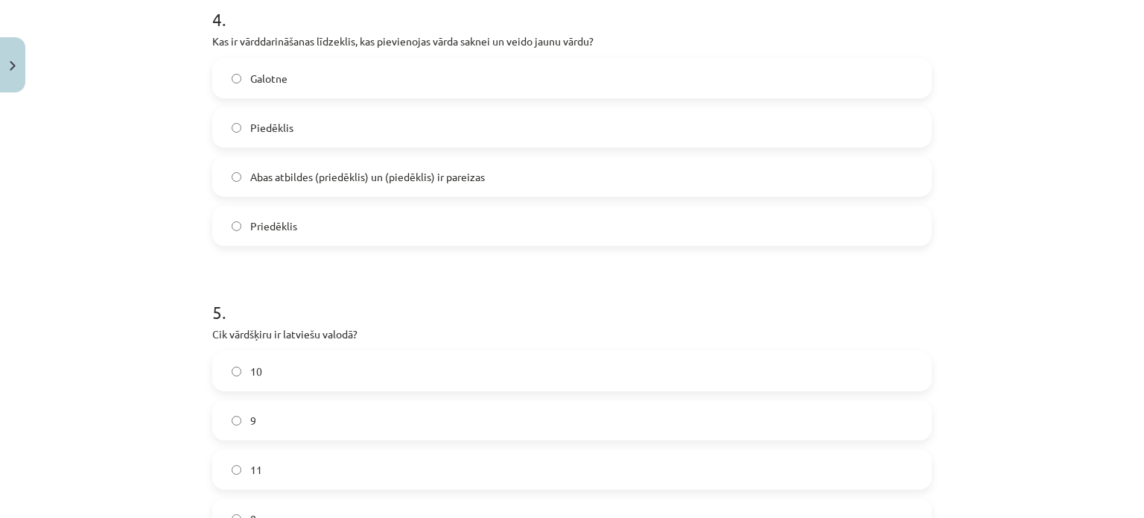
click at [317, 360] on label "10" at bounding box center [572, 370] width 716 height 37
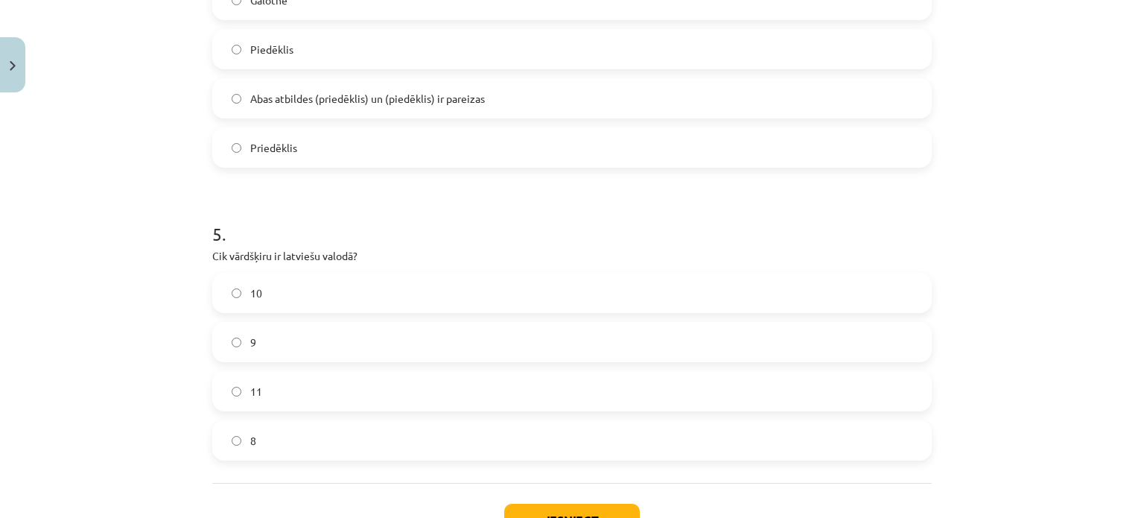
scroll to position [1384, 0]
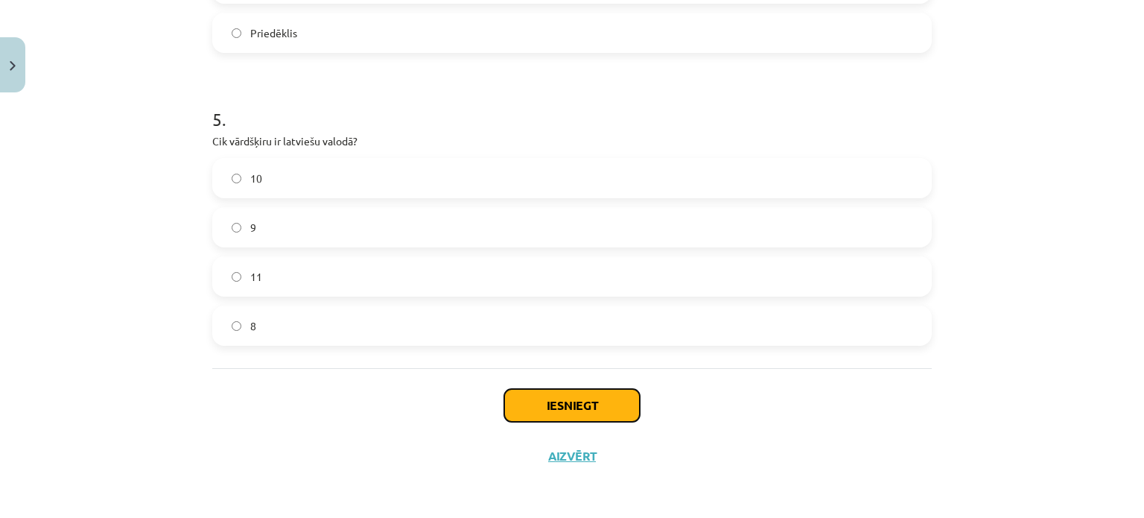
click at [551, 391] on button "Iesniegt" at bounding box center [572, 405] width 136 height 33
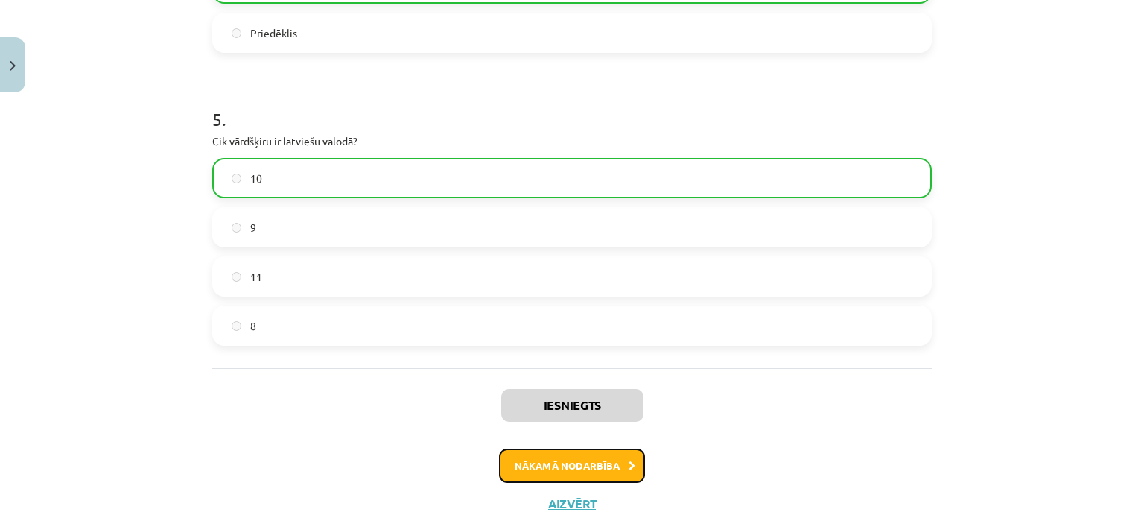
click at [615, 467] on button "Nākamā nodarbība" at bounding box center [572, 465] width 146 height 34
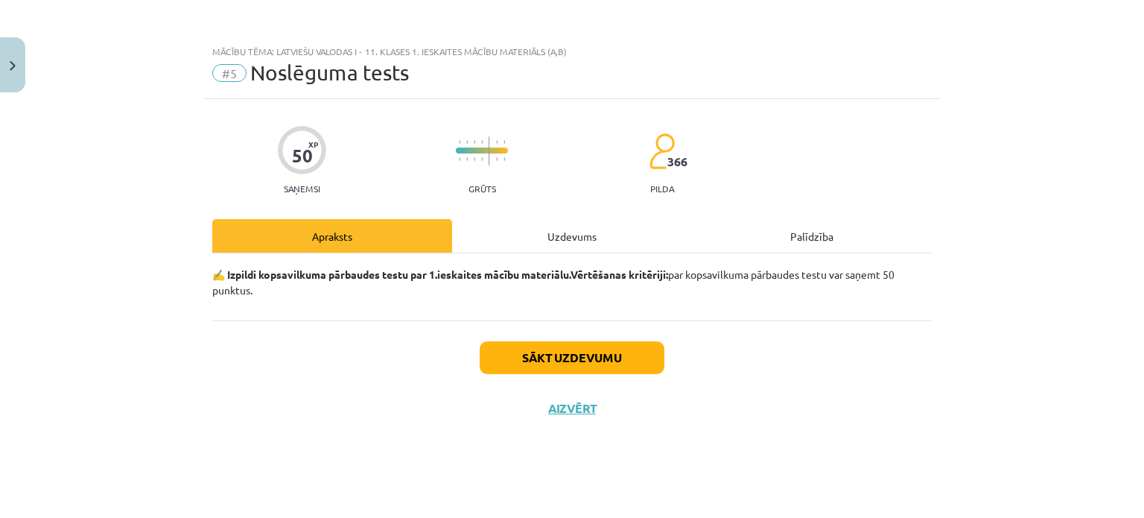
scroll to position [0, 0]
click at [562, 217] on div "50 XP Saņemsi Grūts 366 pilda Apraksts Uzdevums Palīdzība ✍️ Izpildi kopsavilku…" at bounding box center [571, 289] width 737 height 381
click at [560, 232] on div "Uzdevums" at bounding box center [572, 236] width 240 height 34
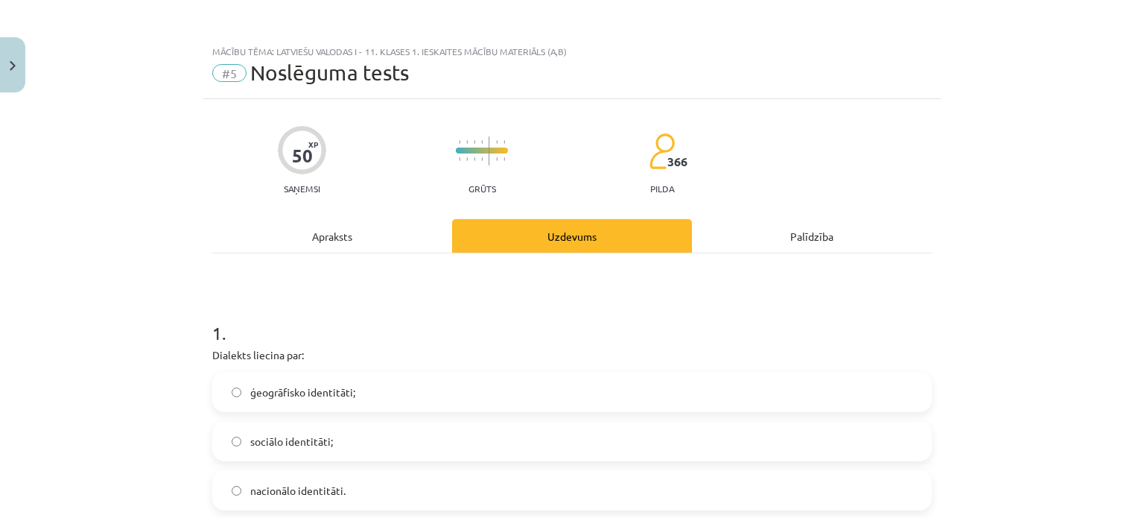
drag, startPoint x: 133, startPoint y: 365, endPoint x: 148, endPoint y: 381, distance: 22.1
click at [209, 384] on div "Mācību tēma: Latviešu valodas i - 11. klases 1. ieskaites mācību materiāls (a,b…" at bounding box center [572, 259] width 1144 height 518
click at [147, 381] on div "Mācību tēma: Latviešu valodas i - 11. klases 1. ieskaites mācību materiāls (a,b…" at bounding box center [572, 259] width 1144 height 518
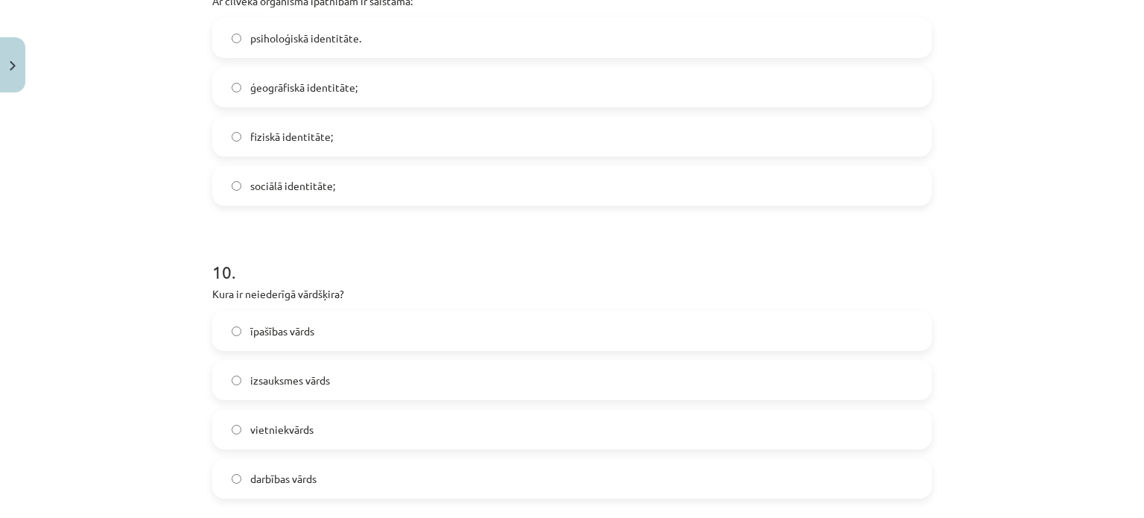
scroll to position [2616, 0]
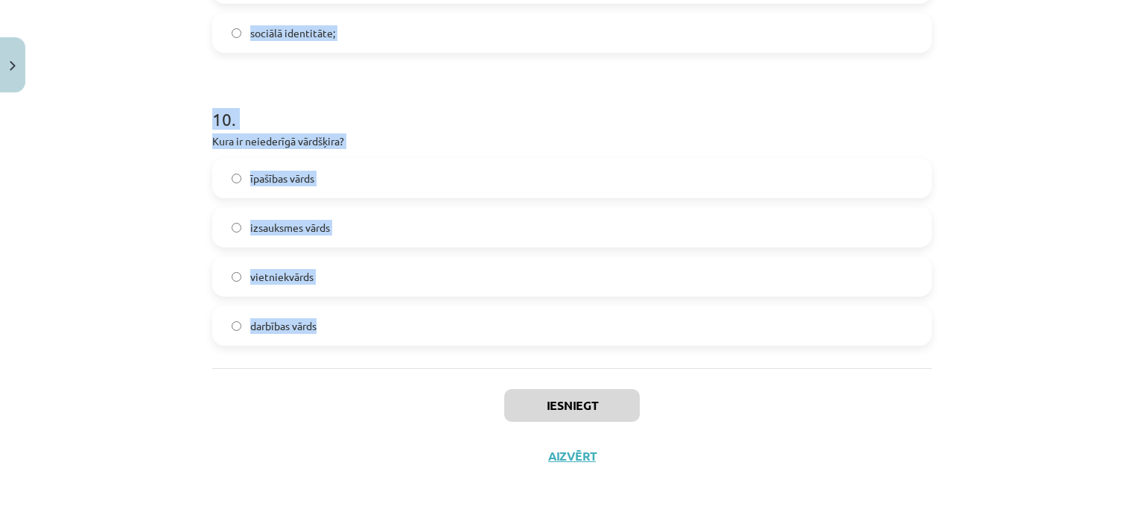
drag, startPoint x: 200, startPoint y: 349, endPoint x: 454, endPoint y: 359, distance: 253.4
click at [454, 359] on div "Mācību tēma: Latviešu valodas i - 11. klases 1. ieskaites mācību materiāls (a,b…" at bounding box center [572, 259] width 1144 height 518
copy form "Dialekts liecina par: ģeogrāfisko identitāti; sociālo identitāti; nacionālo ide…"
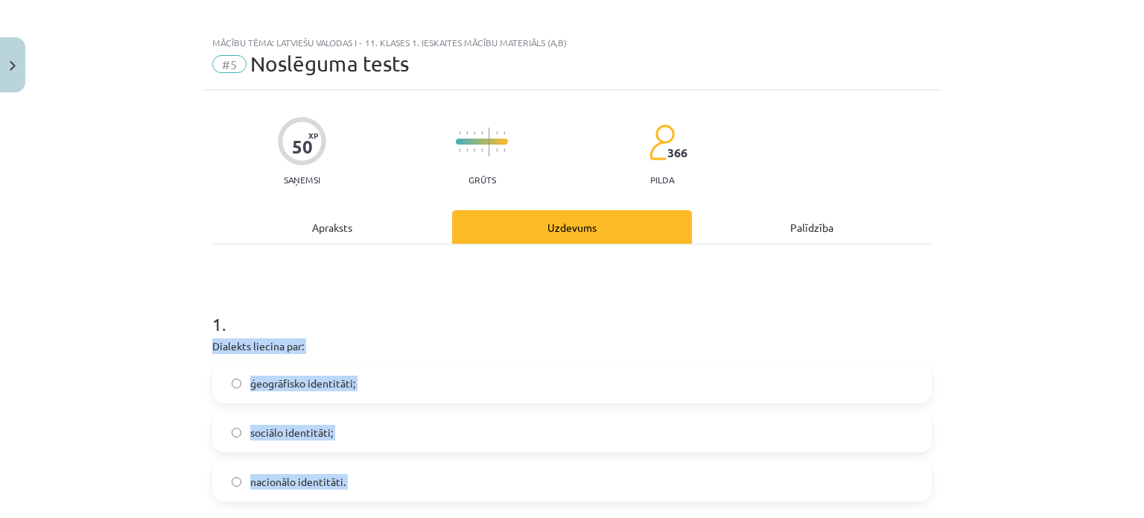
scroll to position [0, 0]
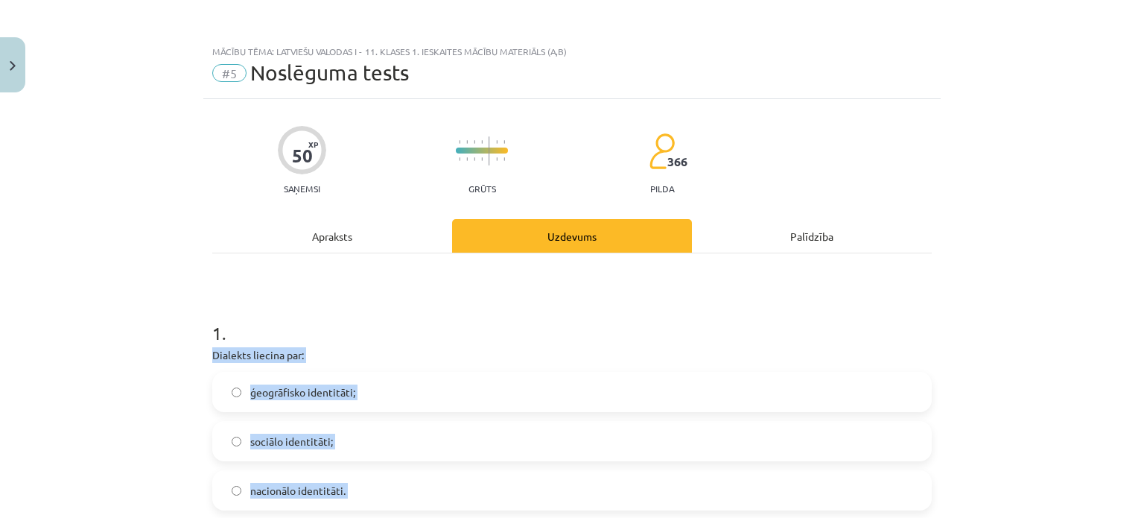
click at [134, 388] on div "Mācību tēma: Latviešu valodas i - 11. klases 1. ieskaites mācību materiāls (a,b…" at bounding box center [572, 259] width 1144 height 518
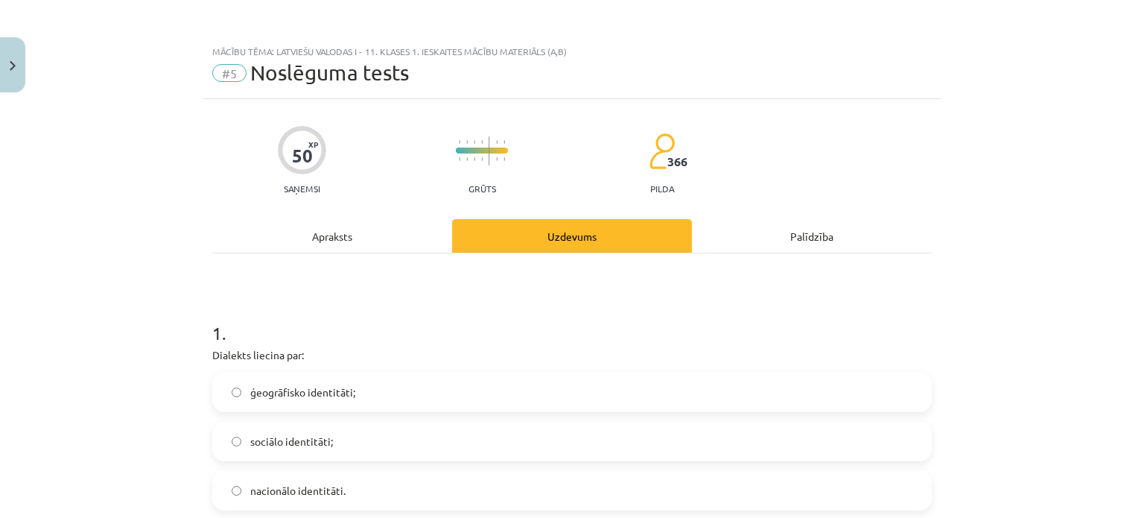
click at [250, 390] on span "ģeogrāfisko identitāti;" at bounding box center [302, 392] width 105 height 16
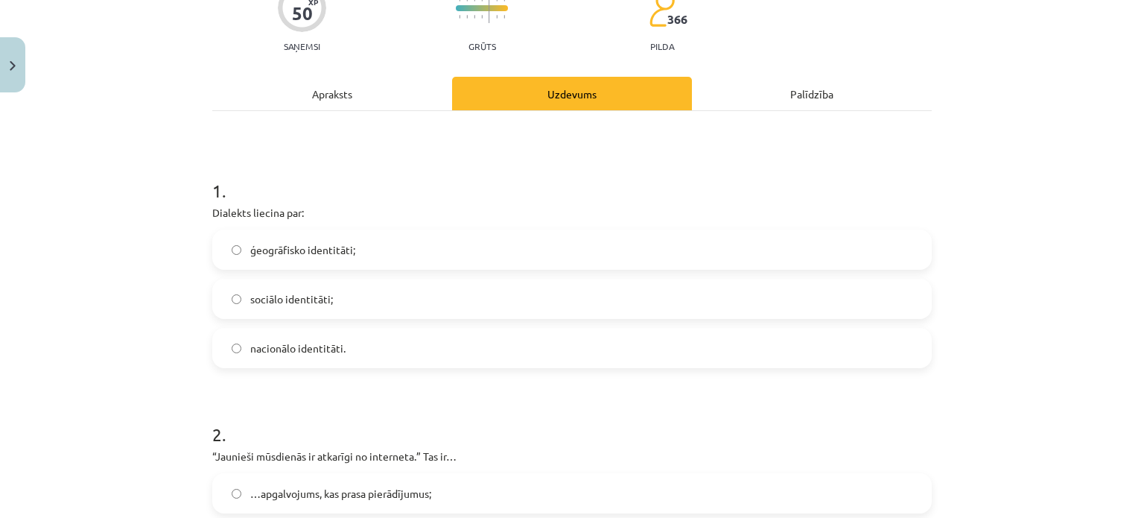
scroll to position [149, 0]
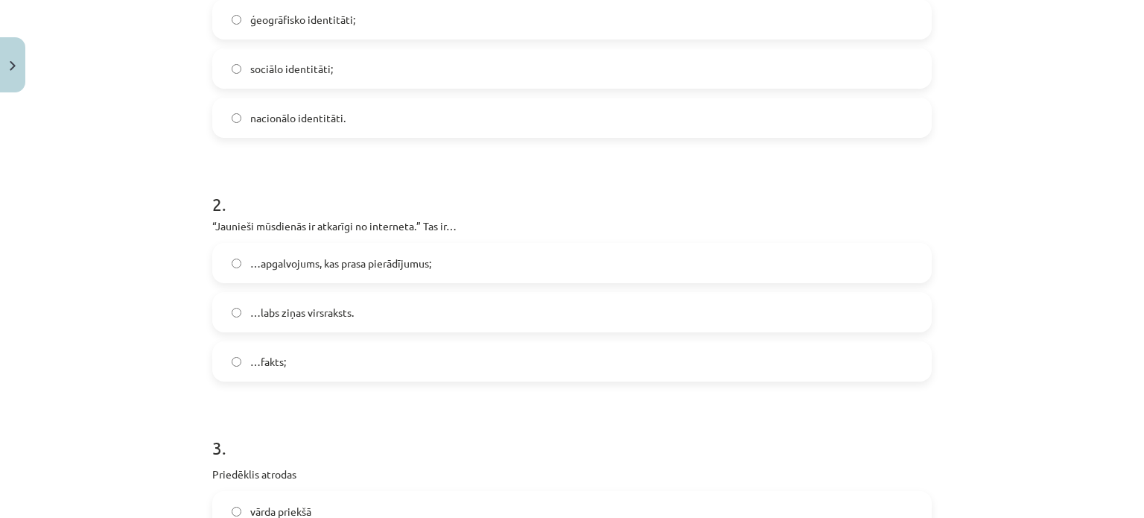
click at [366, 261] on span "…apgalvojums, kas prasa pierādījumus;" at bounding box center [340, 263] width 181 height 16
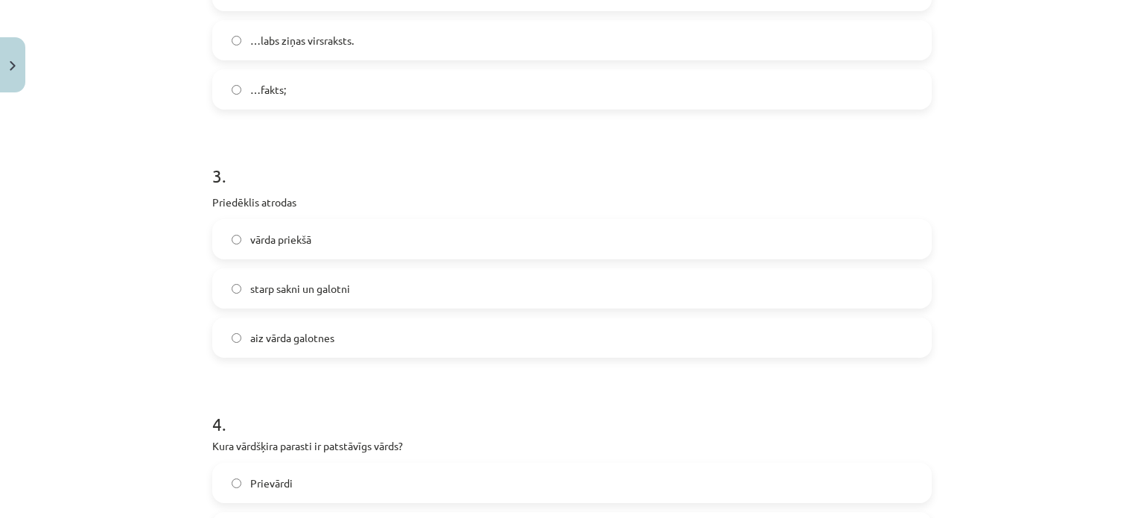
scroll to position [670, 0]
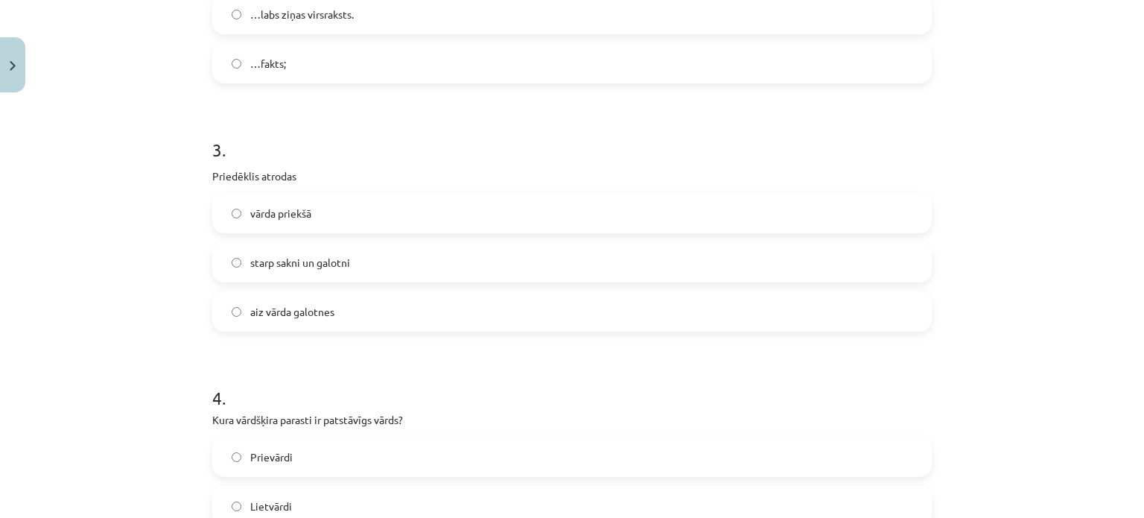
click at [288, 208] on span "vārda priekšā" at bounding box center [280, 214] width 61 height 16
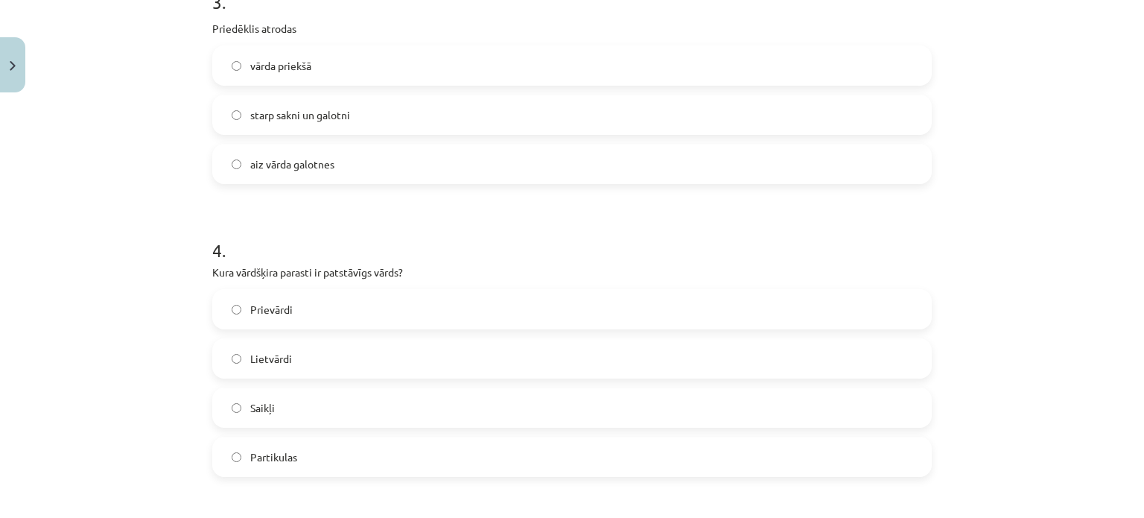
scroll to position [819, 0]
click at [322, 357] on label "Lietvārdi" at bounding box center [572, 356] width 716 height 37
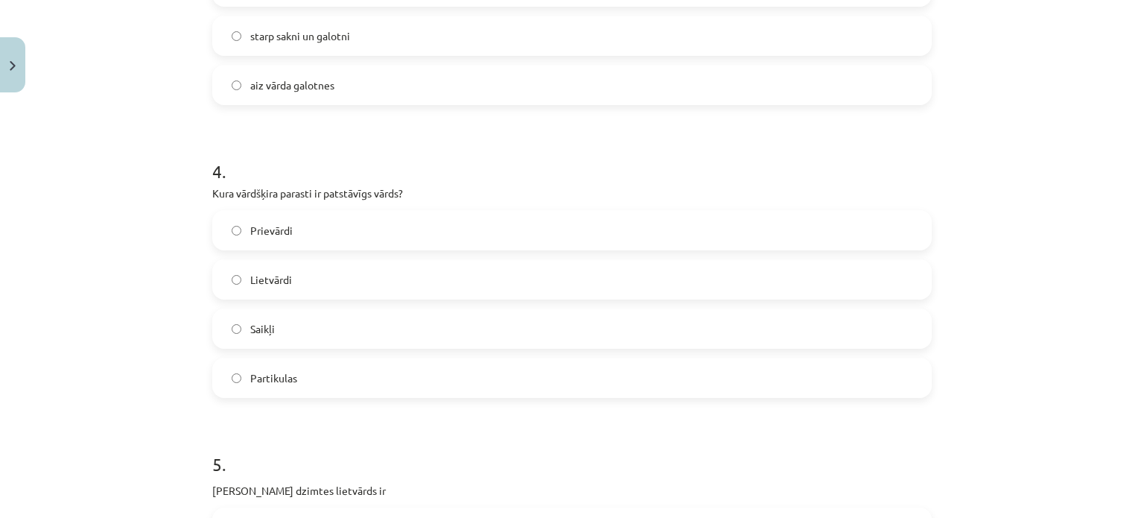
scroll to position [1043, 0]
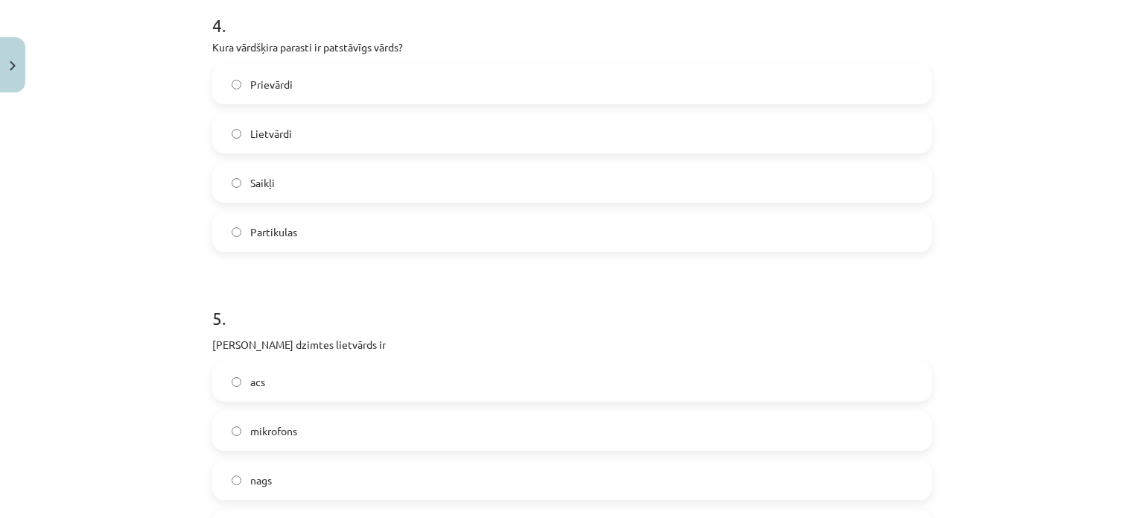
click at [317, 366] on label "acs" at bounding box center [572, 381] width 716 height 37
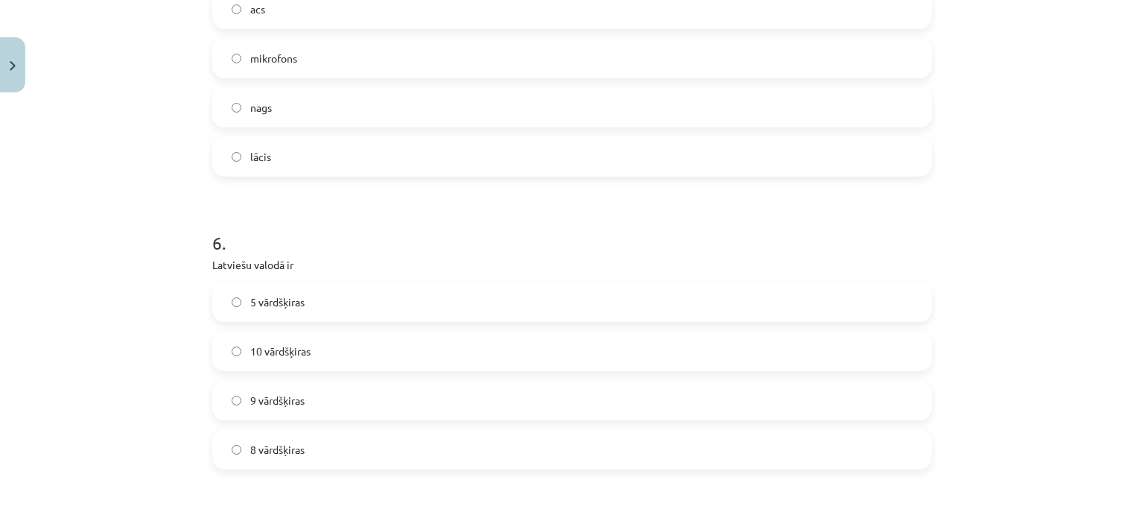
click at [284, 370] on div "5 vārdšķiras 10 vārdšķiras 9 vārdšķiras 8 vārdšķiras" at bounding box center [571, 376] width 719 height 188
click at [319, 332] on label "10 vārdšķiras" at bounding box center [572, 350] width 716 height 37
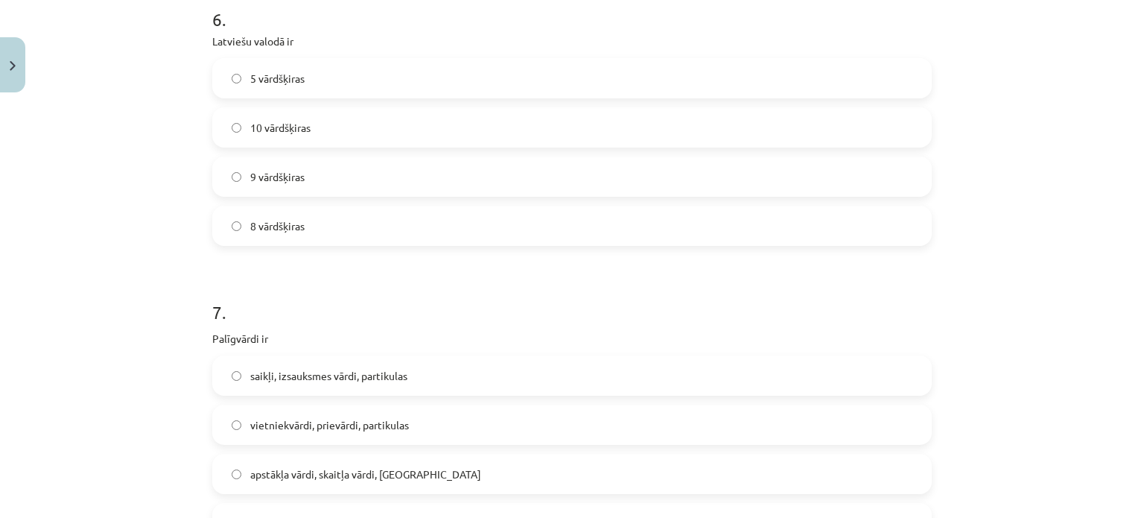
scroll to position [1787, 0]
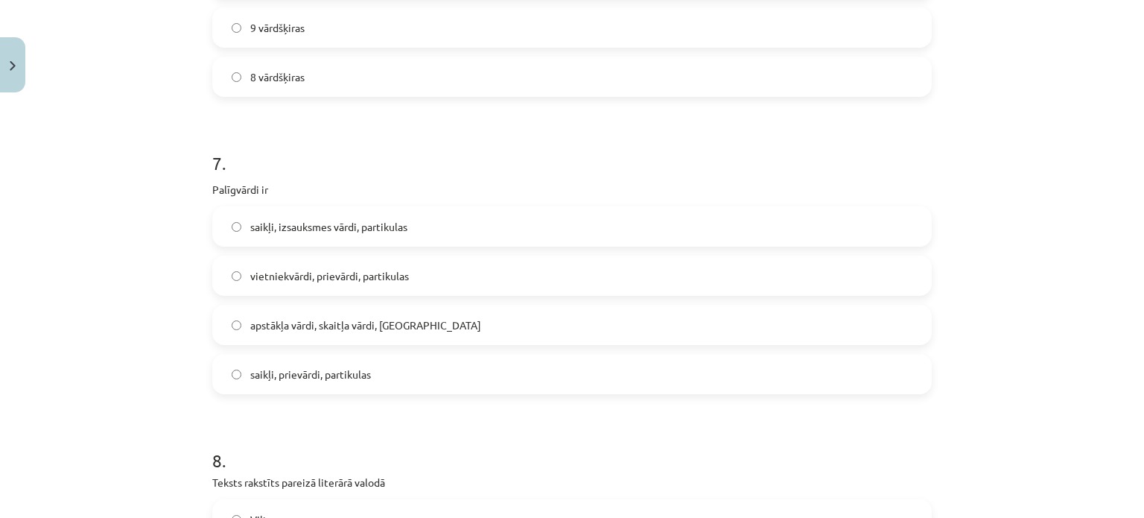
click at [308, 383] on label "saikļi, prievārdi, partikulas" at bounding box center [572, 373] width 716 height 37
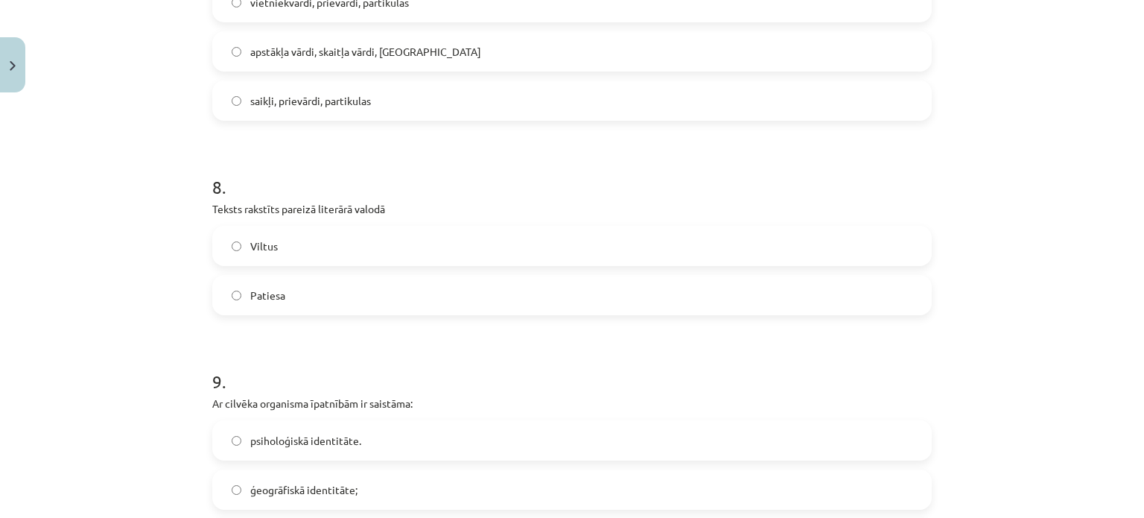
scroll to position [2085, 0]
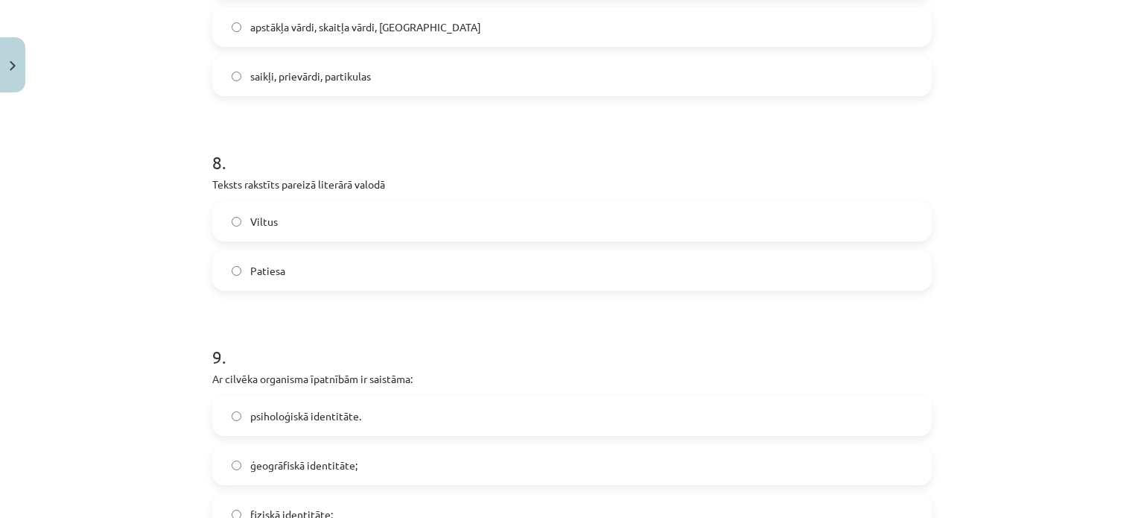
click at [310, 282] on label "Patiesa" at bounding box center [572, 270] width 716 height 37
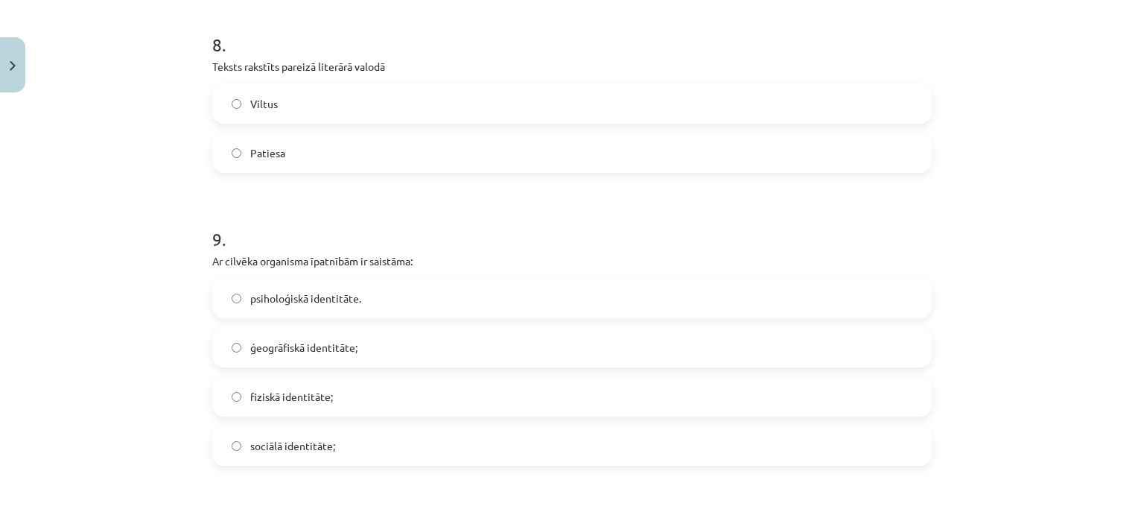
scroll to position [2234, 0]
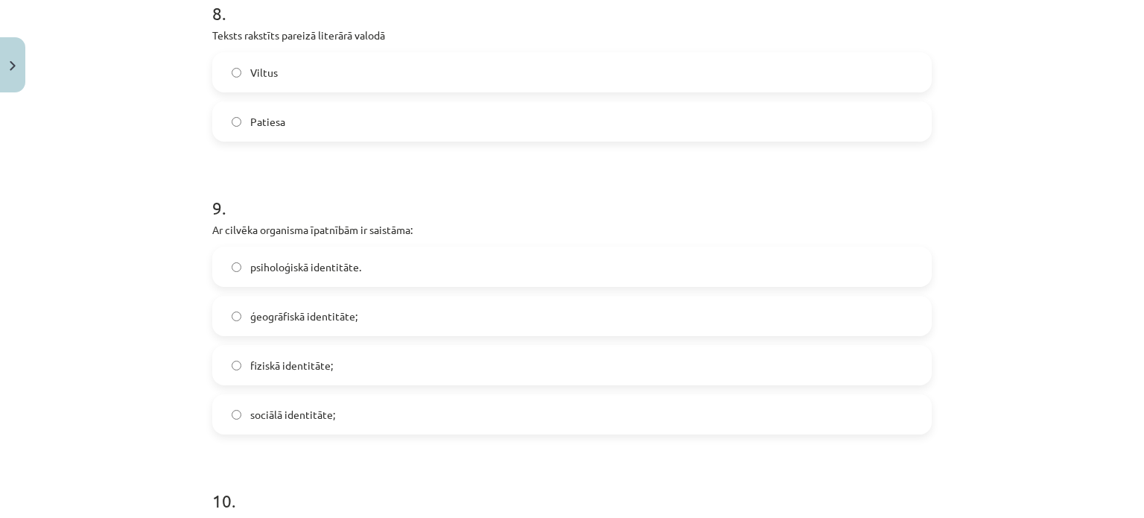
click at [289, 264] on span "psiholoģiskā identitāte." at bounding box center [305, 267] width 111 height 16
click at [293, 369] on span "fiziskā identitāte;" at bounding box center [291, 365] width 83 height 16
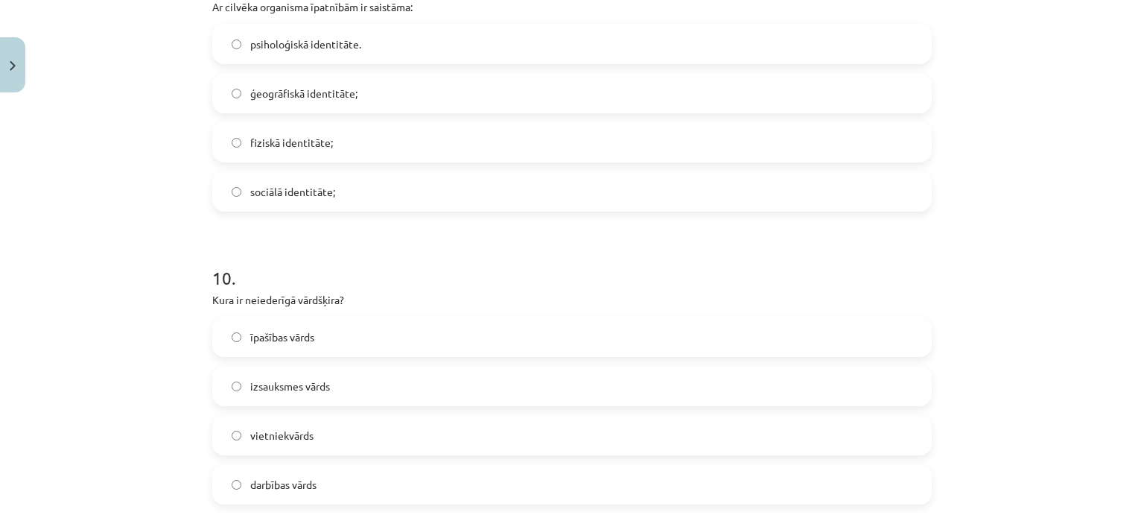
scroll to position [2458, 0]
click at [343, 381] on label "izsauksmes vārds" at bounding box center [572, 384] width 716 height 37
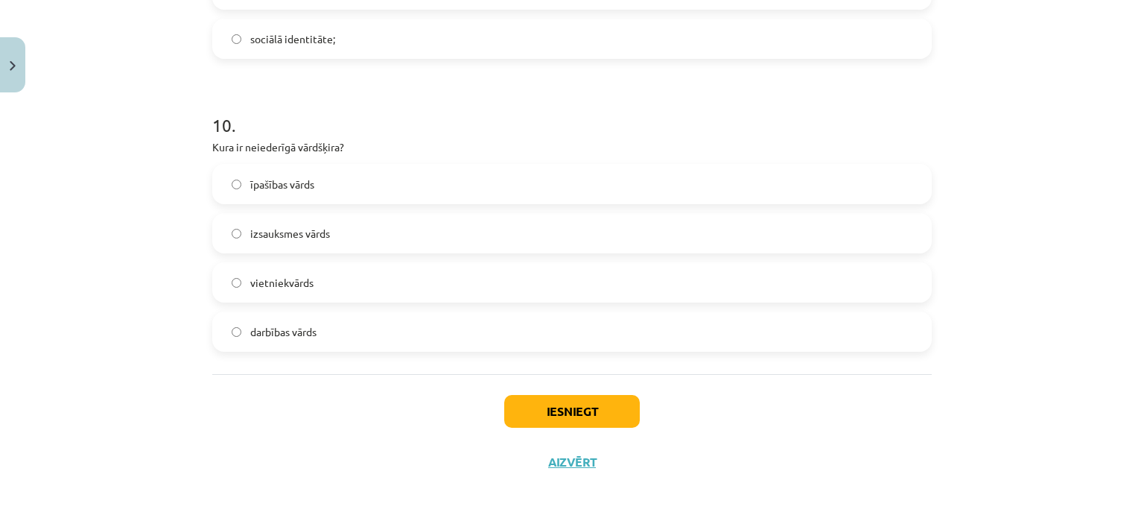
scroll to position [2616, 0]
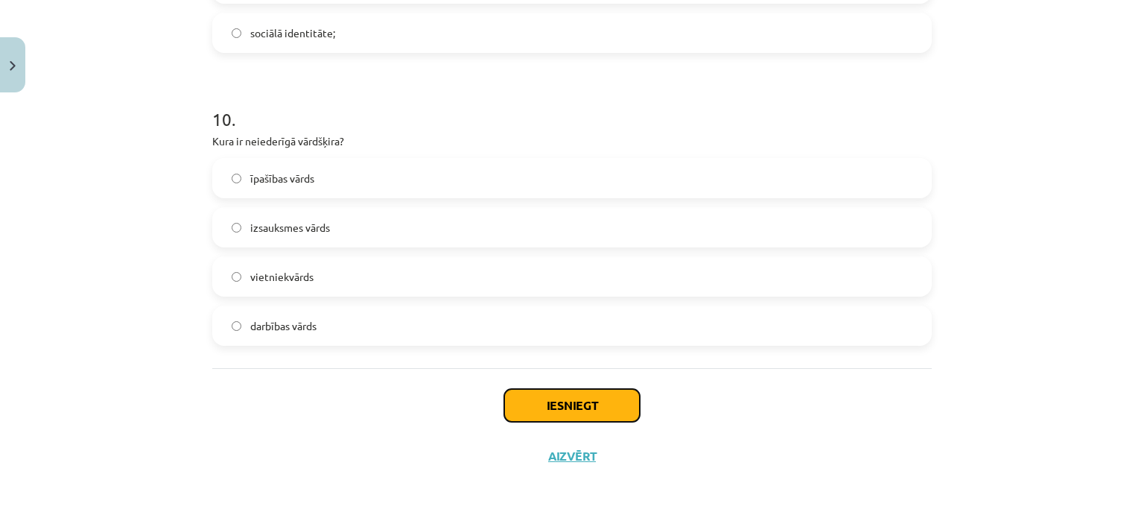
click at [537, 396] on button "Iesniegt" at bounding box center [572, 405] width 136 height 33
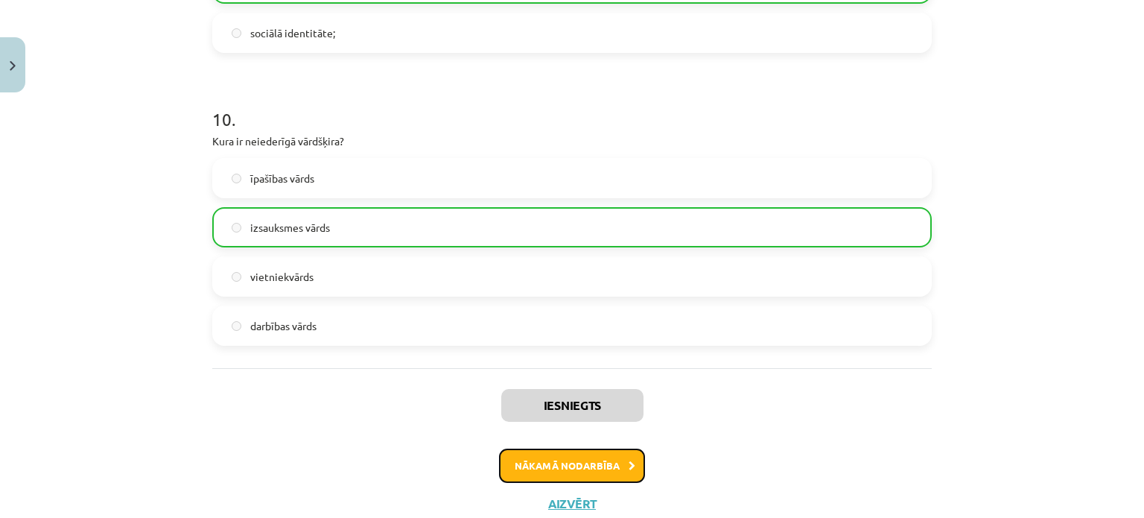
click at [566, 461] on button "Nākamā nodarbība" at bounding box center [572, 465] width 146 height 34
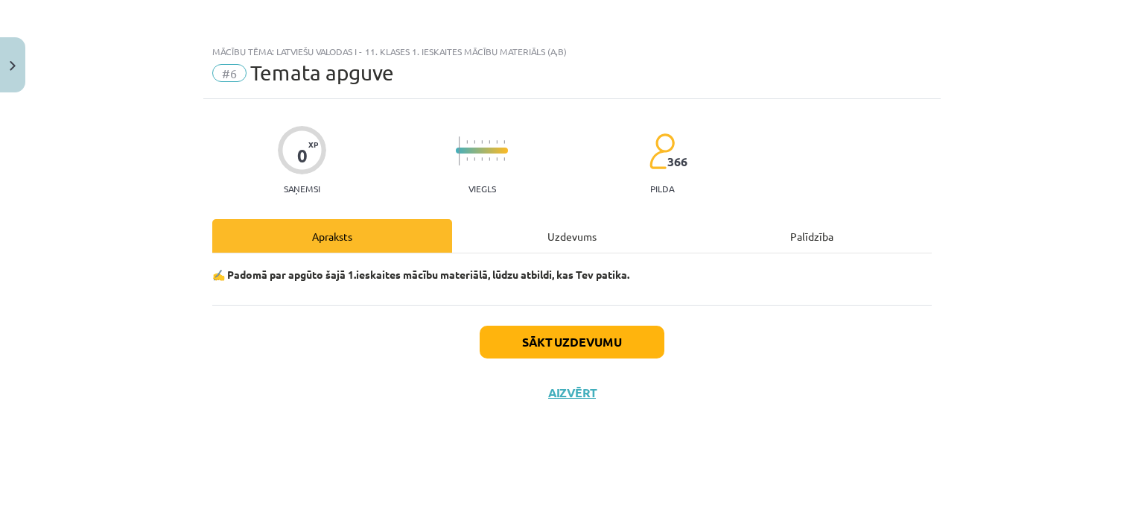
click at [578, 247] on div "Uzdevums" at bounding box center [572, 236] width 240 height 34
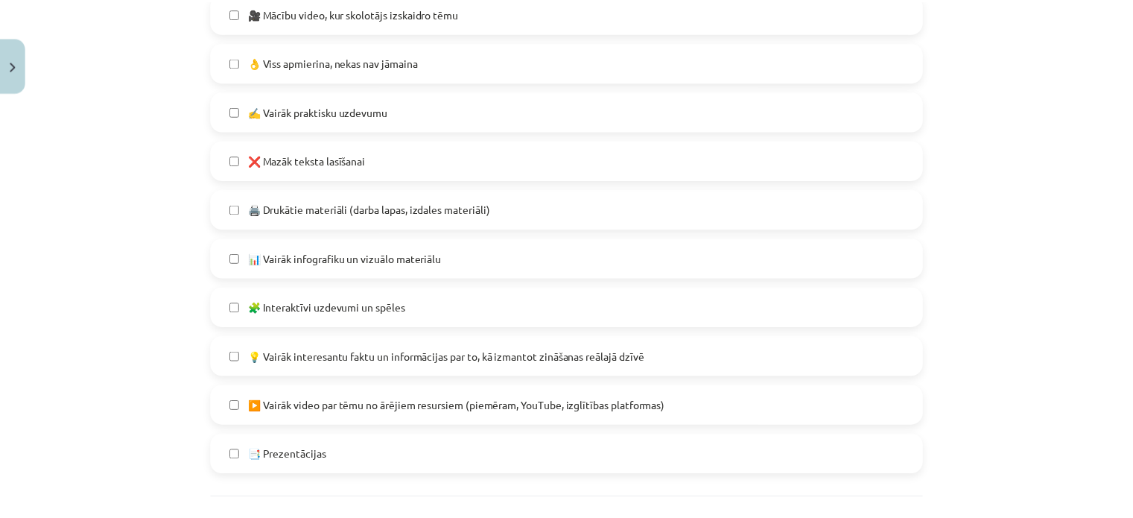
scroll to position [949, 0]
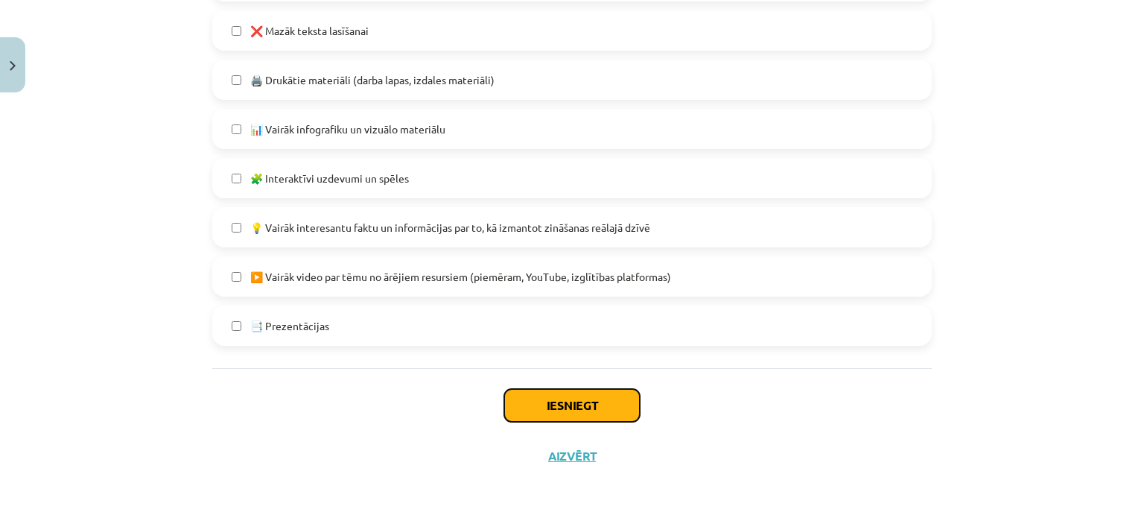
click at [515, 401] on button "Iesniegt" at bounding box center [572, 405] width 136 height 33
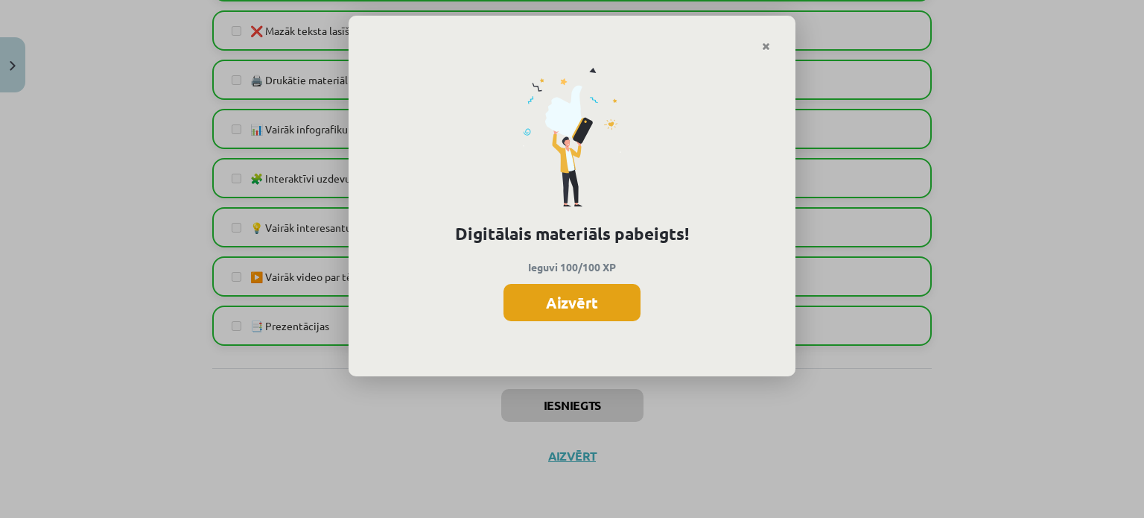
click at [582, 300] on button "Aizvērt" at bounding box center [571, 302] width 137 height 37
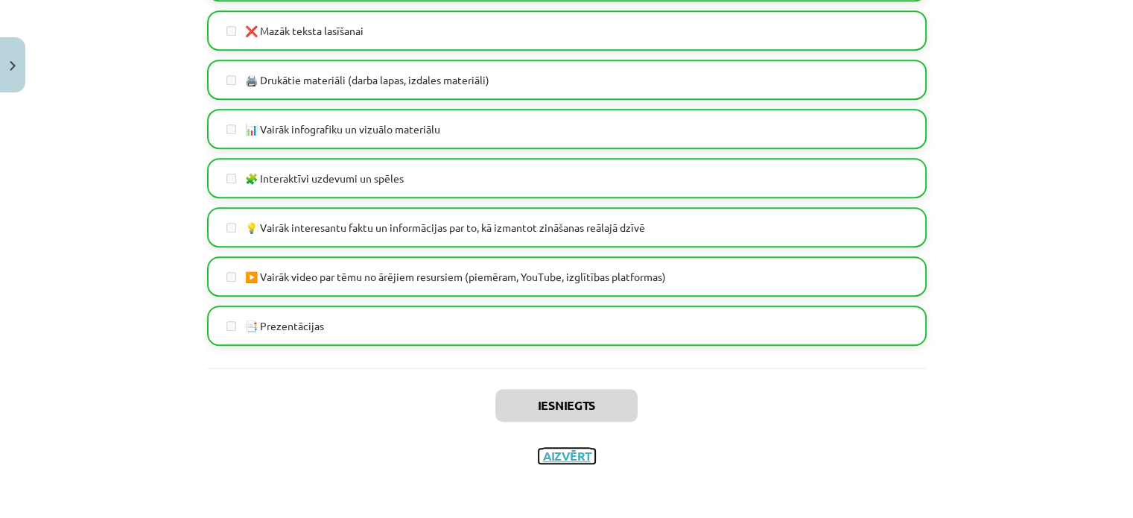
click at [572, 461] on button "Aizvērt" at bounding box center [566, 455] width 57 height 15
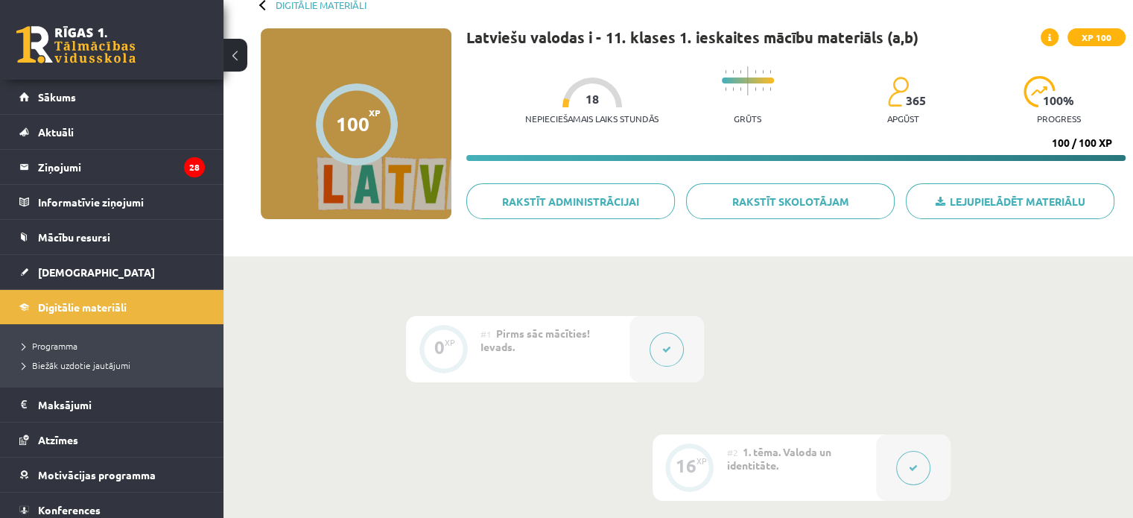
scroll to position [0, 0]
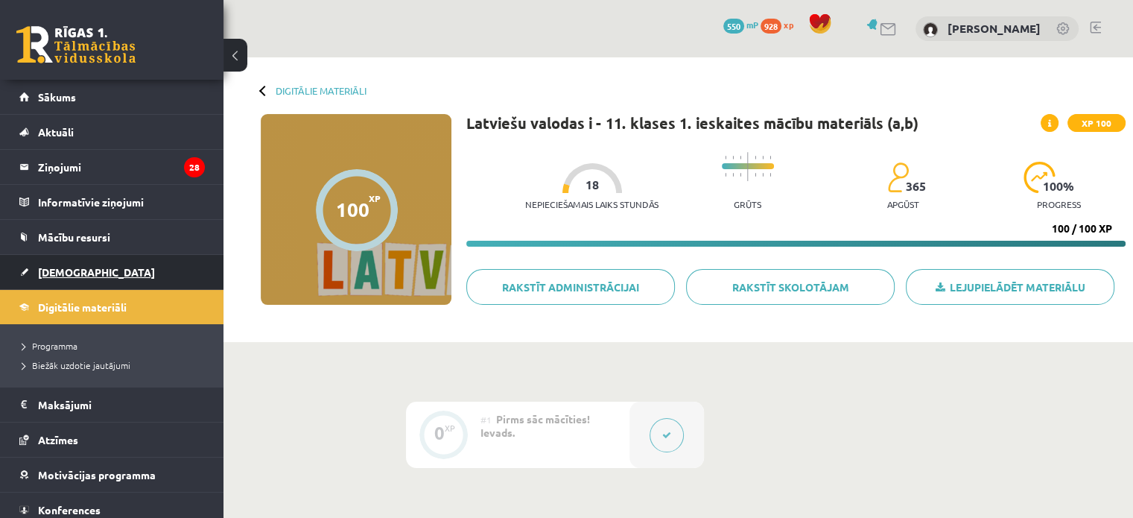
click at [131, 279] on link "[DEMOGRAPHIC_DATA]" at bounding box center [111, 272] width 185 height 34
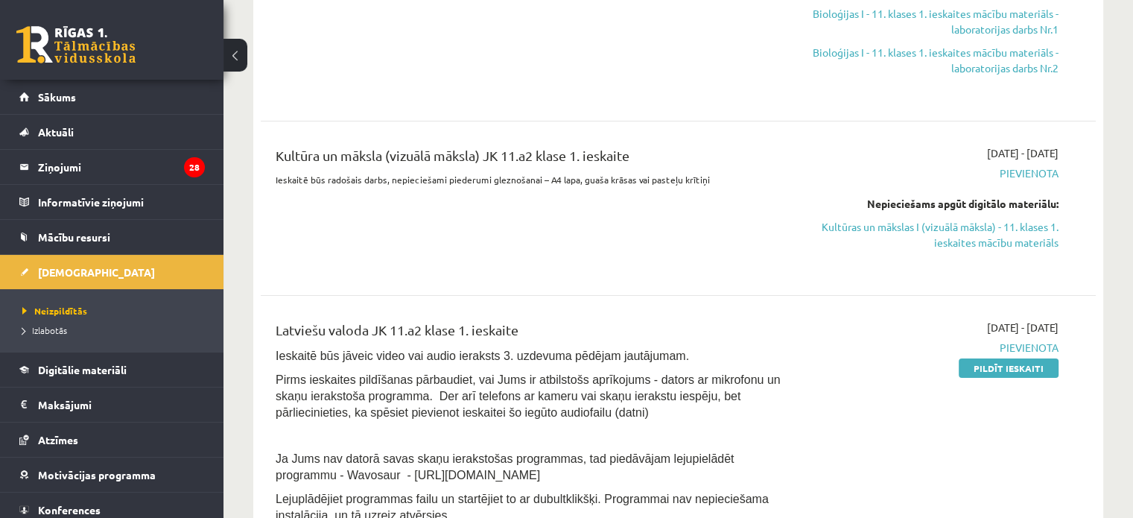
scroll to position [298, 0]
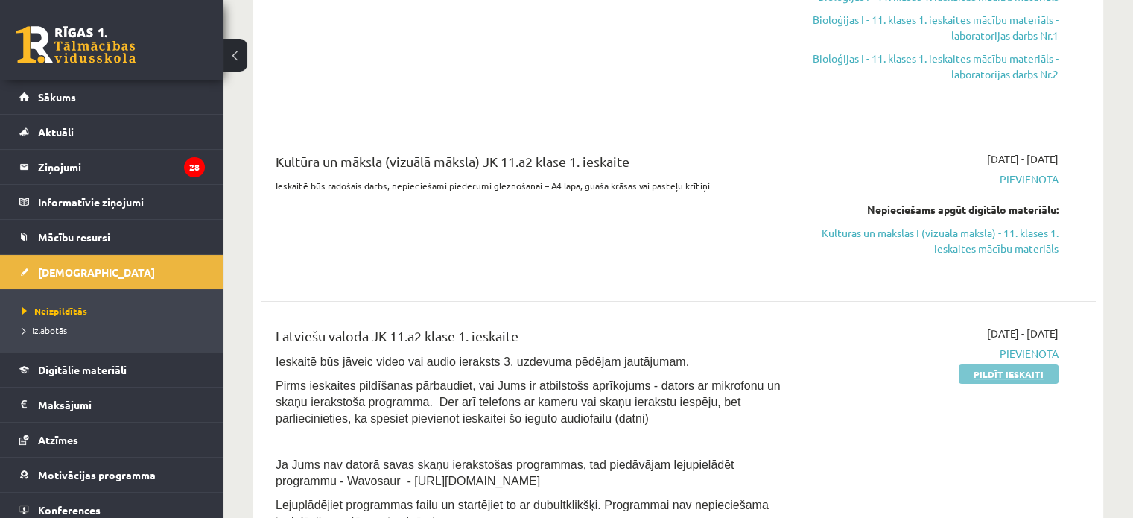
click at [977, 375] on link "Pildīt ieskaiti" at bounding box center [1008, 373] width 100 height 19
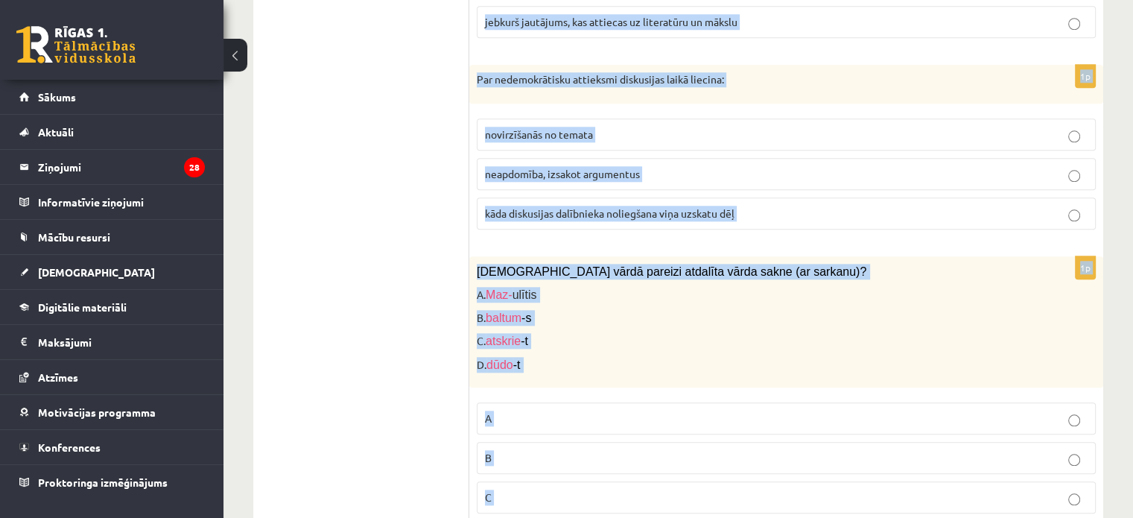
scroll to position [7176, 0]
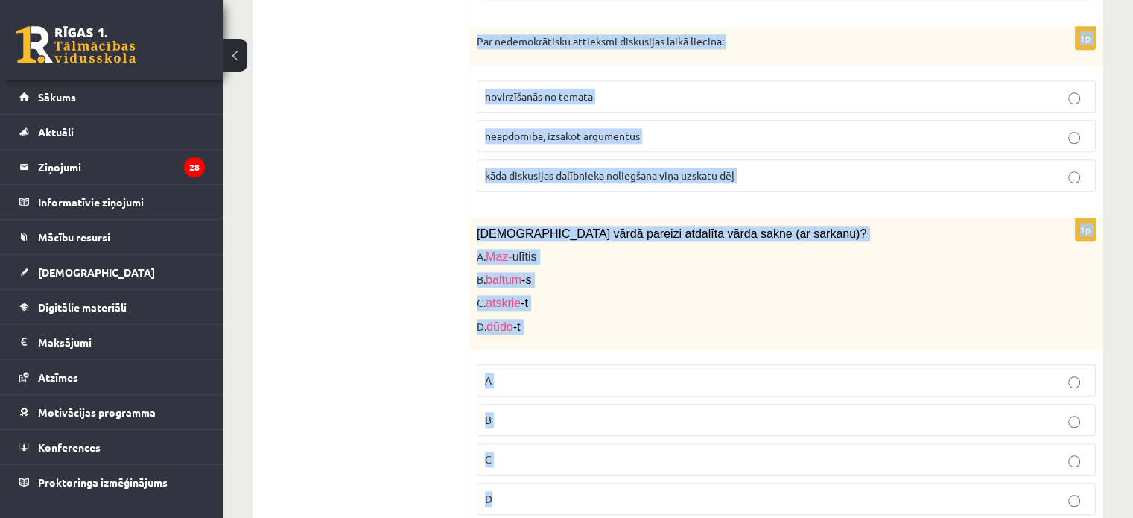
drag, startPoint x: 471, startPoint y: 285, endPoint x: 700, endPoint y: 535, distance: 338.9
copy form "Lorem ipsumdolors am: Conse adipi el seddoei Temporinci Utlaboree Dolo magnaali…"
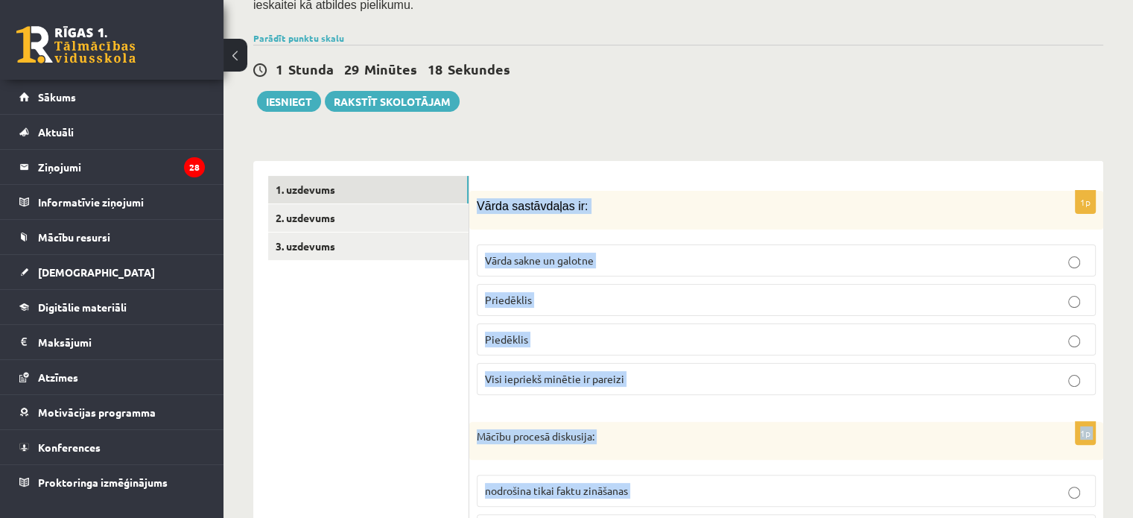
scroll to position [0, 0]
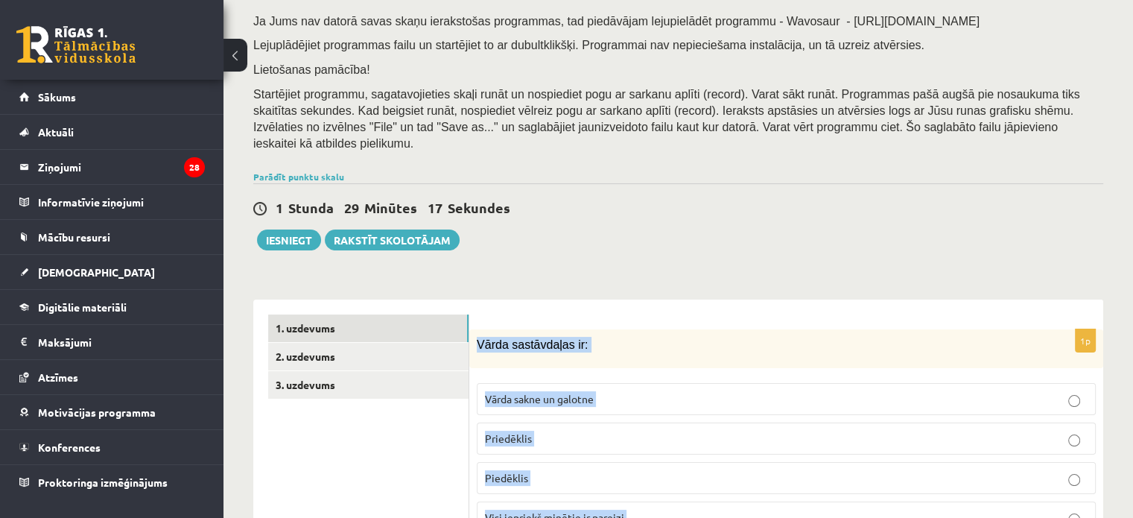
scroll to position [298, 0]
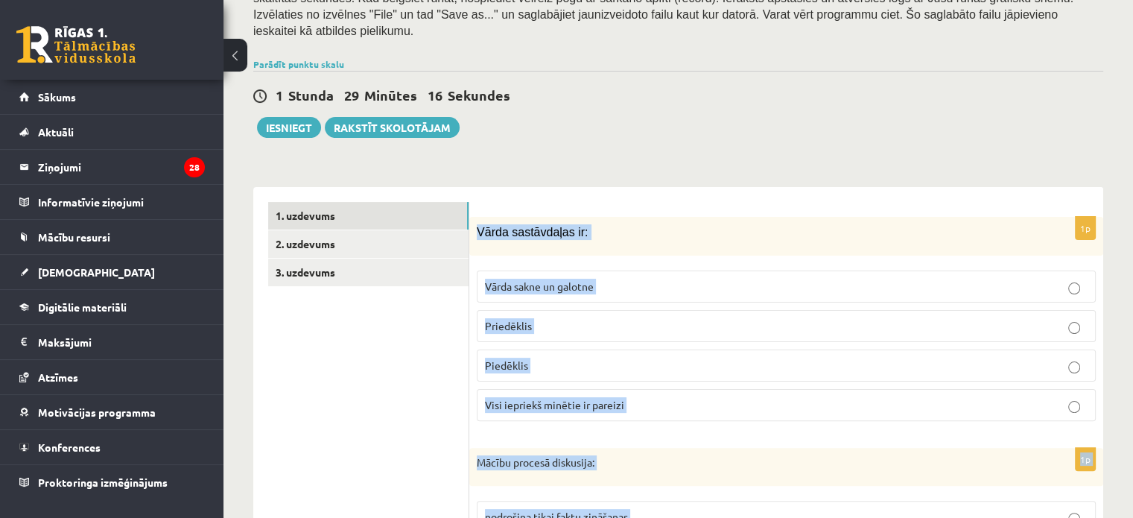
click at [678, 349] on label "Piedēklis" at bounding box center [786, 365] width 619 height 32
click at [655, 397] on p "Visi iepriekš minētie ir pareizi" at bounding box center [786, 405] width 602 height 16
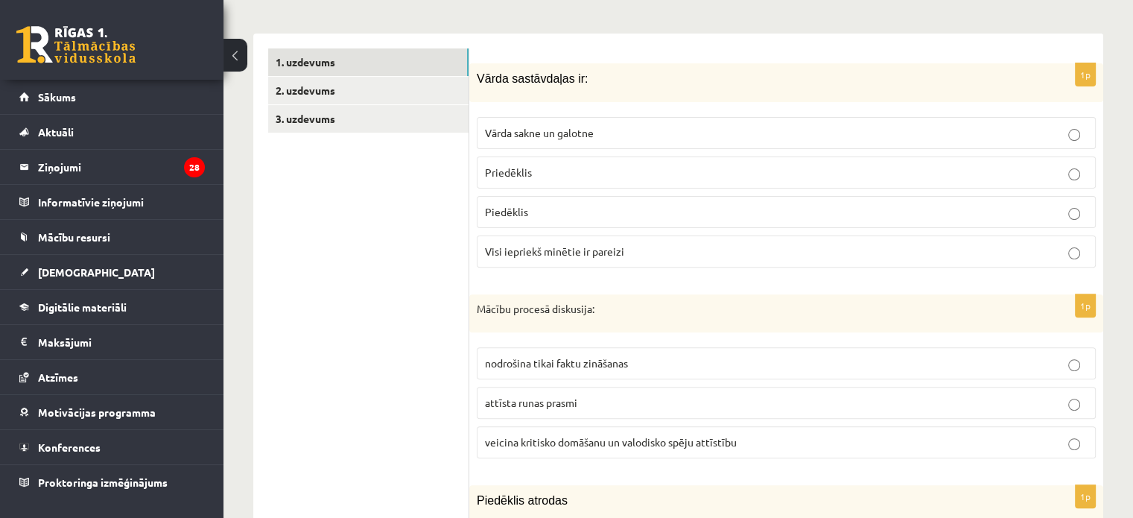
scroll to position [596, 0]
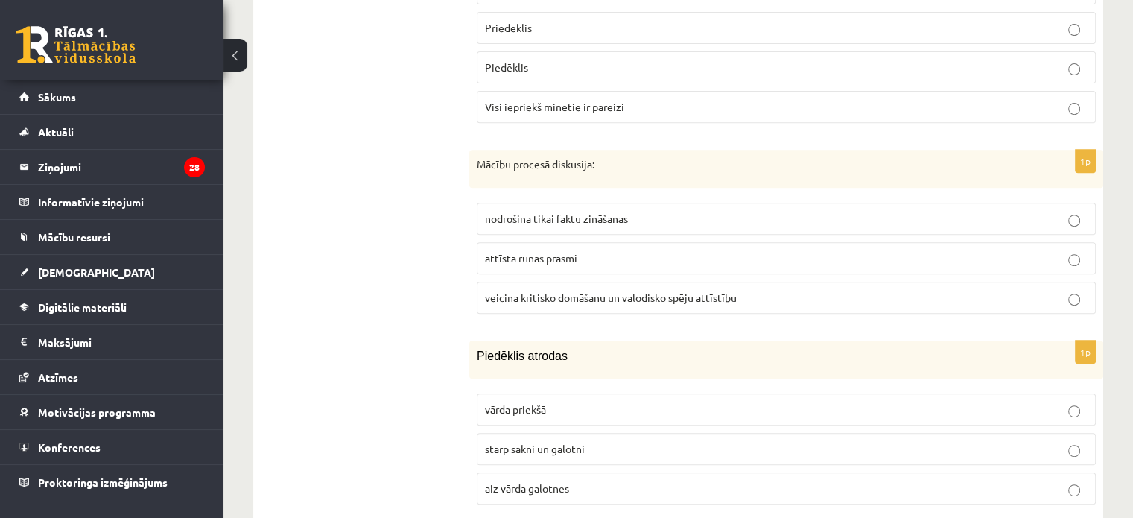
click at [557, 290] on span "veicina kritisko domāšanu un valodisko spēju attīstību" at bounding box center [611, 296] width 252 height 13
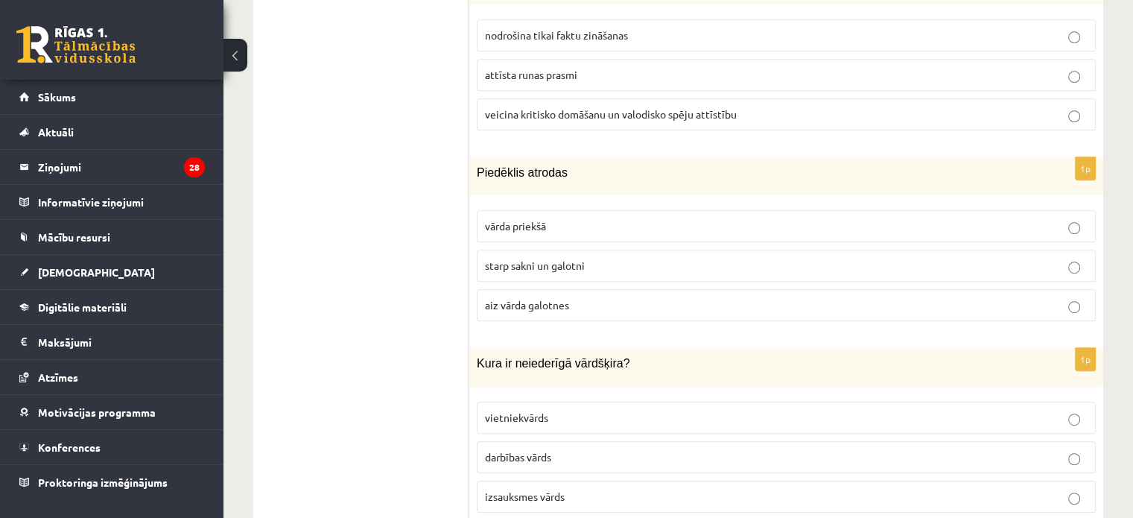
scroll to position [819, 0]
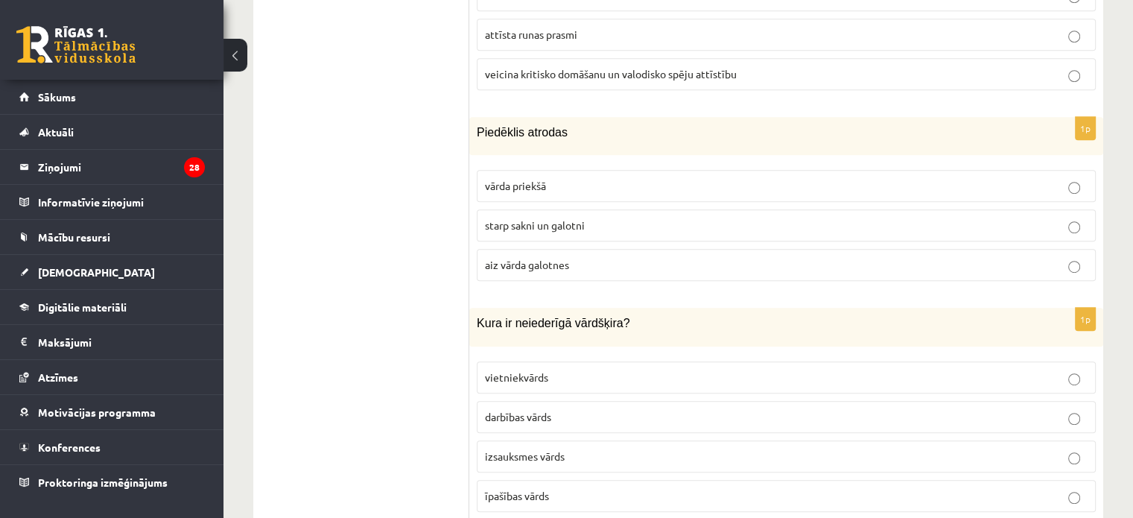
click at [550, 220] on label "starp sakni un galotni" at bounding box center [786, 225] width 619 height 32
click at [557, 256] on label "aiz vārda galotnes" at bounding box center [786, 265] width 619 height 32
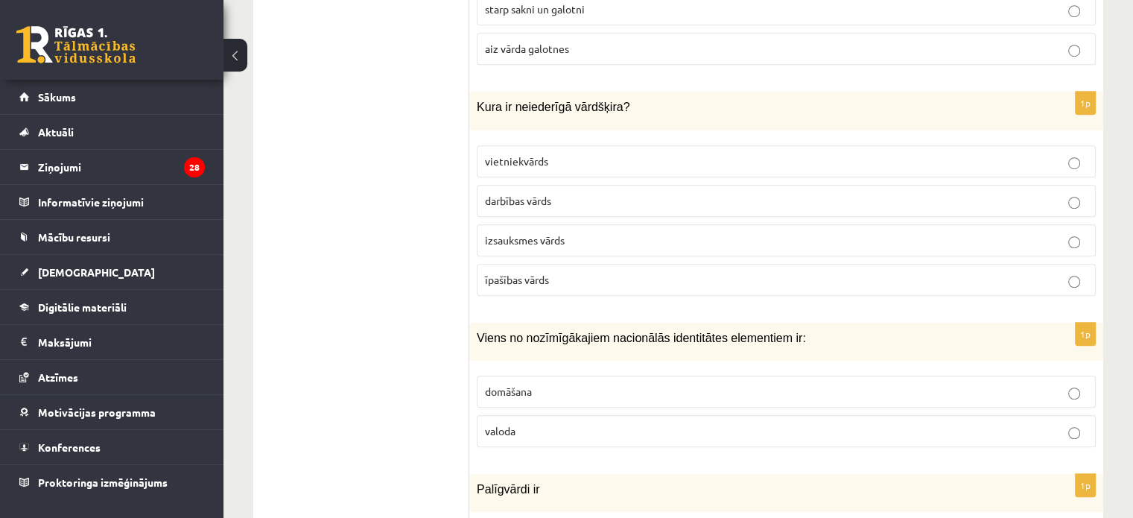
scroll to position [1043, 0]
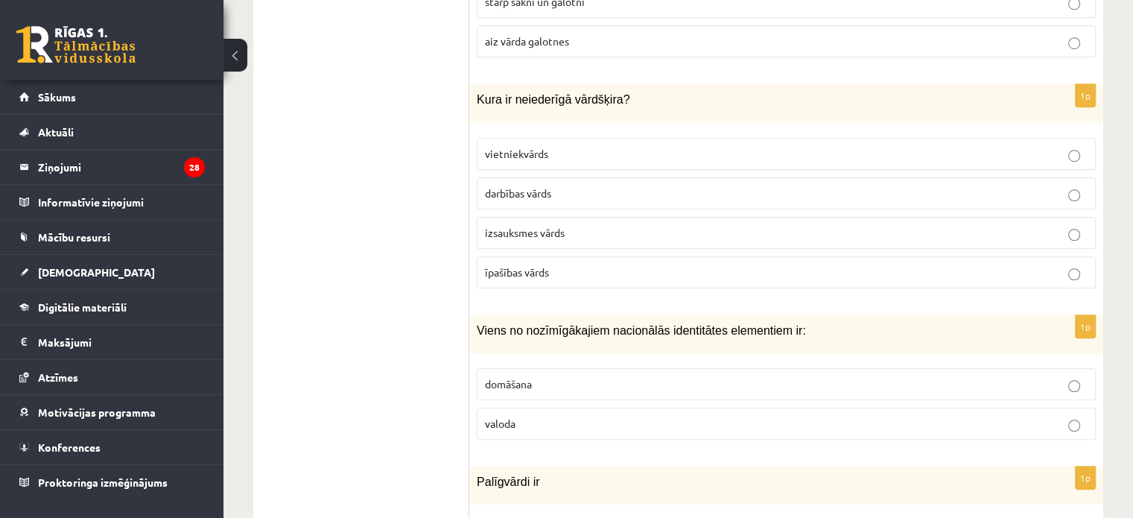
click at [542, 226] on span "izsauksmes vārds" at bounding box center [525, 232] width 80 height 13
click at [541, 416] on p "valoda" at bounding box center [786, 424] width 602 height 16
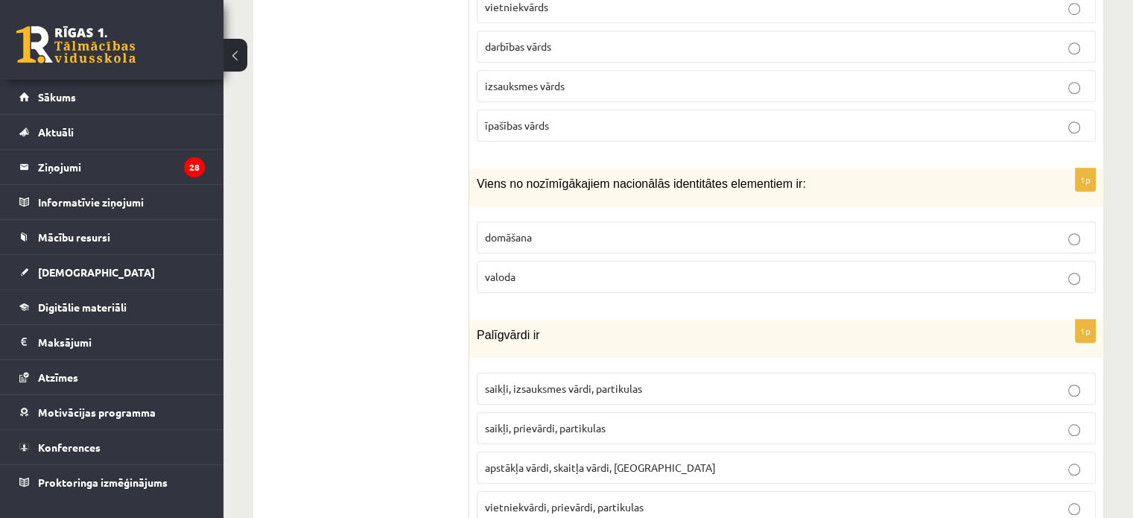
scroll to position [1192, 0]
click at [591, 410] on label "saikļi, prievārdi, partikulas" at bounding box center [786, 426] width 619 height 32
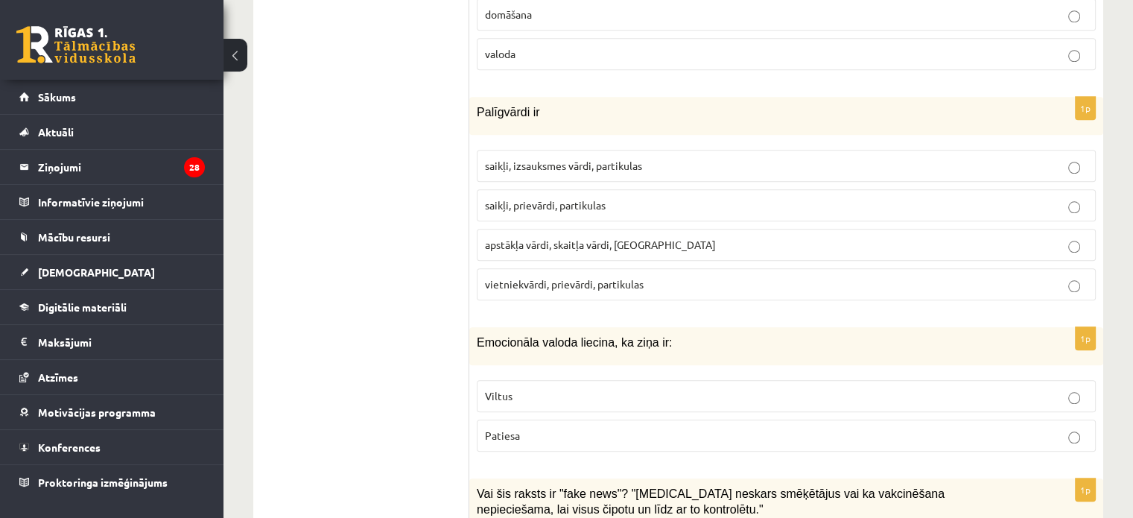
scroll to position [1415, 0]
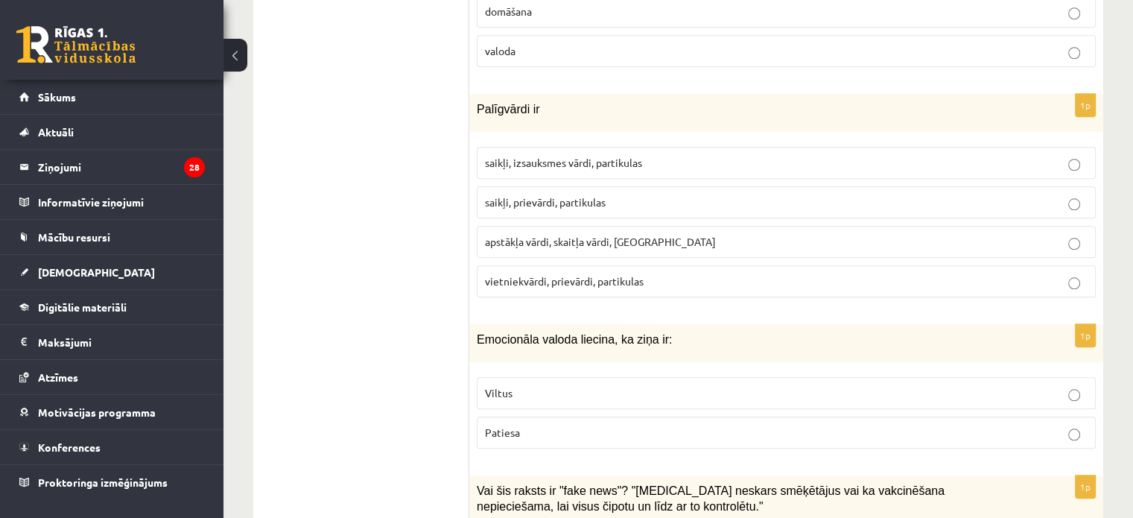
click at [563, 416] on label "Patiesa" at bounding box center [786, 432] width 619 height 32
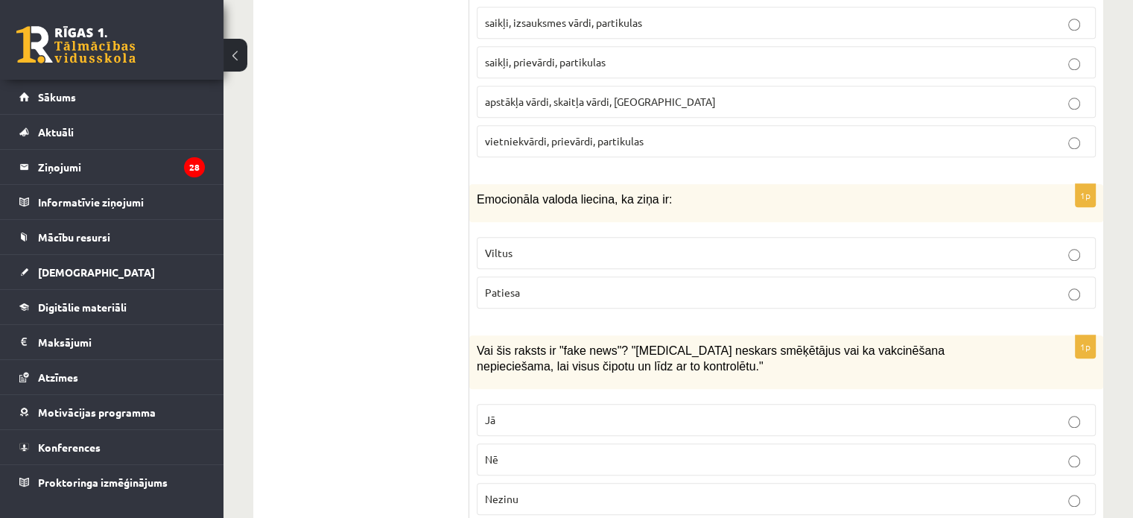
scroll to position [1564, 0]
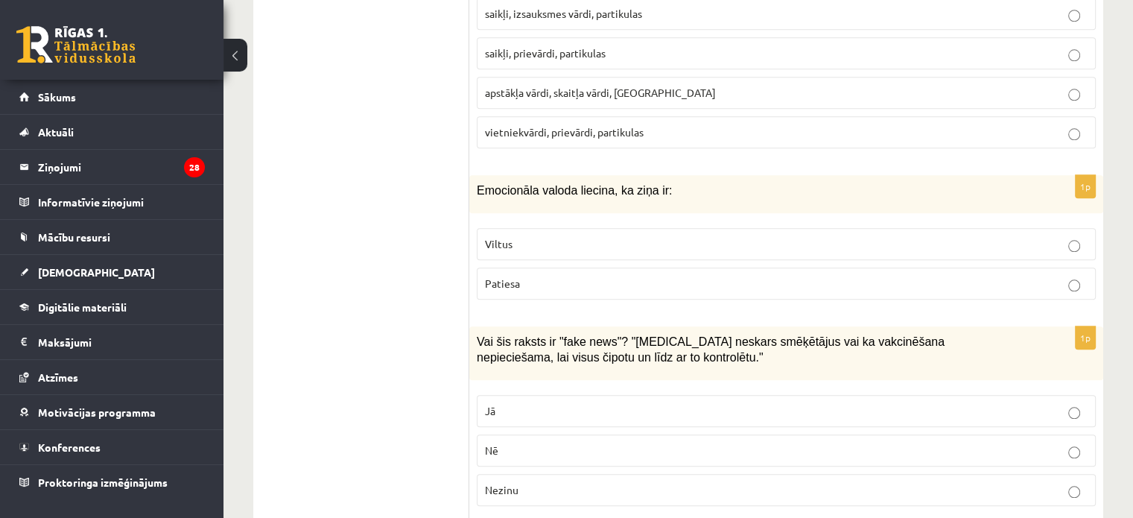
click at [563, 403] on p "Jā" at bounding box center [786, 411] width 602 height 16
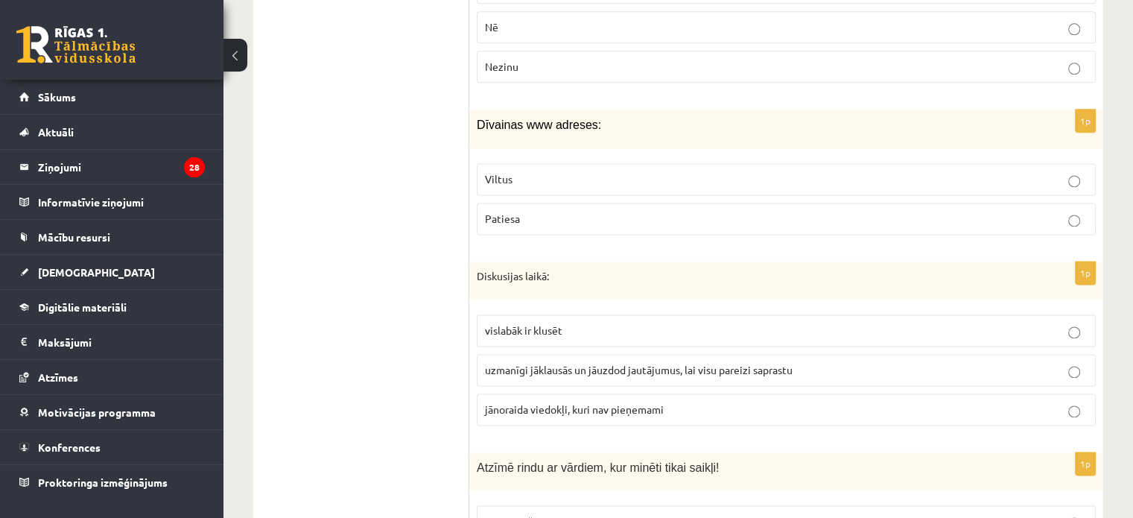
scroll to position [1988, 0]
click at [516, 170] on p "Viltus" at bounding box center [786, 178] width 602 height 16
click at [534, 361] on span "uzmanīgi jāklausās un jāuzdod jautājumus, lai visu pareizi saprastu" at bounding box center [639, 367] width 308 height 13
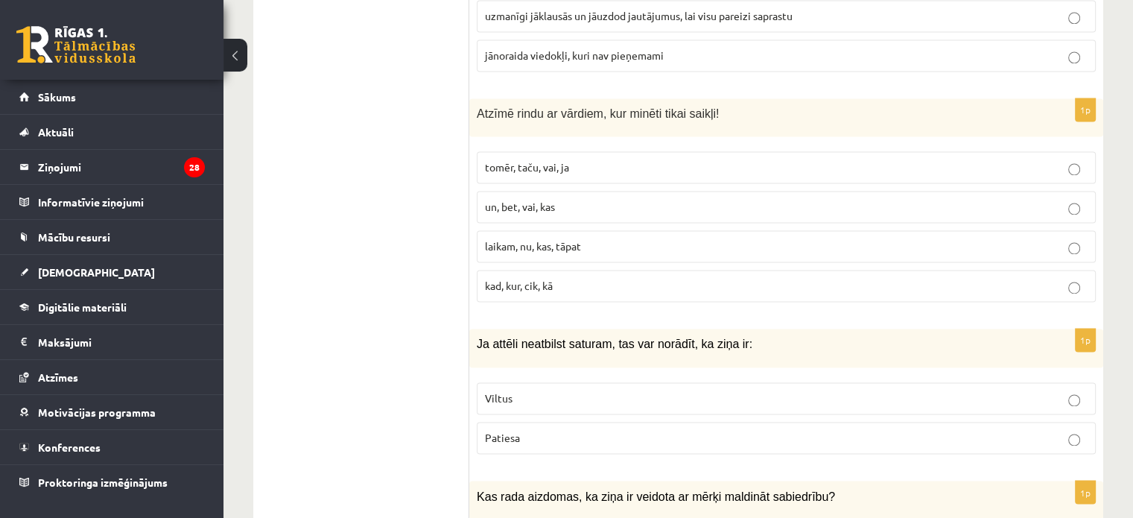
scroll to position [2344, 0]
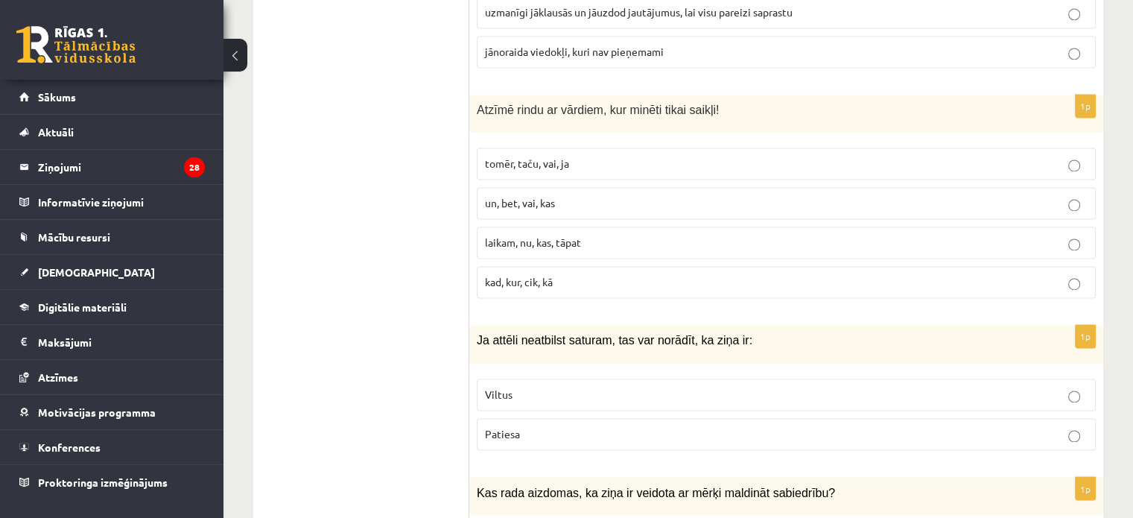
click at [580, 156] on p "tomēr, taču, vai, ja" at bounding box center [786, 164] width 602 height 16
click at [547, 387] on p "Viltus" at bounding box center [786, 395] width 602 height 16
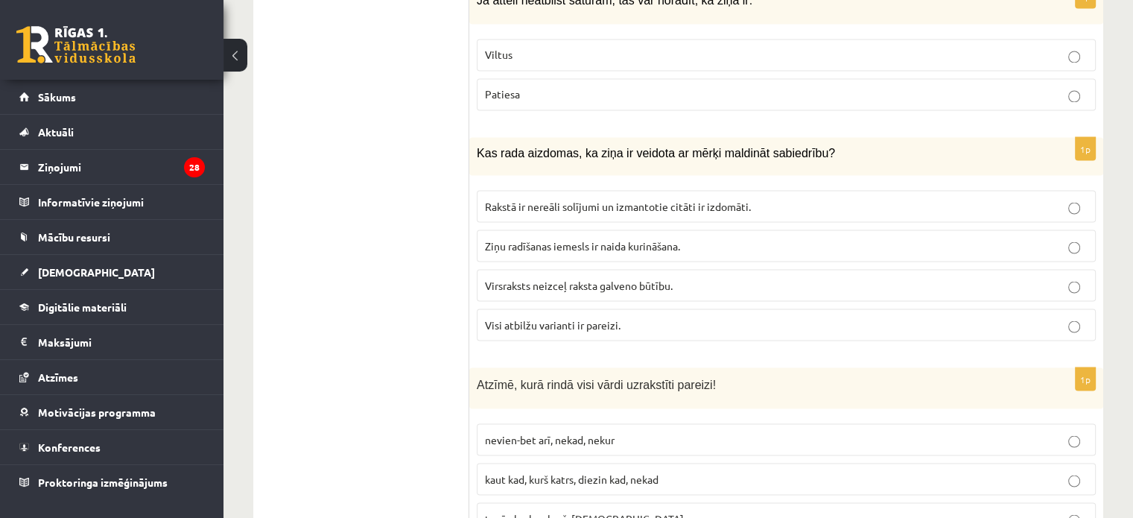
scroll to position [2686, 0]
click at [545, 316] on span "Visi atbilžu varianti ir pareizi." at bounding box center [553, 322] width 136 height 13
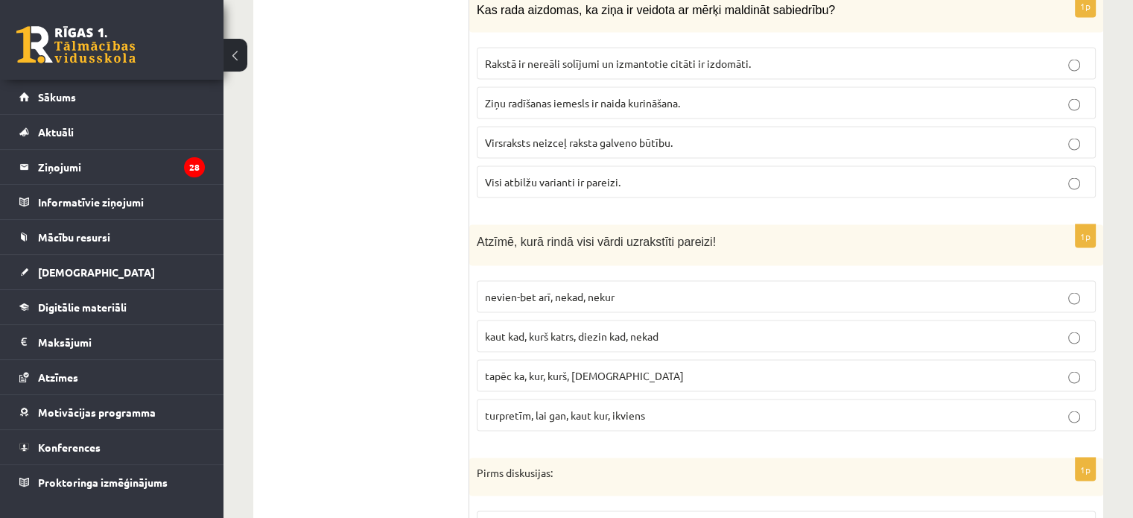
scroll to position [2829, 0]
click at [552, 406] on span "turpretīm, lai gan, kaut kur, ikviens" at bounding box center [565, 412] width 160 height 13
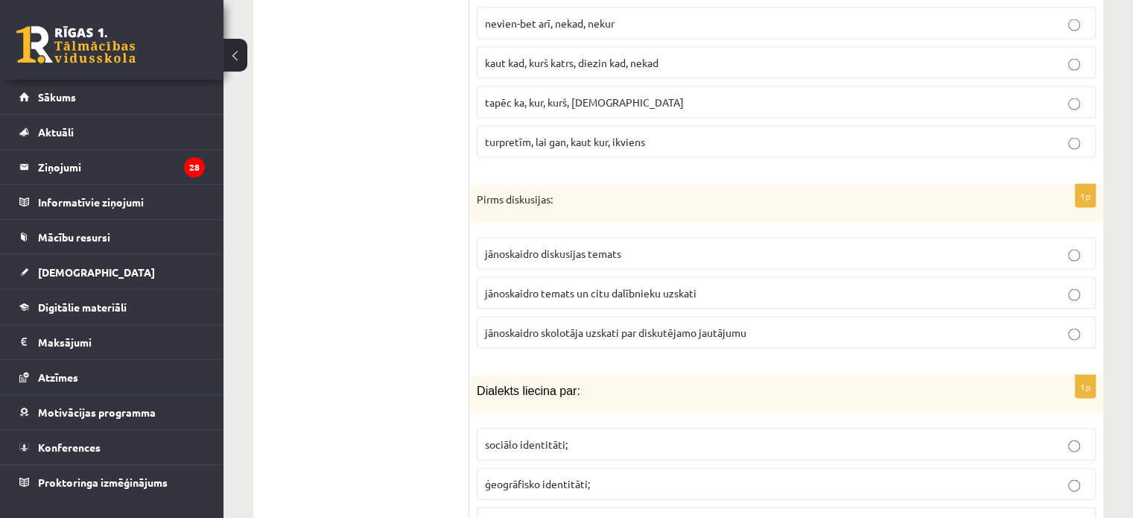
scroll to position [3110, 0]
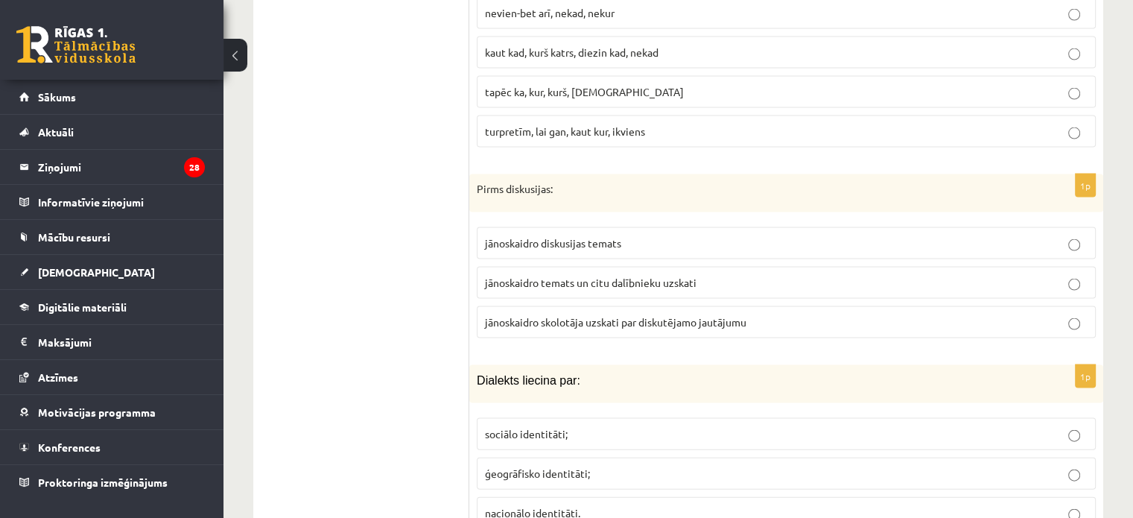
click at [539, 236] on span "jānoskaidro diskusijas temats" at bounding box center [553, 242] width 136 height 13
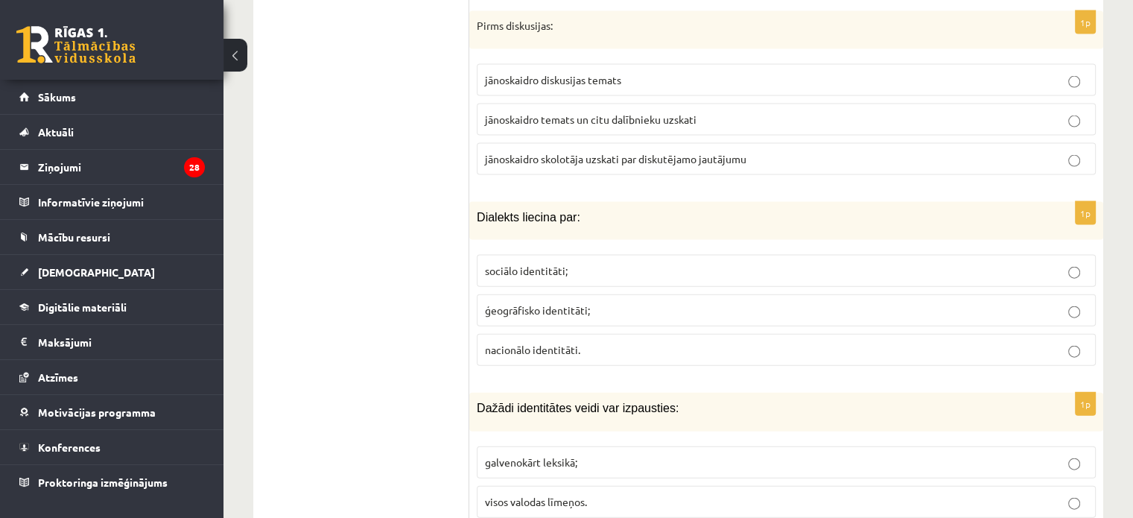
scroll to position [3342, 0]
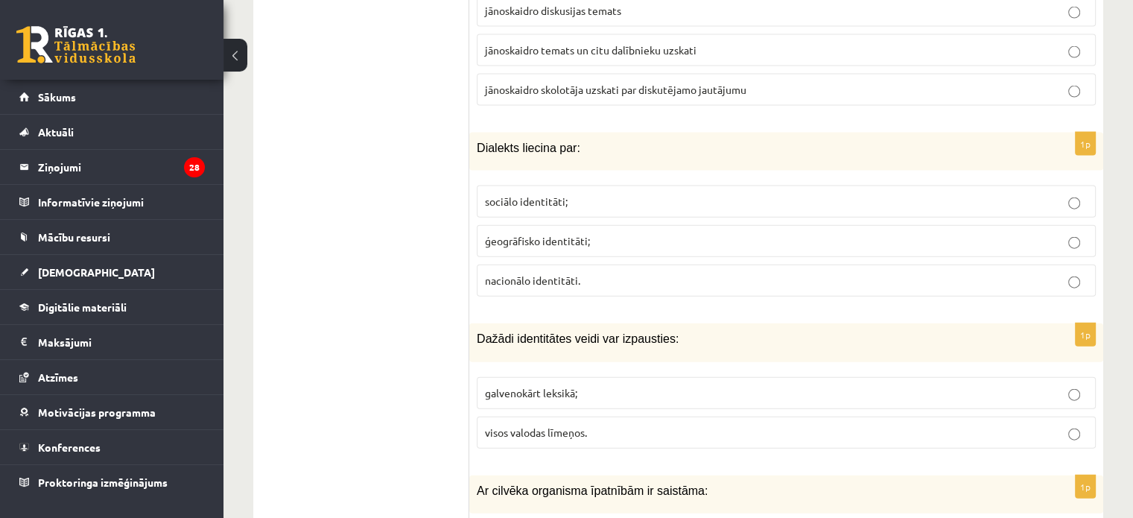
click at [584, 234] on span "ģeogrāfisko identitāti;" at bounding box center [537, 240] width 105 height 13
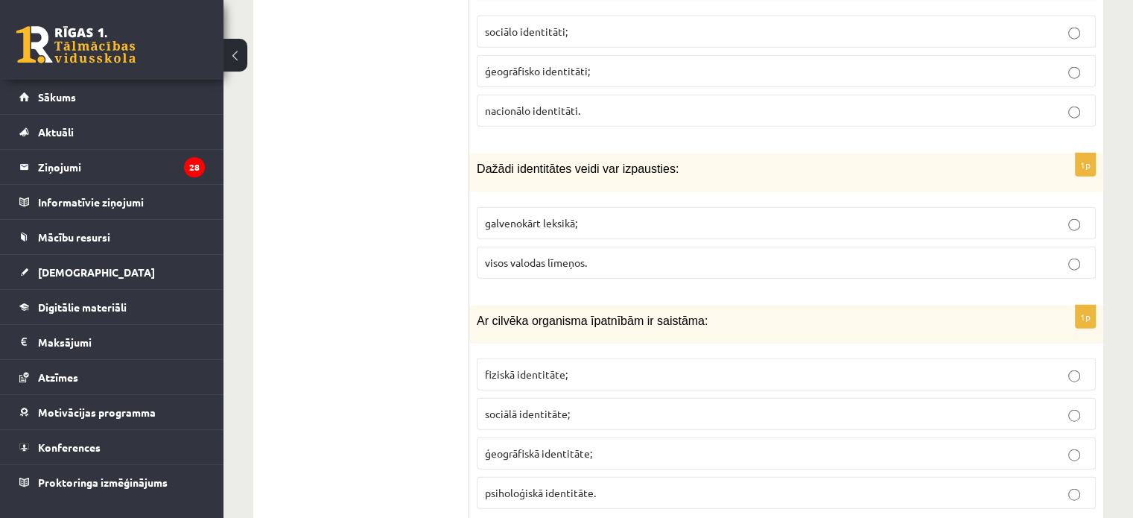
scroll to position [3514, 0]
click at [545, 254] on span "visos valodas līmeņos." at bounding box center [536, 260] width 102 height 13
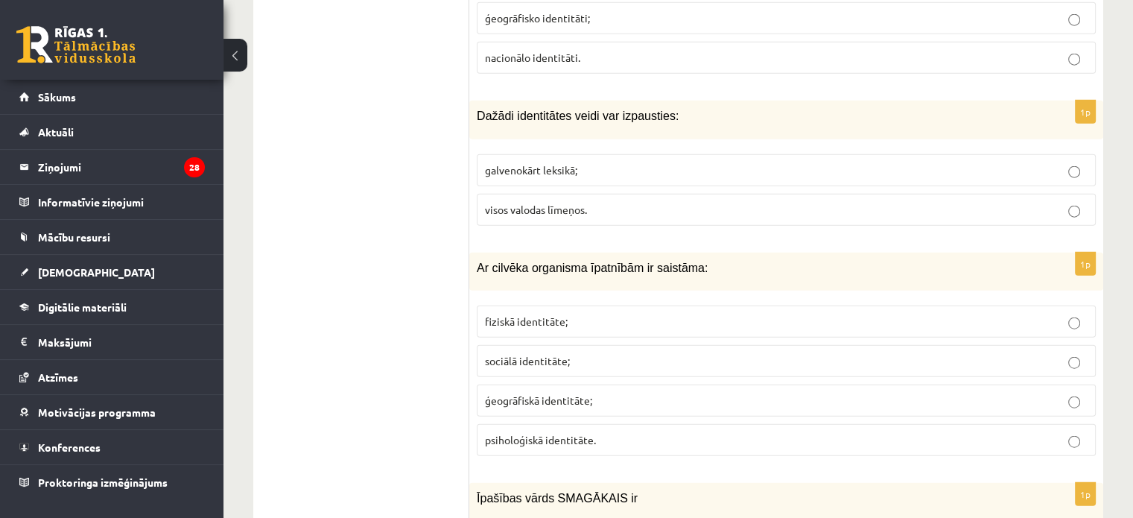
scroll to position [3588, 0]
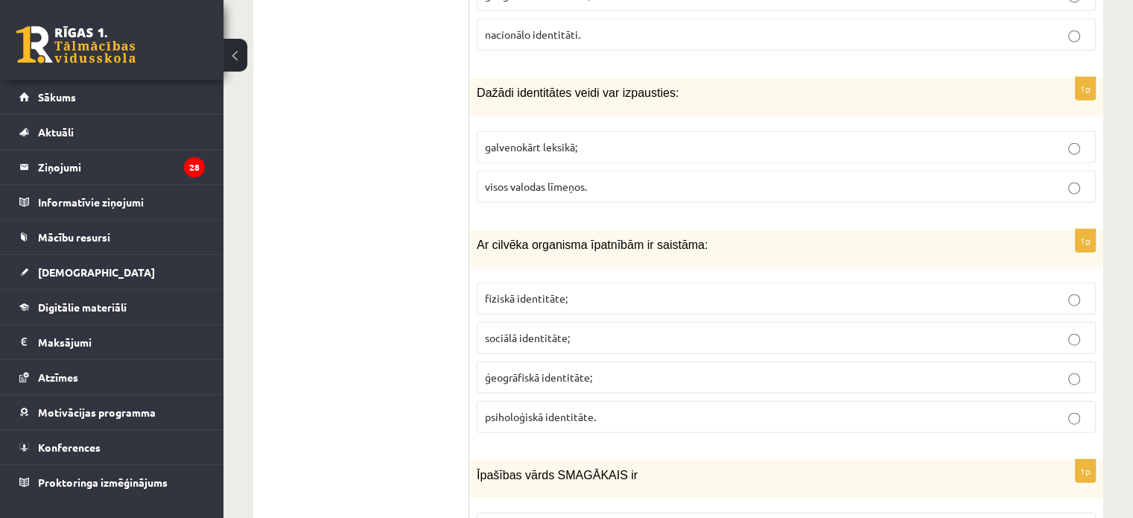
click at [536, 179] on span "visos valodas līmeņos." at bounding box center [536, 185] width 102 height 13
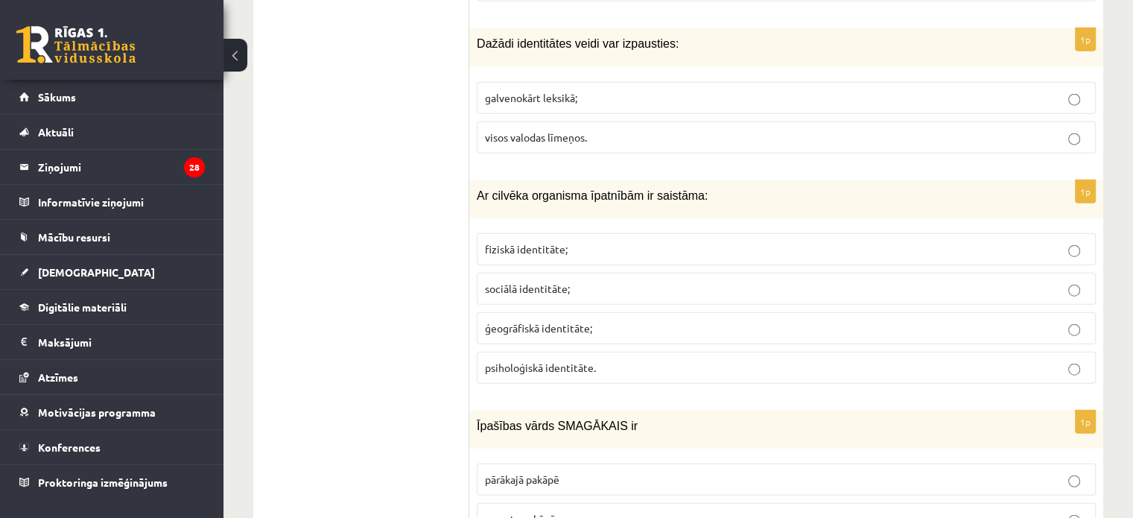
scroll to position [3663, 0]
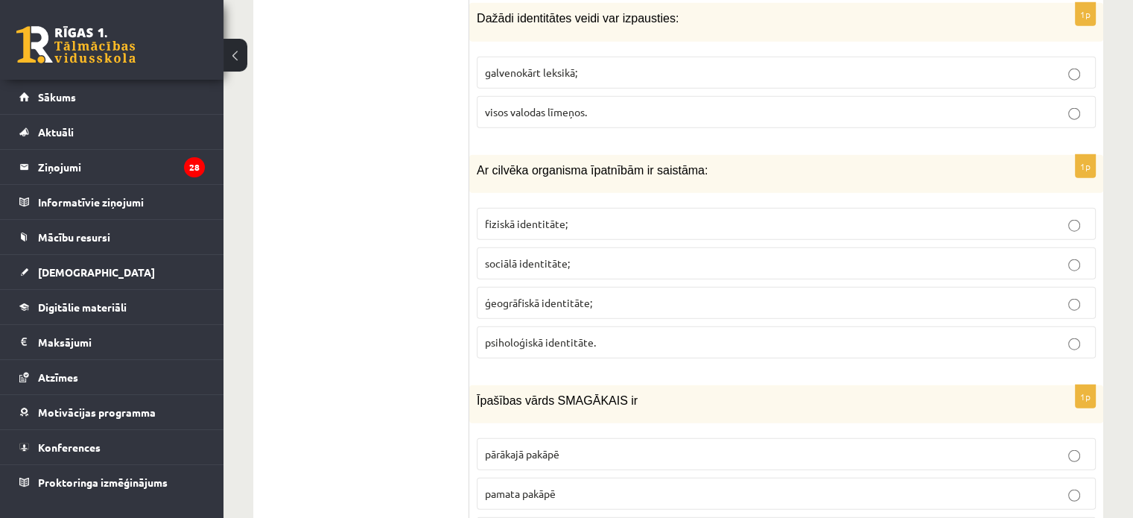
click at [582, 216] on p "fiziskā identitāte;" at bounding box center [786, 224] width 602 height 16
click at [569, 446] on p "pārākajā pakāpē" at bounding box center [786, 454] width 602 height 16
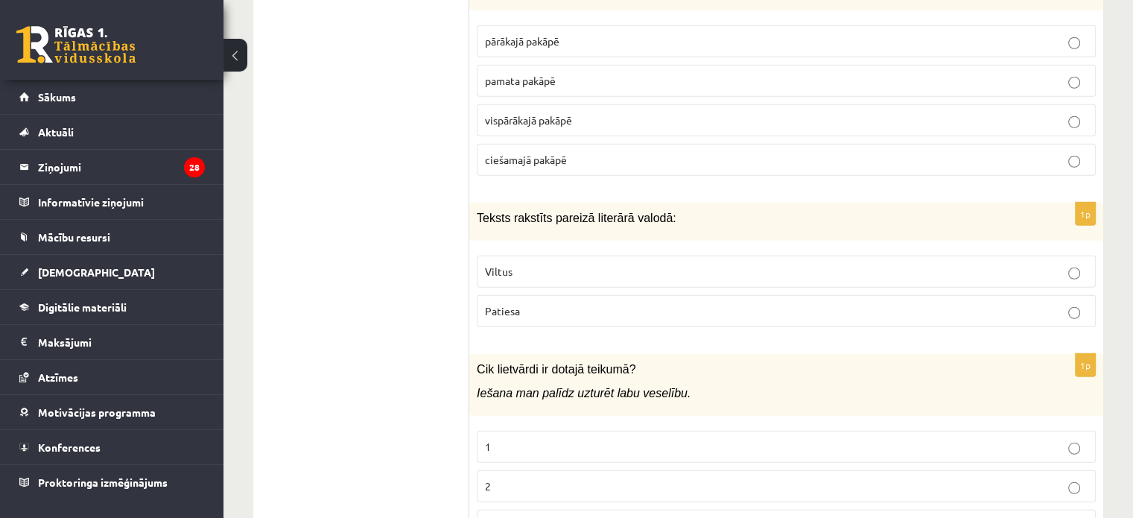
scroll to position [4109, 0]
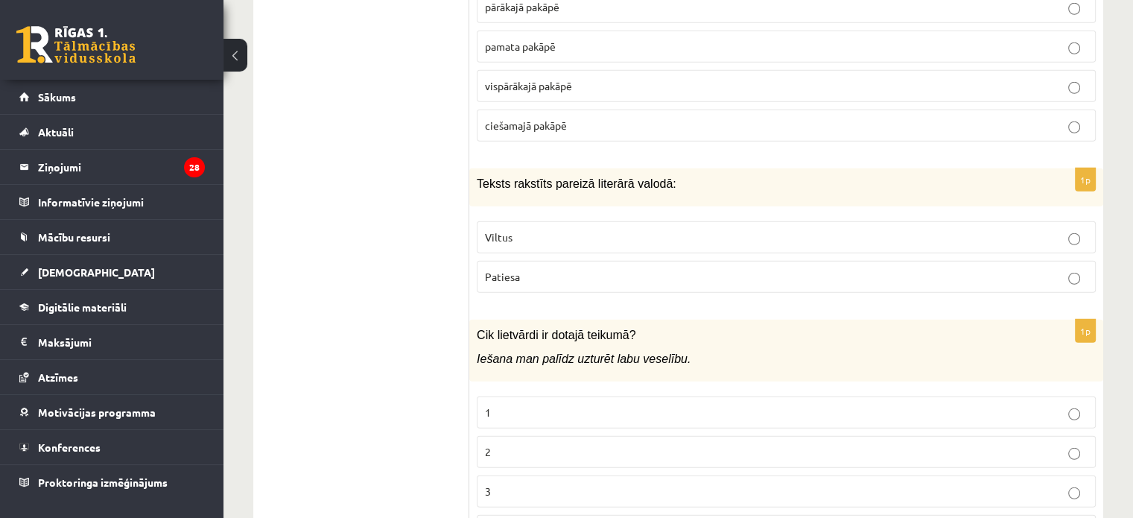
click at [563, 261] on label "Patiesa" at bounding box center [786, 277] width 619 height 32
click at [563, 269] on p "Patiesa" at bounding box center [786, 277] width 602 height 16
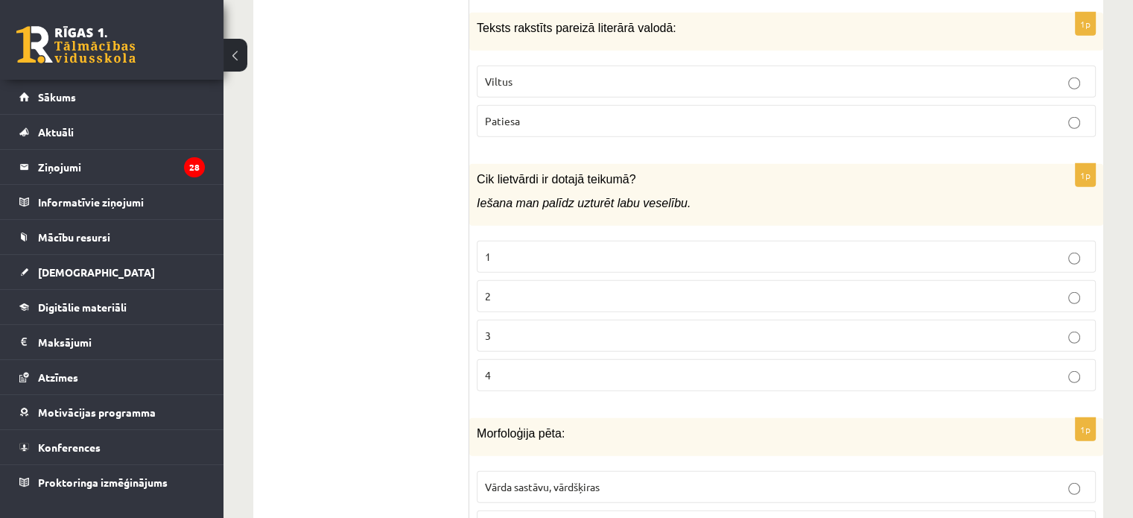
scroll to position [4333, 0]
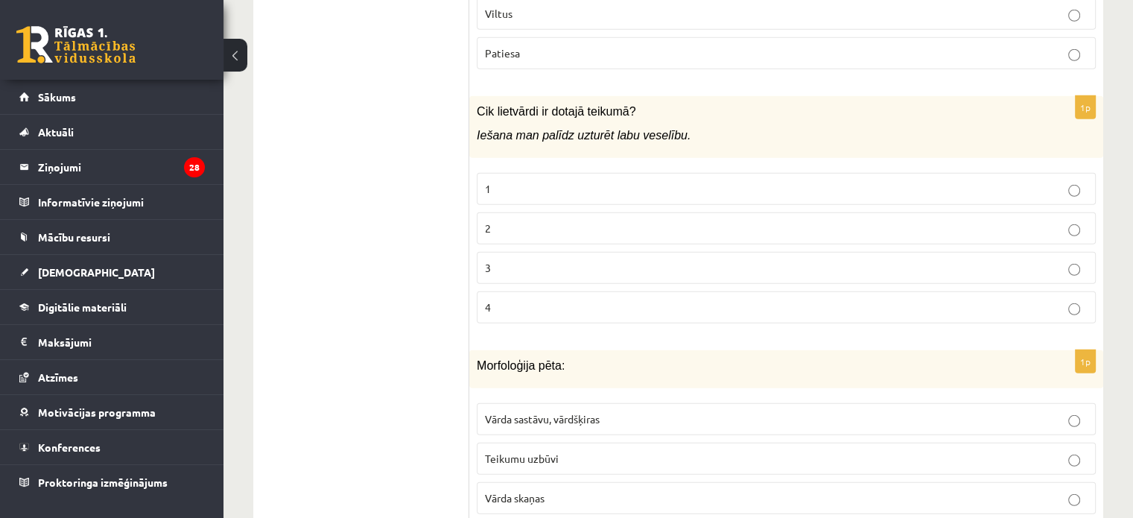
click at [514, 181] on p "1" at bounding box center [786, 189] width 602 height 16
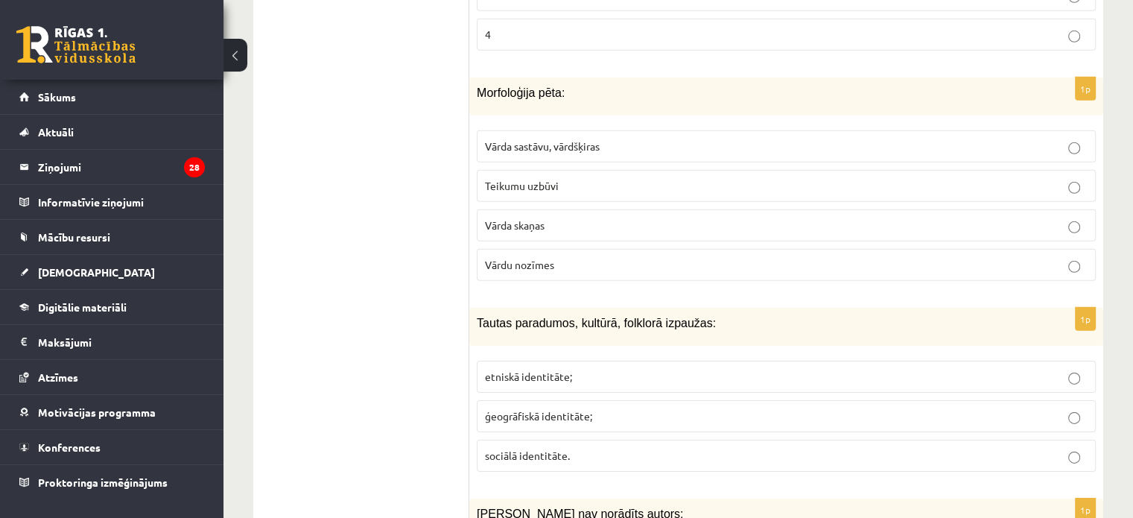
scroll to position [4631, 0]
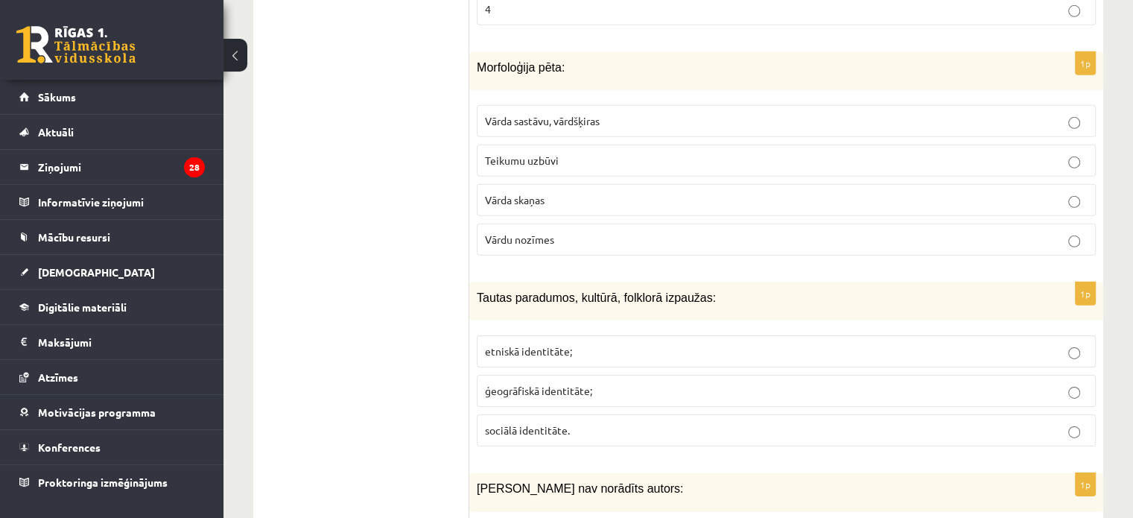
click at [556, 113] on p "Vārda sastāvu, vārdšķiras" at bounding box center [786, 121] width 602 height 16
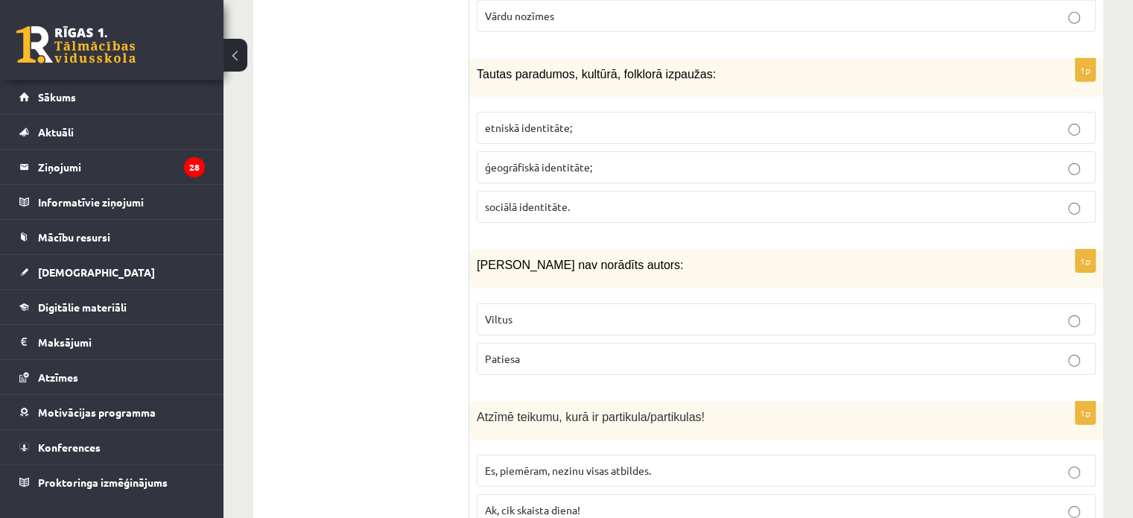
scroll to position [4780, 0]
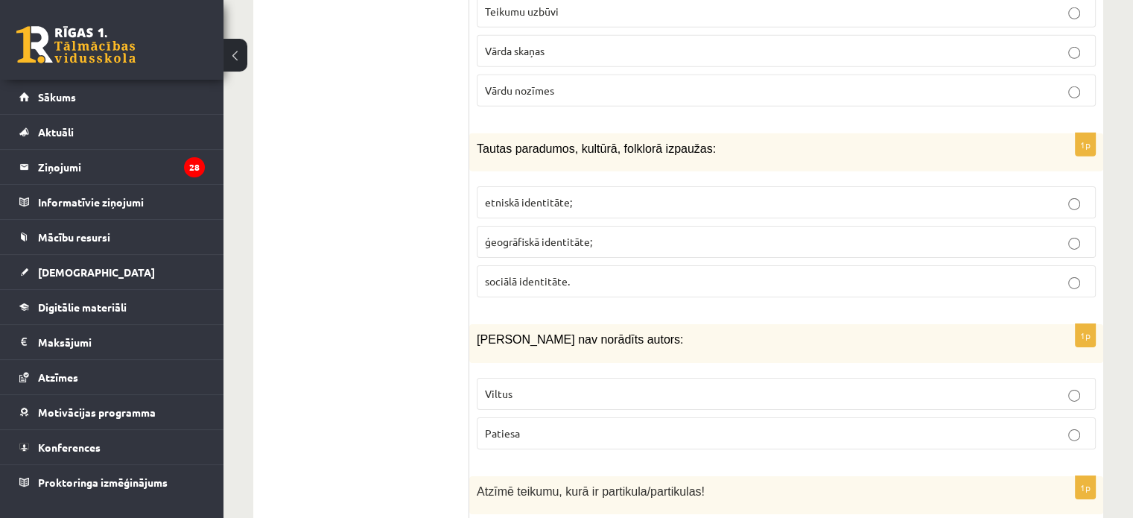
click at [521, 195] on span "etniskā identitāte;" at bounding box center [528, 201] width 87 height 13
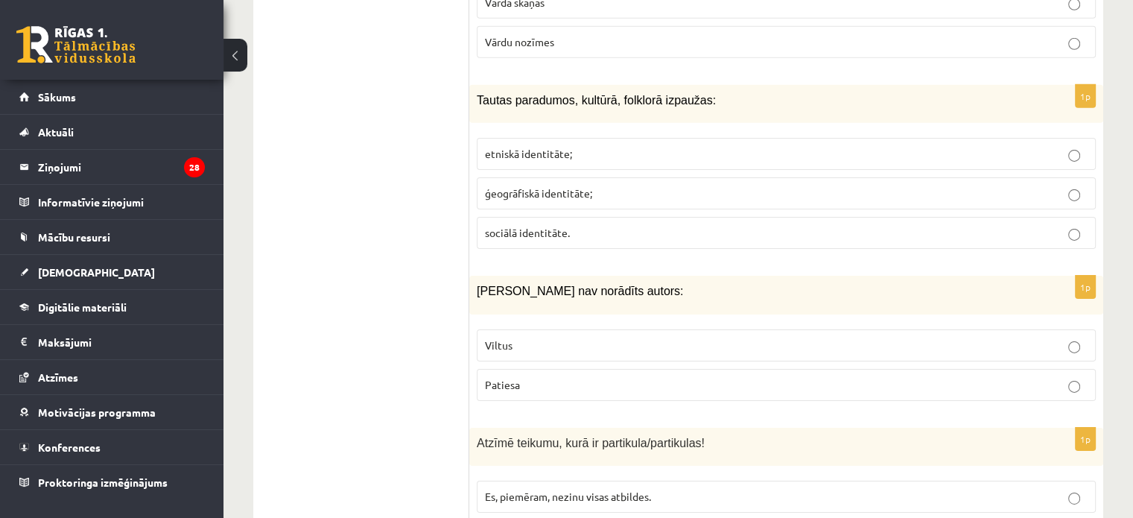
scroll to position [4929, 0]
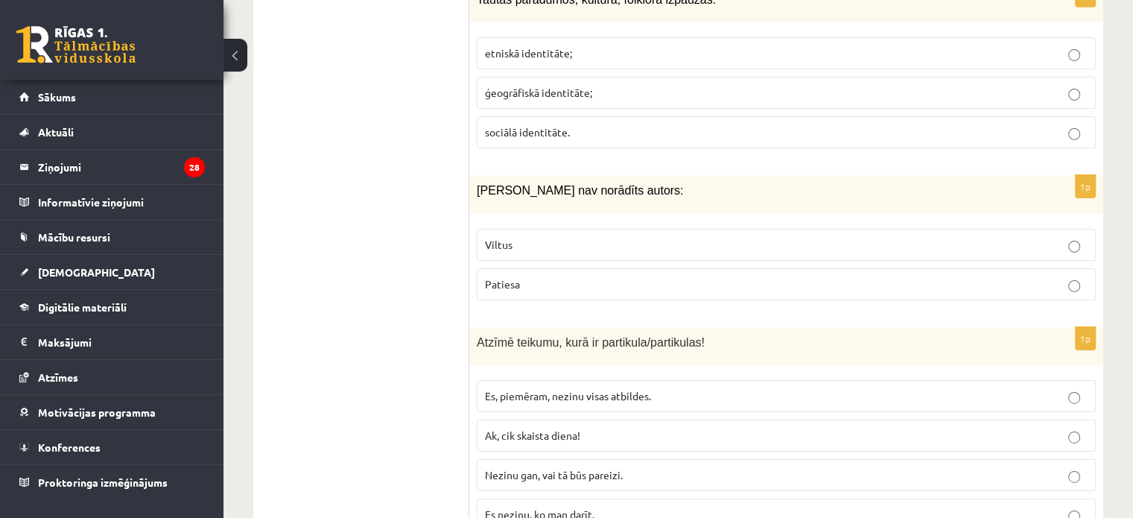
click at [530, 237] on p "Viltus" at bounding box center [786, 245] width 602 height 16
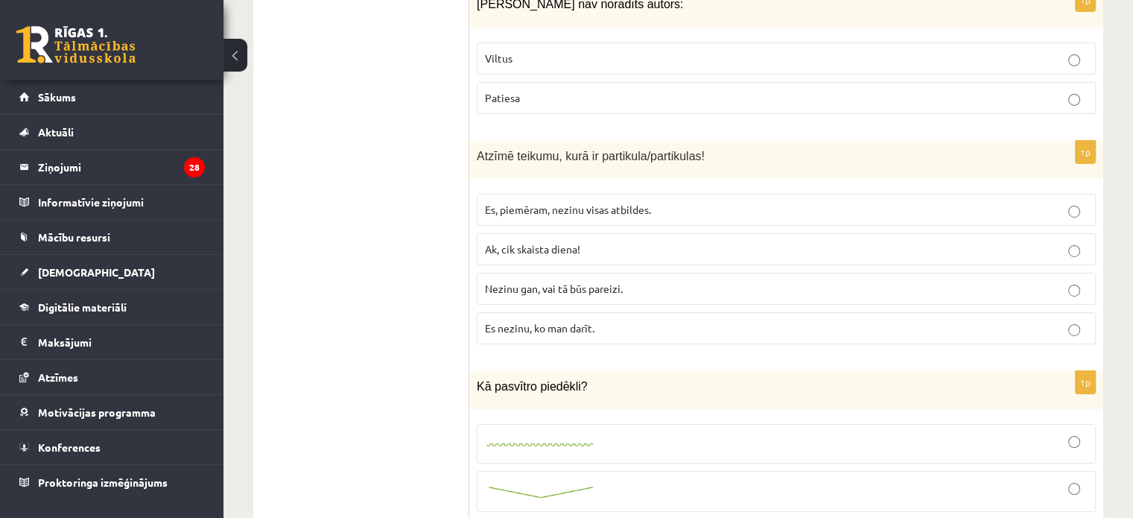
scroll to position [5152, 0]
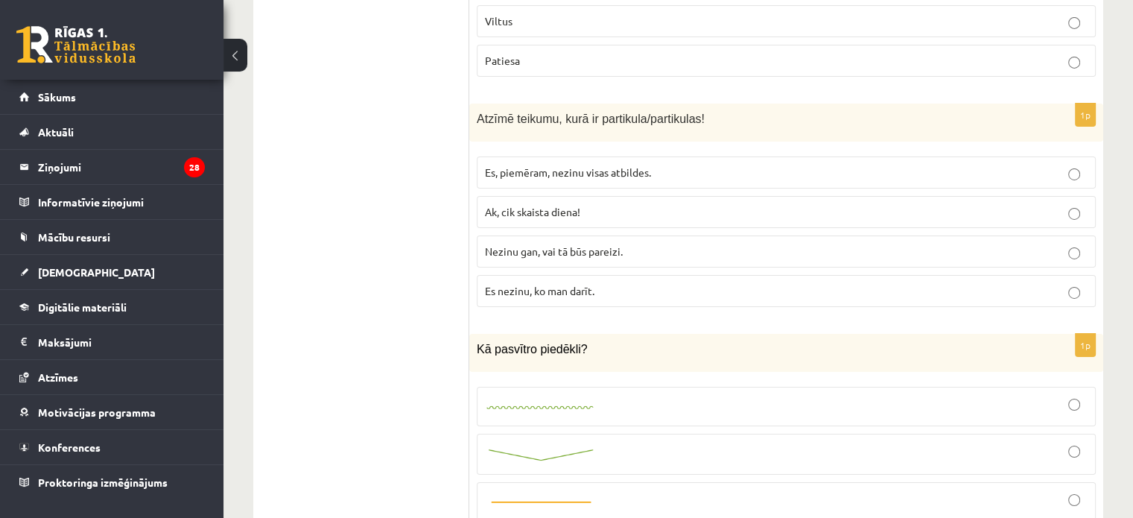
click at [563, 244] on span "Nezinu gan, vai tā būs pareizi." at bounding box center [554, 250] width 138 height 13
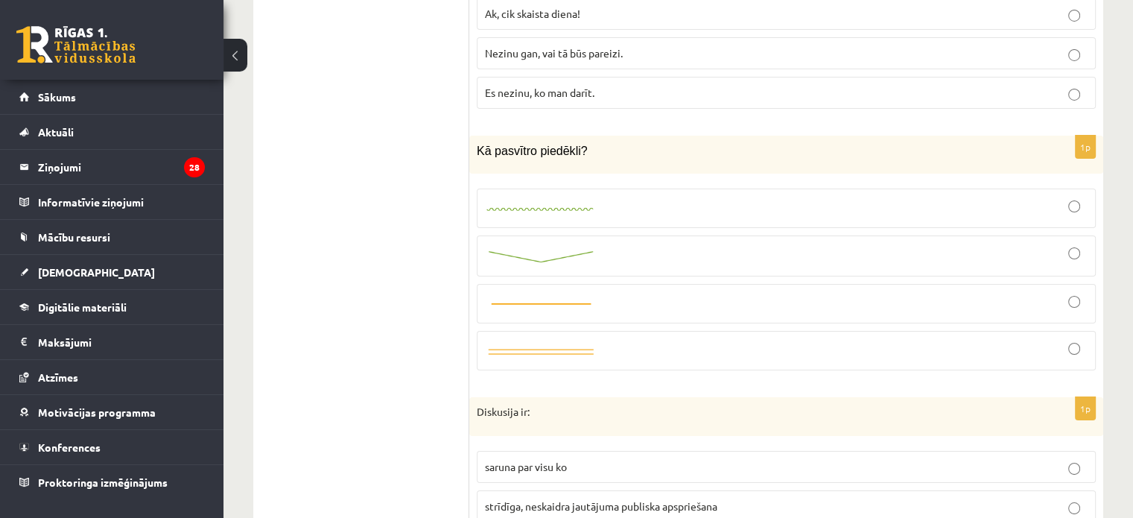
scroll to position [5376, 0]
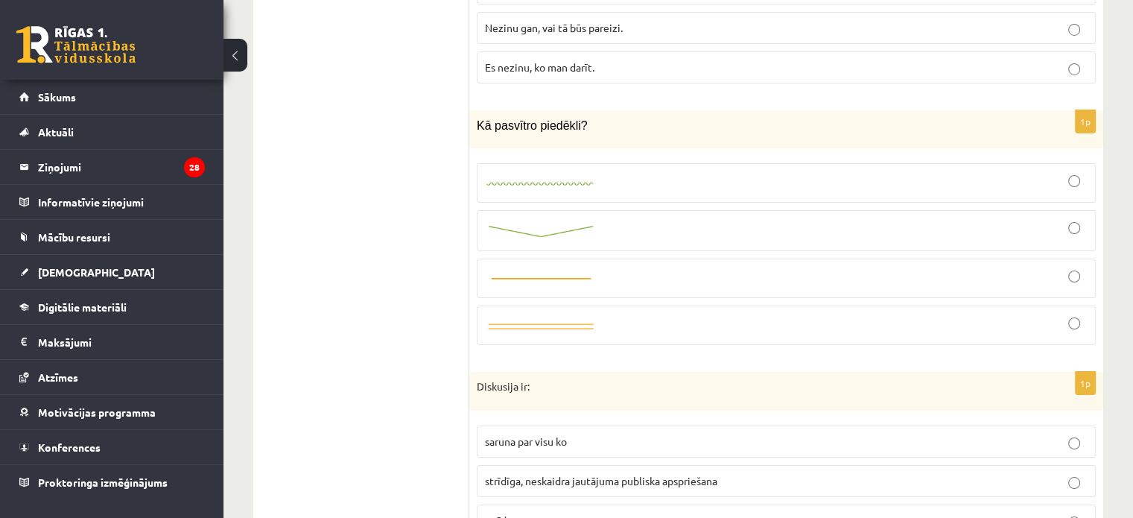
click at [584, 223] on img at bounding box center [541, 231] width 112 height 16
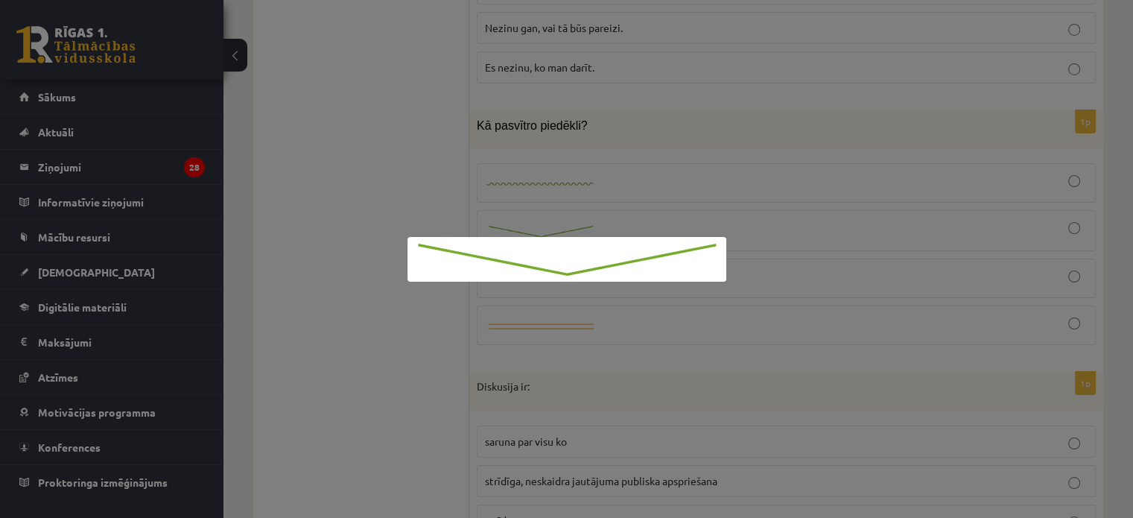
click at [710, 179] on div at bounding box center [566, 259] width 1133 height 518
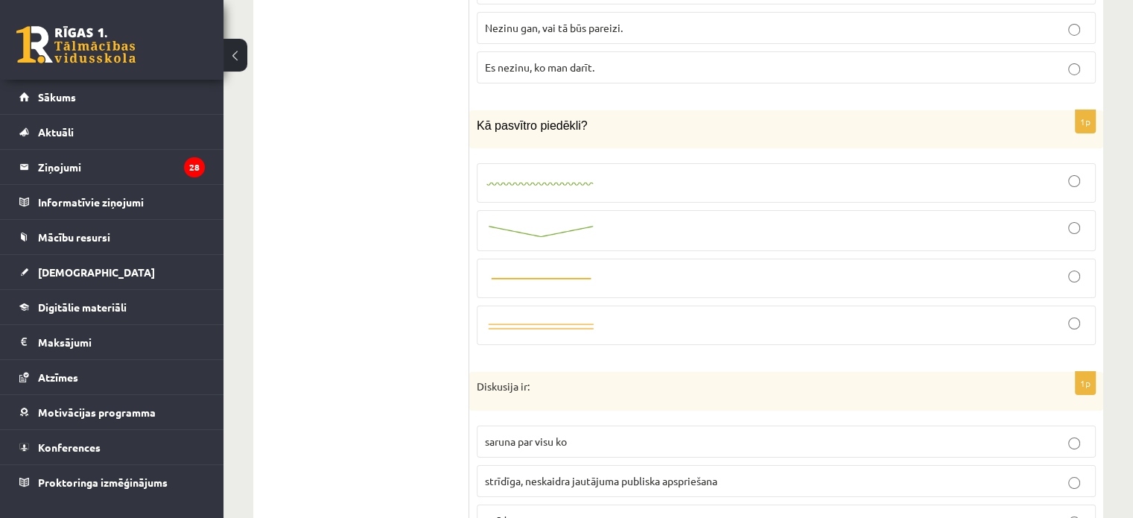
click at [748, 218] on div at bounding box center [786, 230] width 602 height 25
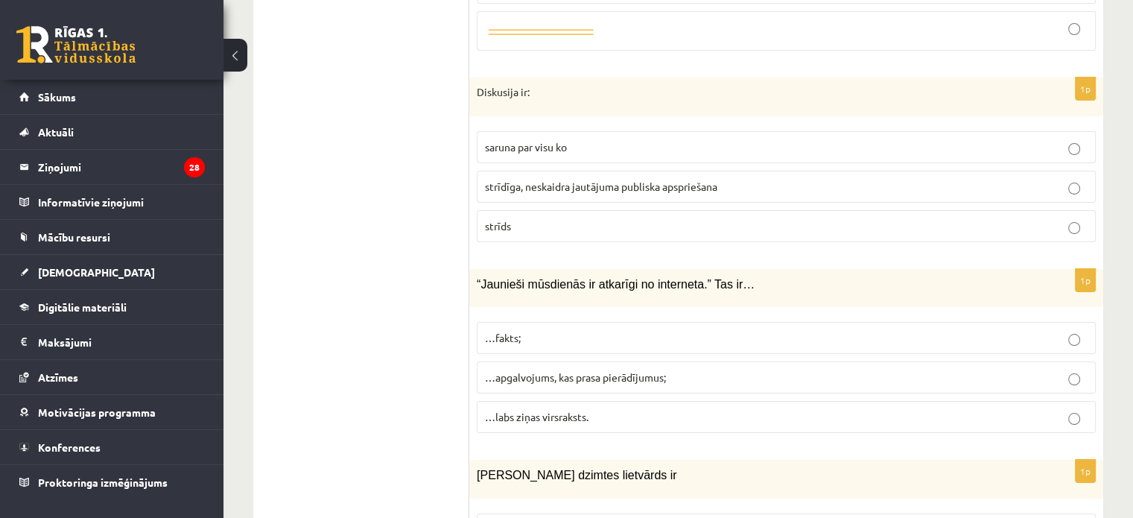
scroll to position [5673, 0]
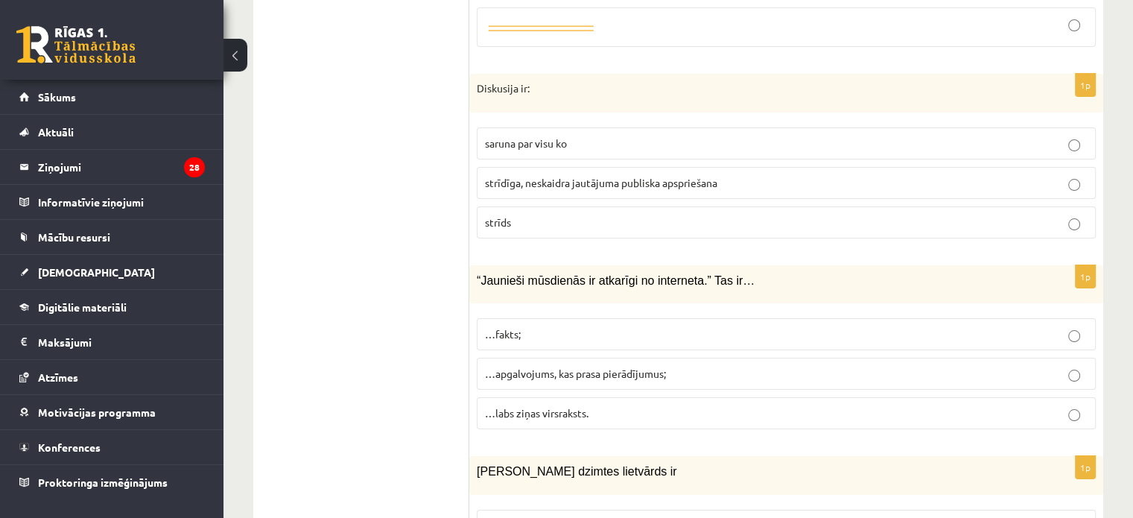
click at [570, 176] on span "strīdīga, neskaidra jautājuma publiska apspriešana" at bounding box center [601, 182] width 232 height 13
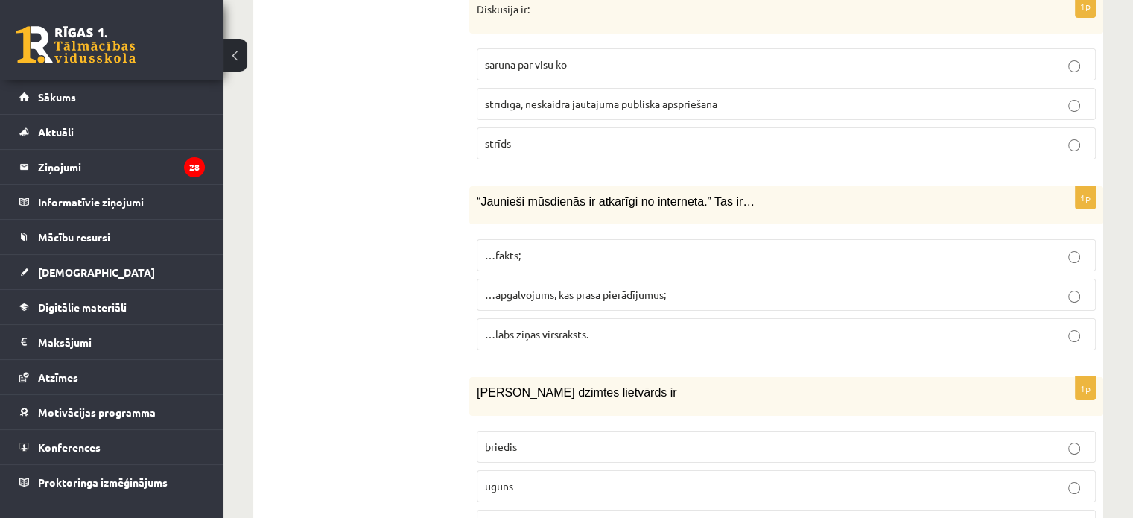
scroll to position [5822, 0]
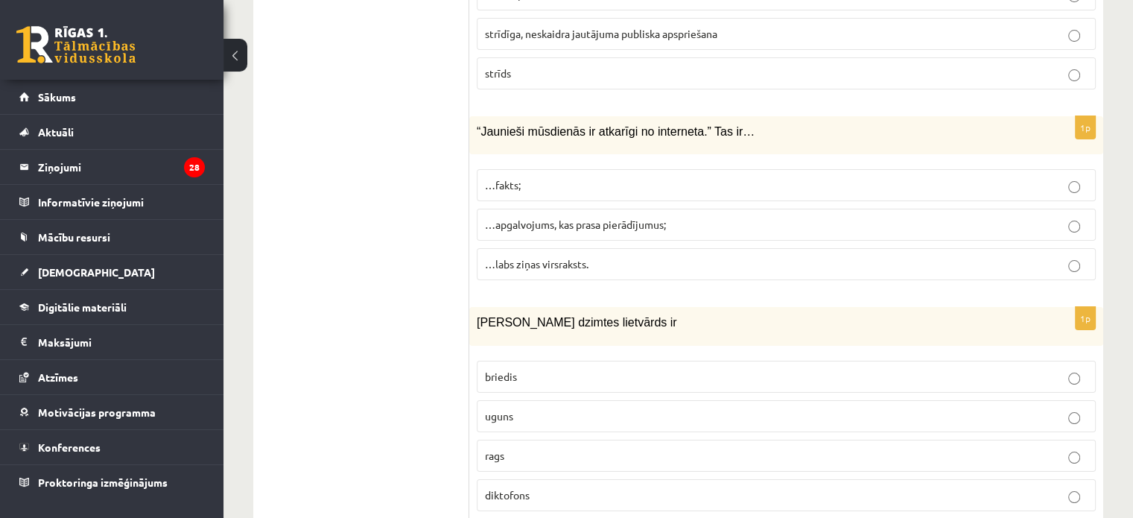
click at [577, 217] on span "…apgalvojums, kas prasa pierādījumus;" at bounding box center [575, 223] width 181 height 13
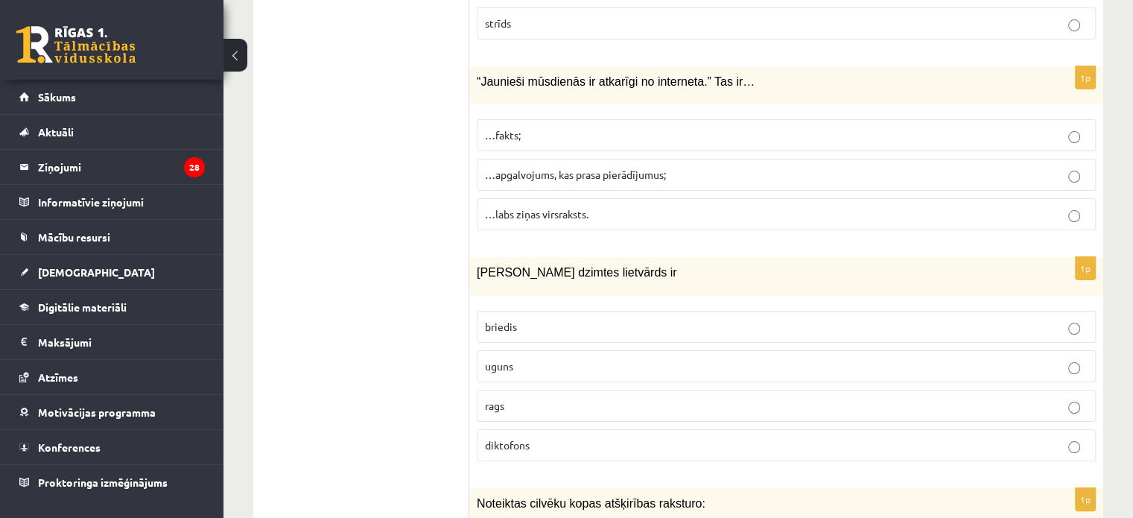
scroll to position [5897, 0]
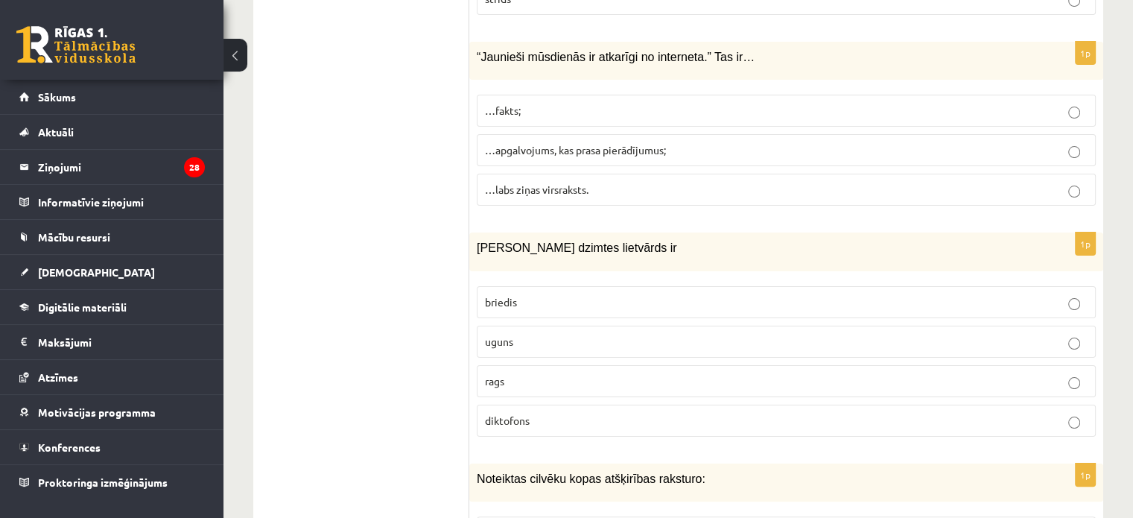
click at [553, 334] on p "uguns" at bounding box center [786, 342] width 602 height 16
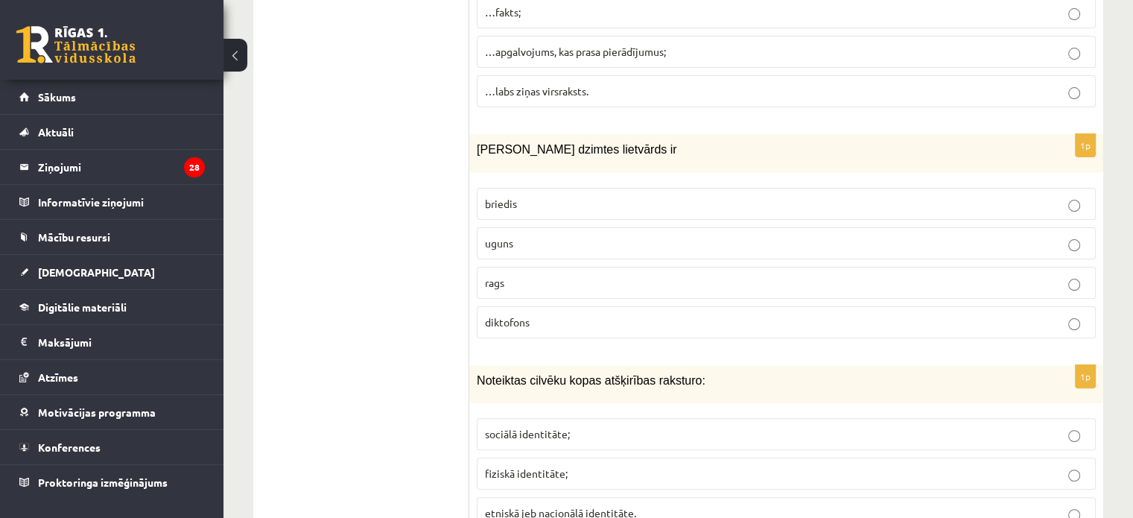
scroll to position [6046, 0]
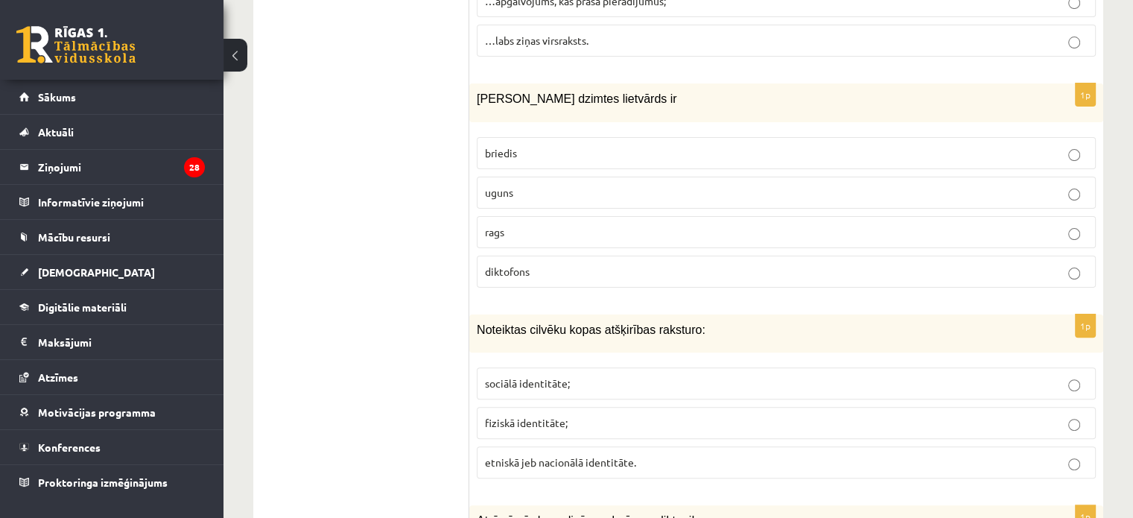
click at [560, 367] on label "sociālā identitāte;" at bounding box center [786, 383] width 619 height 32
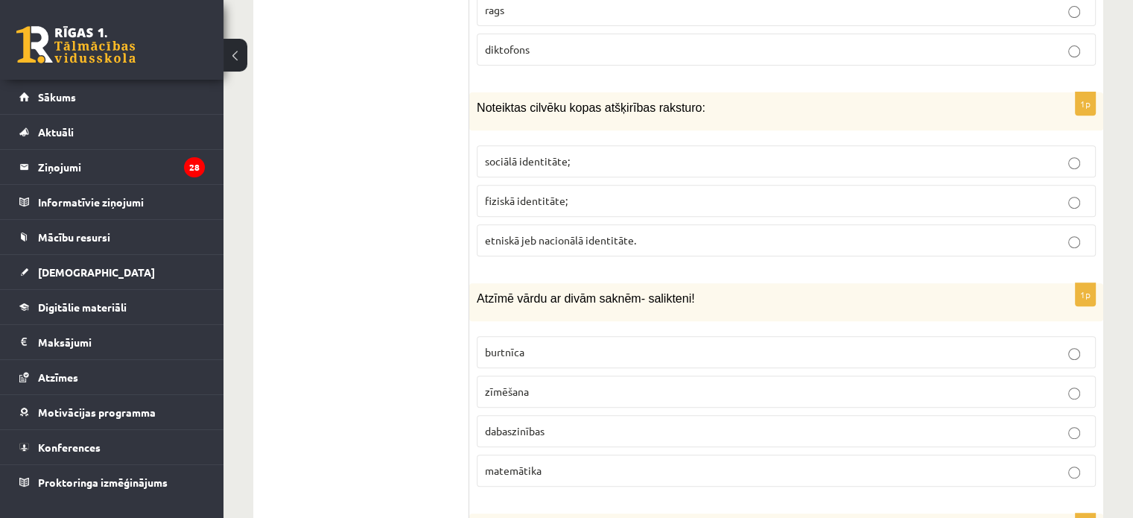
scroll to position [6418, 0]
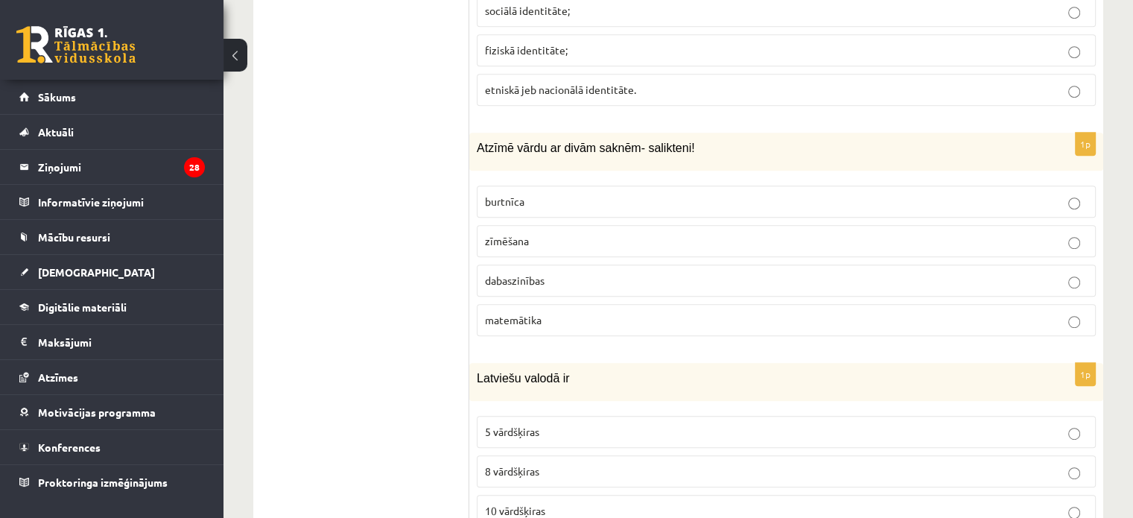
click at [563, 273] on p "dabaszinības" at bounding box center [786, 281] width 602 height 16
click at [534, 503] on p "10 vārdšķiras" at bounding box center [786, 511] width 602 height 16
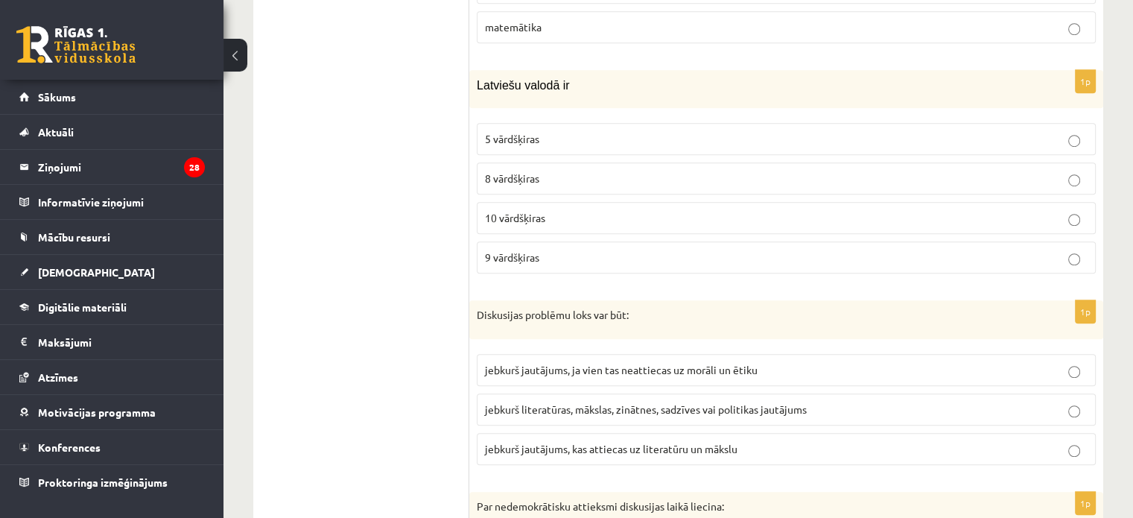
scroll to position [6791, 0]
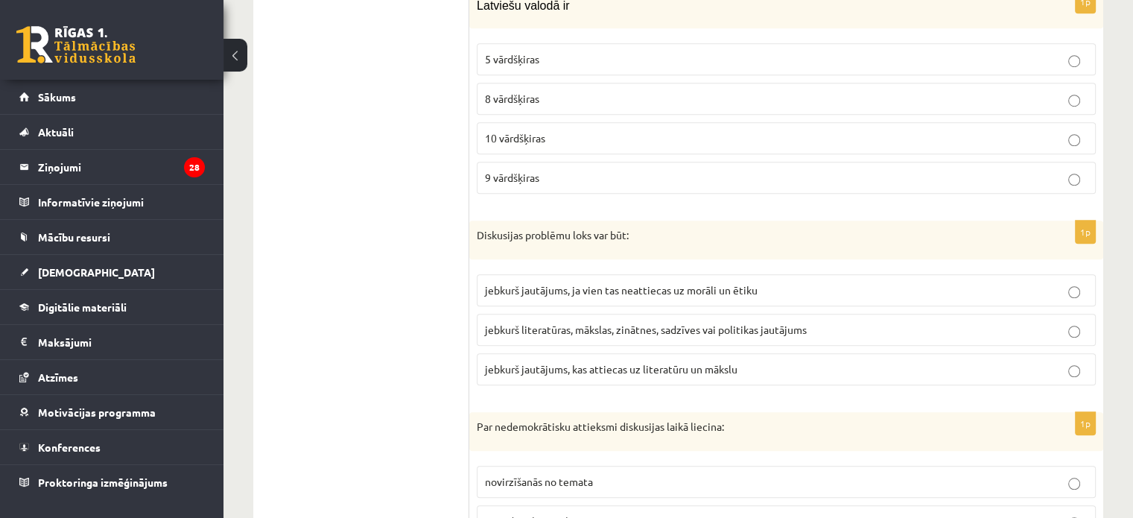
click at [563, 322] on span "jebkurš literatūras, mākslas, zinātnes, sadzīves vai politikas jautājums" at bounding box center [646, 328] width 322 height 13
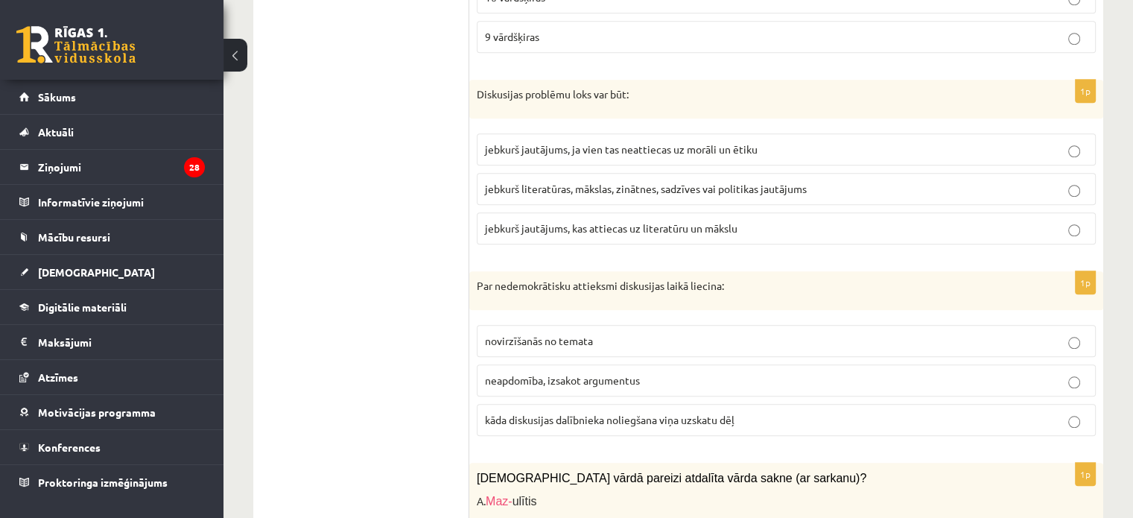
scroll to position [6940, 0]
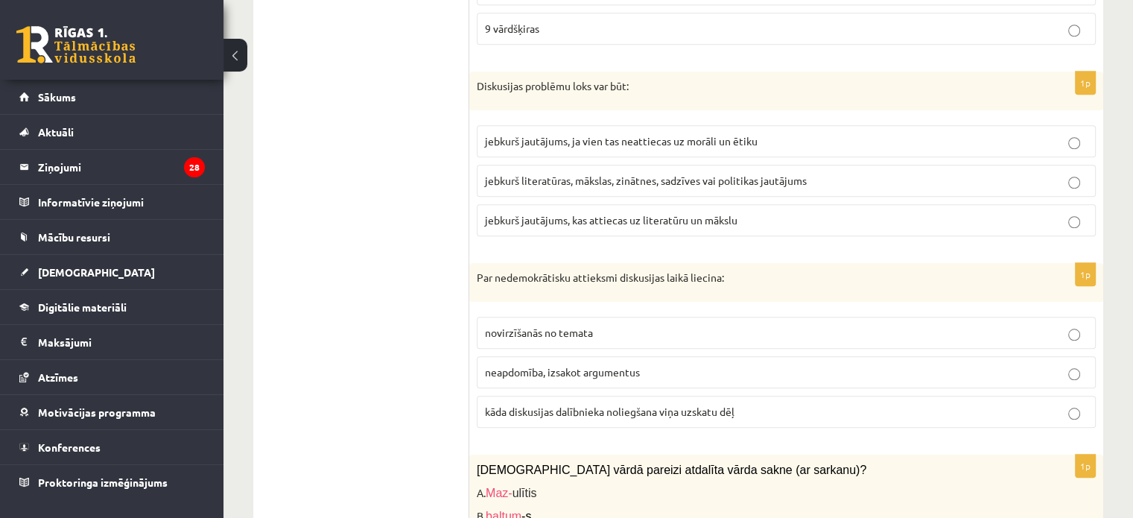
click at [544, 395] on label "kāda diskusijas dalībnieka noliegšana viņa uzskatu dēļ" at bounding box center [786, 411] width 619 height 32
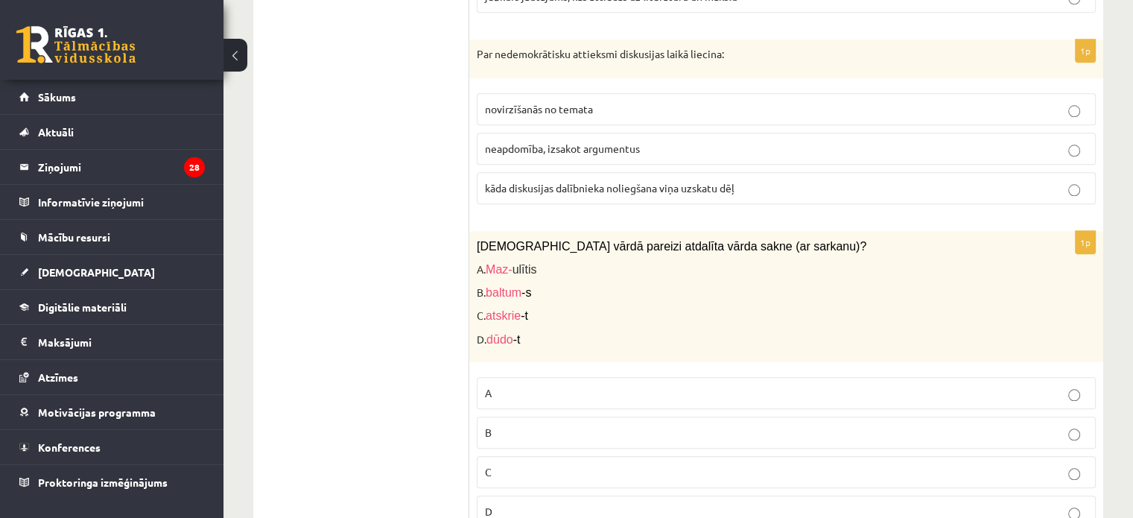
scroll to position [7176, 0]
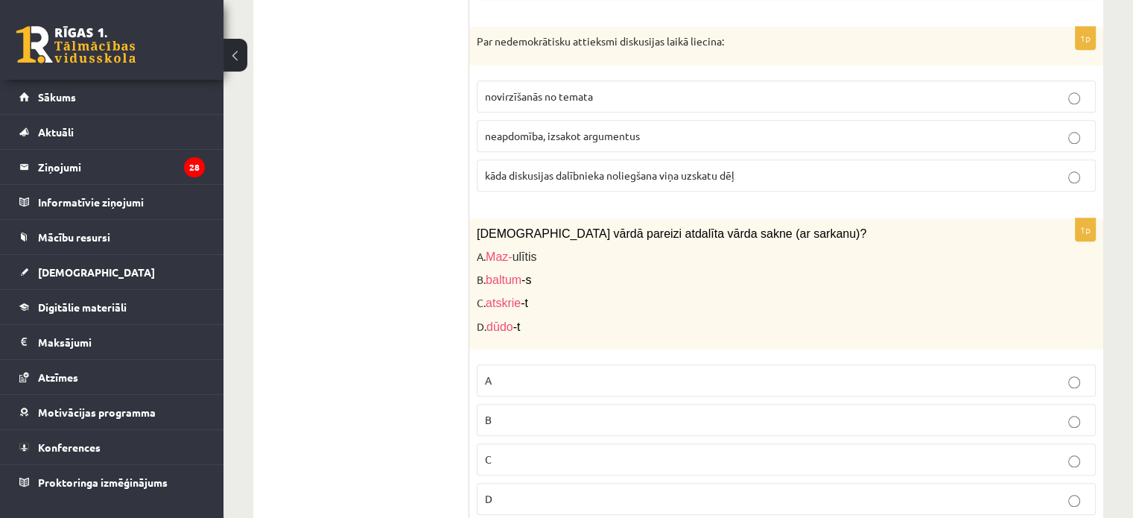
click at [527, 443] on label "C" at bounding box center [786, 459] width 619 height 32
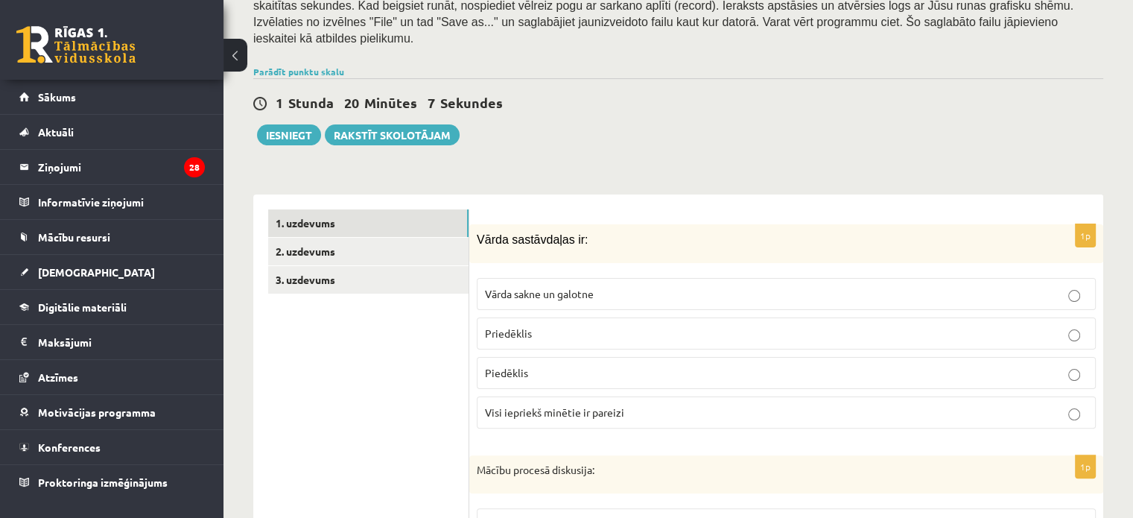
scroll to position [175, 0]
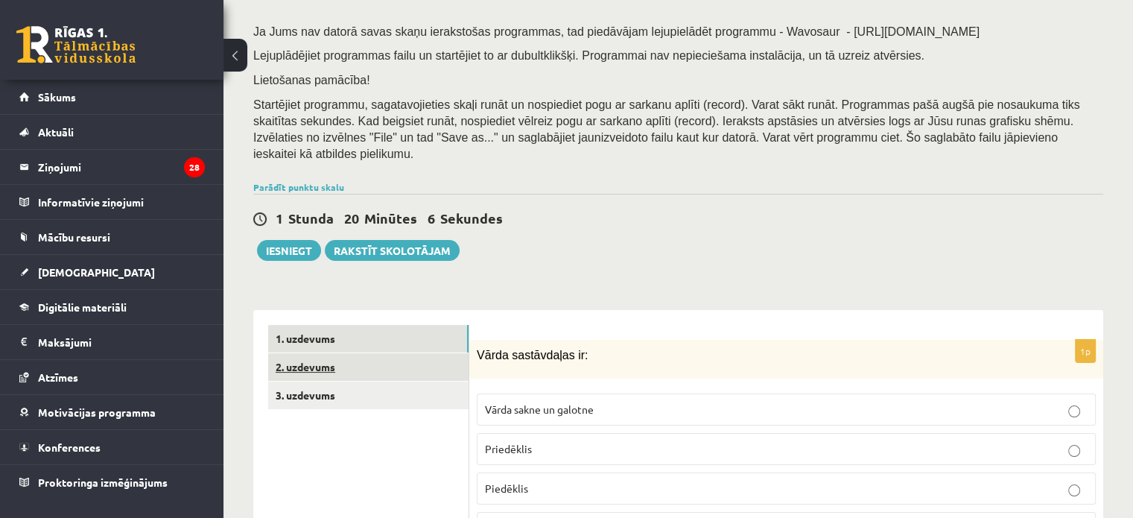
click at [387, 355] on link "2. uzdevums" at bounding box center [368, 367] width 200 height 28
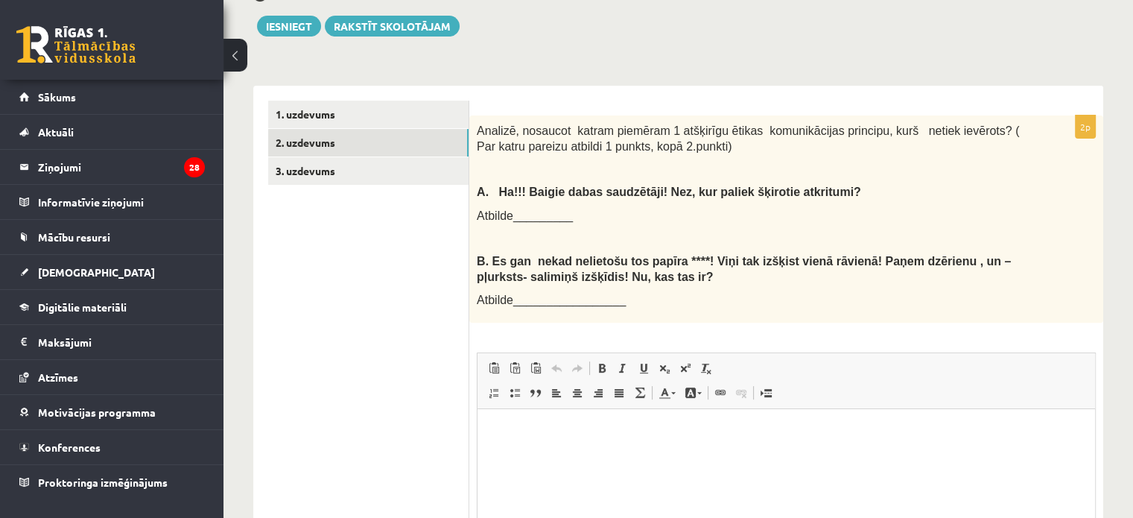
scroll to position [398, 0]
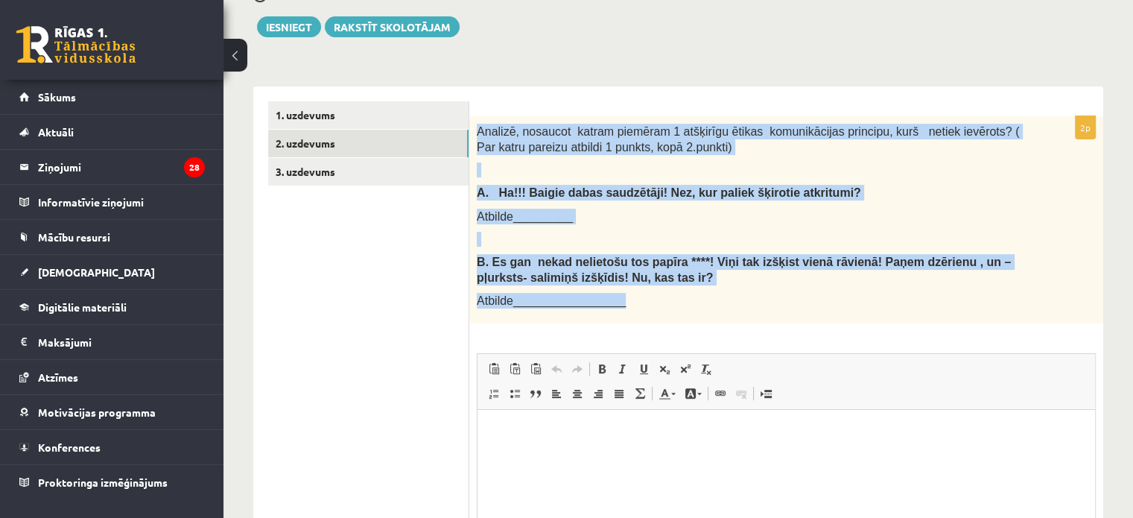
drag, startPoint x: 478, startPoint y: 112, endPoint x: 627, endPoint y: 273, distance: 219.8
click at [627, 273] on div "Analizē, nosaucot katram piemēram 1 atšķirīgu ētikas komunikācijas principu, ku…" at bounding box center [786, 219] width 634 height 207
copy div "Analizē, nosaucot katram piemēram 1 atšķirīgu ētikas komunikācijas principu, ku…"
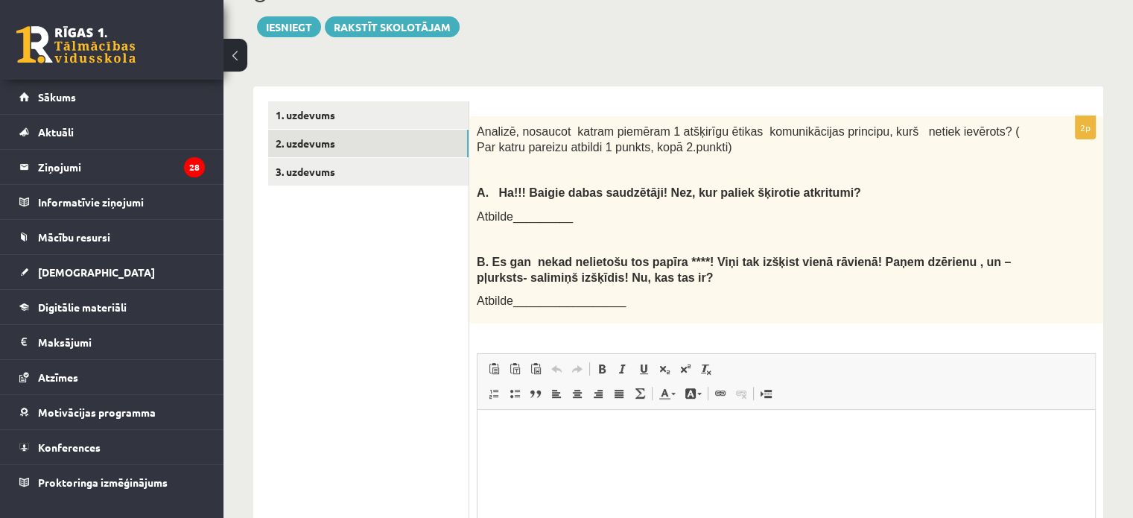
click at [406, 195] on ul "1. uzdevums 2. uzdevums 3. uzdevums" at bounding box center [368, 382] width 201 height 562
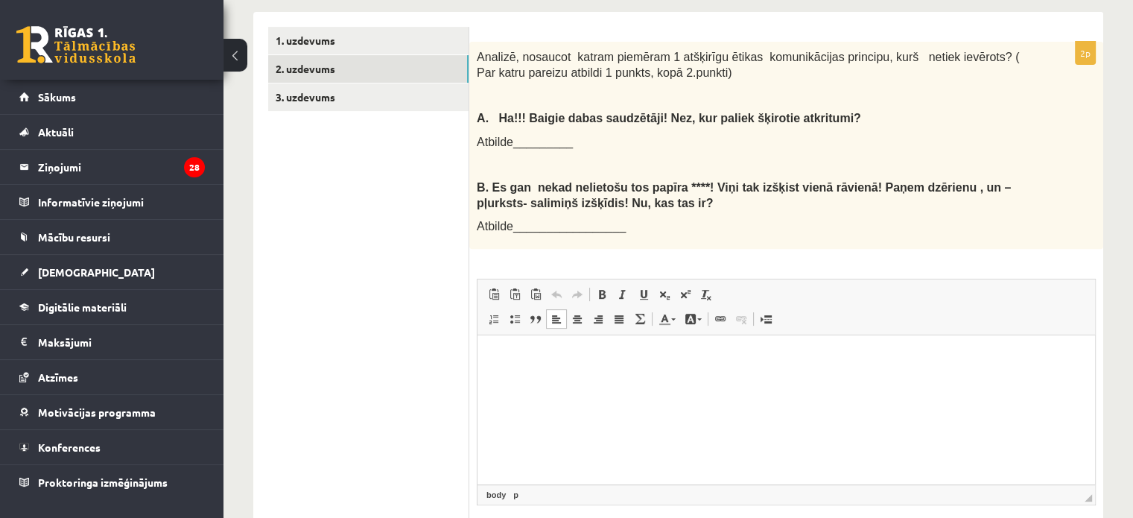
click at [510, 364] on p "Визуальный текстовый редактор, wiswyg-editor-user-answer-47433941915360" at bounding box center [786, 358] width 588 height 16
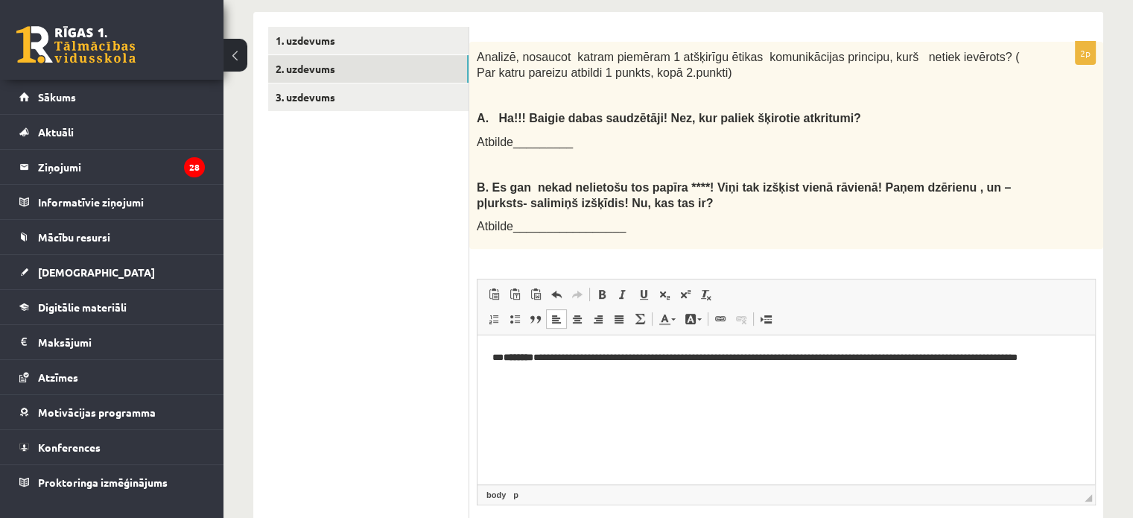
click at [541, 357] on p "**********" at bounding box center [786, 365] width 588 height 31
click at [639, 360] on p "**********" at bounding box center [786, 358] width 588 height 16
click at [1060, 360] on p "**********" at bounding box center [786, 358] width 588 height 16
click at [677, 383] on p "**********" at bounding box center [786, 390] width 588 height 31
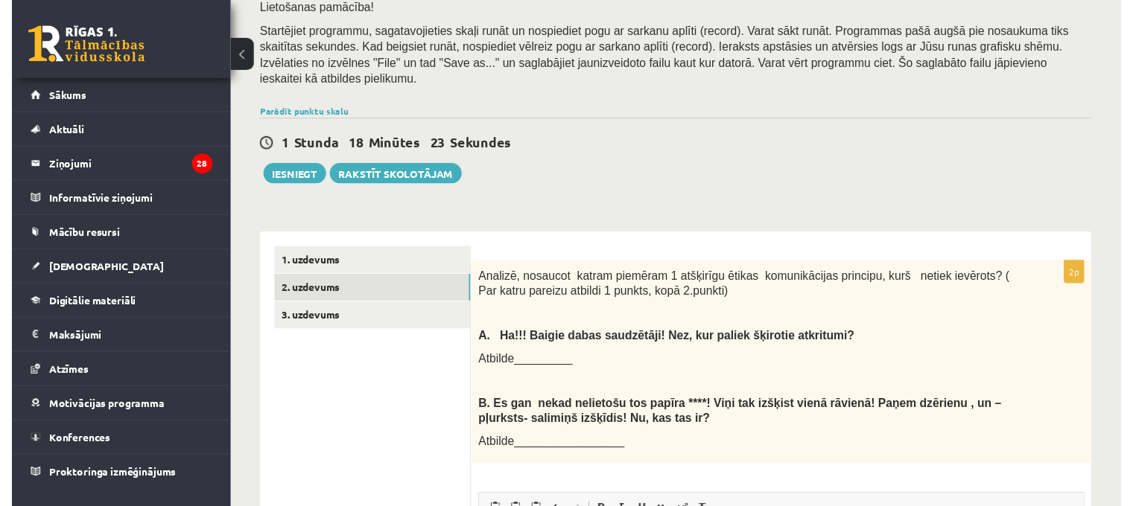
scroll to position [249, 0]
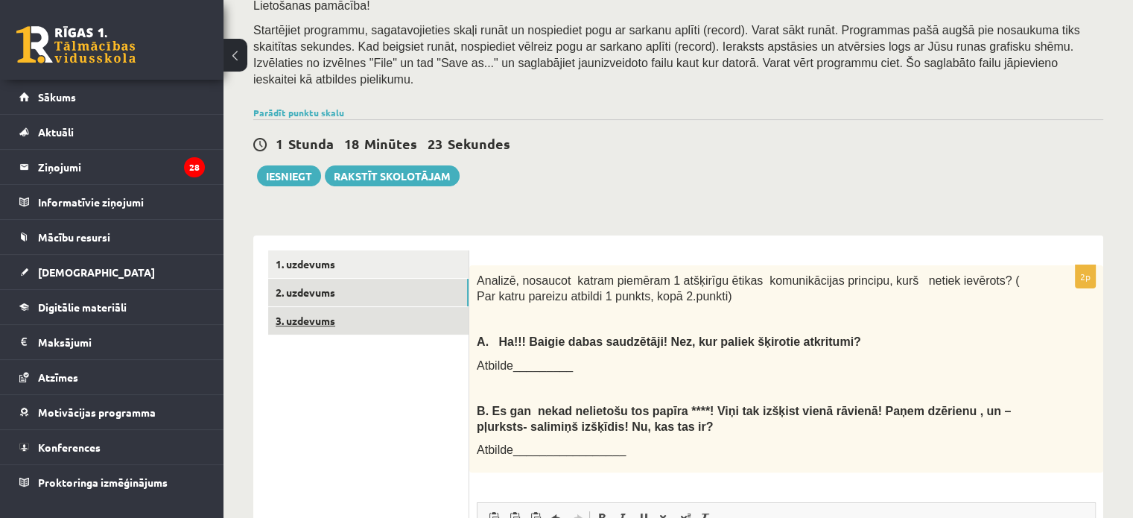
click at [342, 307] on link "3. uzdevums" at bounding box center [368, 321] width 200 height 28
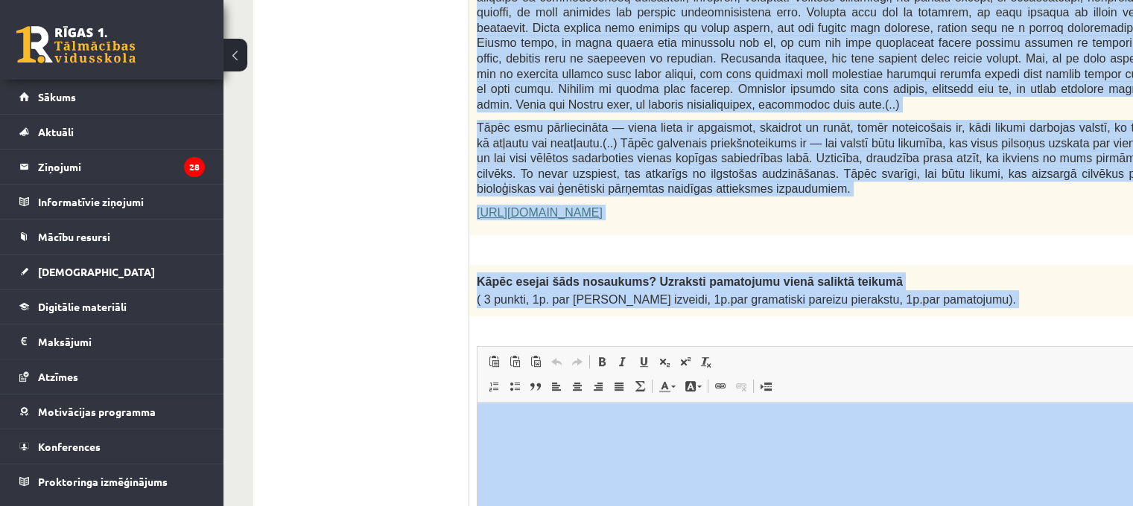
scroll to position [1097, 0]
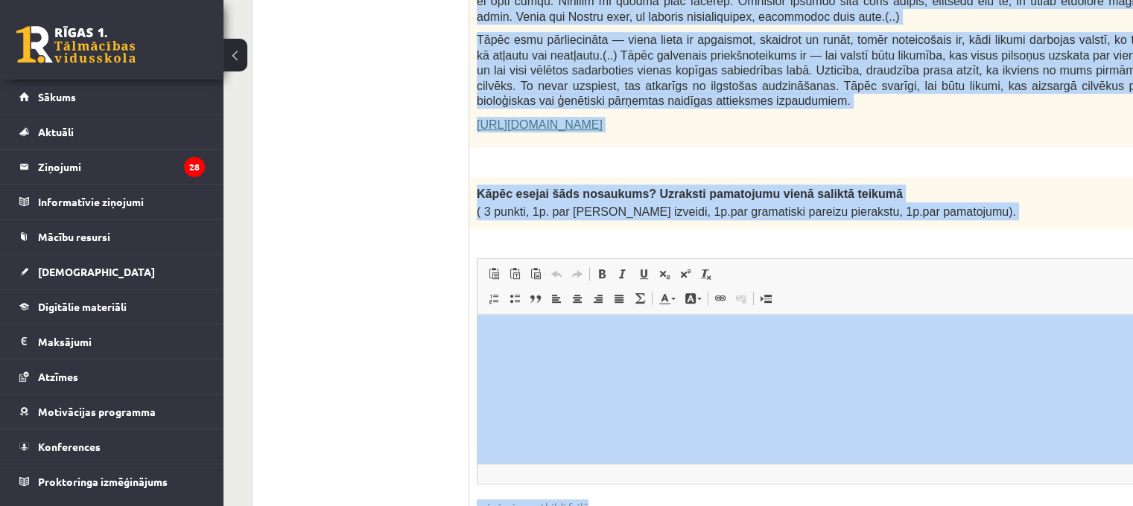
drag, startPoint x: 480, startPoint y: 307, endPoint x: 955, endPoint y: 178, distance: 492.3
copy form "Izlasi tekstu! Atbildi uz dotajiem jautājumiem! Kopā 51 punkts 0p Fragments no …"
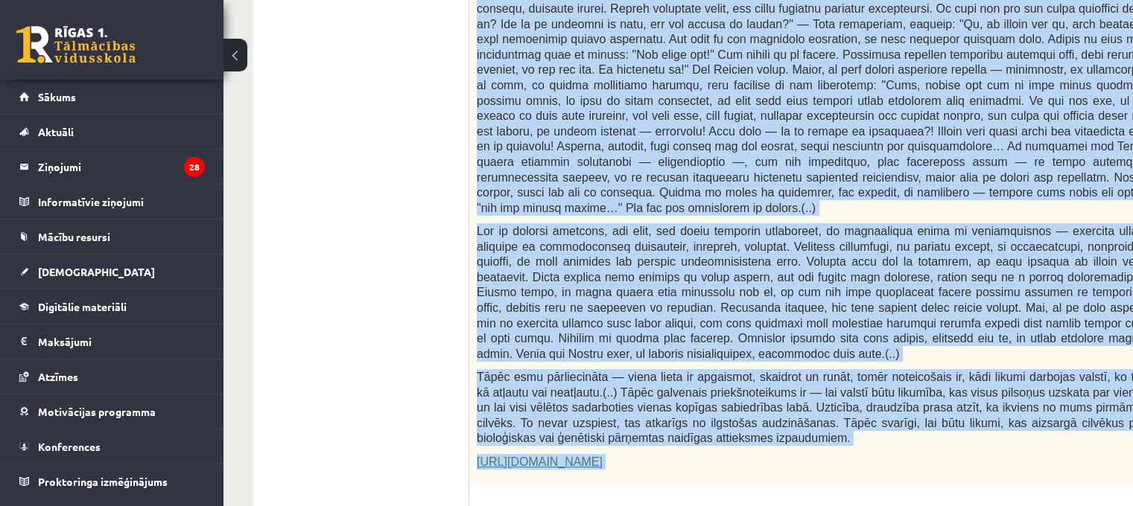
scroll to position [1023, 0]
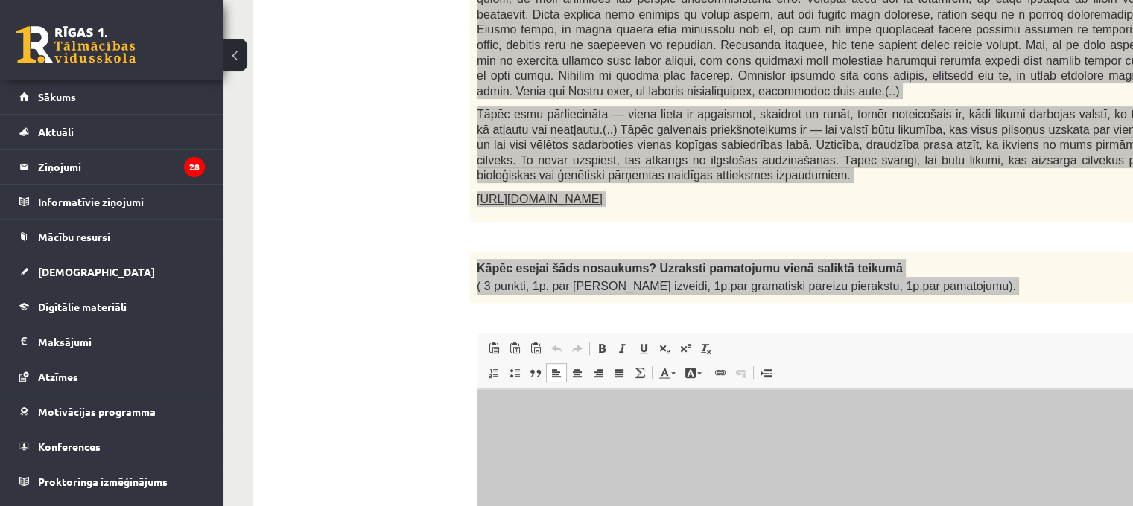
click at [668, 434] on html at bounding box center [868, 411] width 782 height 45
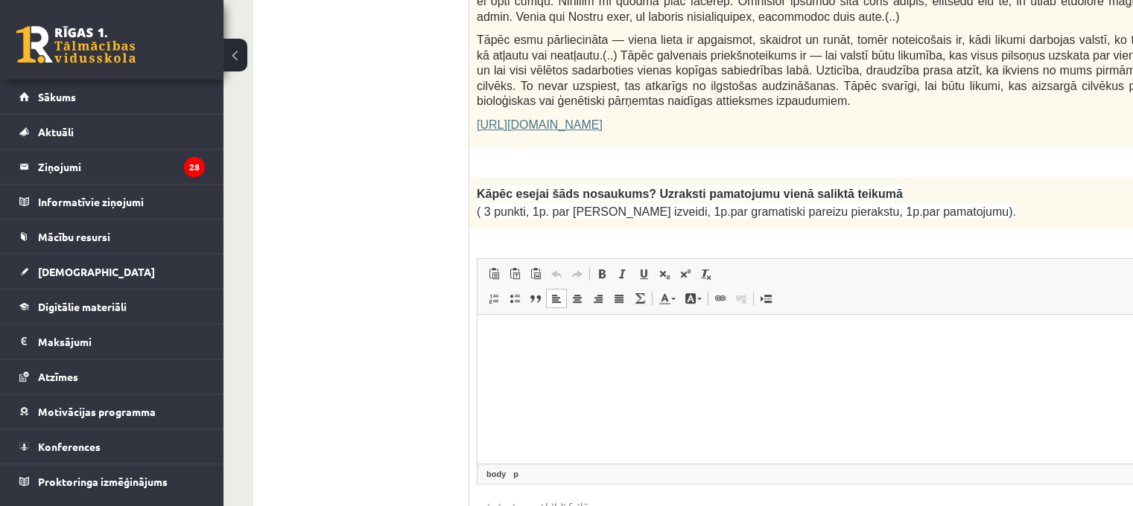
click at [499, 334] on p "Визуальный текстовый редактор, wiswyg-editor-user-answer-47433951445380" at bounding box center [868, 337] width 752 height 16
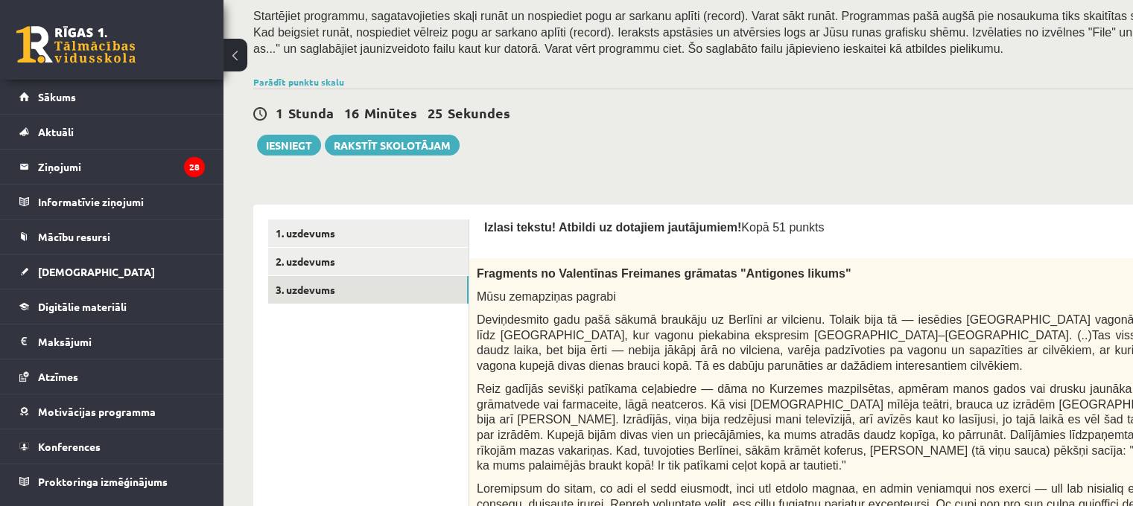
scroll to position [129, 0]
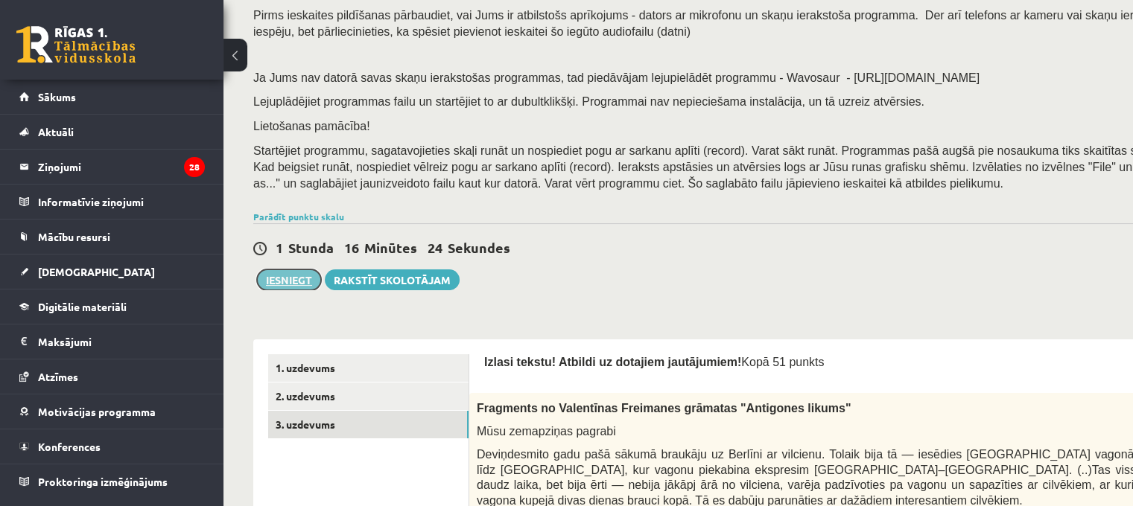
click at [272, 273] on button "Iesniegt" at bounding box center [289, 280] width 64 height 21
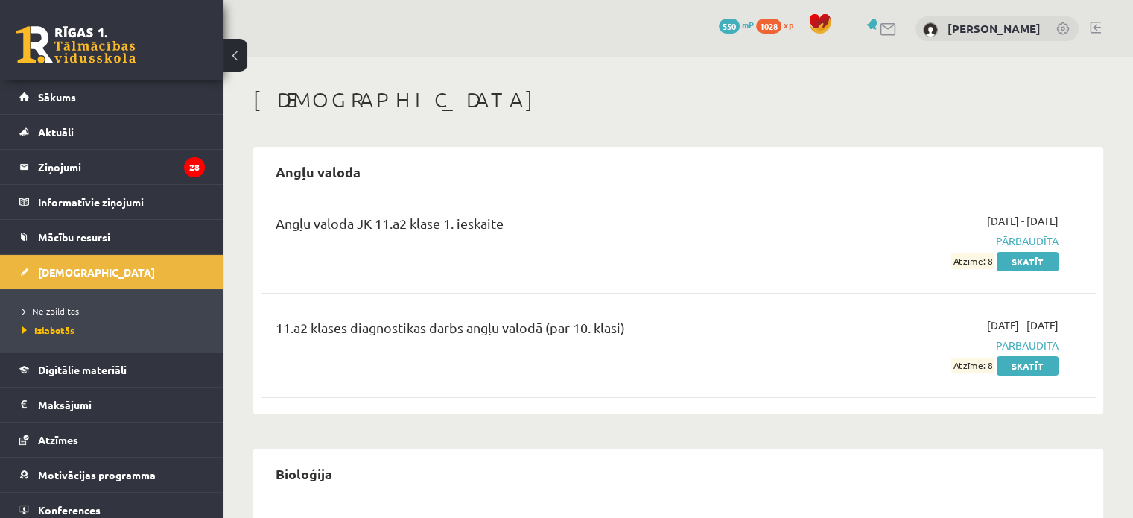
scroll to position [149, 0]
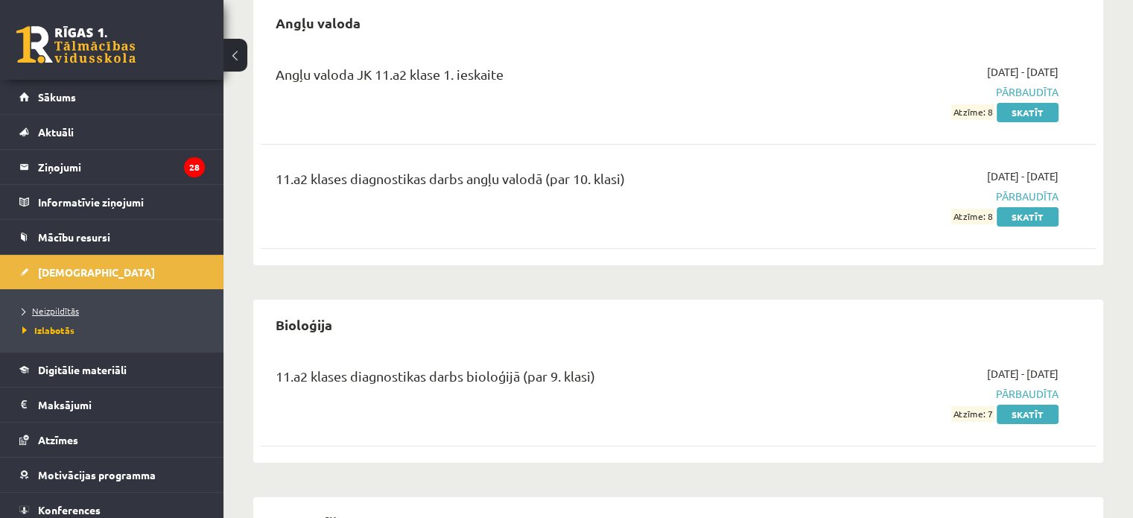
click at [54, 306] on span "Neizpildītās" at bounding box center [50, 311] width 57 height 12
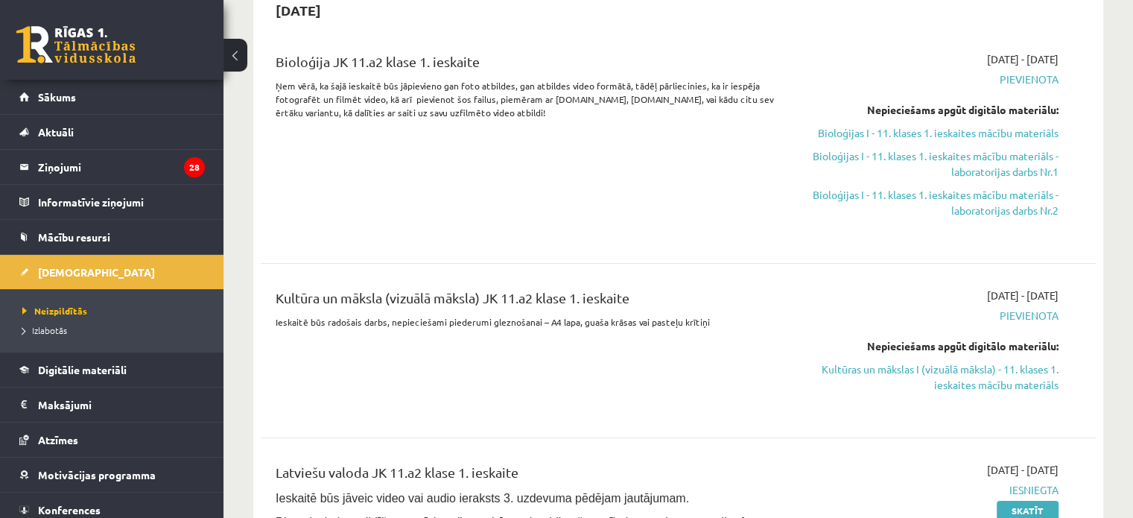
scroll to position [149, 0]
